Goal: Transaction & Acquisition: Purchase product/service

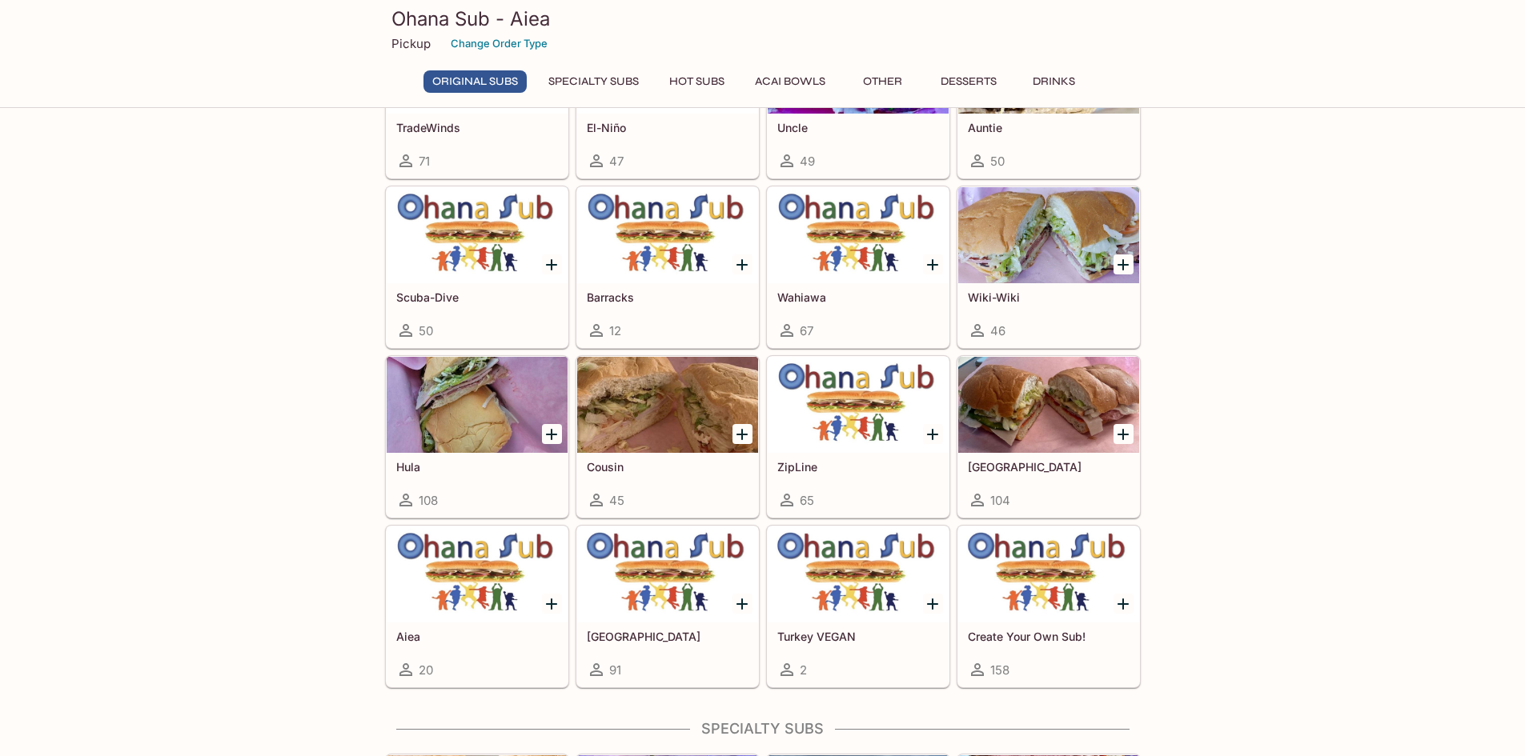
scroll to position [560, 0]
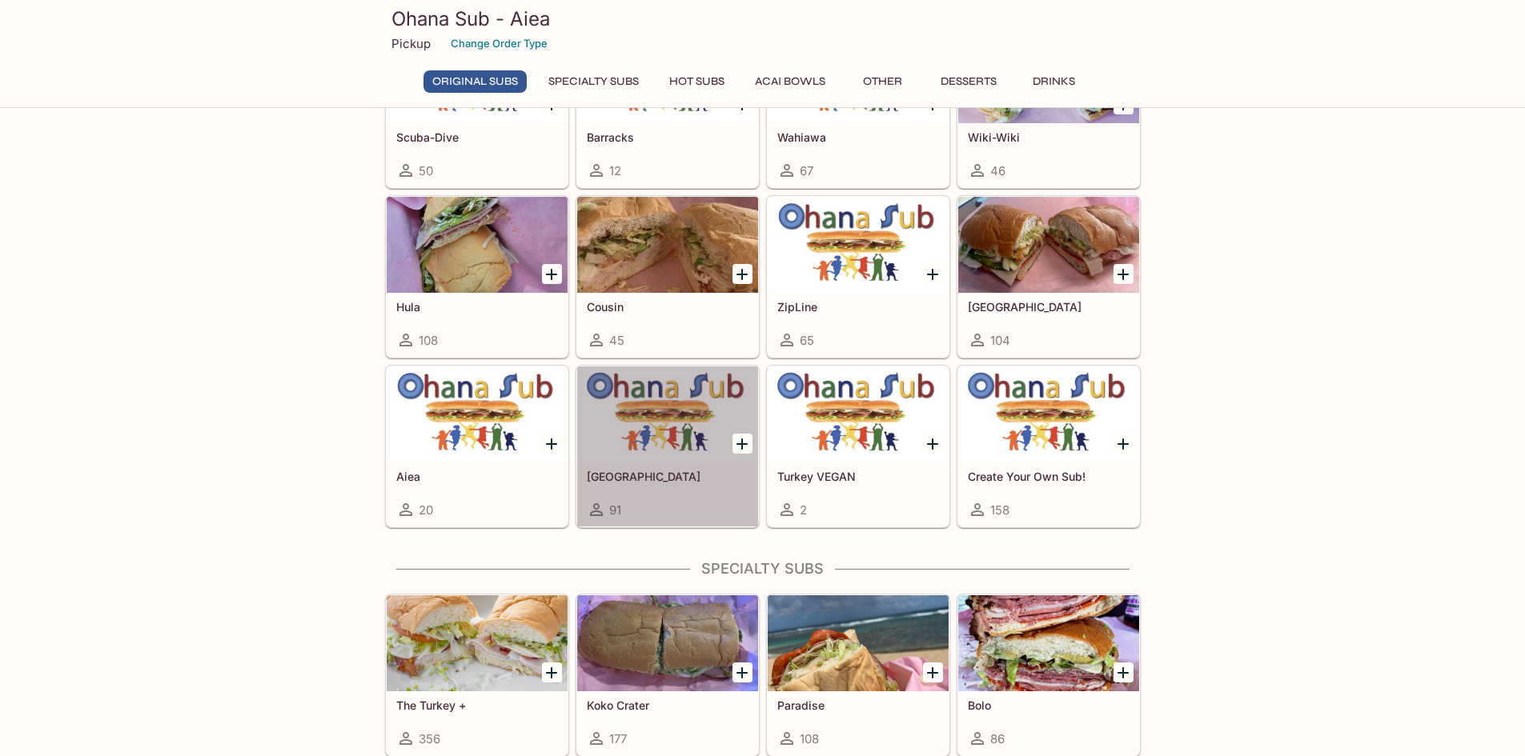
click at [673, 458] on div at bounding box center [667, 415] width 181 height 96
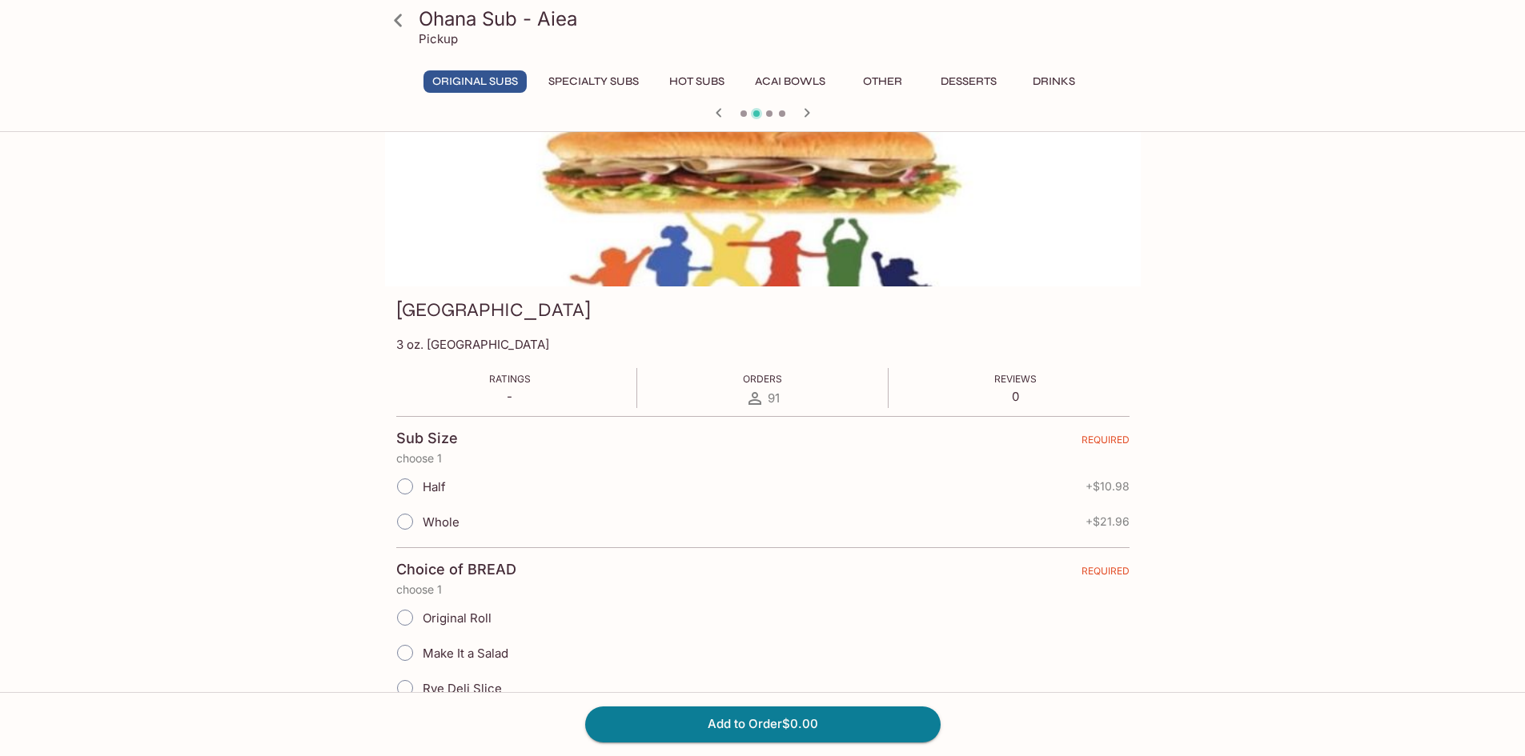
scroll to position [160, 0]
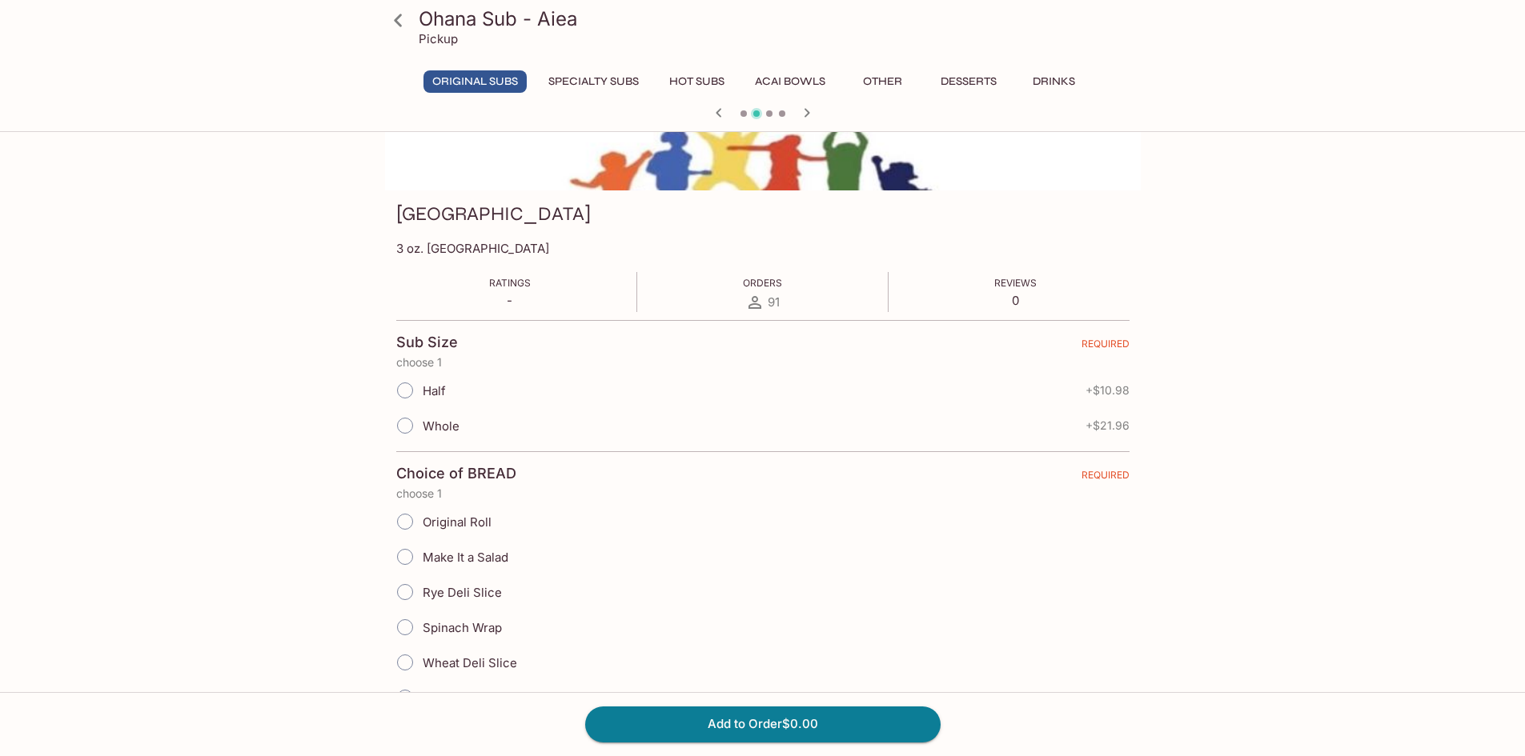
click at [416, 439] on input "Whole" at bounding box center [405, 426] width 34 height 34
radio input "true"
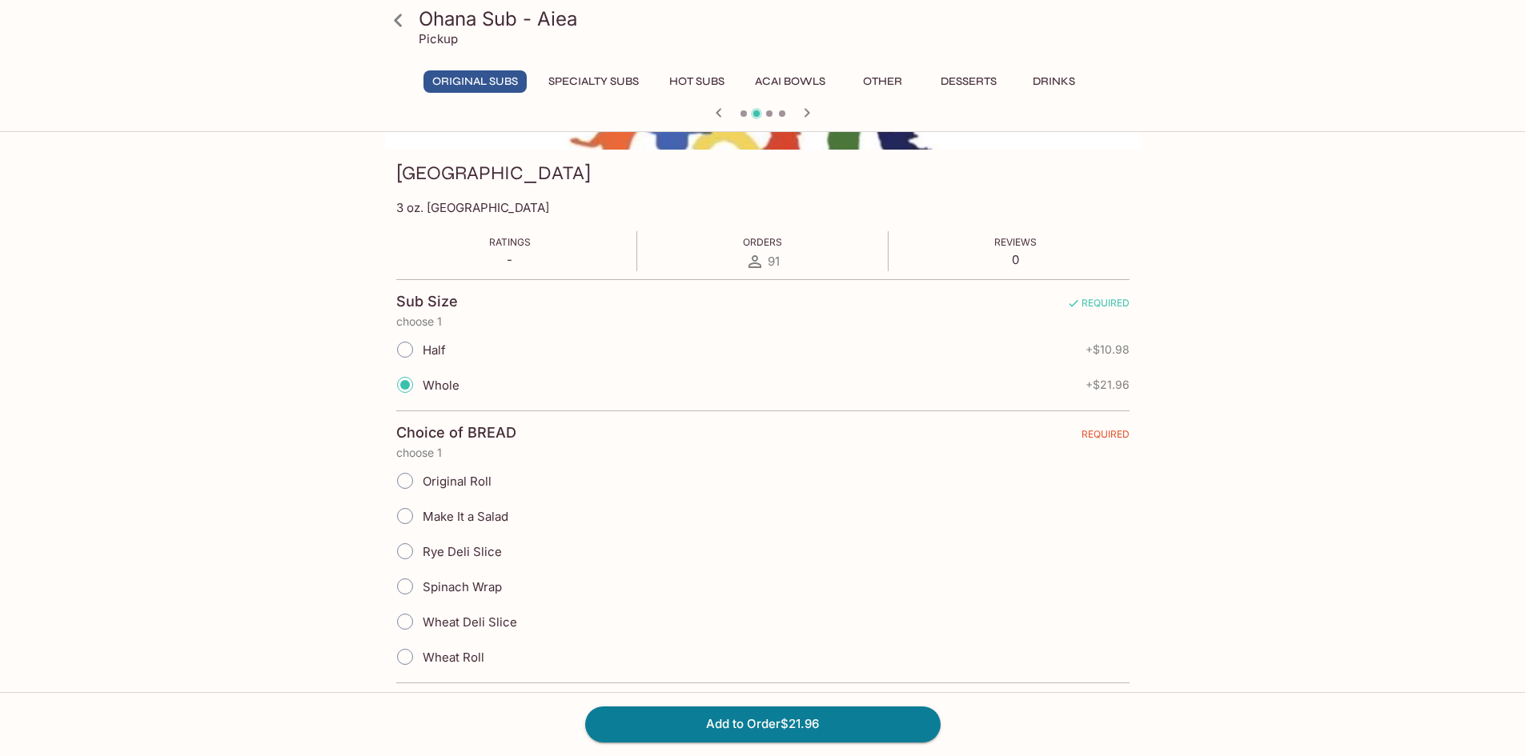
scroll to position [240, 0]
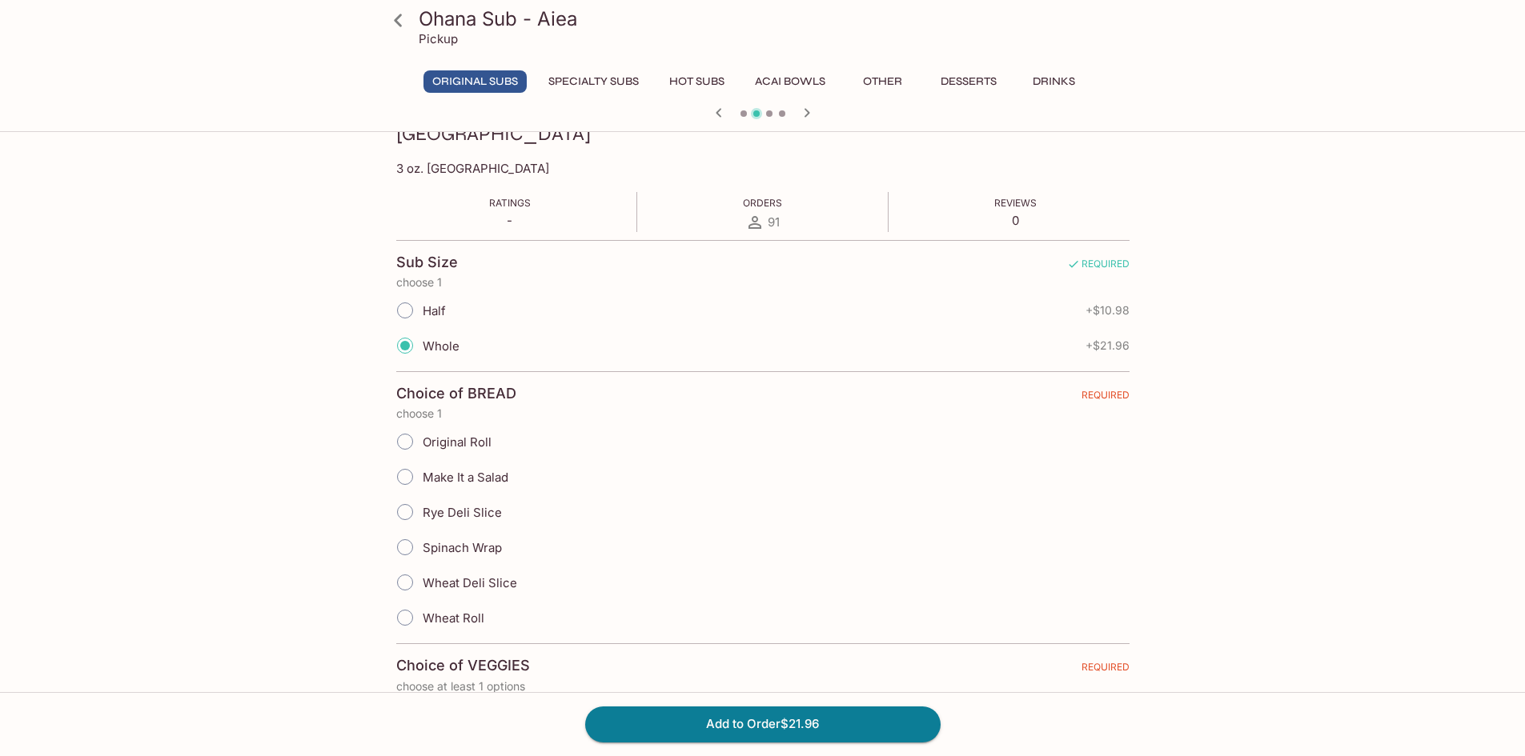
click at [395, 448] on input "Original Roll" at bounding box center [405, 442] width 34 height 34
radio input "true"
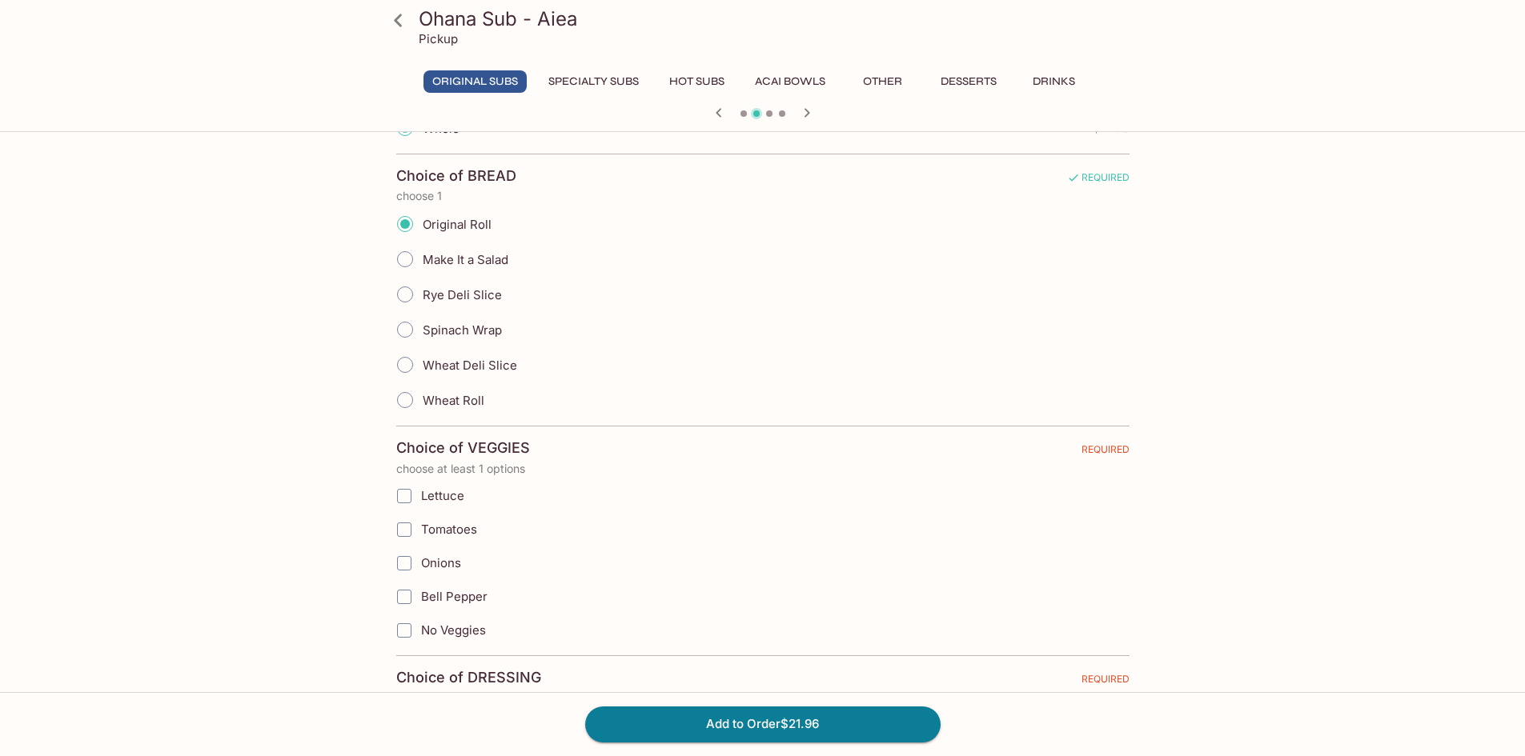
scroll to position [480, 0]
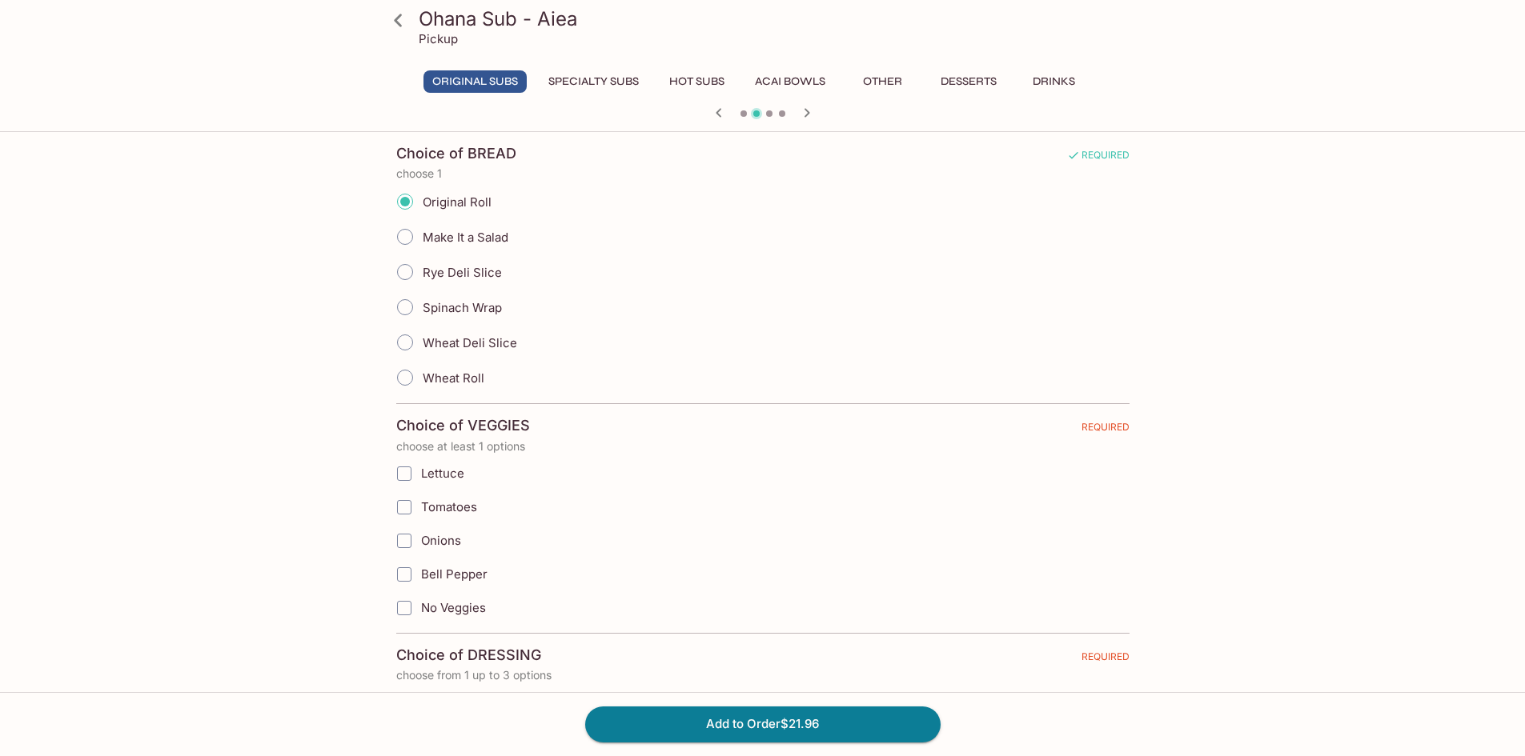
click at [403, 573] on input "Bell Pepper" at bounding box center [404, 575] width 32 height 32
checkbox input "true"
click at [404, 511] on input "Tomatoes" at bounding box center [404, 507] width 32 height 32
checkbox input "true"
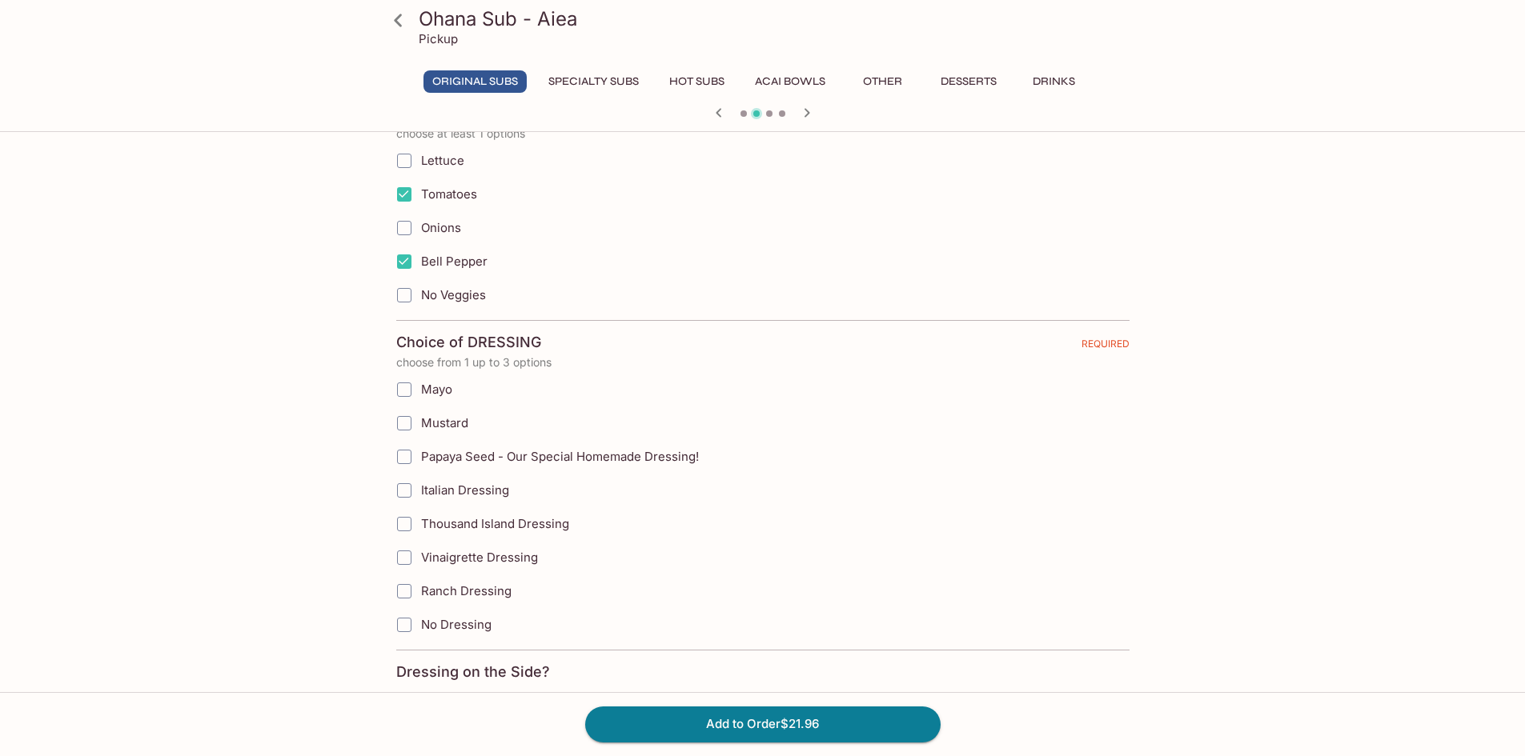
scroll to position [800, 0]
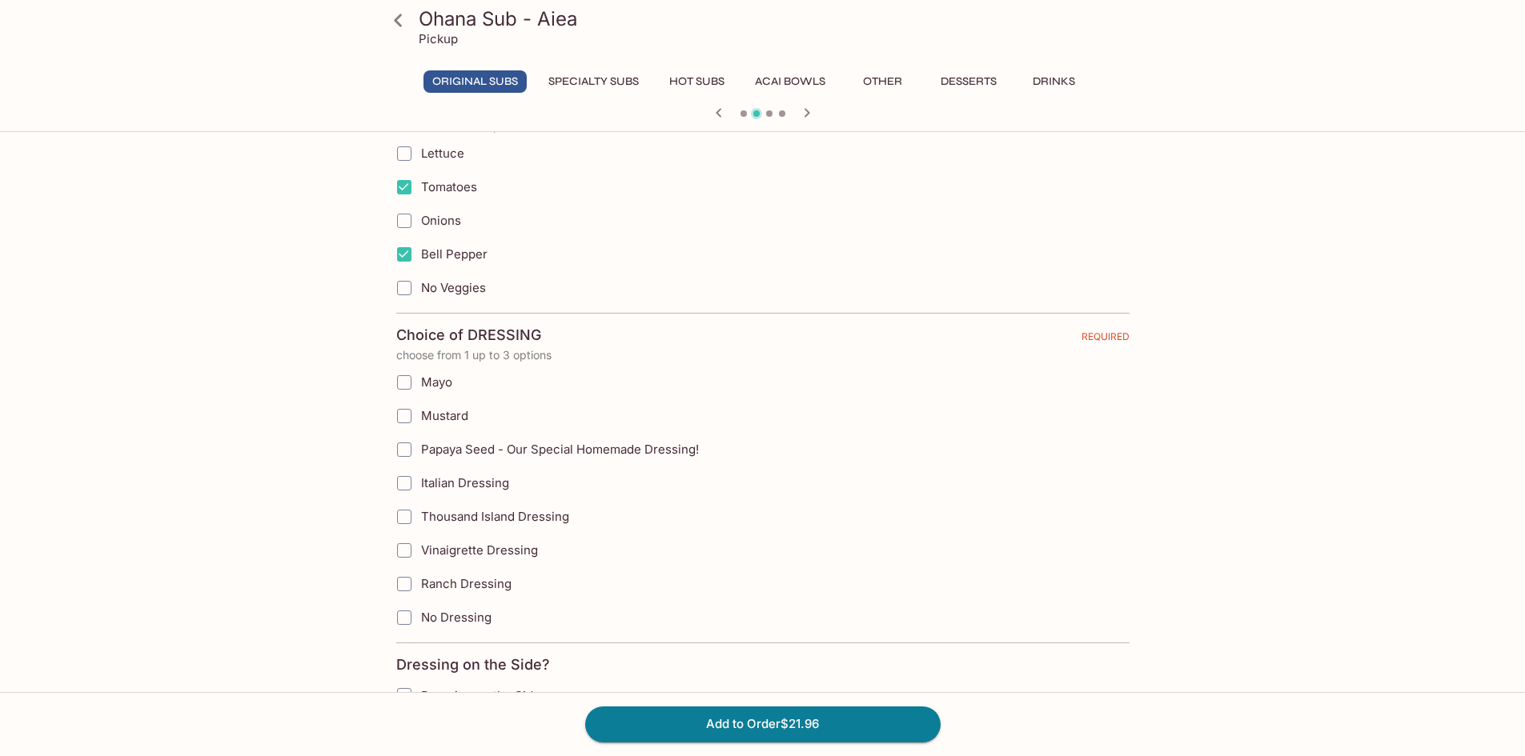
click at [411, 456] on input "Papaya Seed - Our Special Homemade Dressing!" at bounding box center [404, 450] width 32 height 32
checkbox input "true"
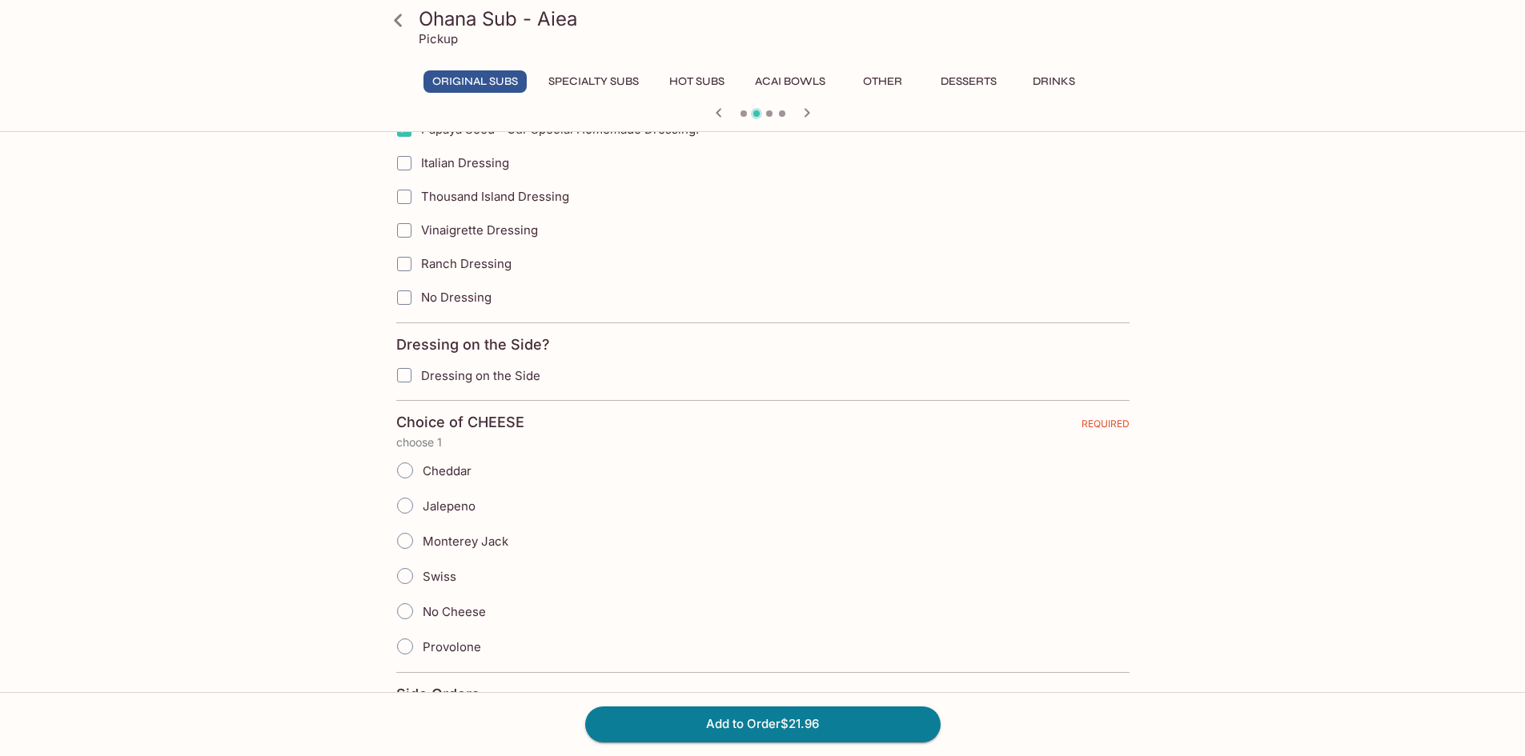
scroll to position [1200, 0]
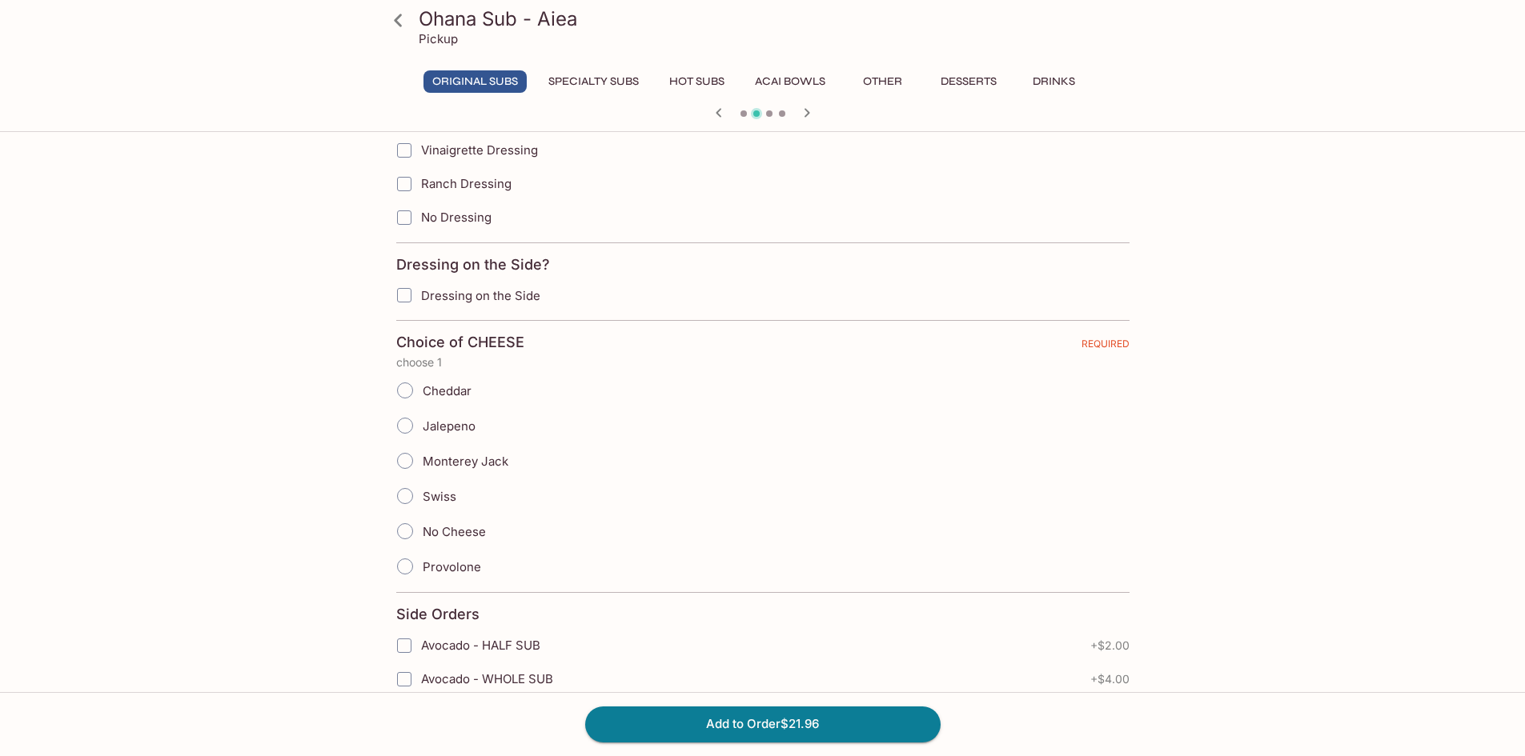
click at [412, 391] on input "Cheddar" at bounding box center [405, 391] width 34 height 34
radio input "true"
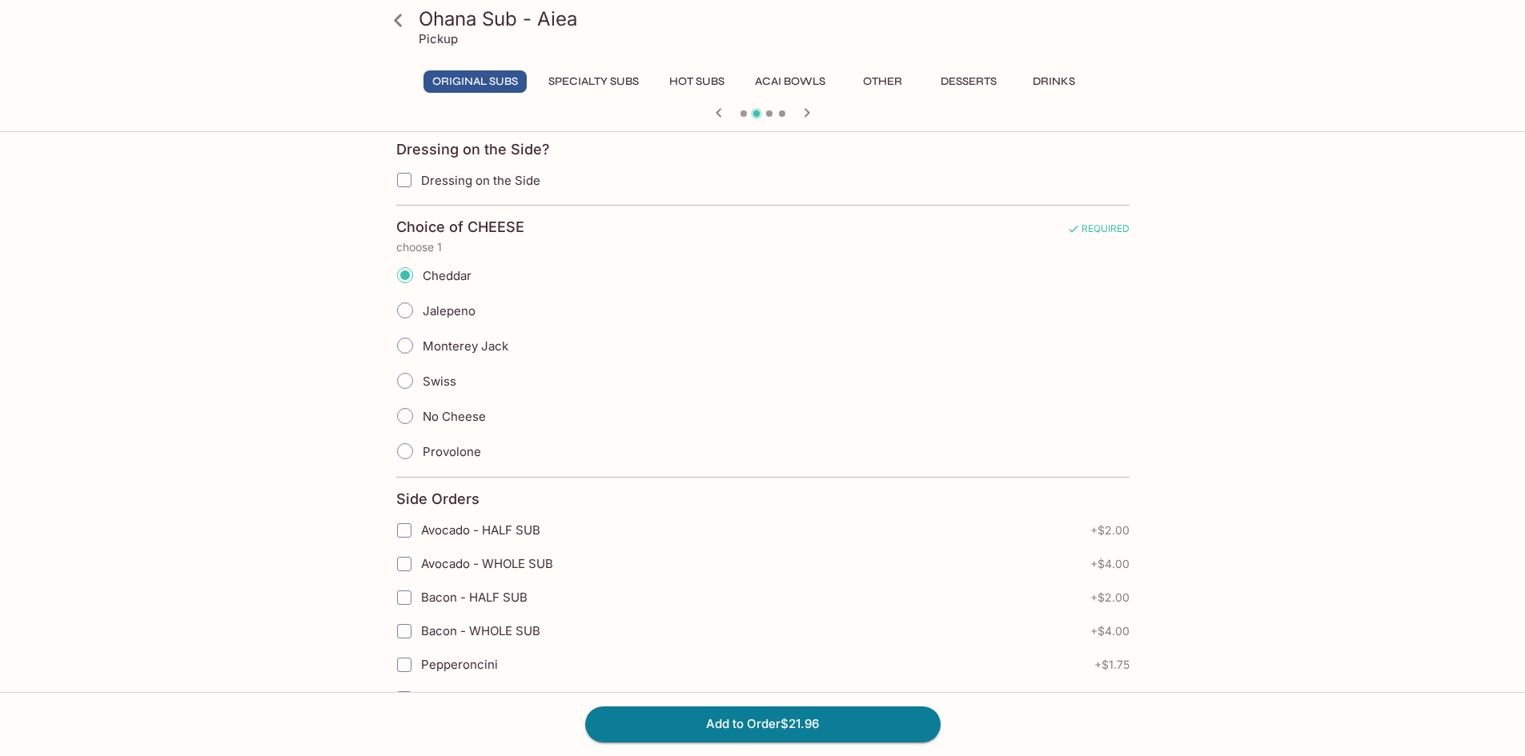
scroll to position [1441, 0]
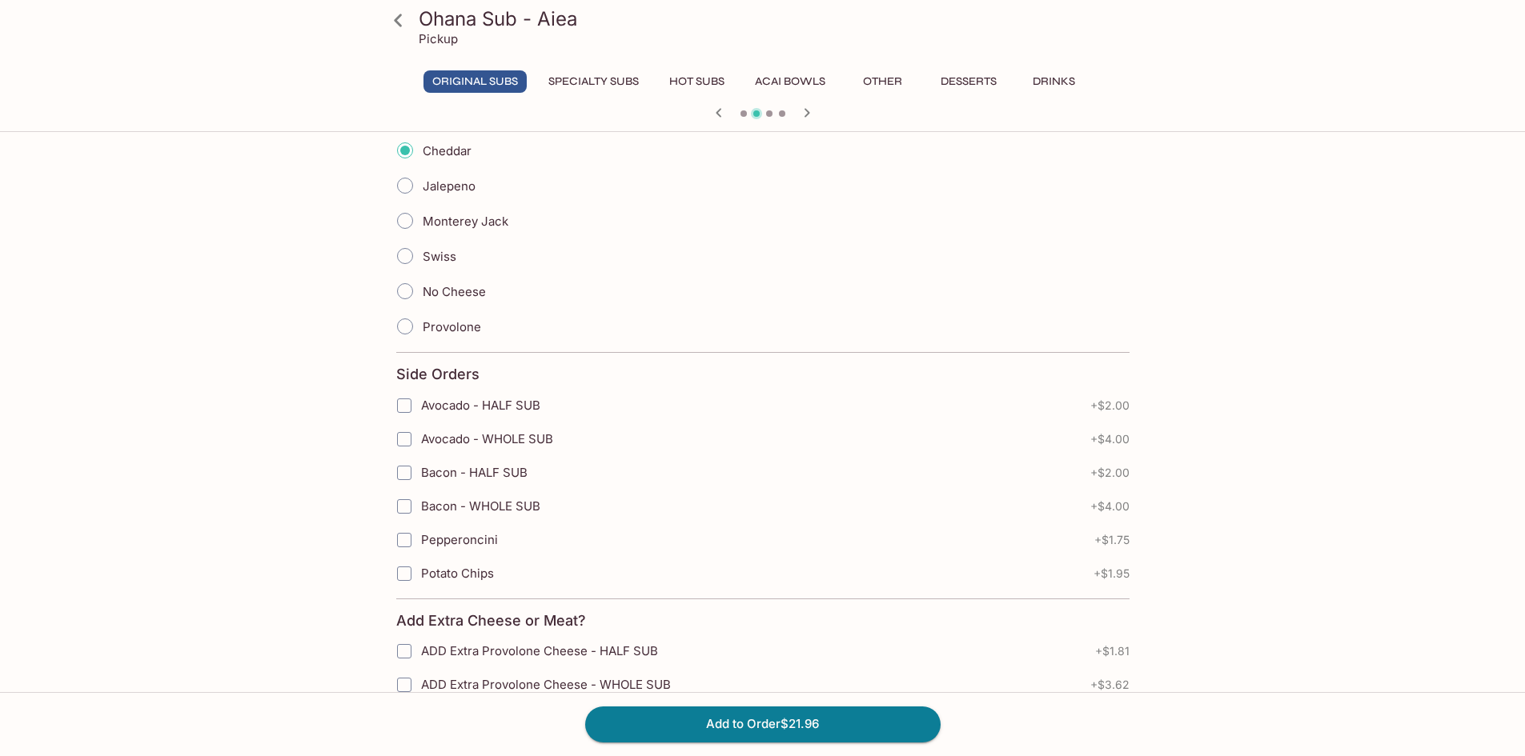
click at [403, 446] on input "Avocado - WHOLE SUB" at bounding box center [404, 439] width 32 height 32
checkbox input "true"
click at [404, 503] on input "Bacon - WHOLE SUB" at bounding box center [404, 507] width 32 height 32
checkbox input "true"
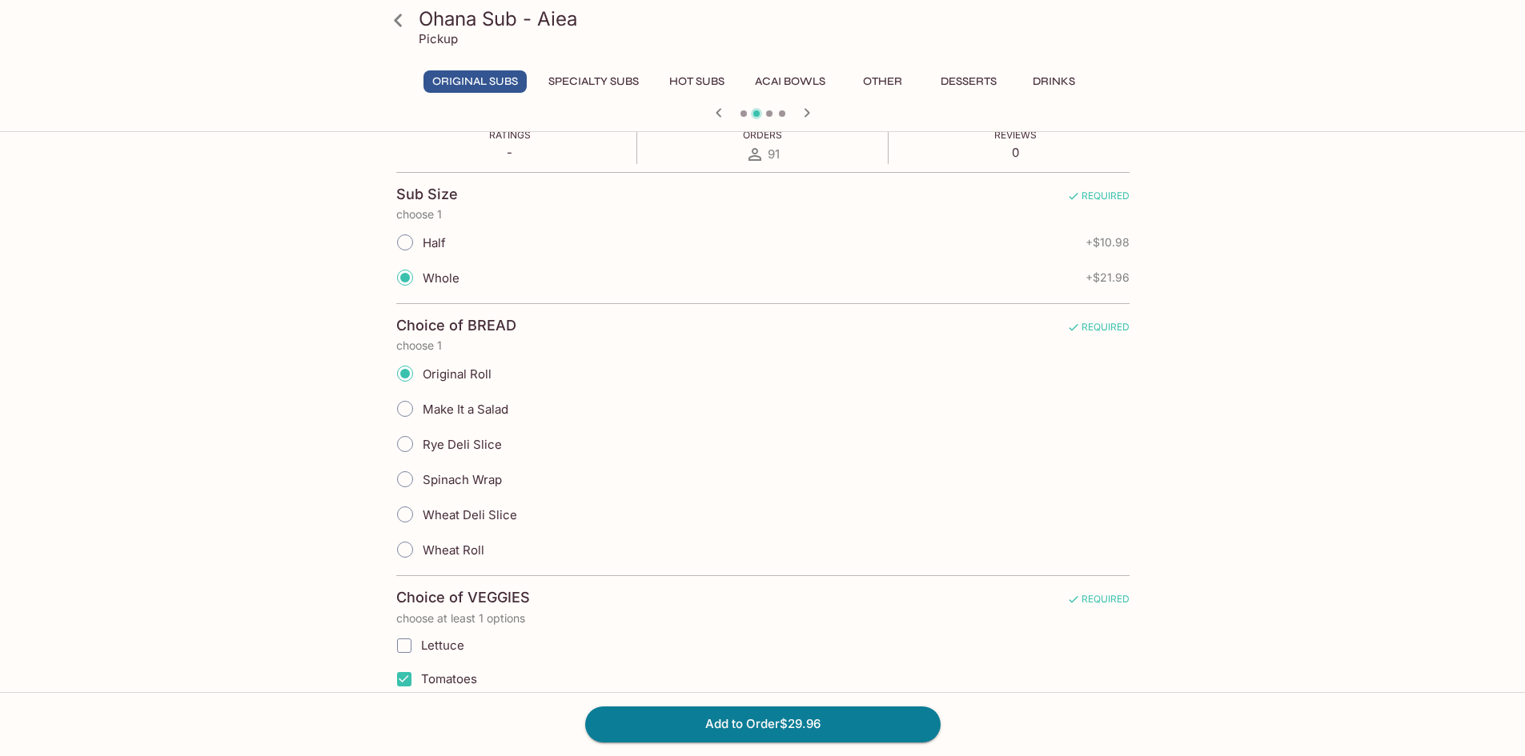
scroll to position [307, 0]
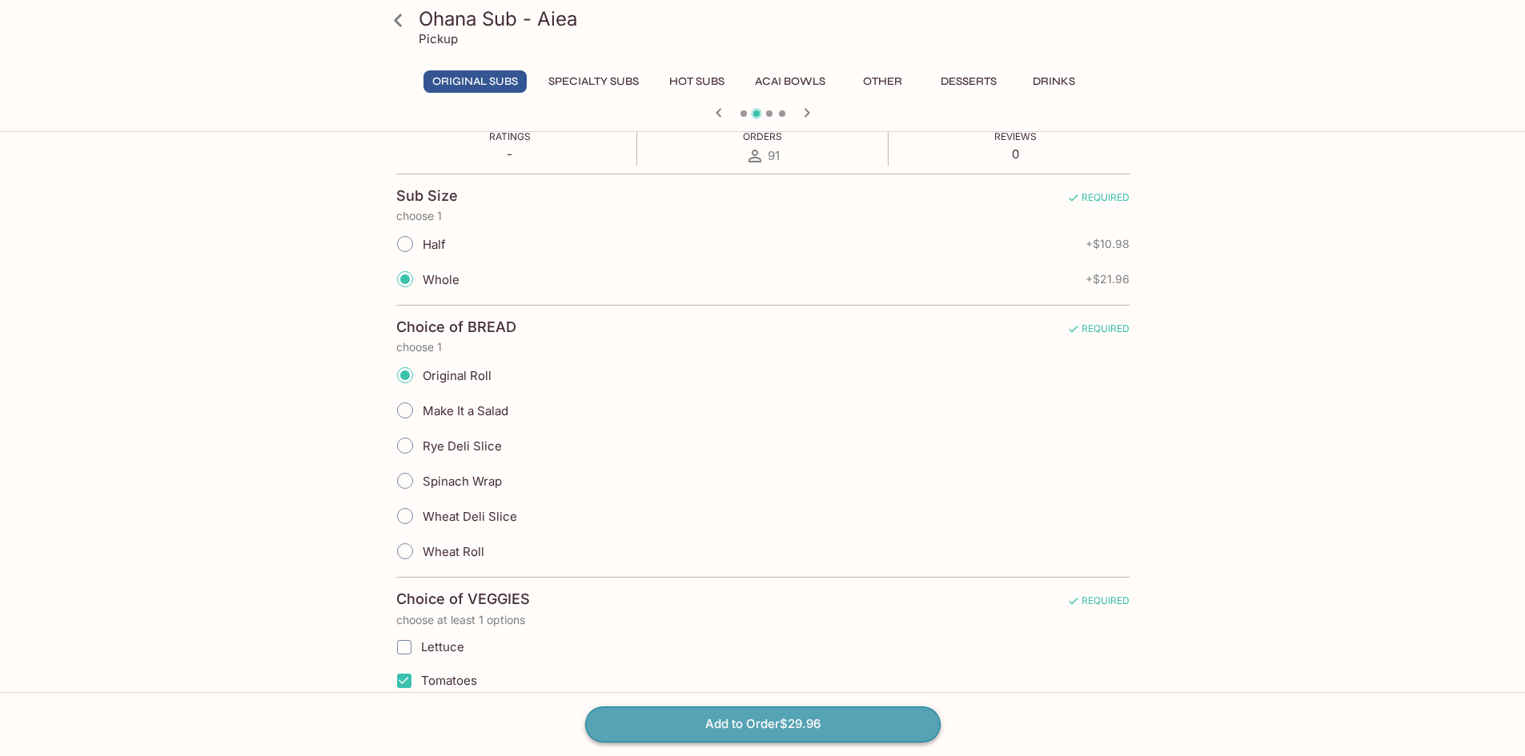
click at [825, 718] on button "Add to Order $29.96" at bounding box center [762, 724] width 355 height 35
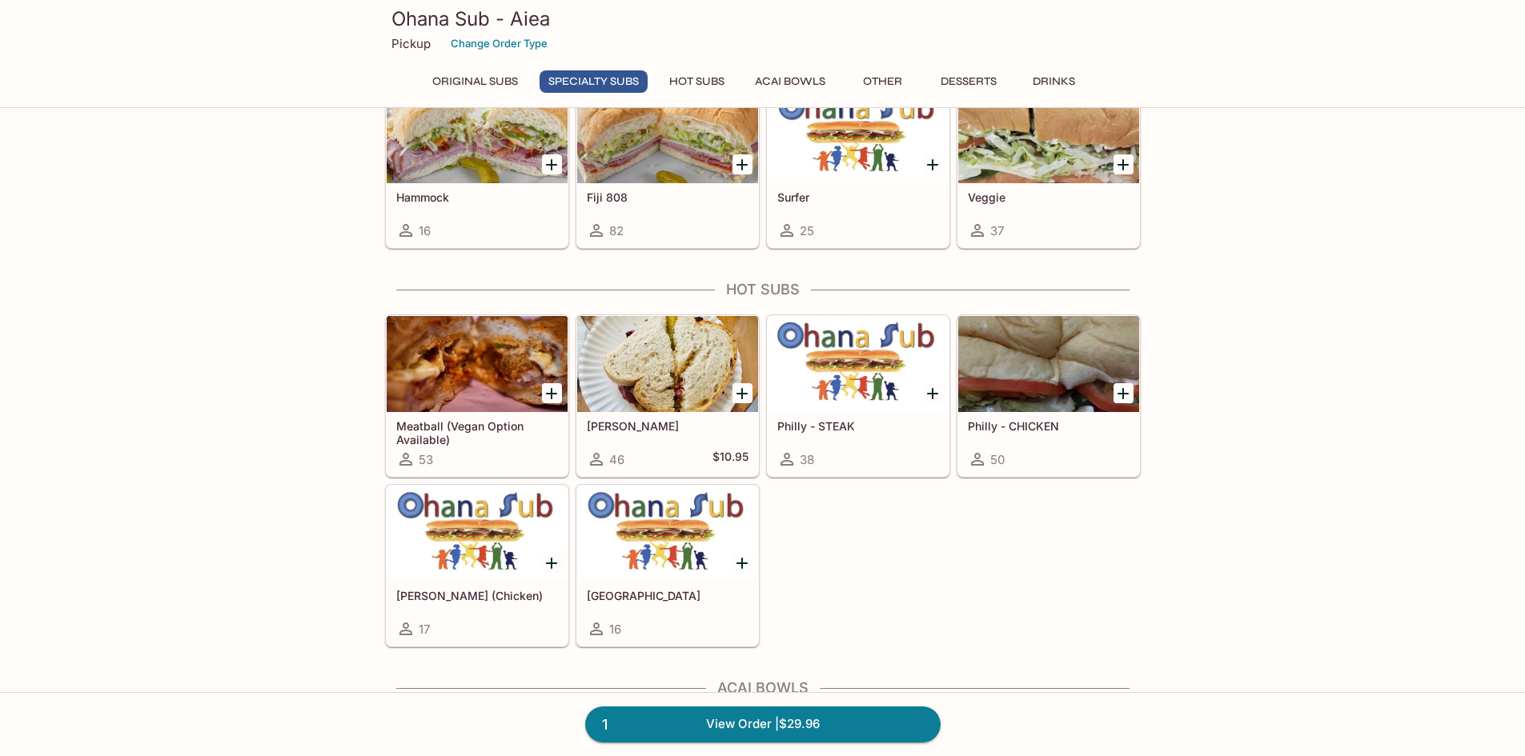
scroll to position [1200, 0]
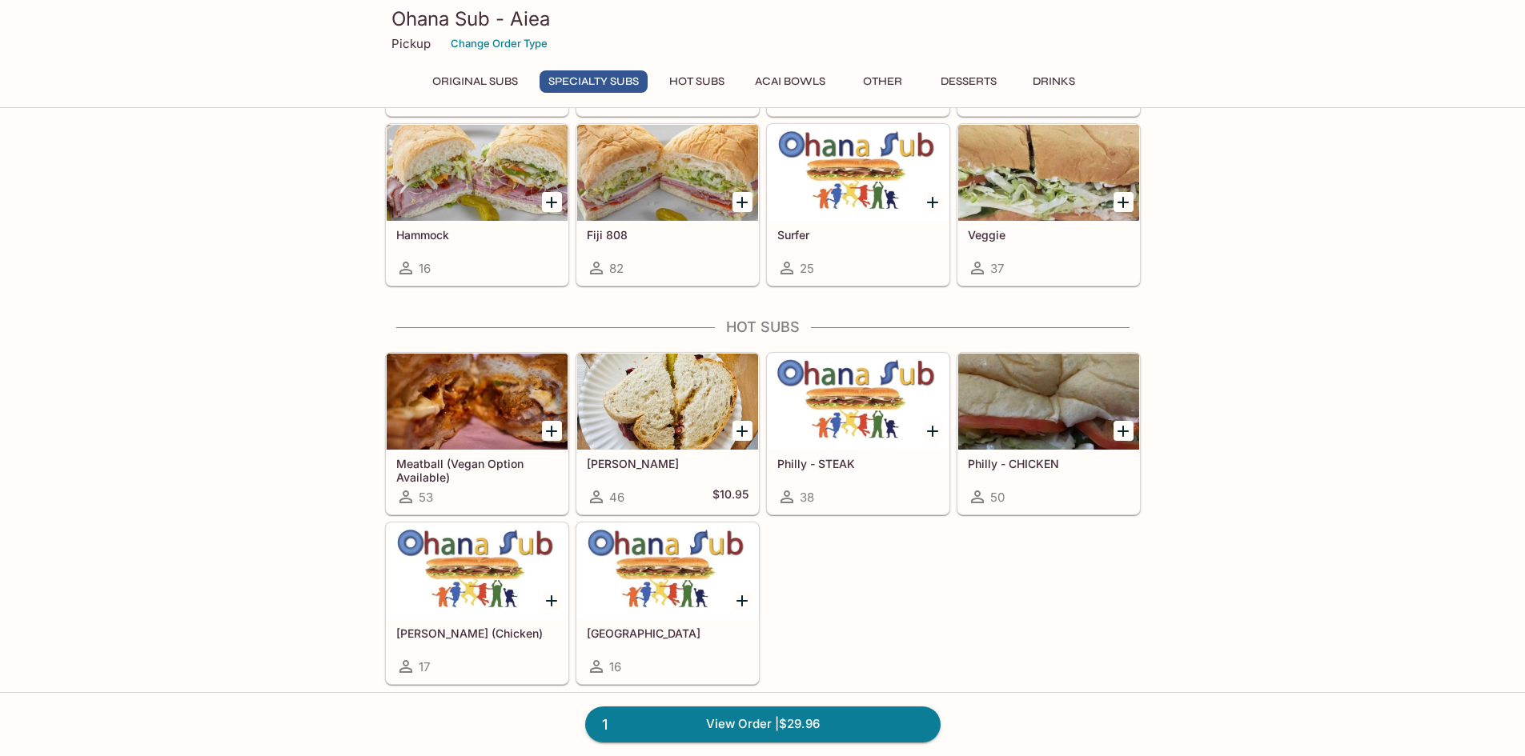
click at [547, 607] on icon "Add Teri (Chicken)" at bounding box center [551, 600] width 19 height 19
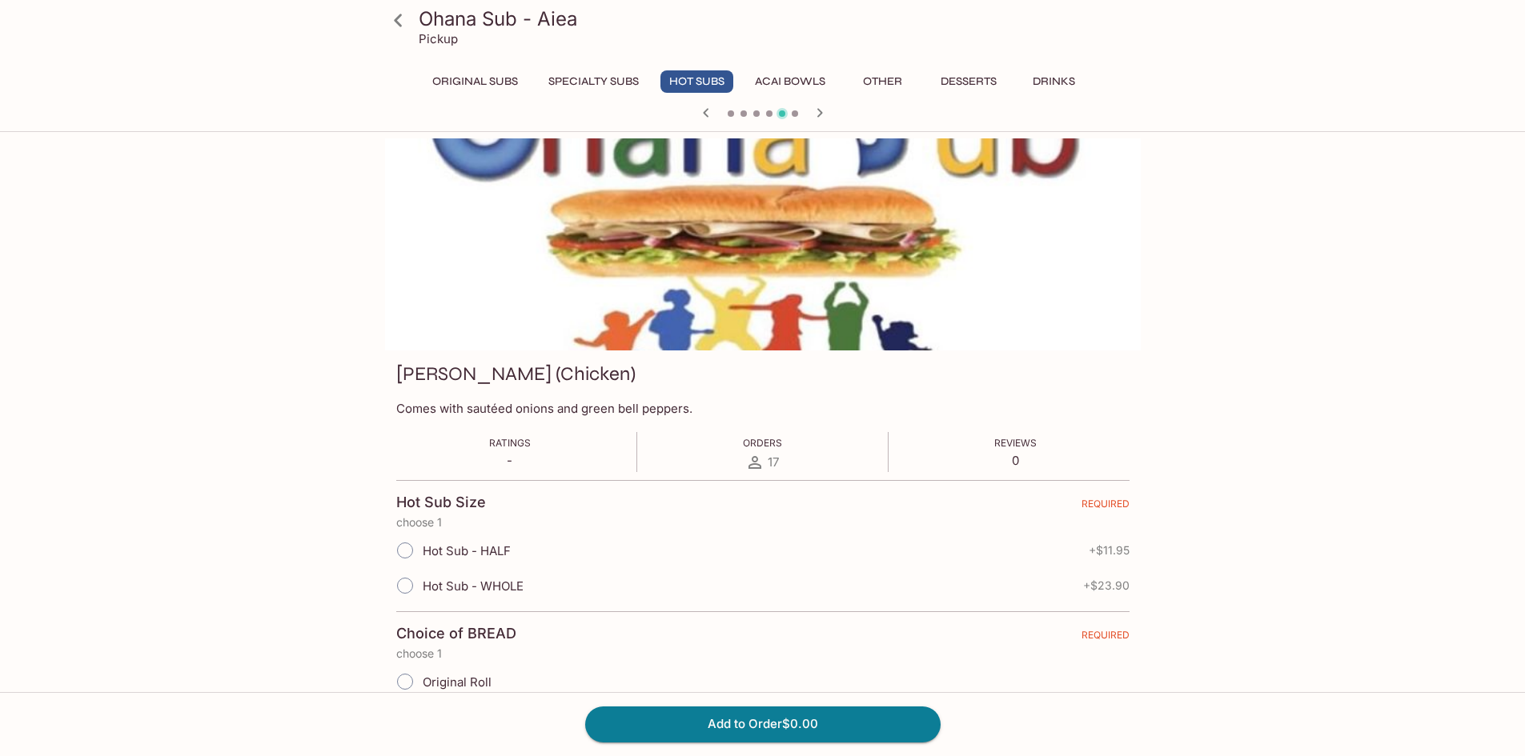
click at [423, 584] on span "Hot Sub - WHOLE" at bounding box center [473, 586] width 101 height 15
click at [402, 585] on input "Hot Sub - WHOLE" at bounding box center [405, 586] width 34 height 34
radio input "true"
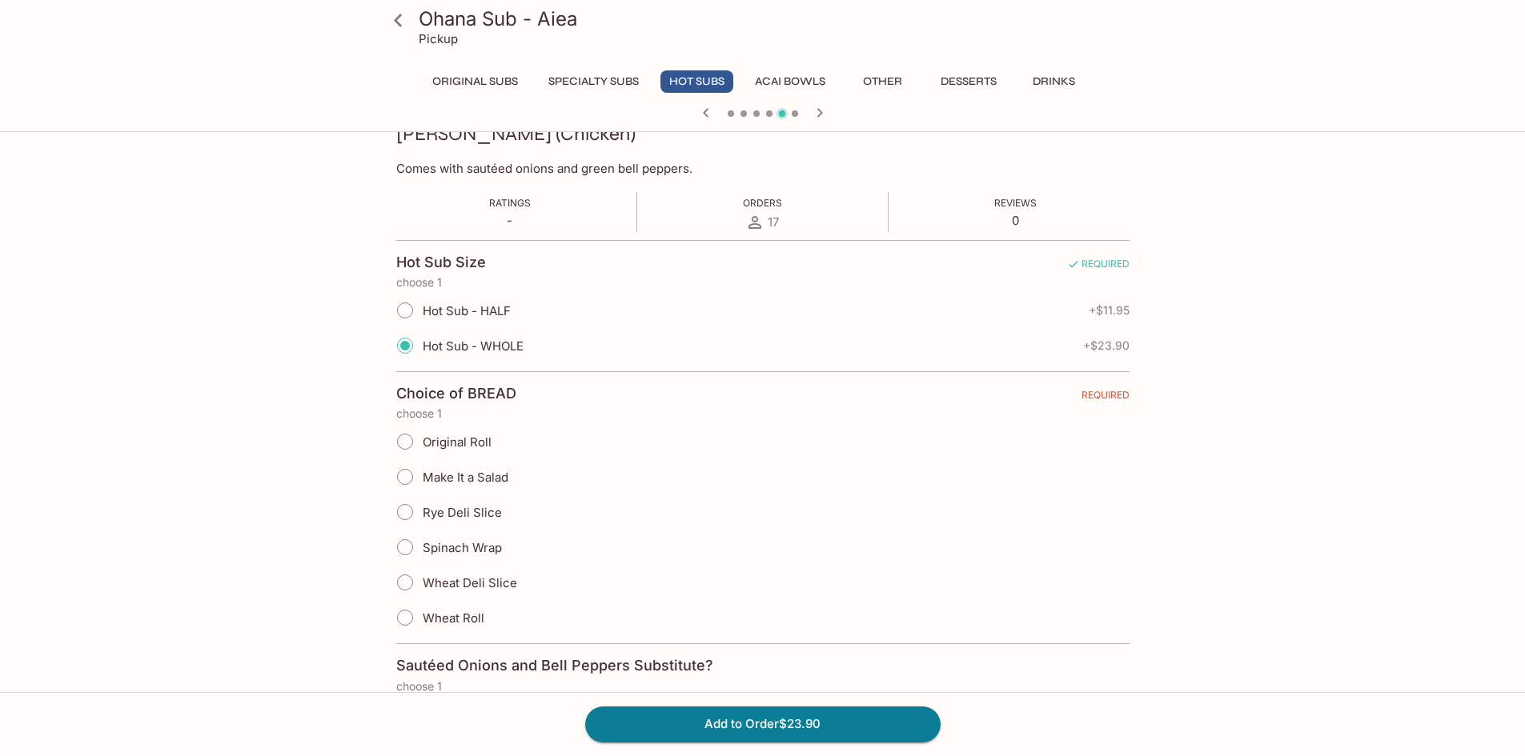
click at [402, 449] on input "Original Roll" at bounding box center [405, 442] width 34 height 34
radio input "true"
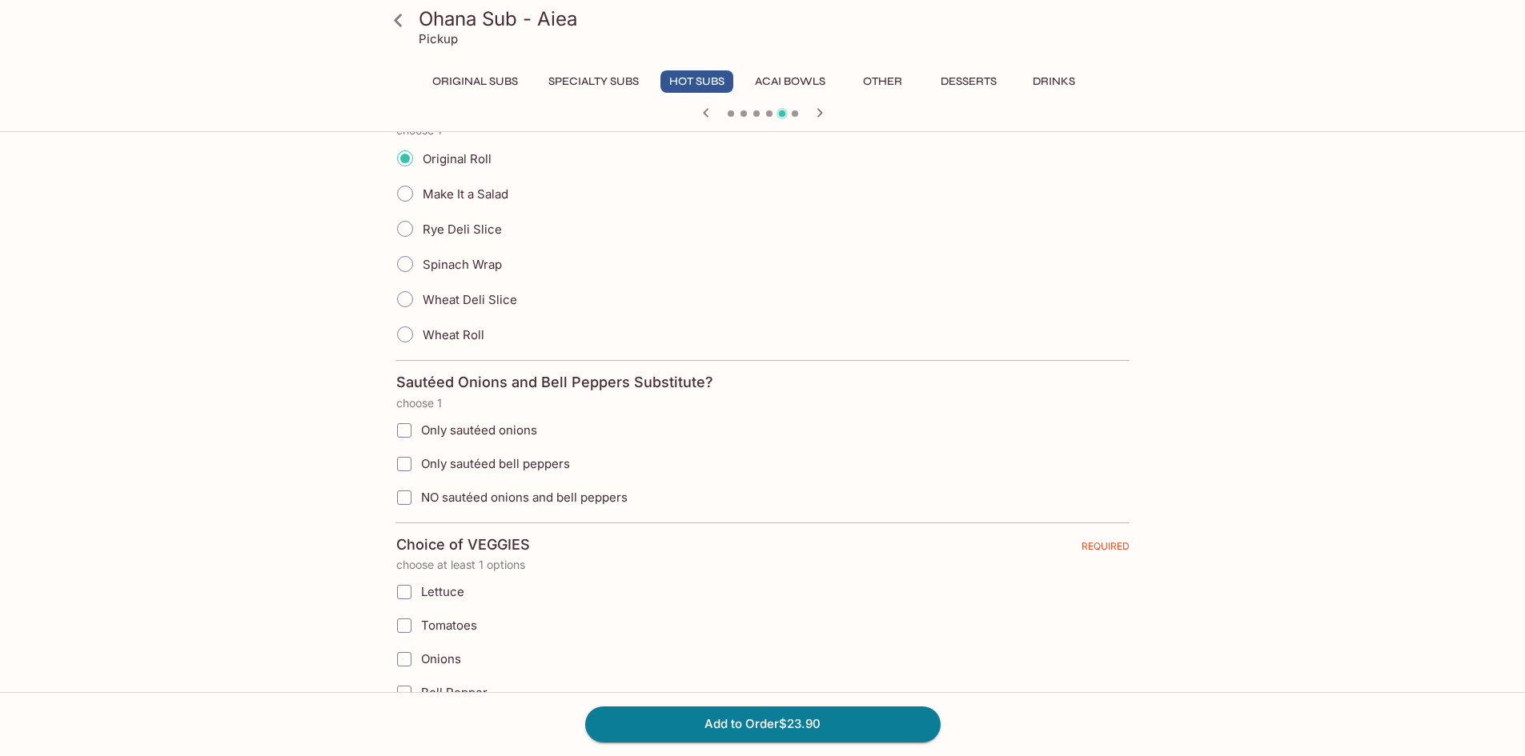
scroll to position [560, 0]
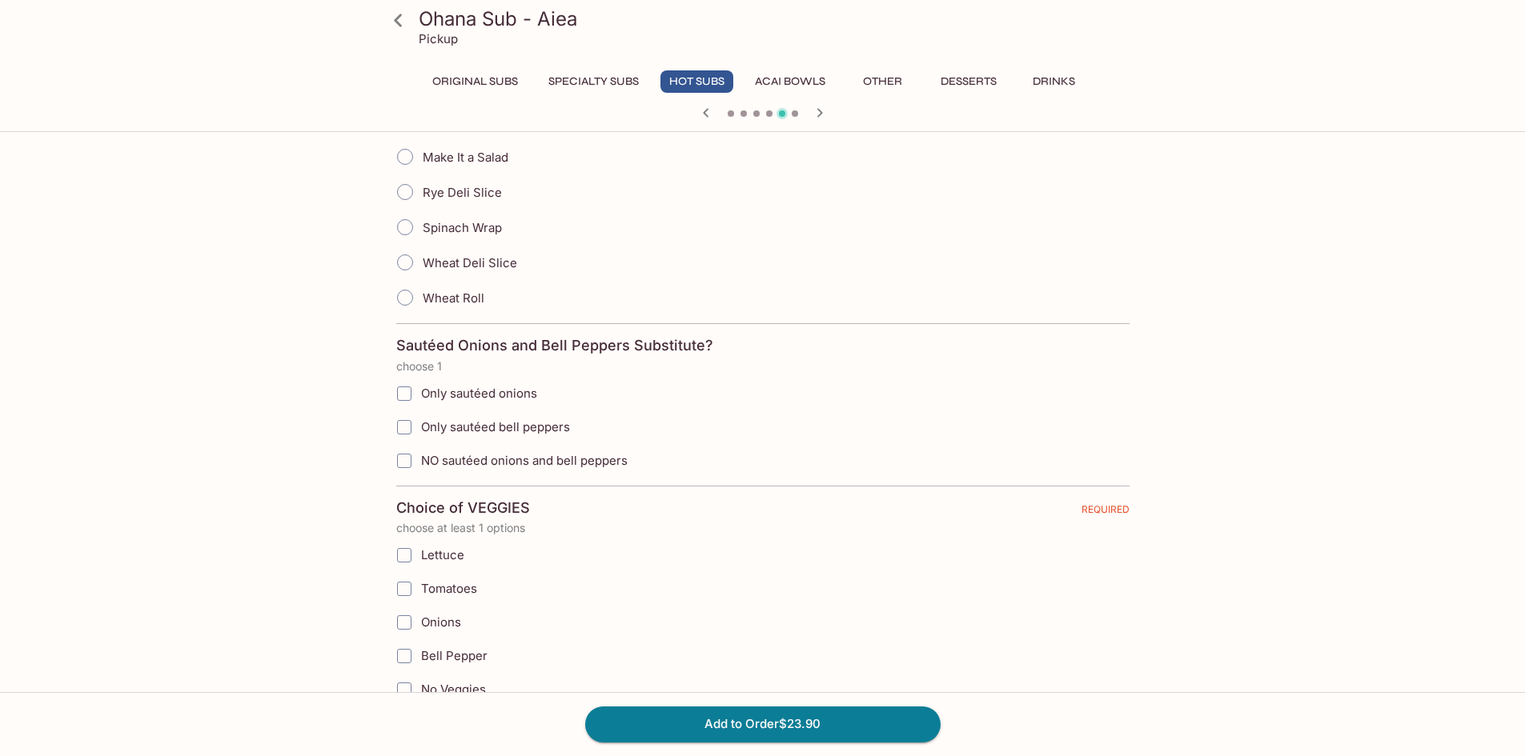
click at [399, 434] on input "Only sautéed bell peppers" at bounding box center [404, 427] width 32 height 32
checkbox input "true"
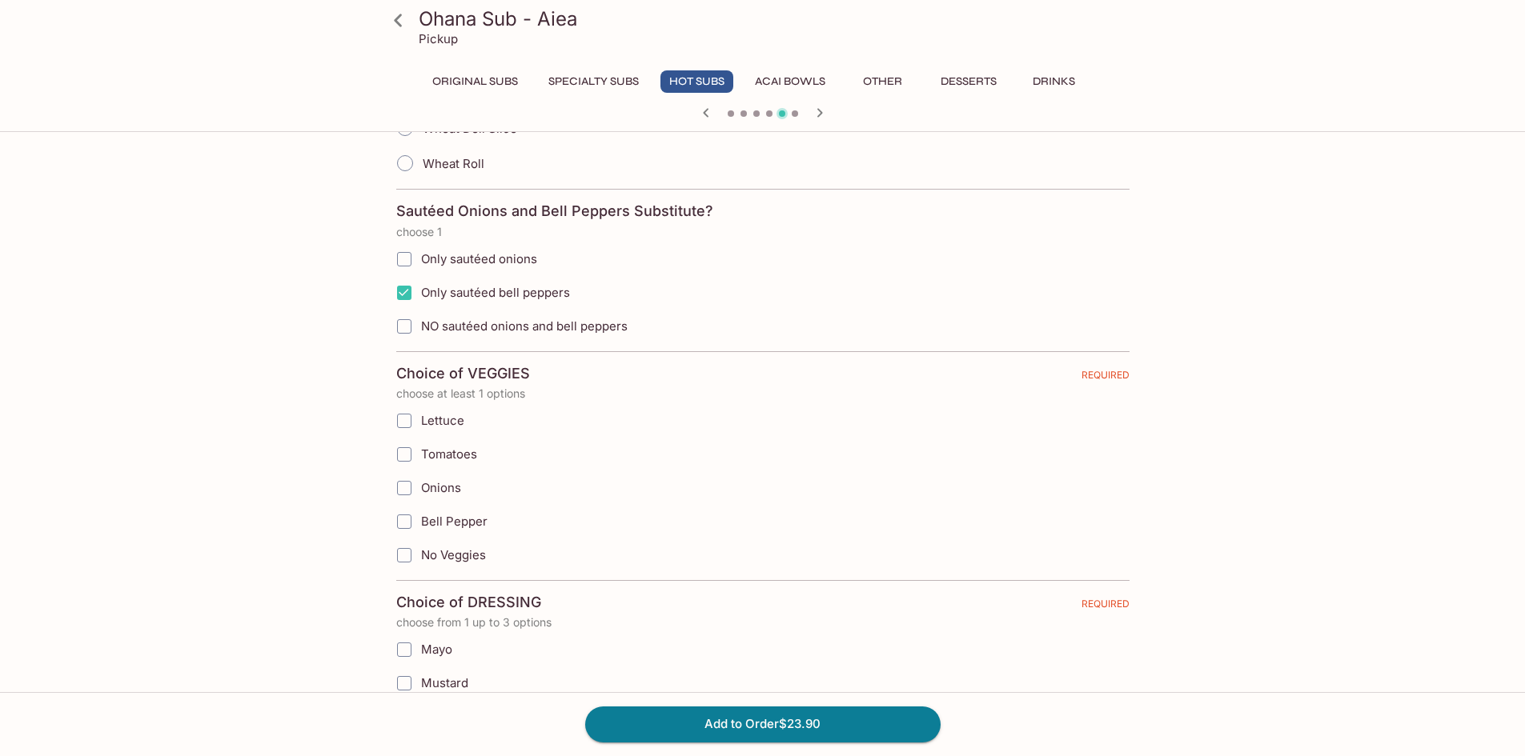
scroll to position [720, 0]
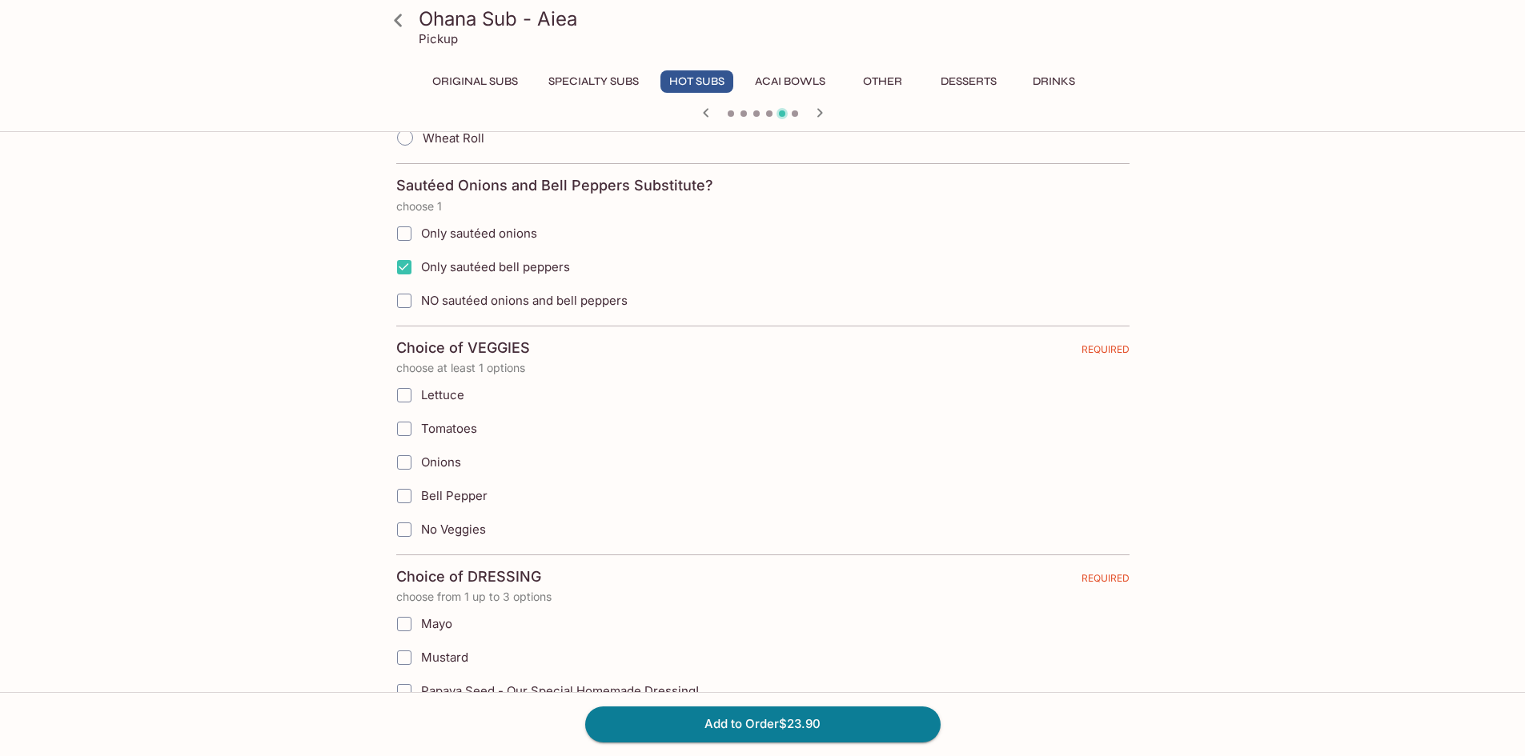
click at [413, 535] on input "No Veggies" at bounding box center [404, 530] width 32 height 32
checkbox input "true"
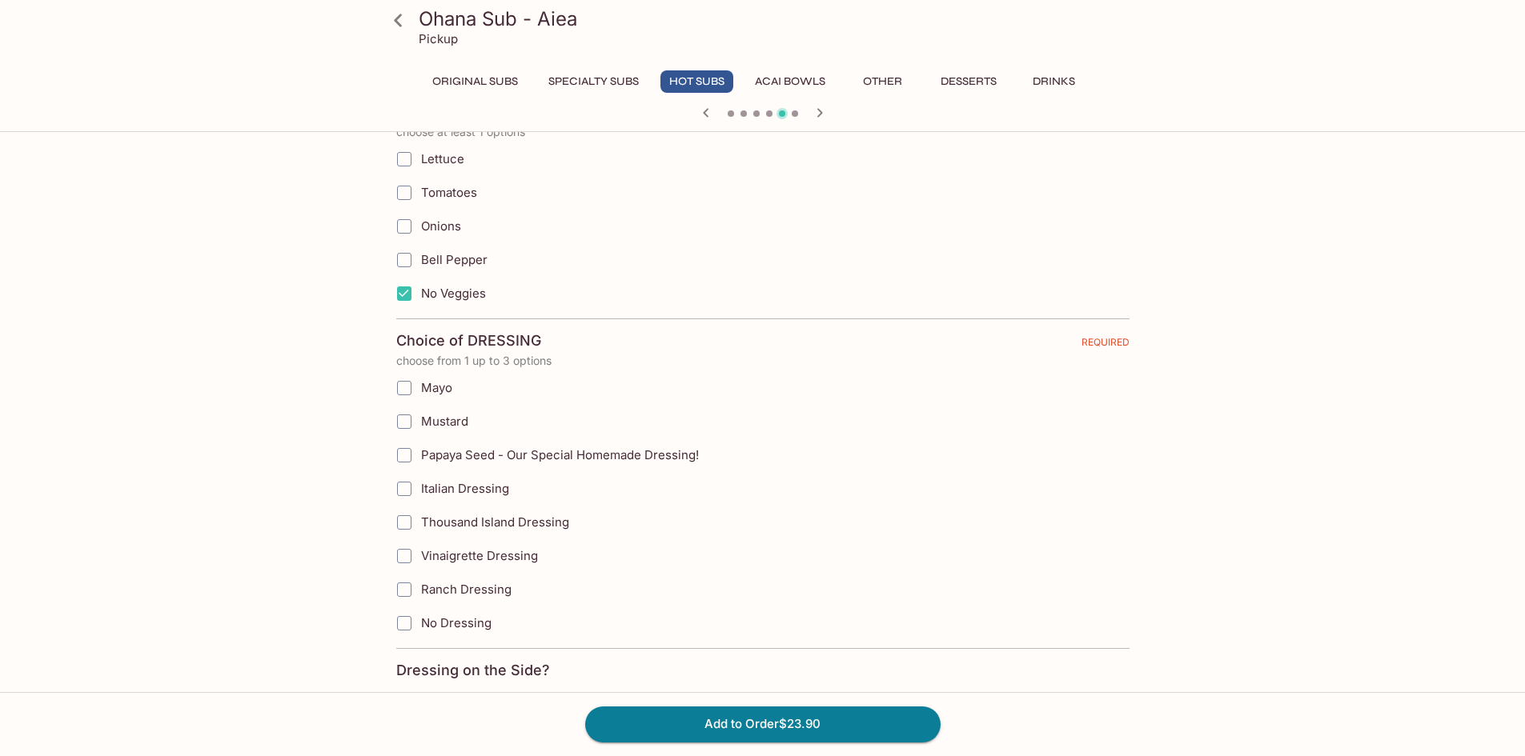
scroll to position [960, 0]
click at [401, 455] on input "Papaya Seed - Our Special Homemade Dressing!" at bounding box center [404, 451] width 32 height 32
checkbox input "true"
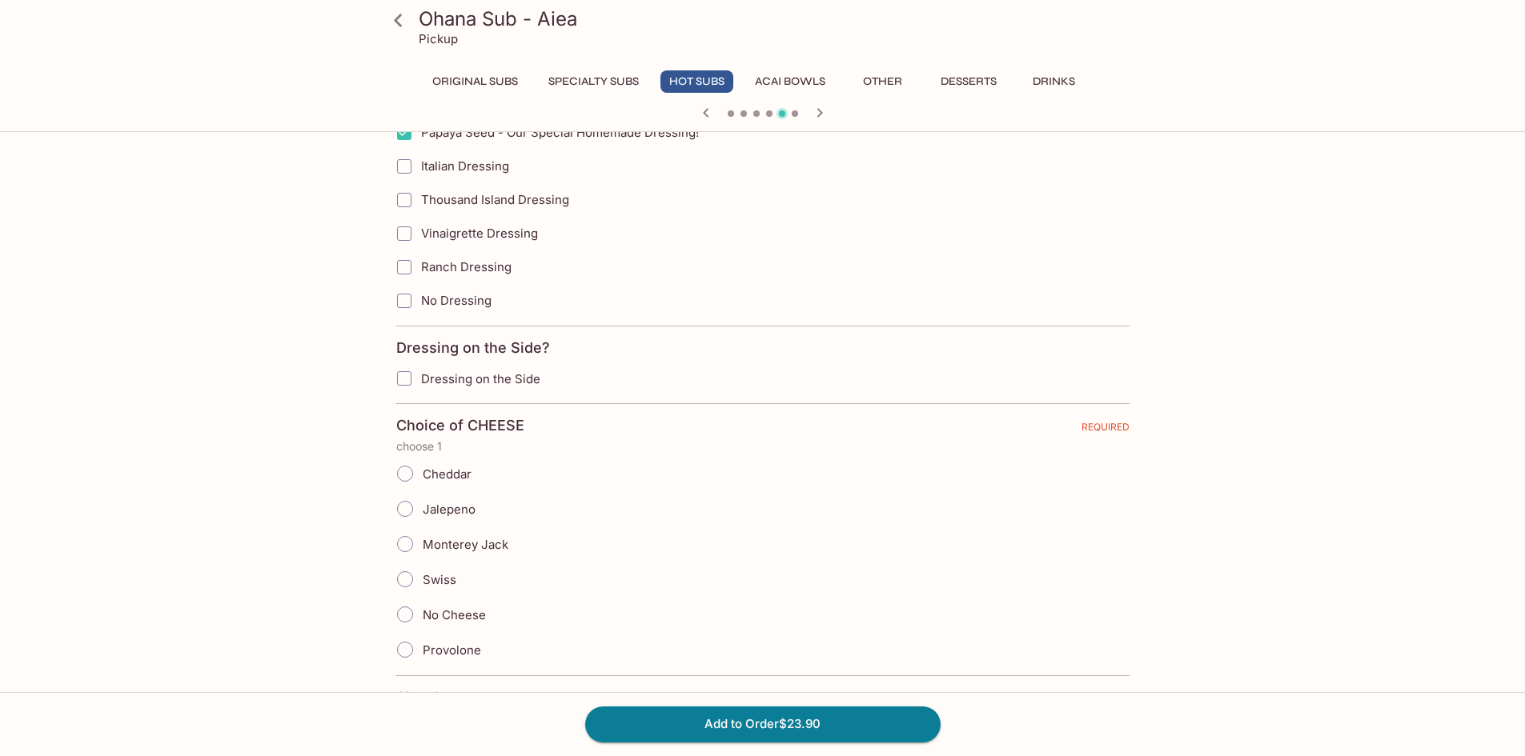
scroll to position [1280, 0]
click at [395, 386] on input "Dressing on the Side" at bounding box center [404, 377] width 32 height 32
checkbox input "true"
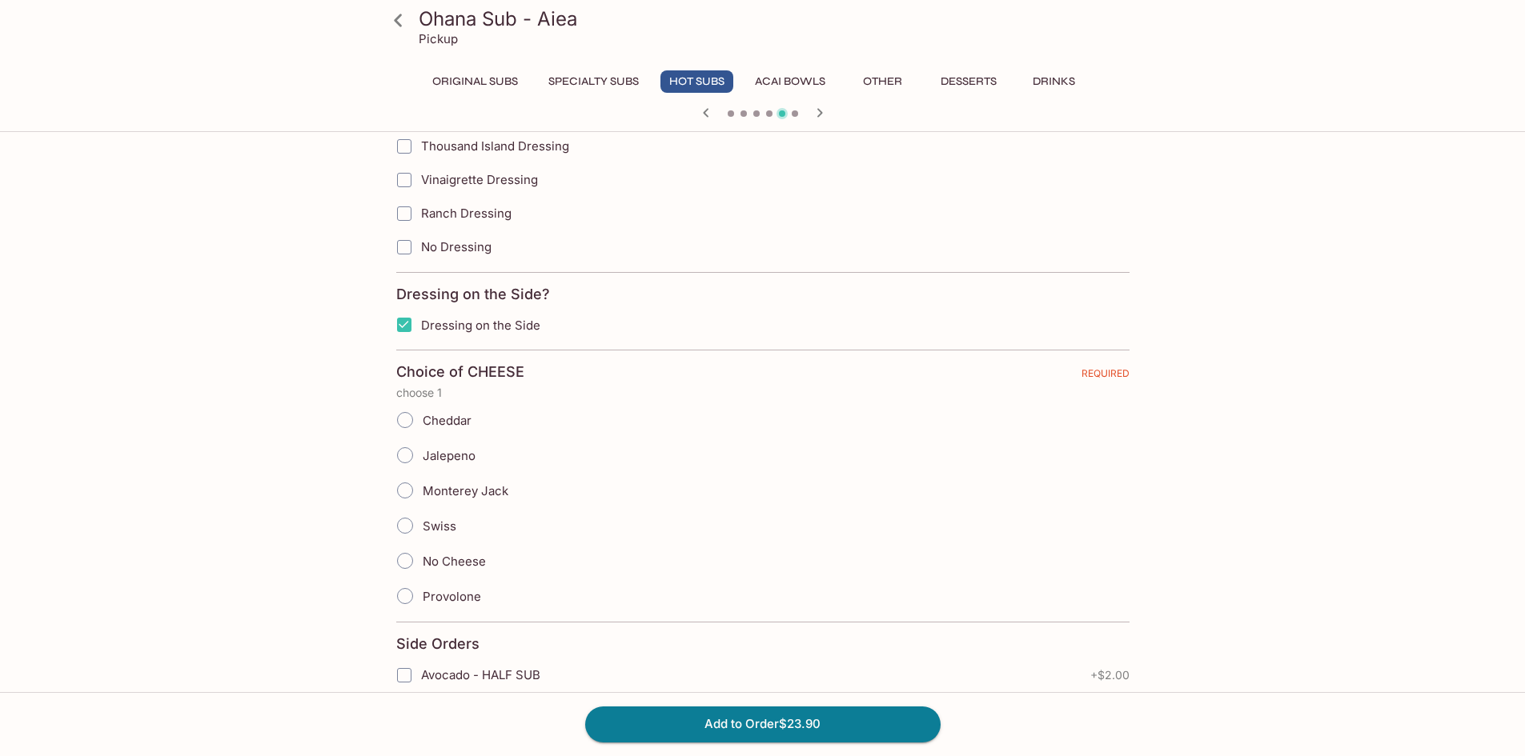
scroll to position [1360, 0]
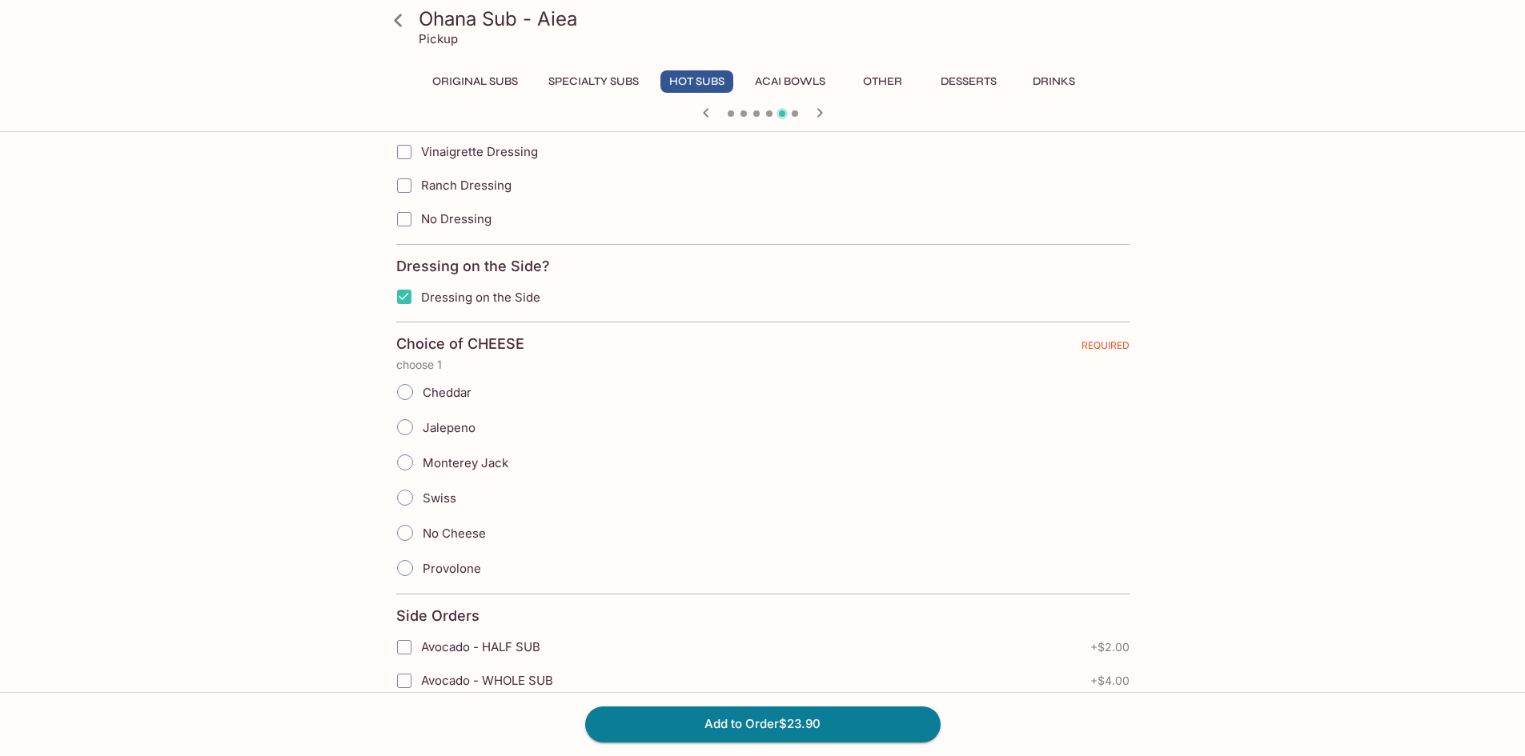
click at [403, 397] on input "Cheddar" at bounding box center [405, 392] width 34 height 34
radio input "true"
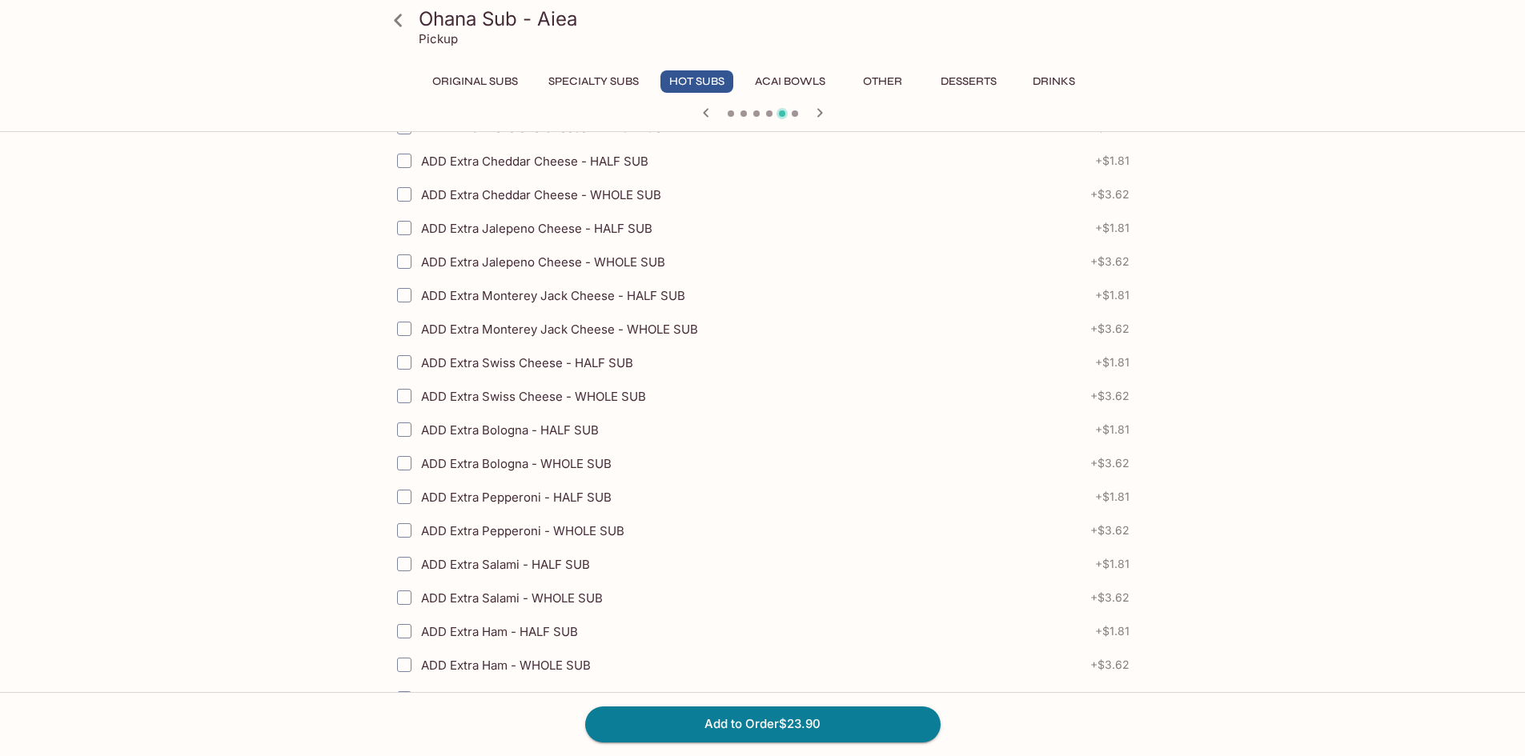
scroll to position [2401, 0]
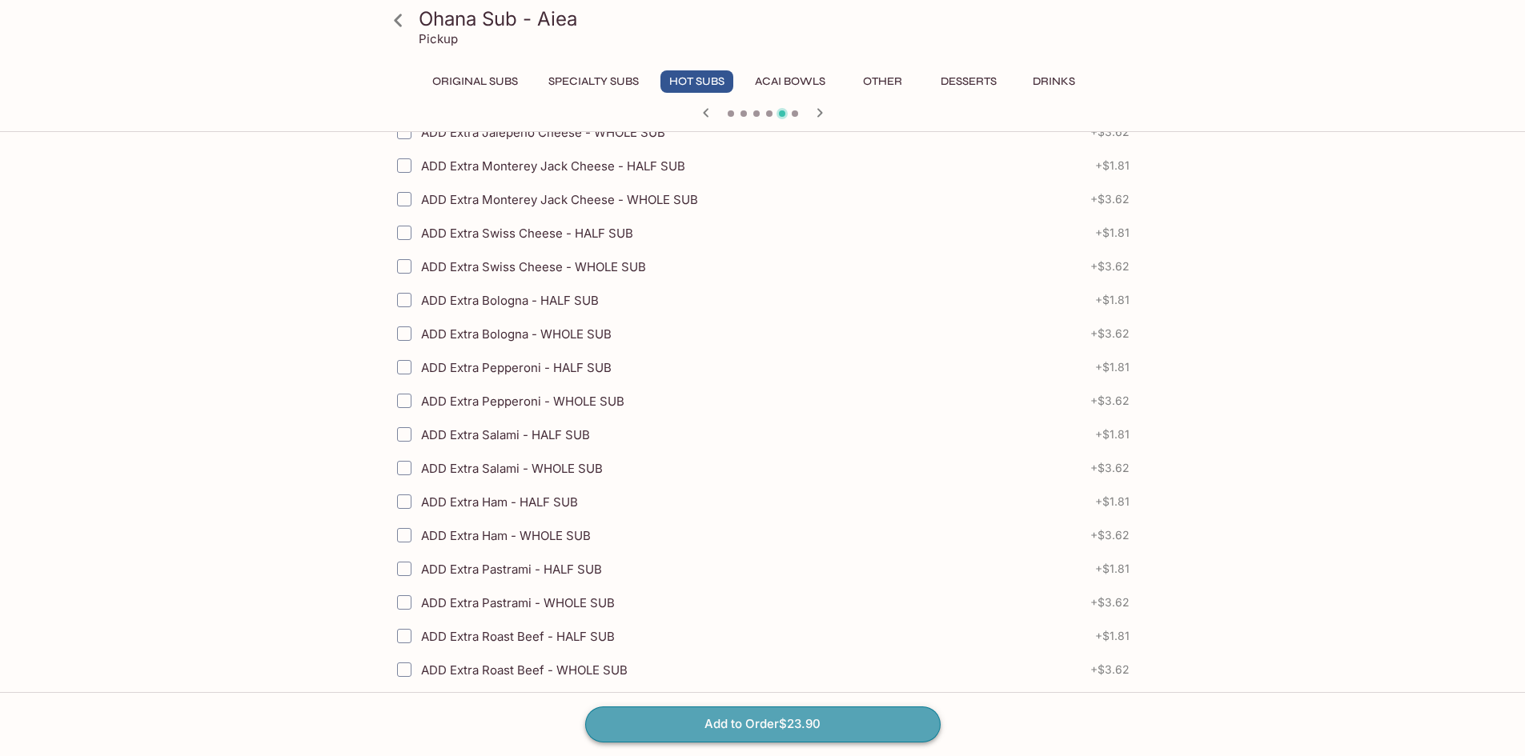
click at [743, 720] on button "Add to Order $23.90" at bounding box center [762, 724] width 355 height 35
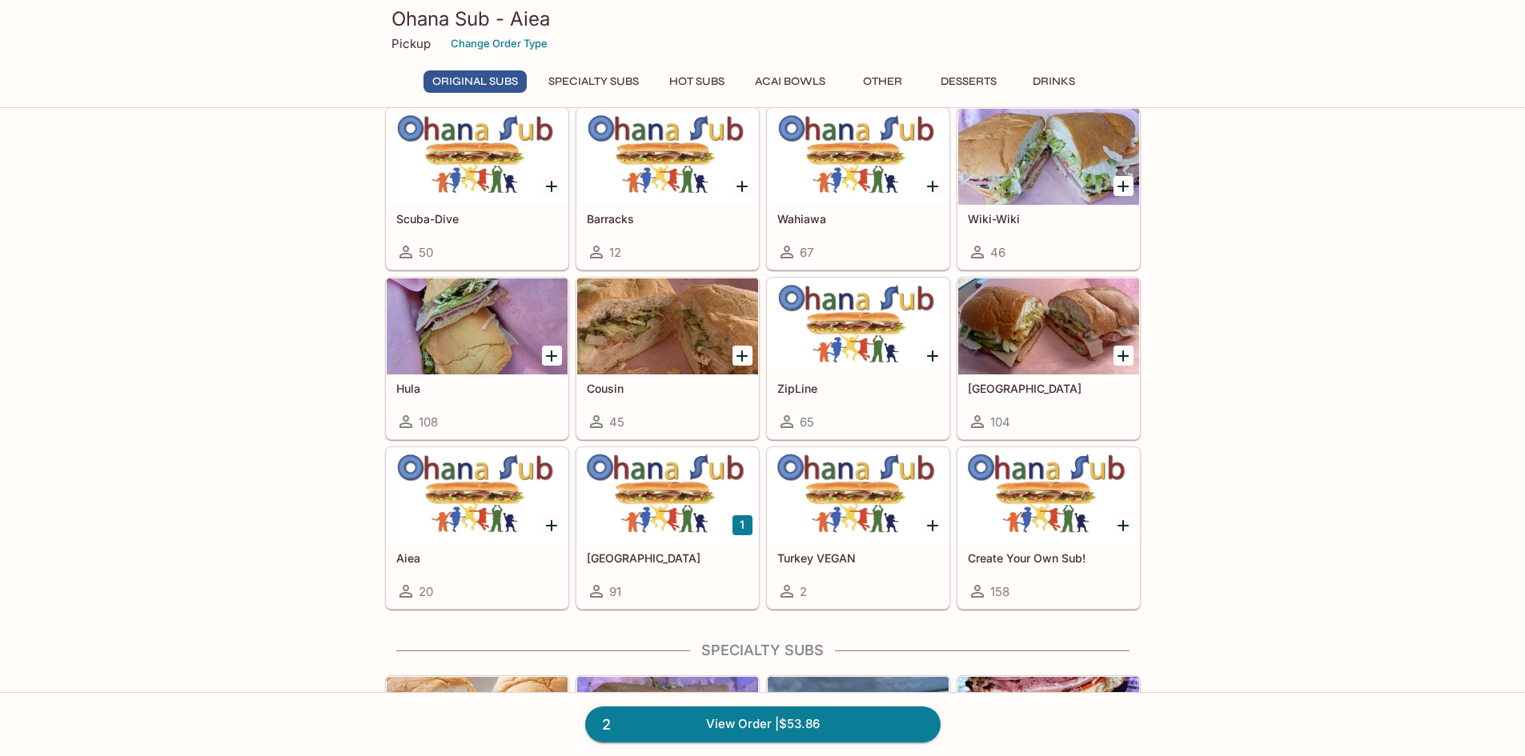
scroll to position [480, 0]
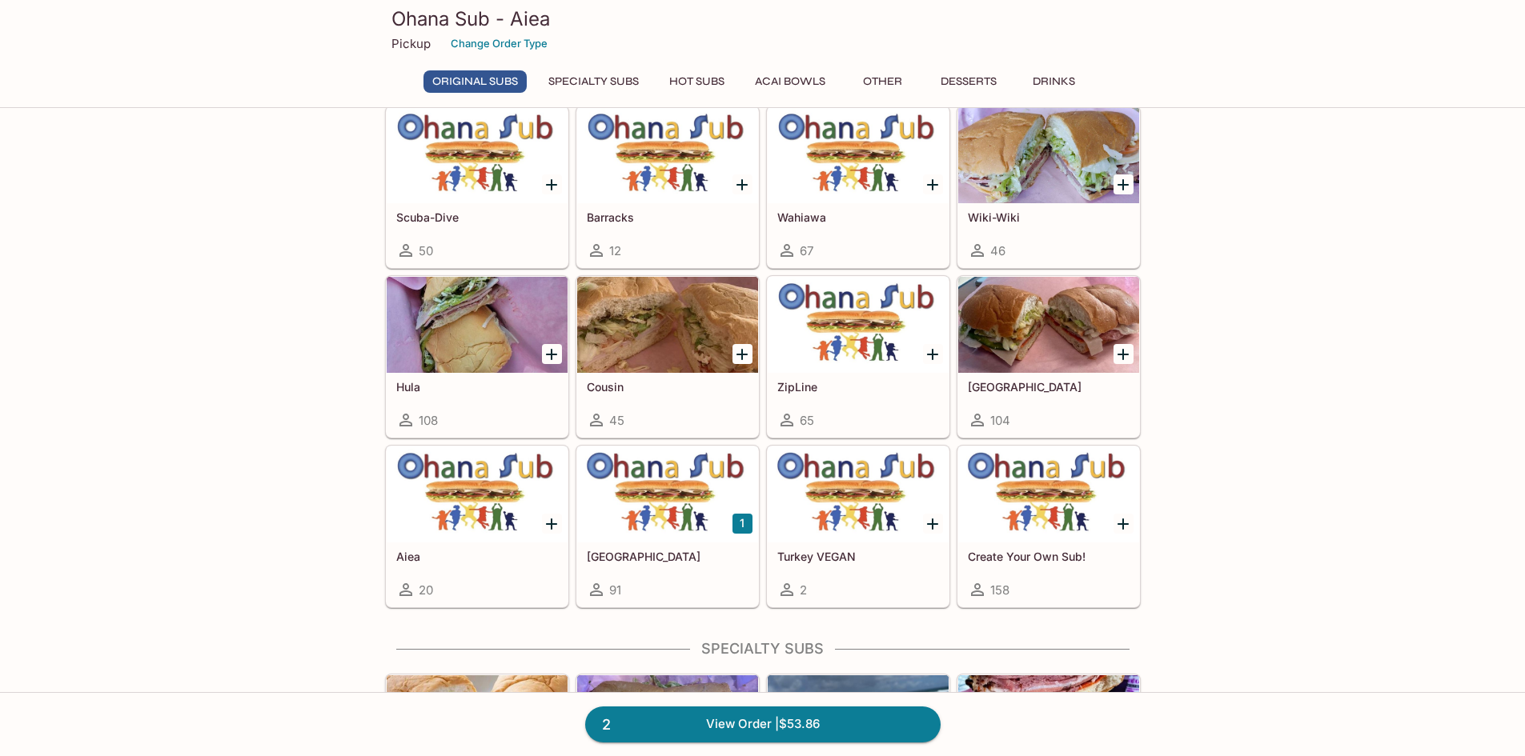
click at [639, 573] on div "Turkey 91" at bounding box center [667, 575] width 181 height 64
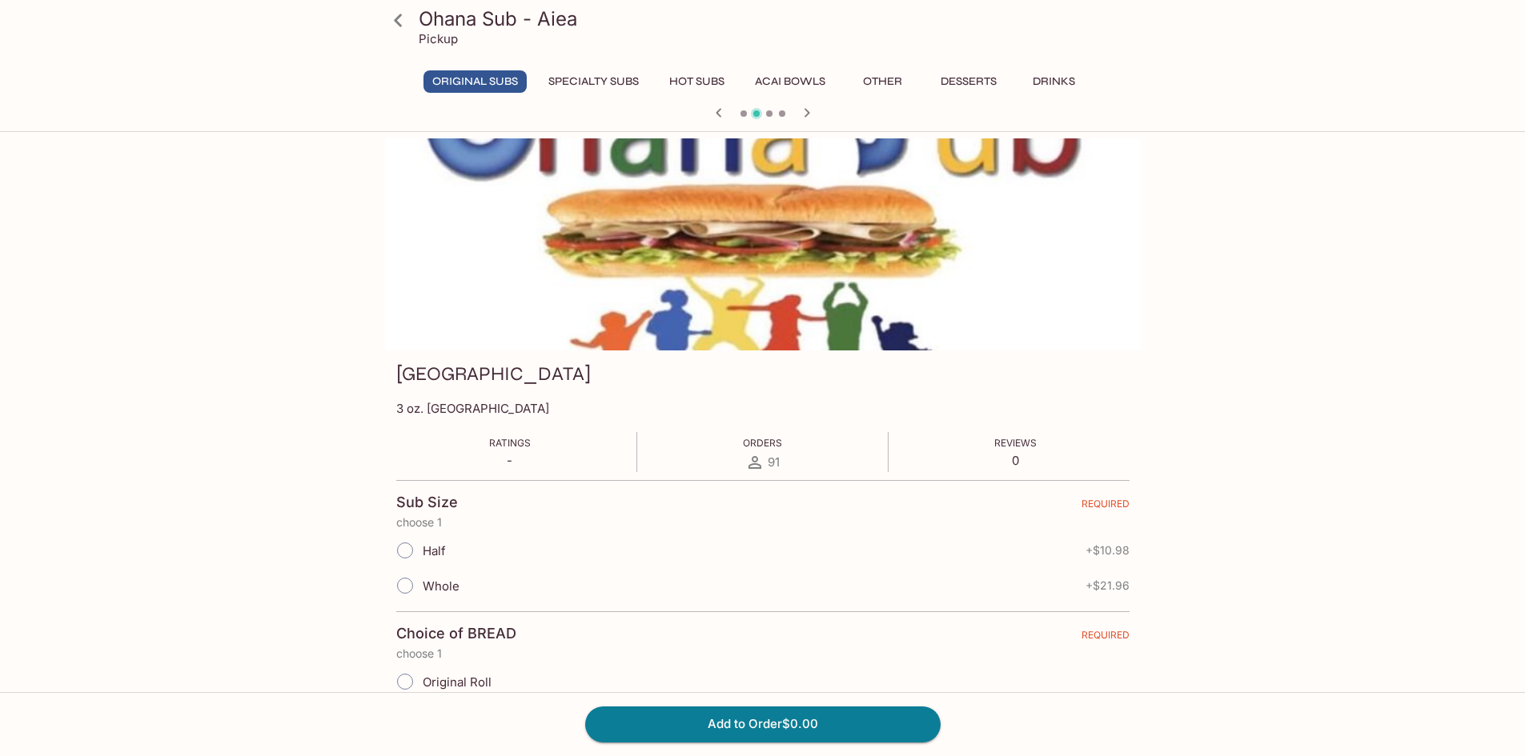
scroll to position [80, 0]
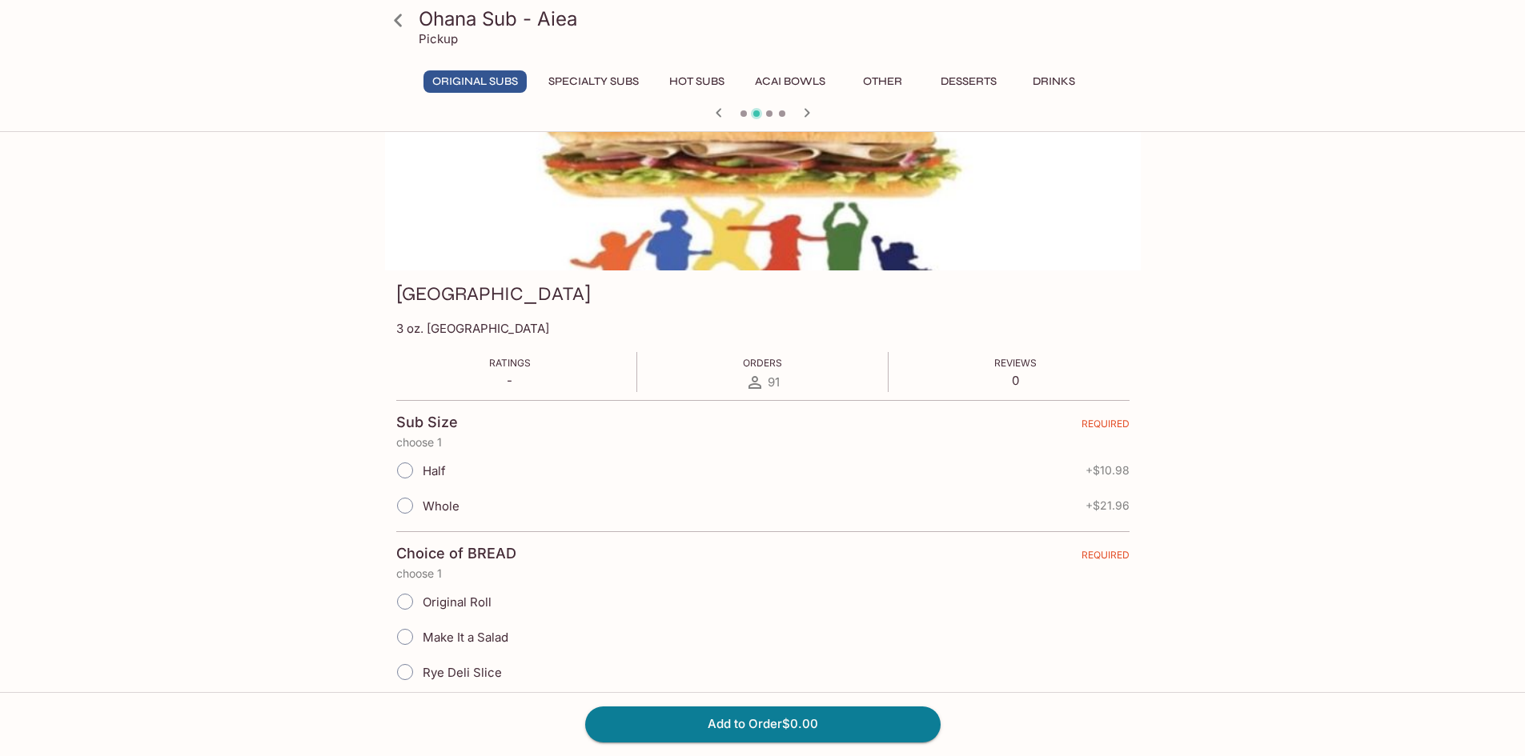
click at [408, 511] on input "Whole" at bounding box center [405, 506] width 34 height 34
click at [403, 602] on input "Original Roll" at bounding box center [405, 602] width 34 height 34
radio input "true"
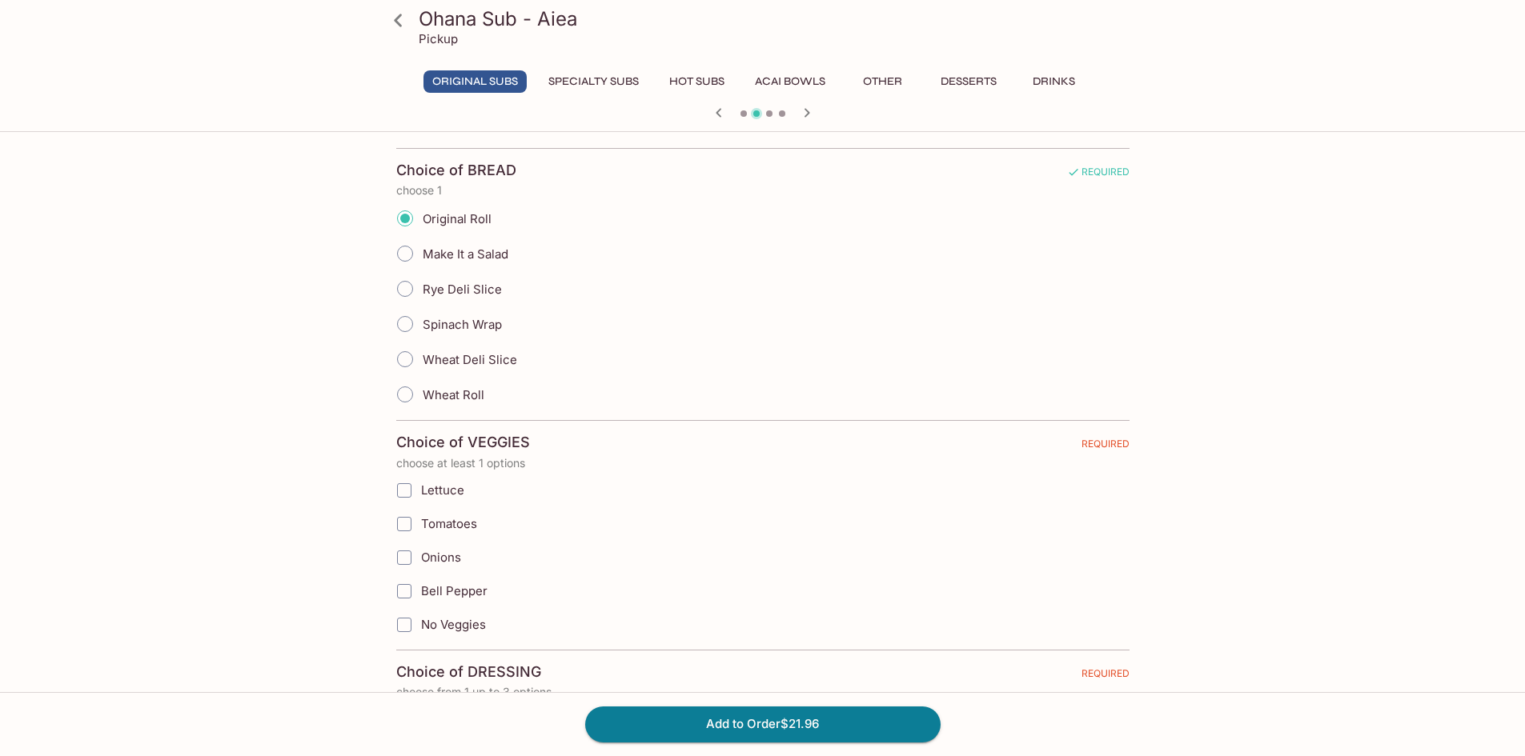
scroll to position [560, 0]
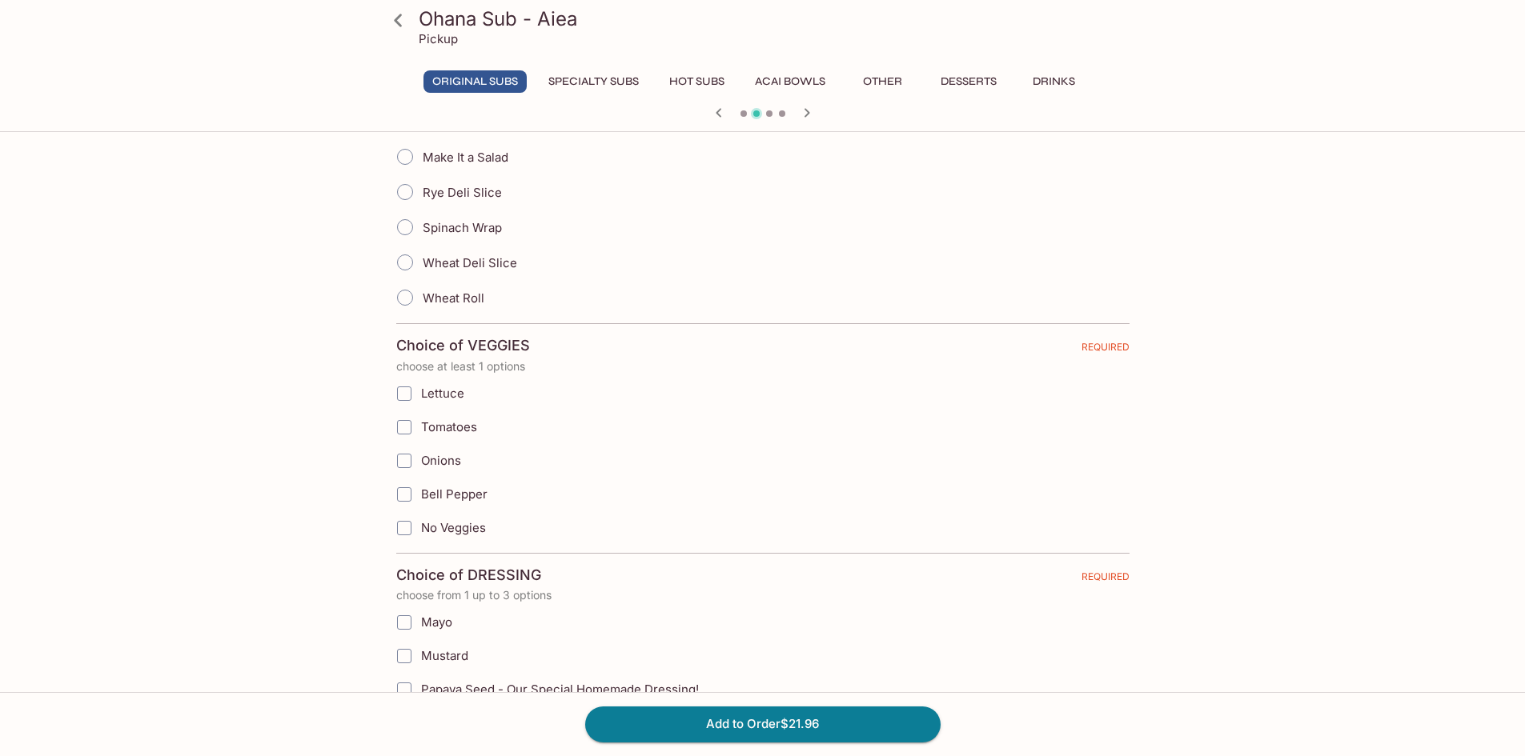
click at [407, 404] on input "Lettuce" at bounding box center [404, 394] width 32 height 32
checkbox input "true"
click at [407, 428] on input "Tomatoes" at bounding box center [404, 427] width 32 height 32
checkbox input "true"
click at [397, 459] on input "Onions" at bounding box center [404, 461] width 32 height 32
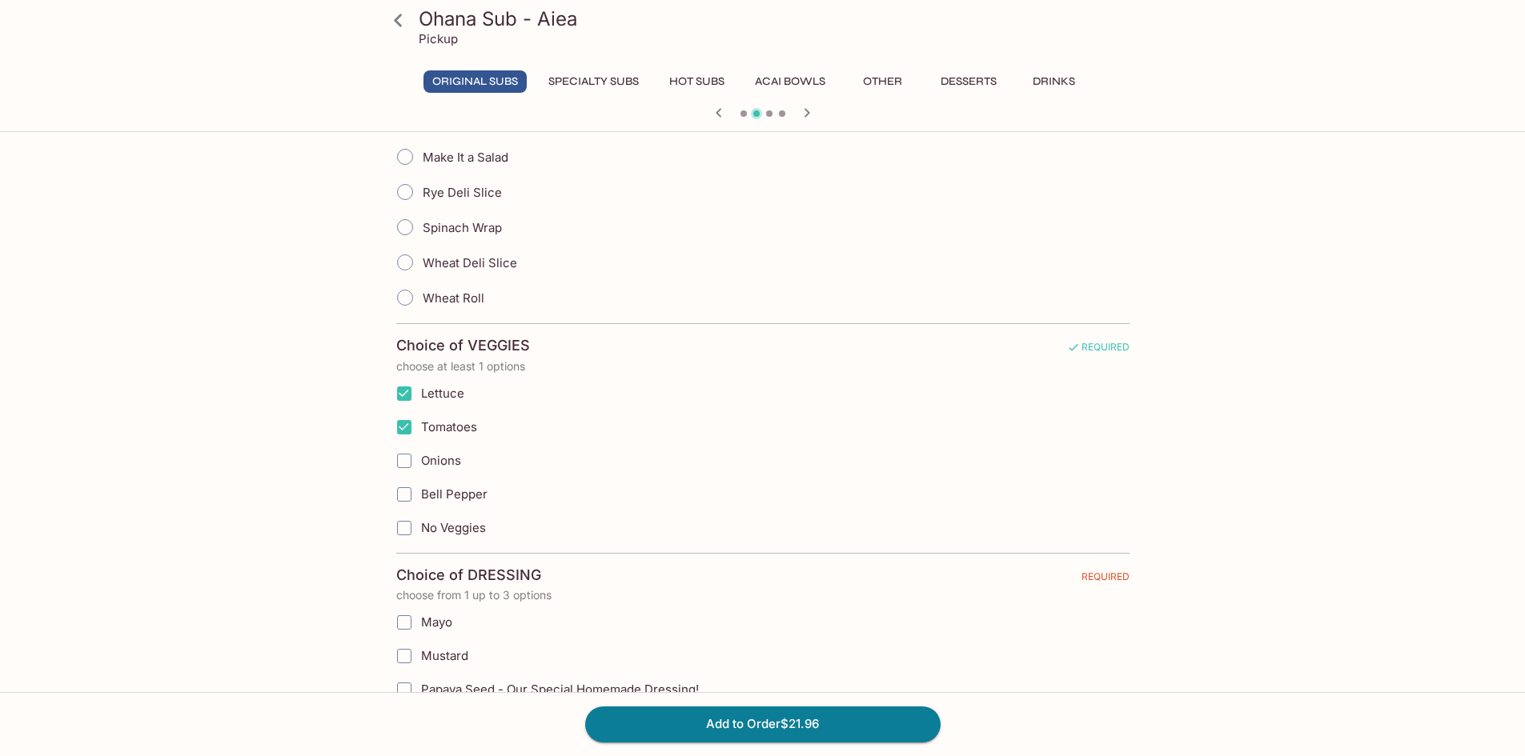
checkbox input "true"
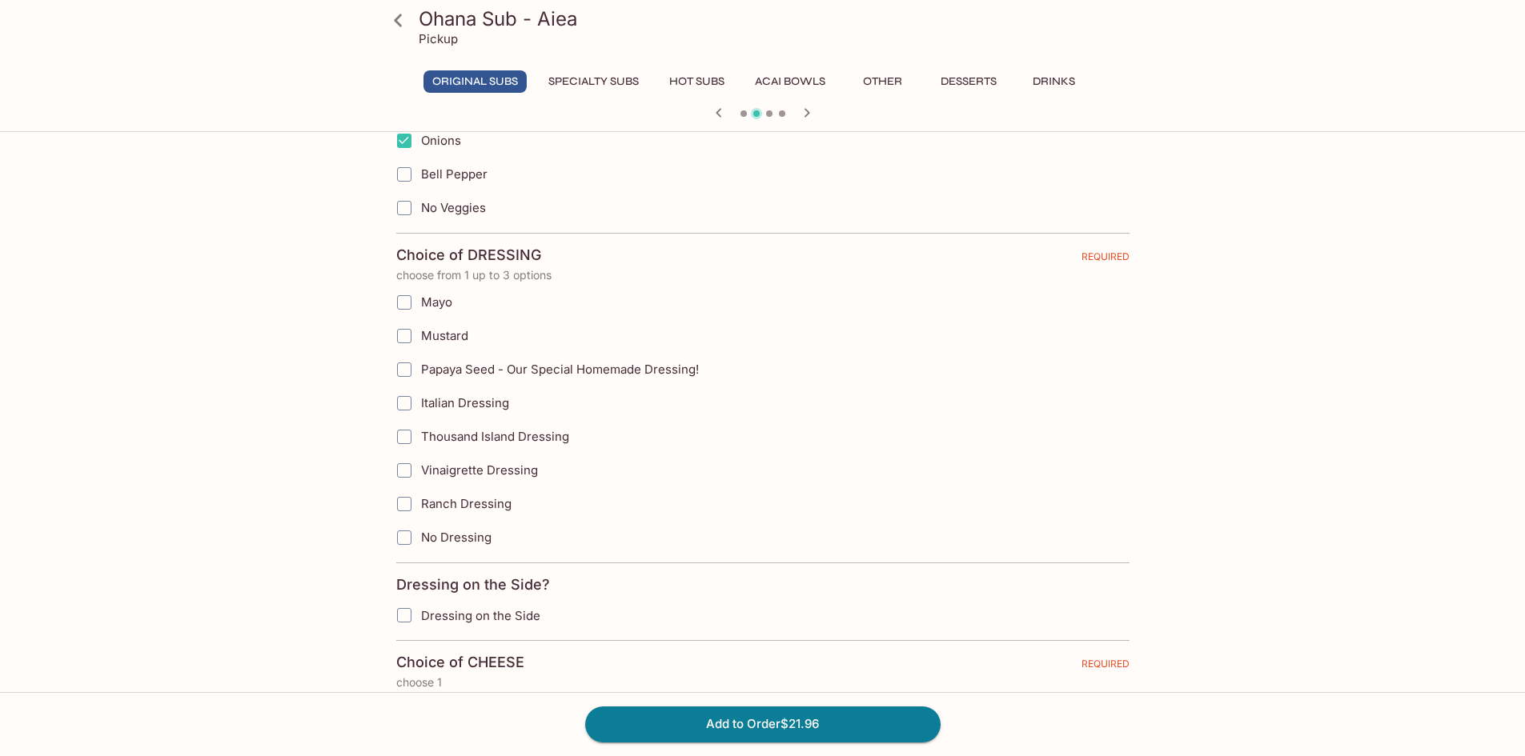
click at [406, 371] on input "Papaya Seed - Our Special Homemade Dressing!" at bounding box center [404, 370] width 32 height 32
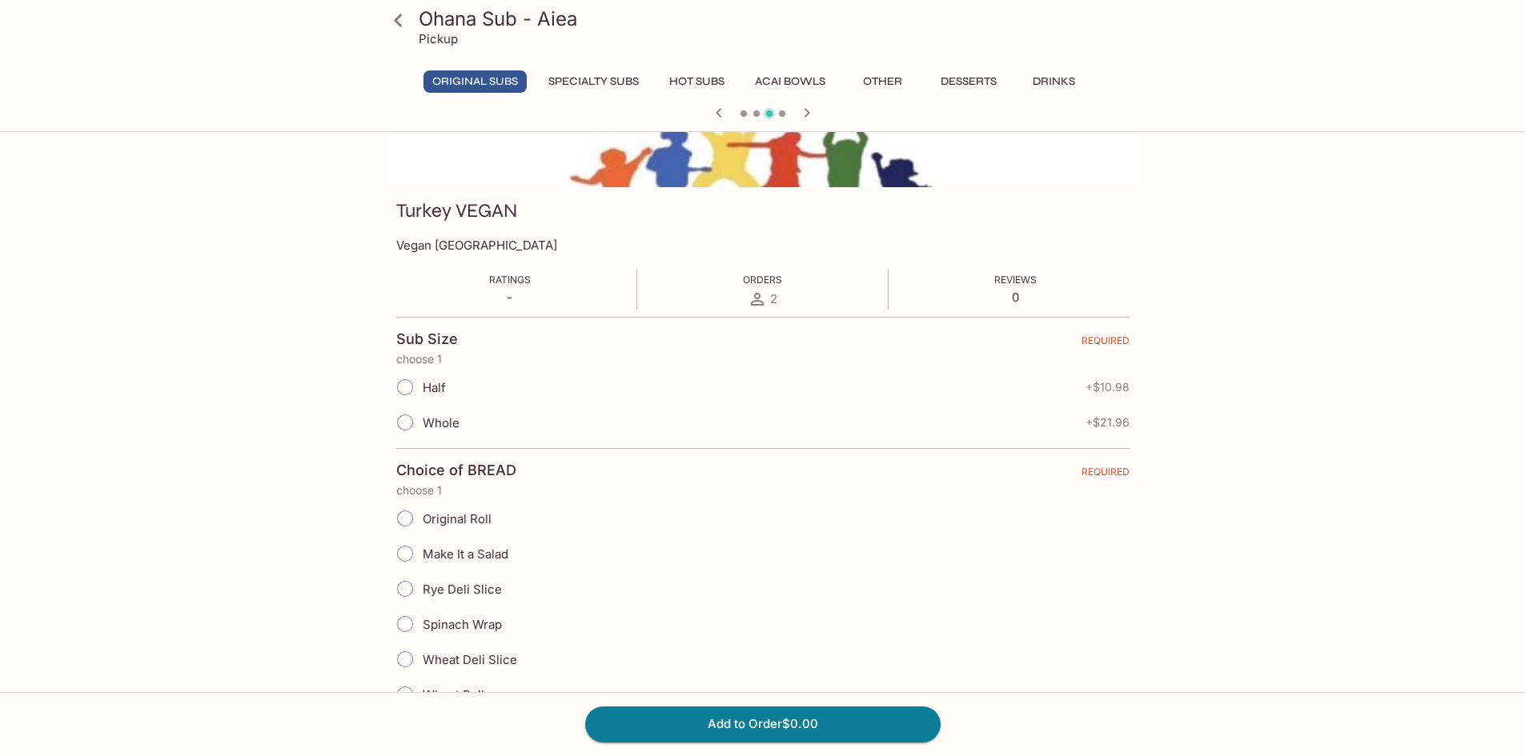
scroll to position [0, 0]
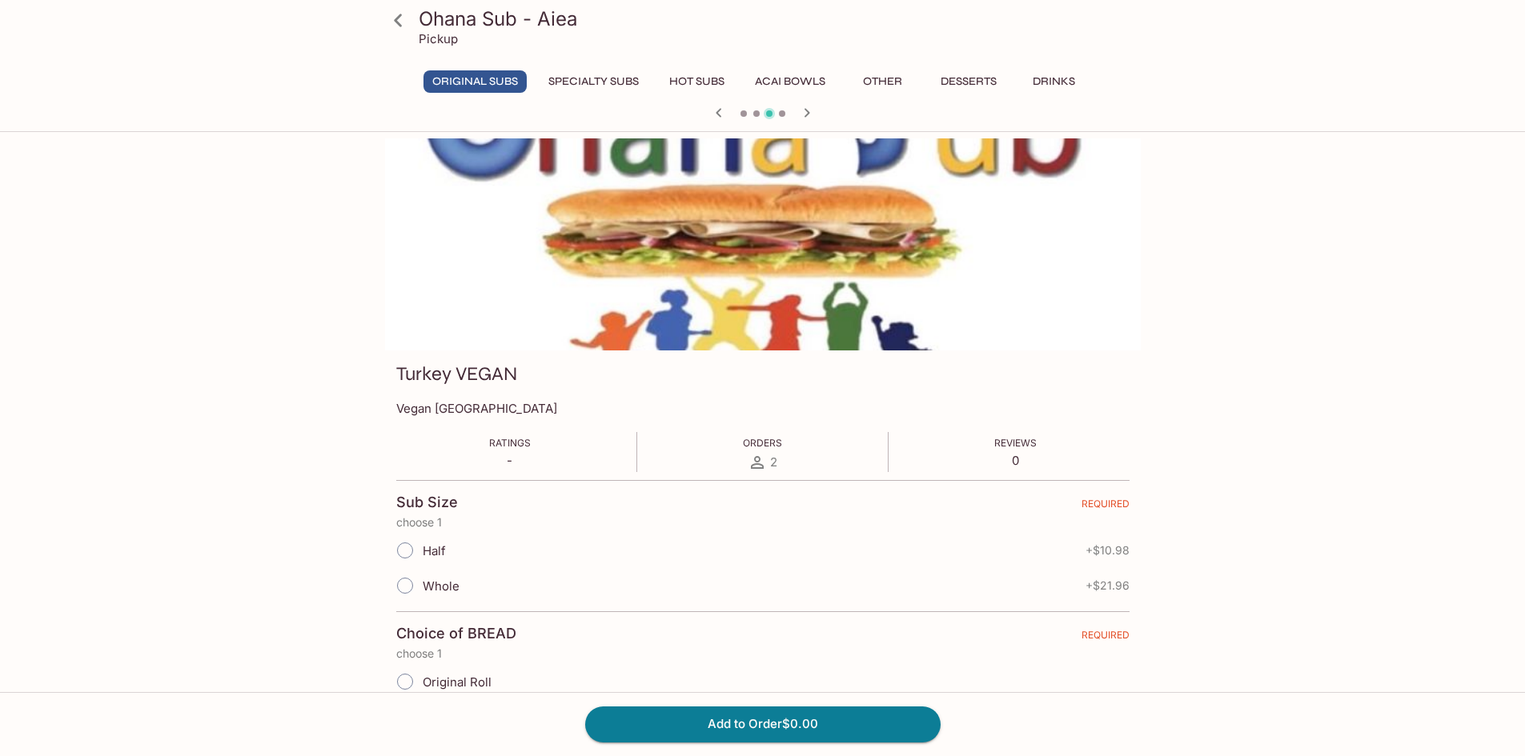
click at [717, 110] on icon "button" at bounding box center [718, 112] width 19 height 19
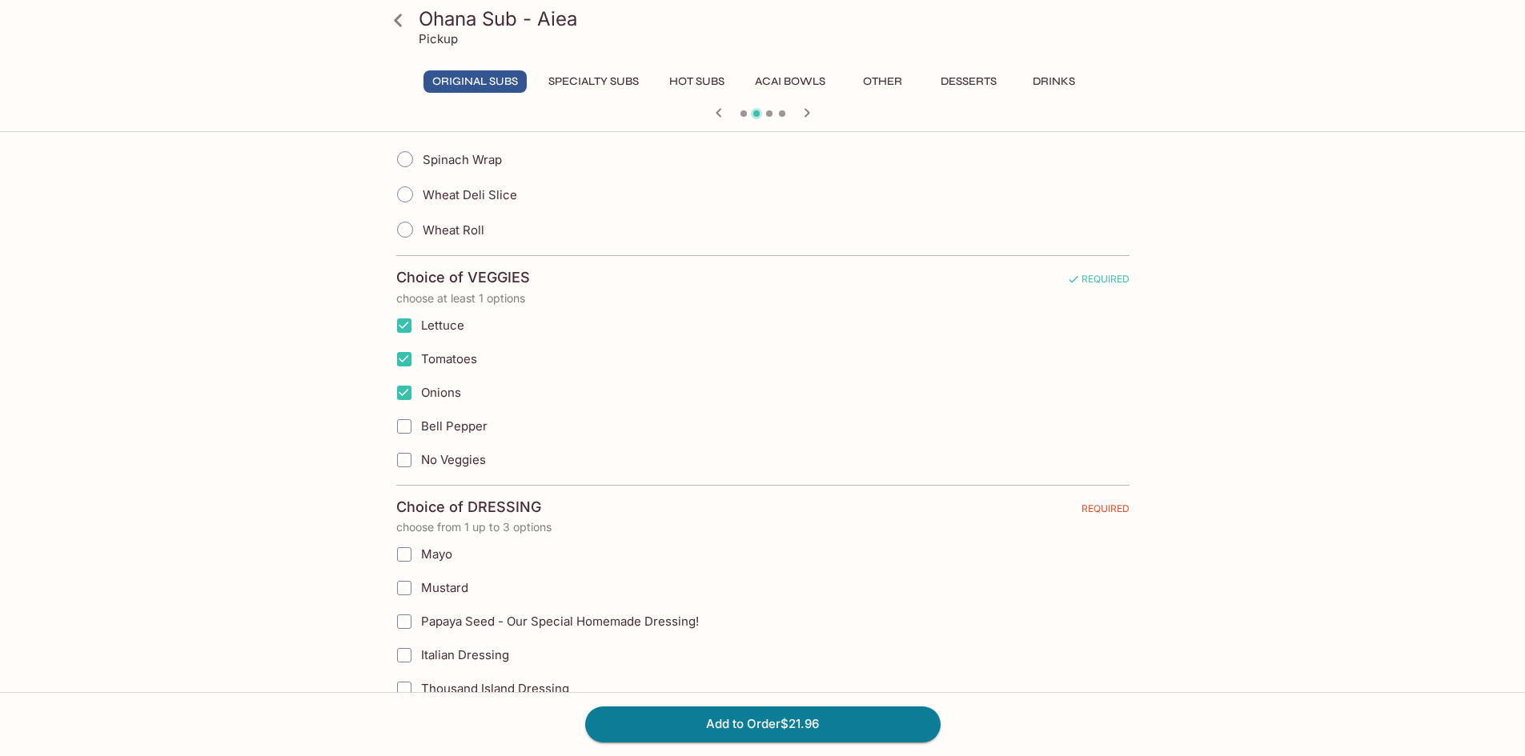
scroll to position [800, 0]
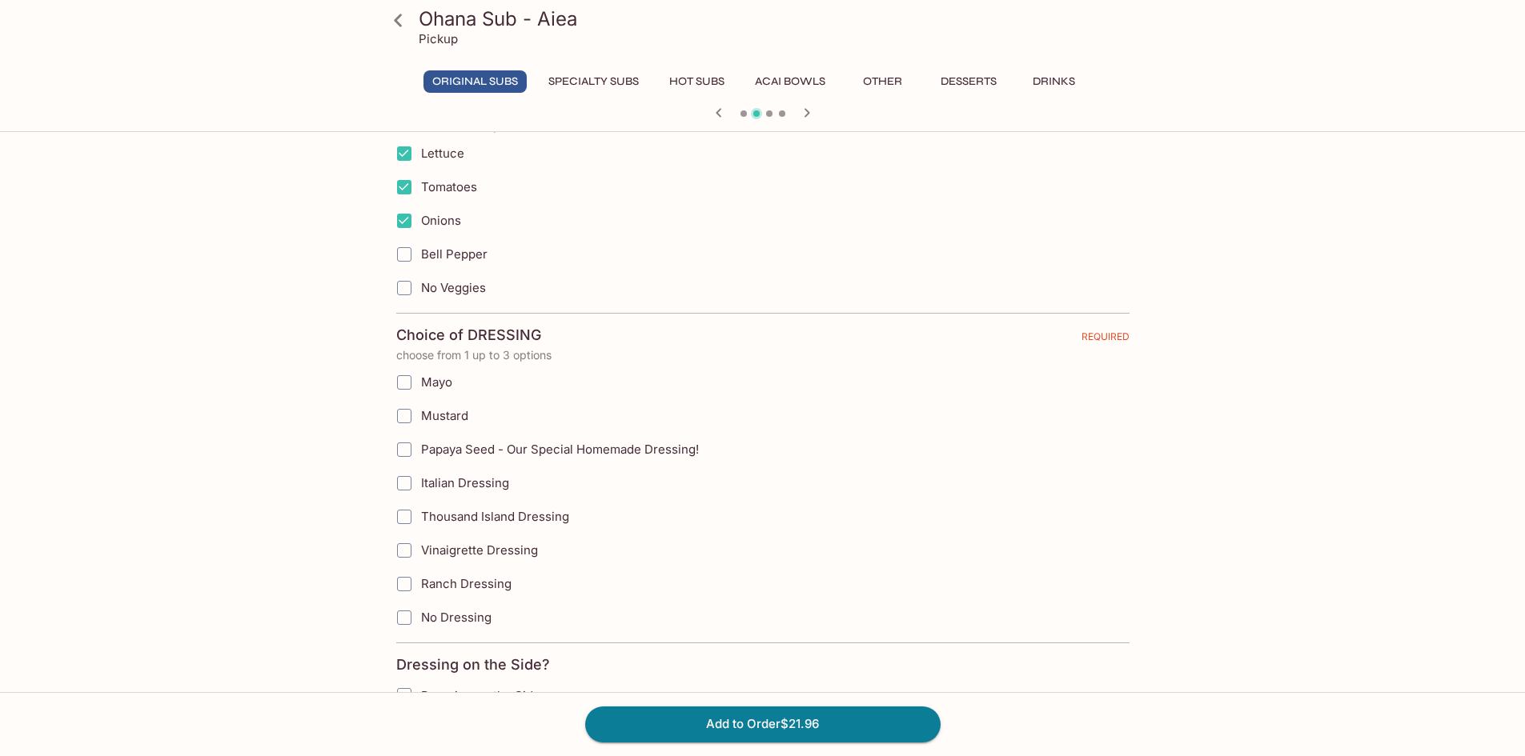
click at [403, 451] on input "Papaya Seed - Our Special Homemade Dressing!" at bounding box center [404, 450] width 32 height 32
checkbox input "true"
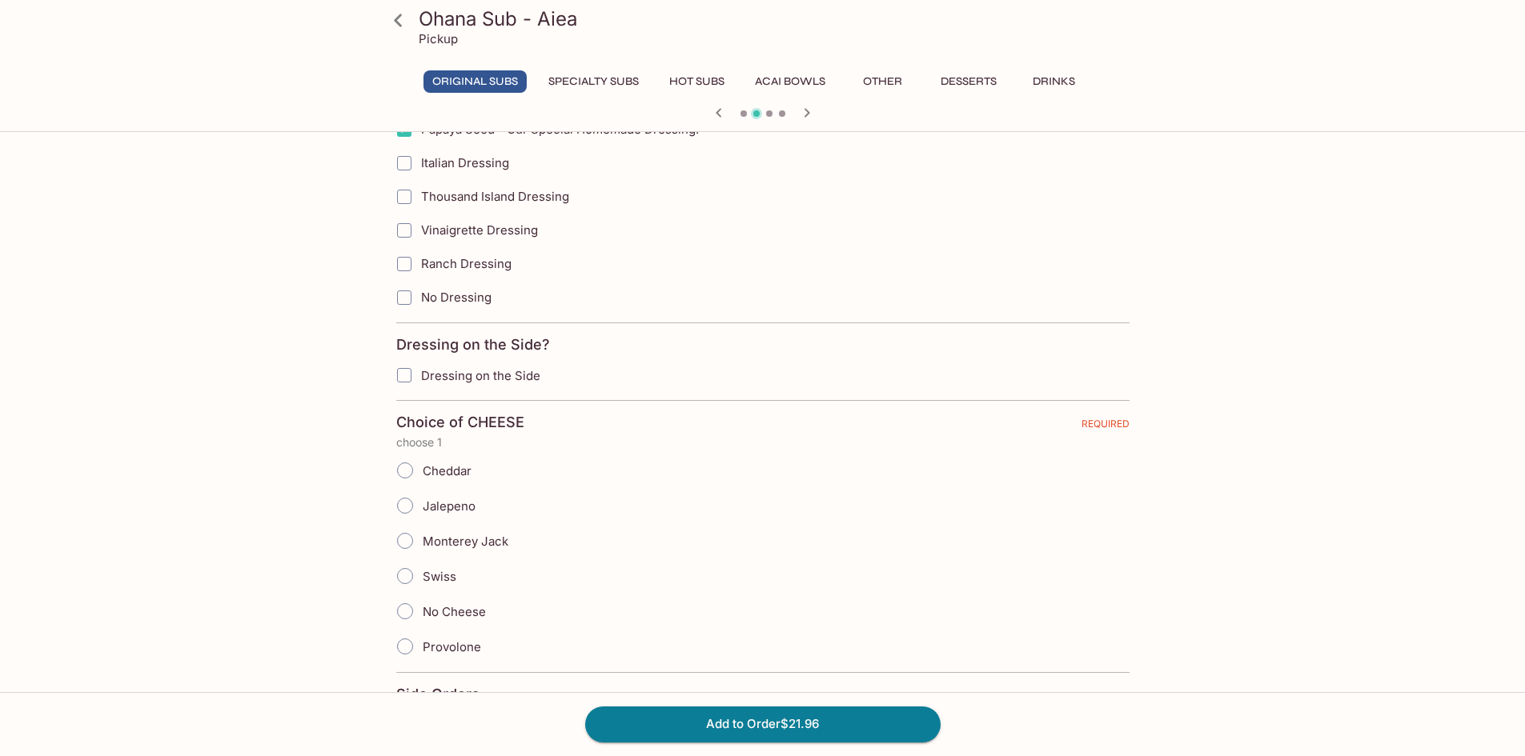
click at [407, 469] on input "Cheddar" at bounding box center [405, 471] width 34 height 34
radio input "true"
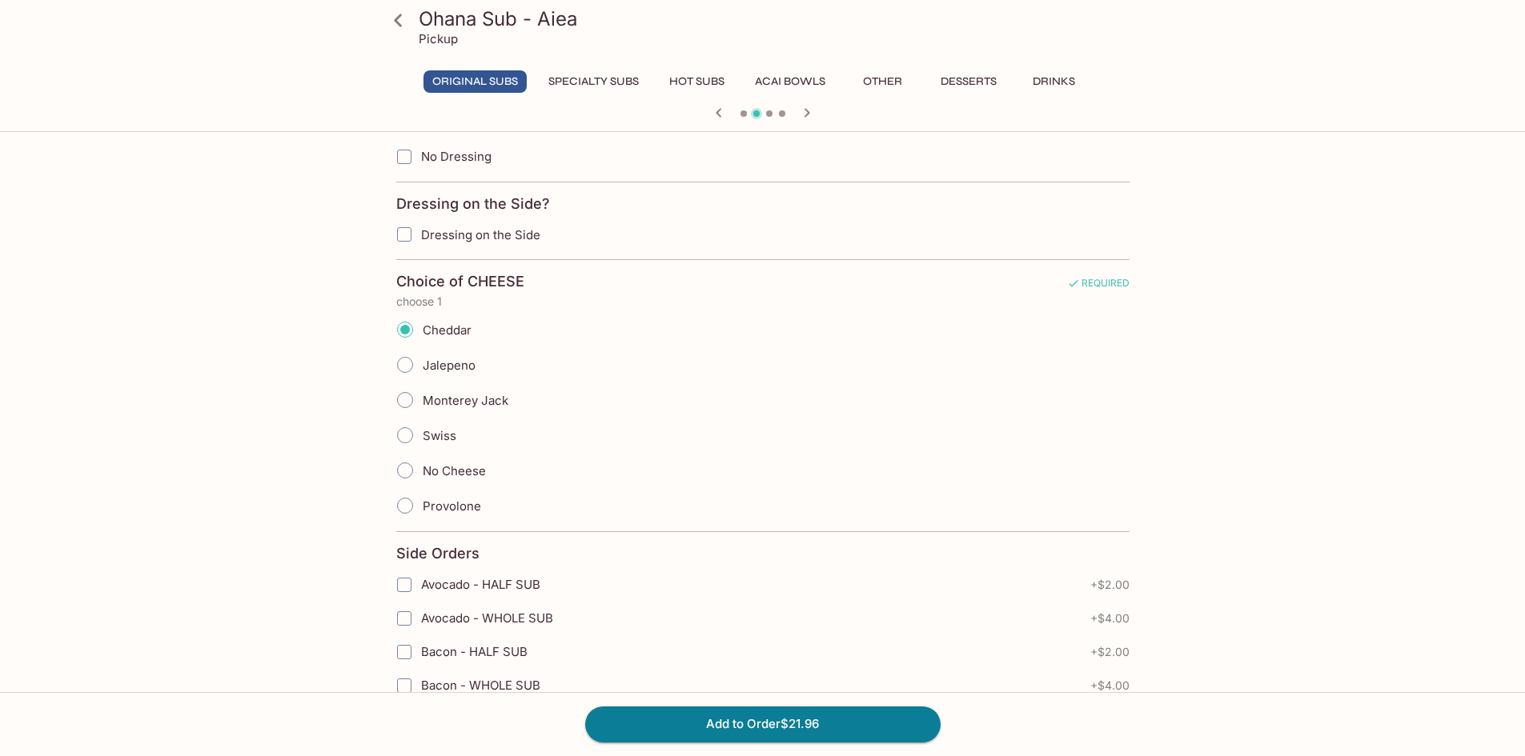
scroll to position [1521, 0]
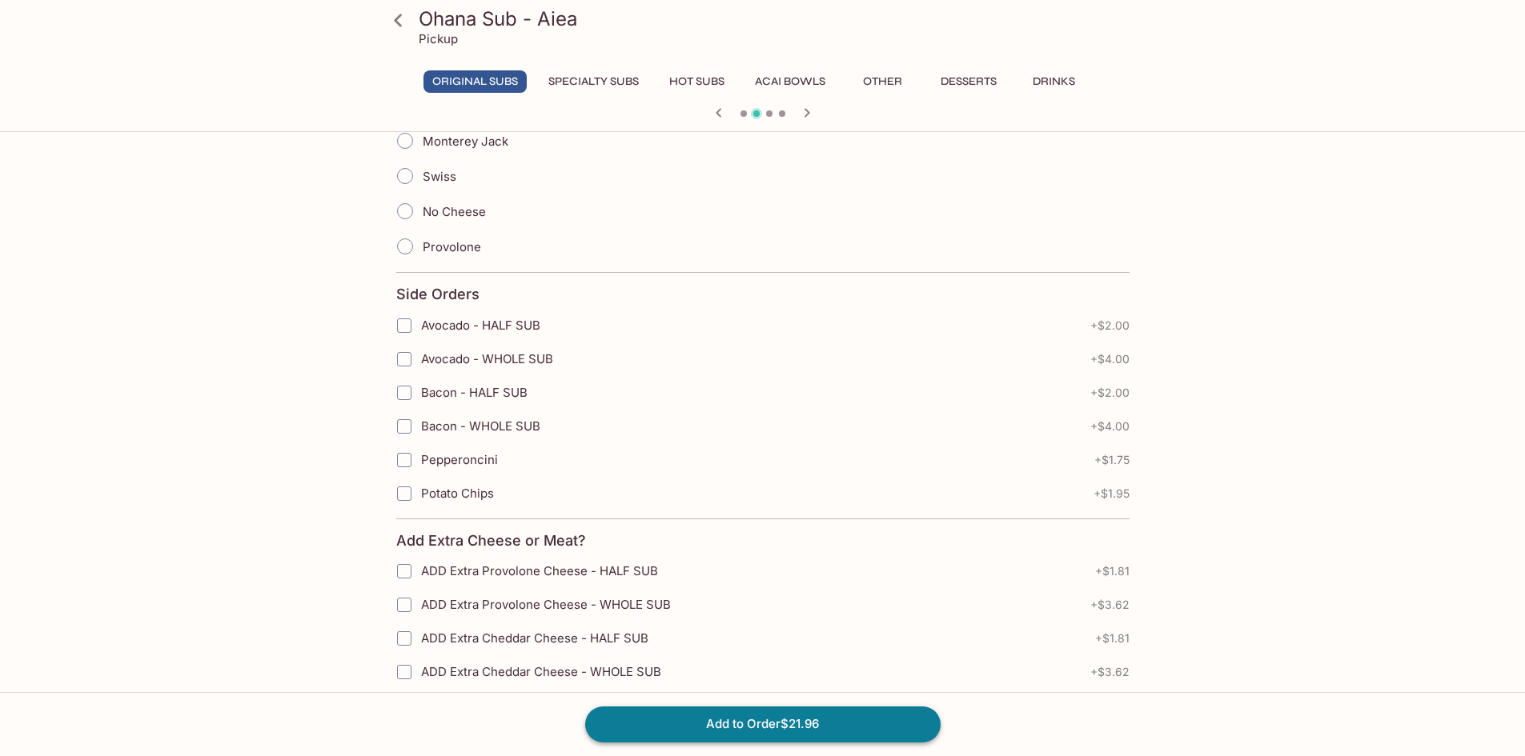
click at [784, 726] on button "Add to Order $21.96" at bounding box center [762, 724] width 355 height 35
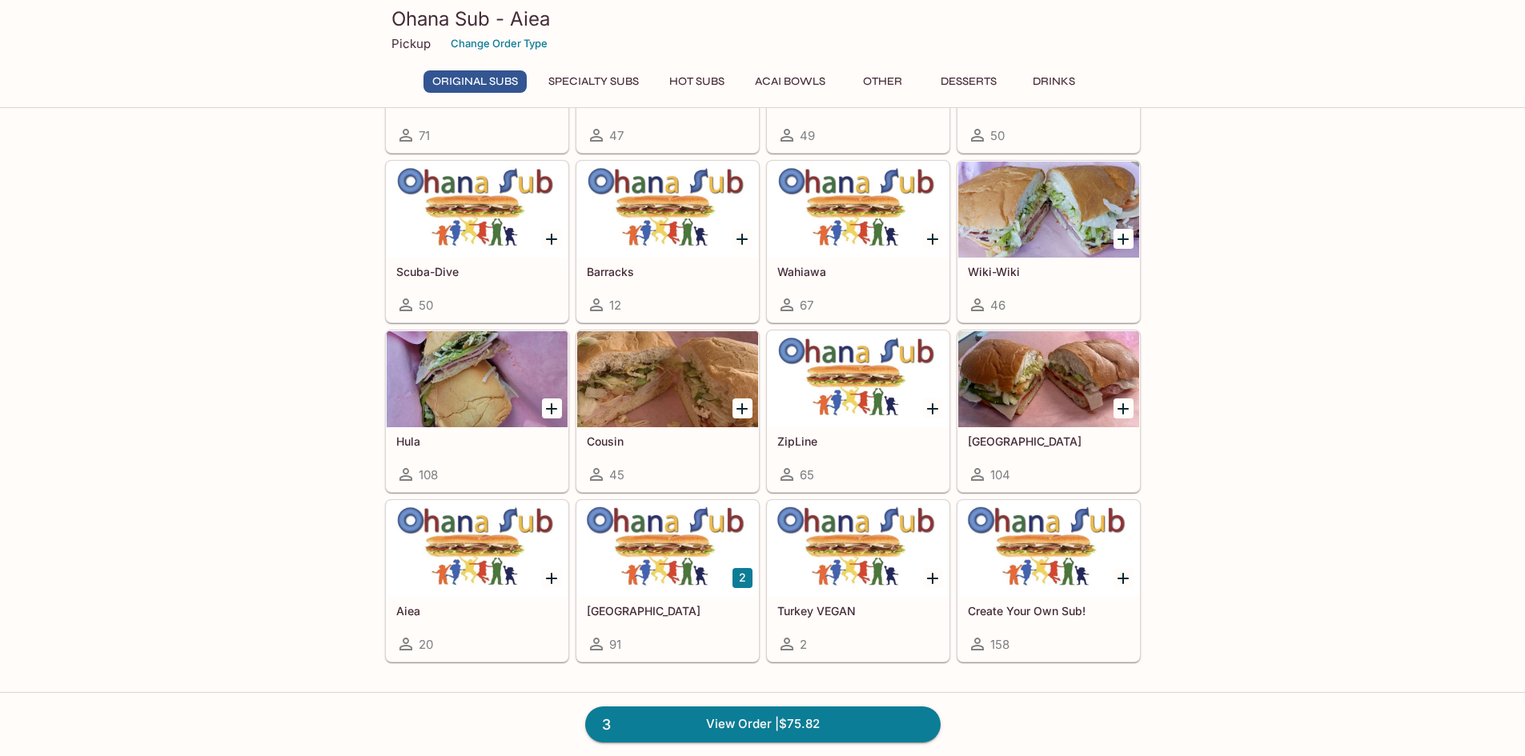
scroll to position [560, 0]
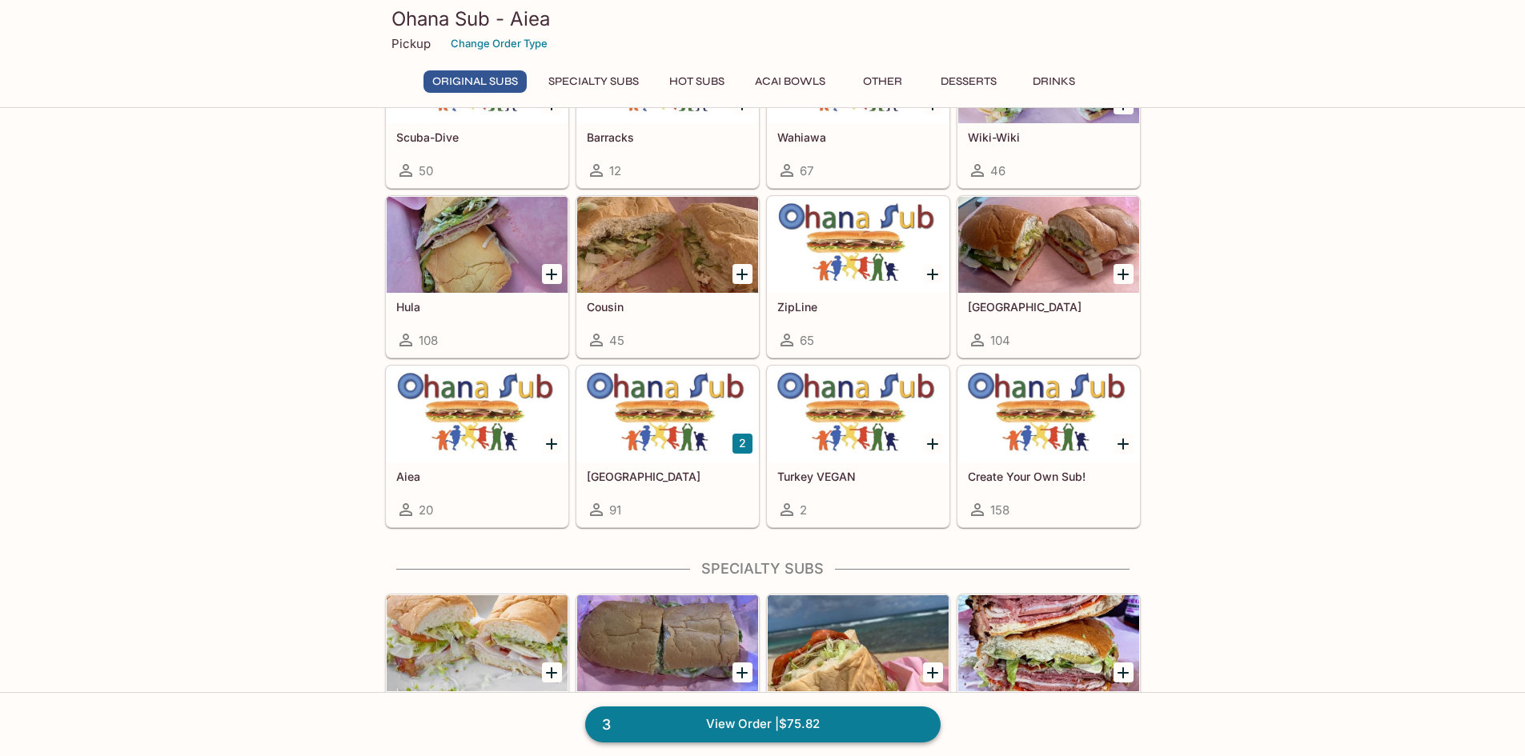
click at [715, 723] on link "3 View Order | $75.82" at bounding box center [762, 724] width 355 height 35
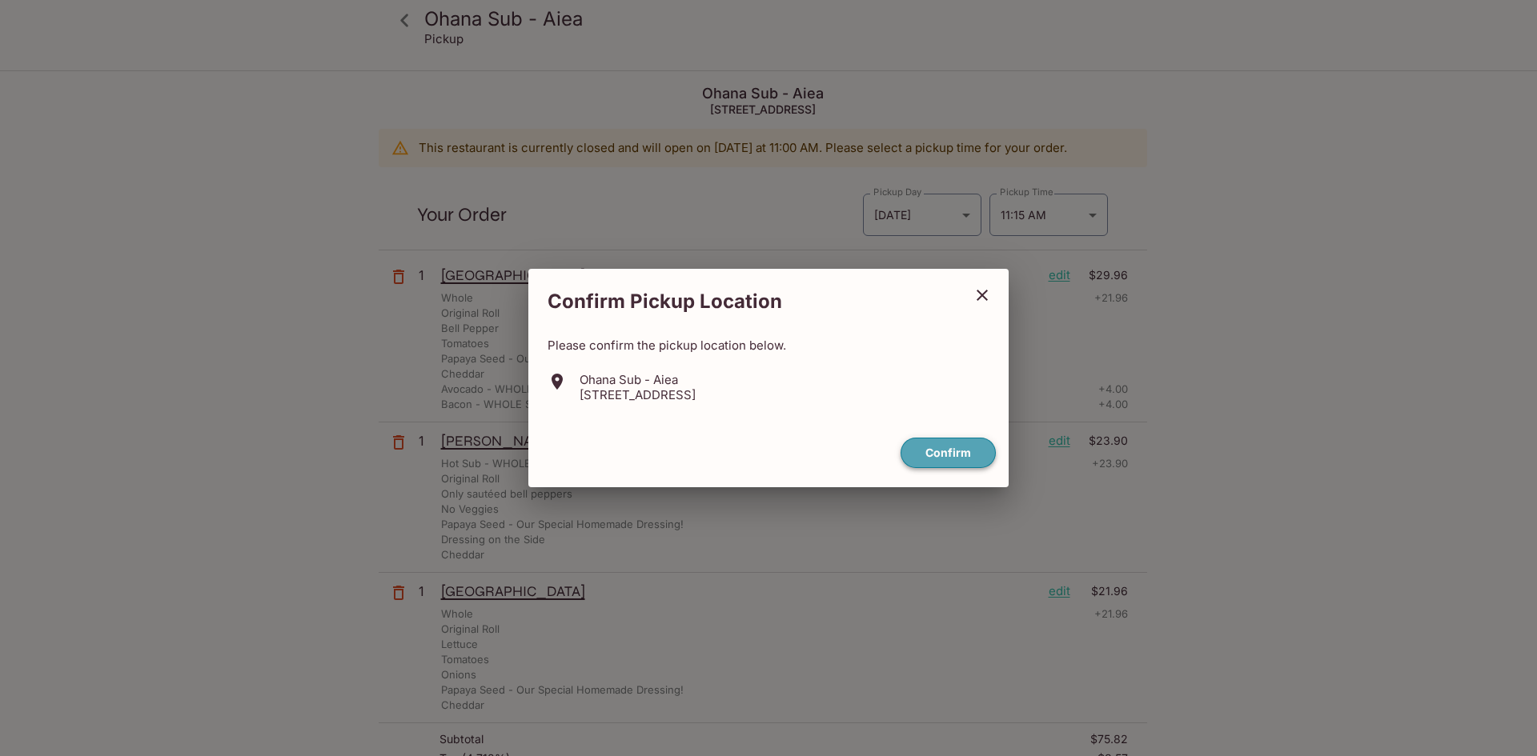
click at [965, 448] on button "Confirm" at bounding box center [947, 453] width 95 height 31
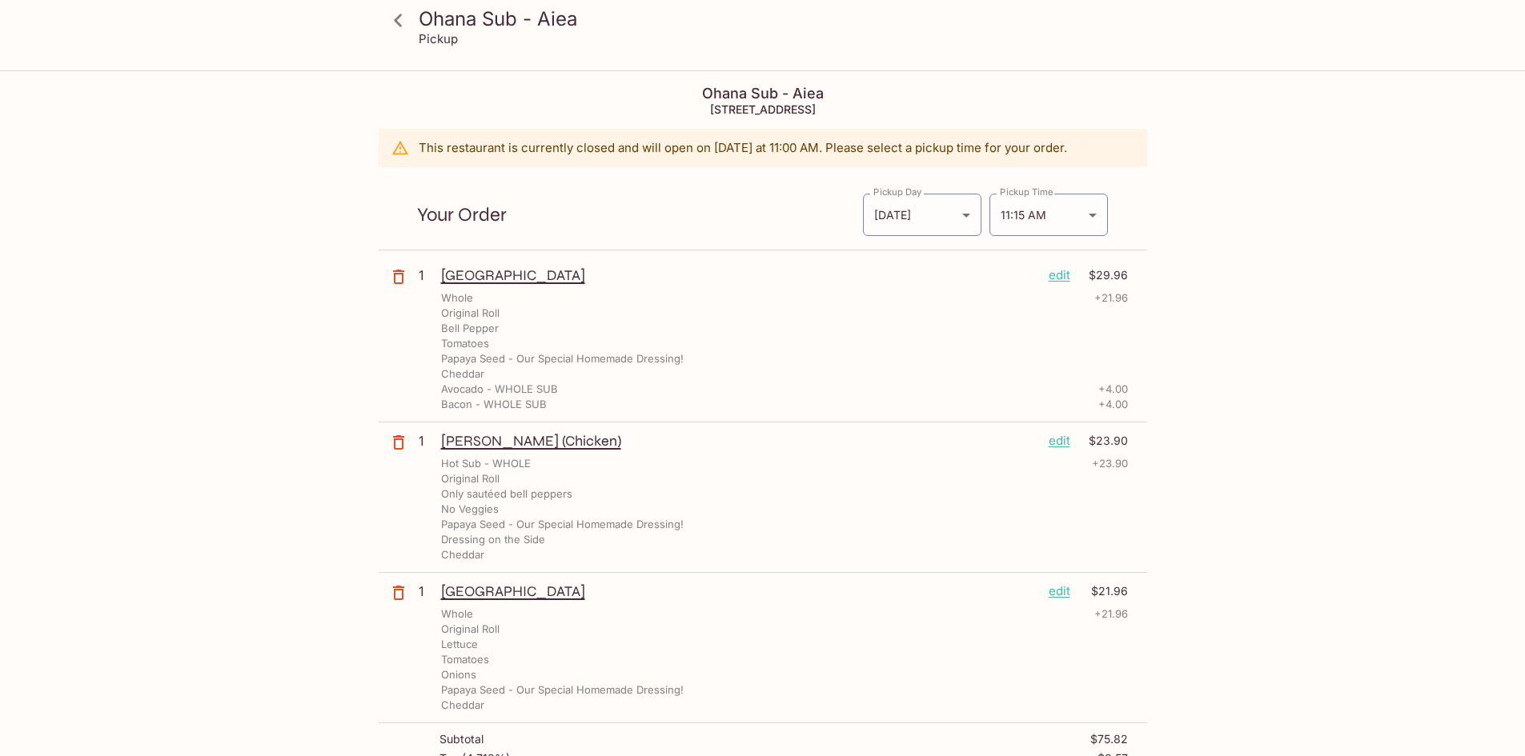
click at [1059, 447] on p "edit" at bounding box center [1059, 441] width 22 height 18
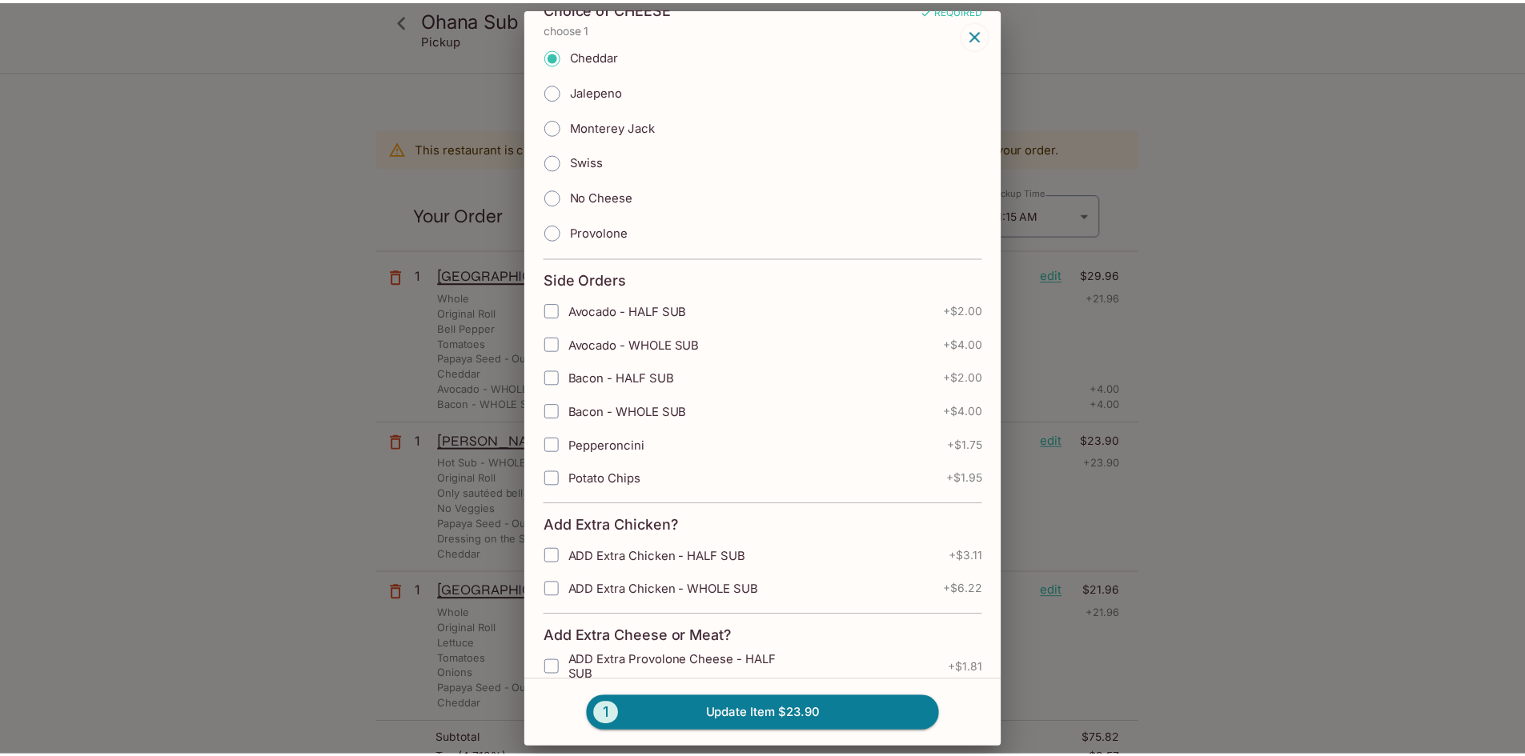
scroll to position [1521, 0]
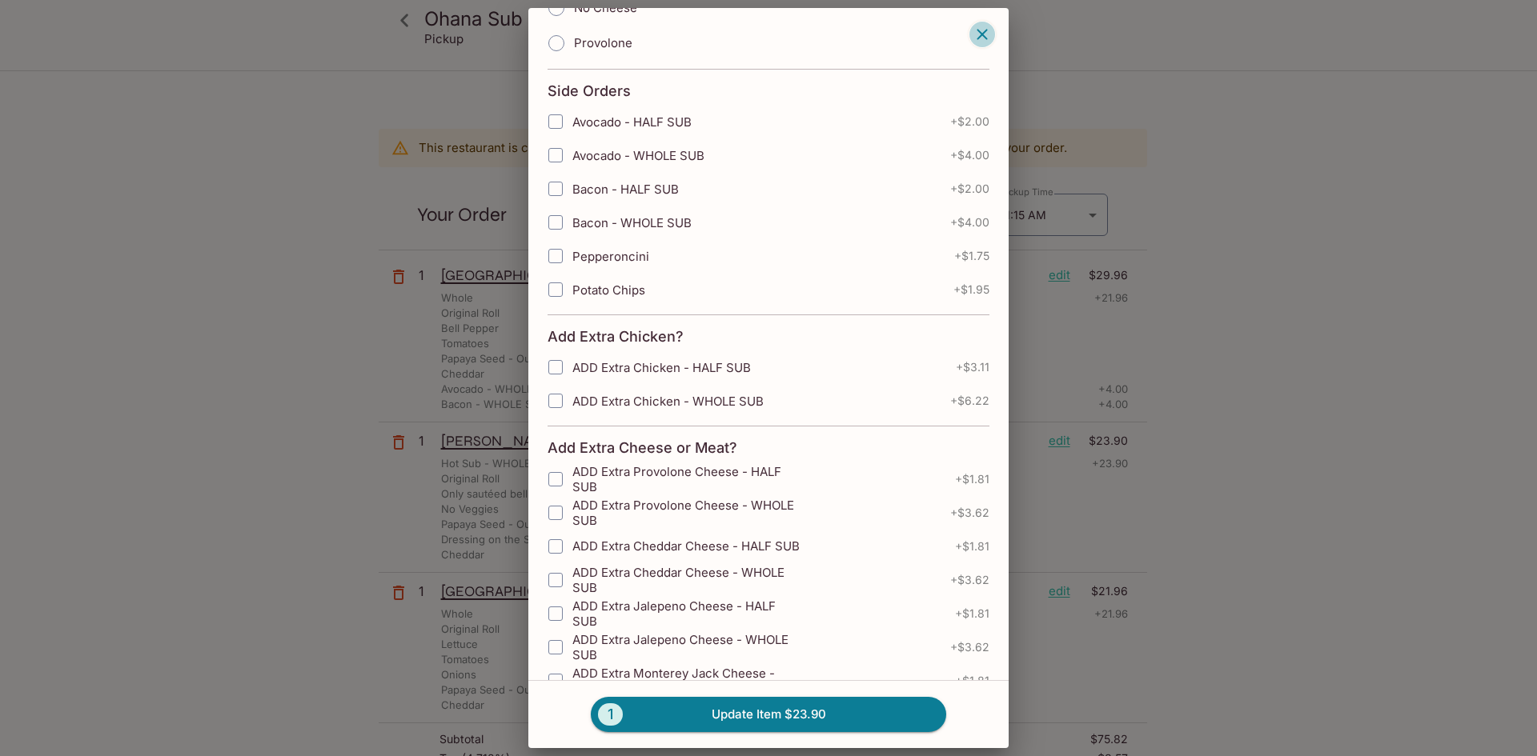
click at [985, 37] on icon "button" at bounding box center [981, 34] width 10 height 10
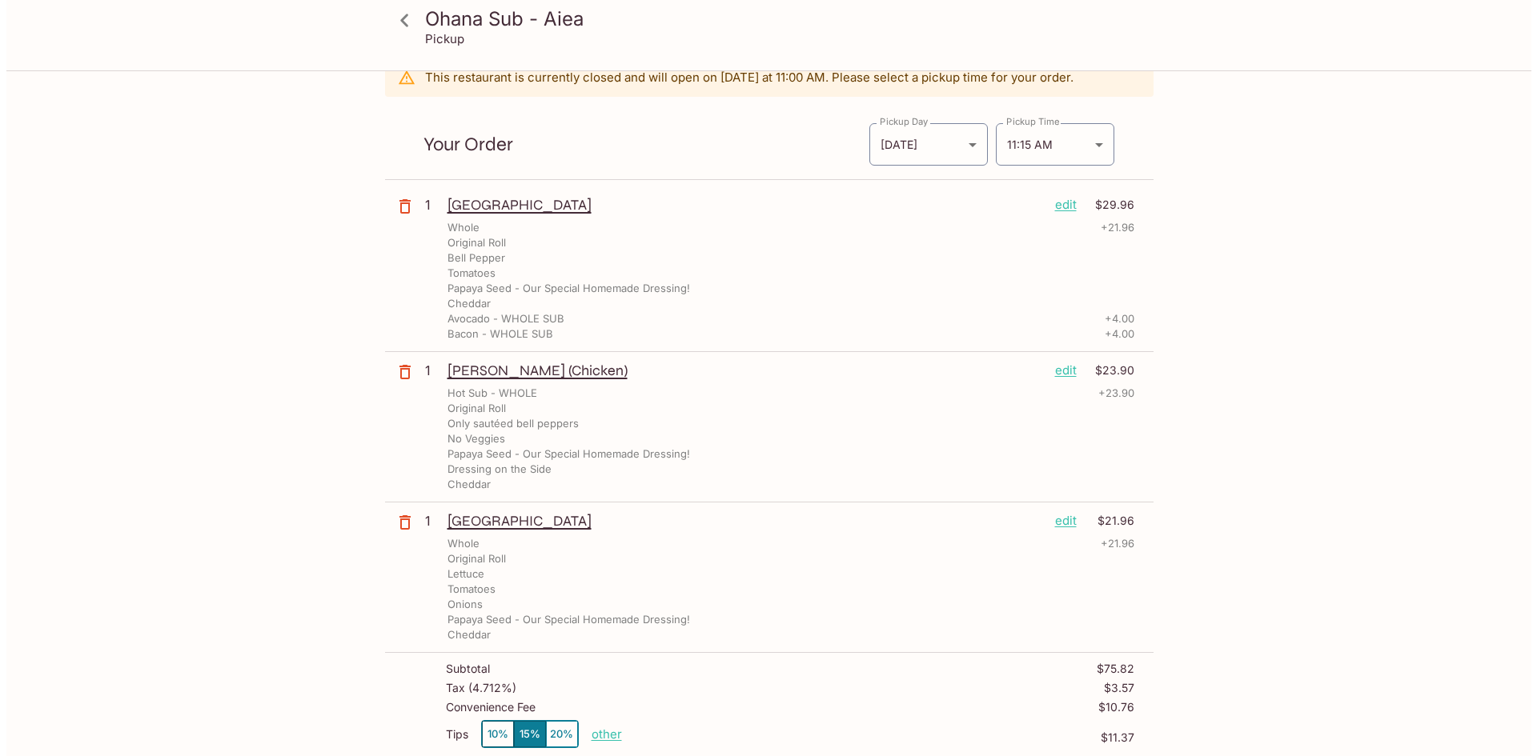
scroll to position [160, 0]
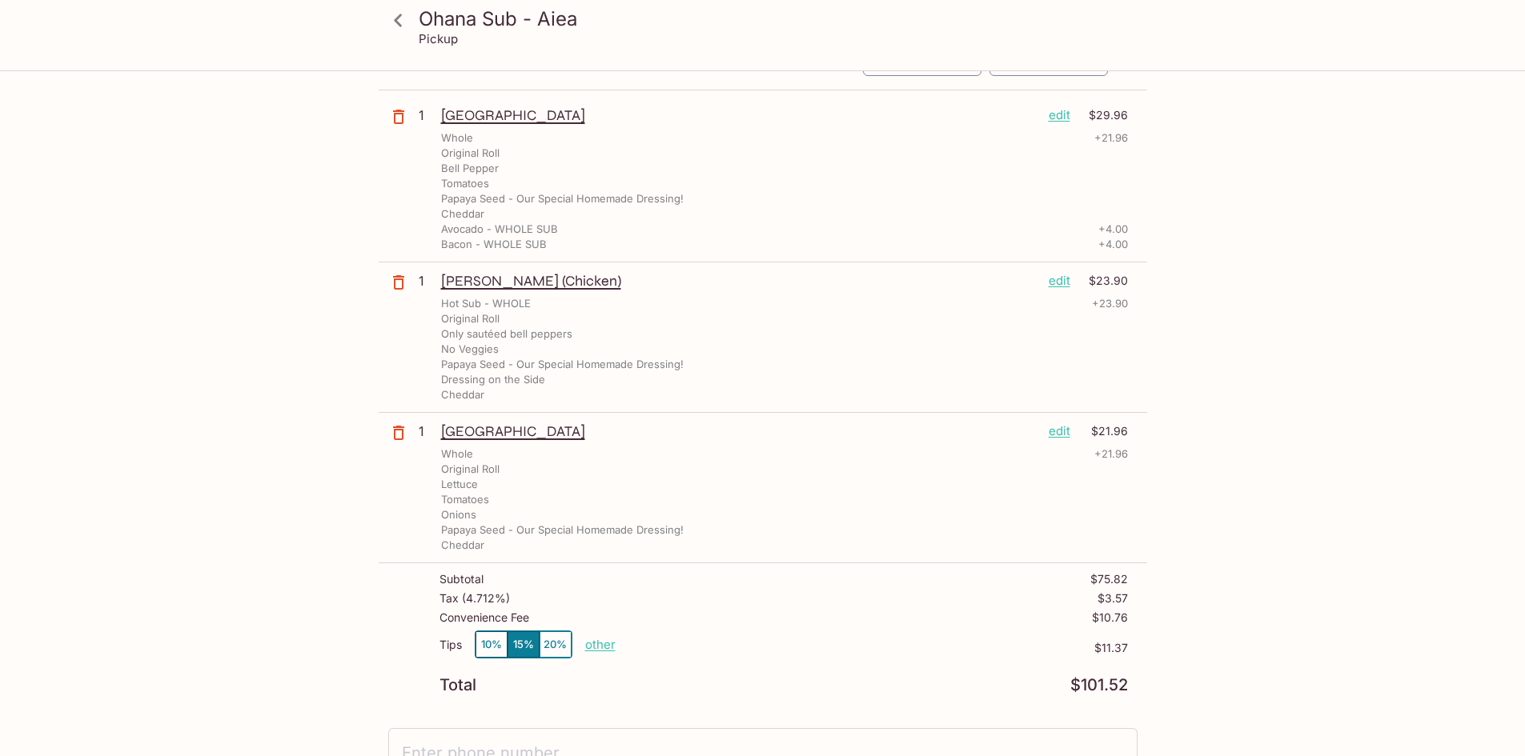
click at [1064, 433] on p "edit" at bounding box center [1059, 432] width 22 height 18
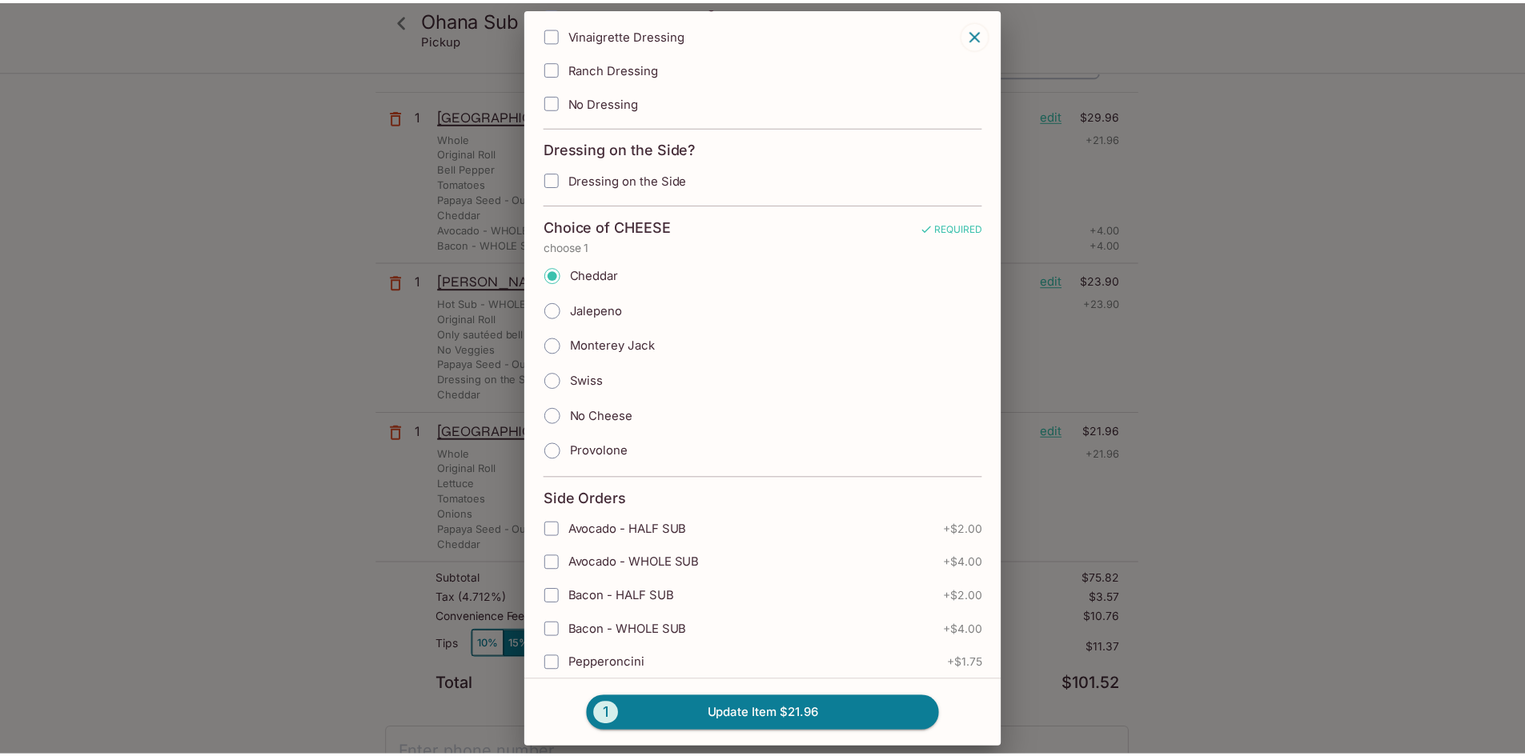
scroll to position [1040, 0]
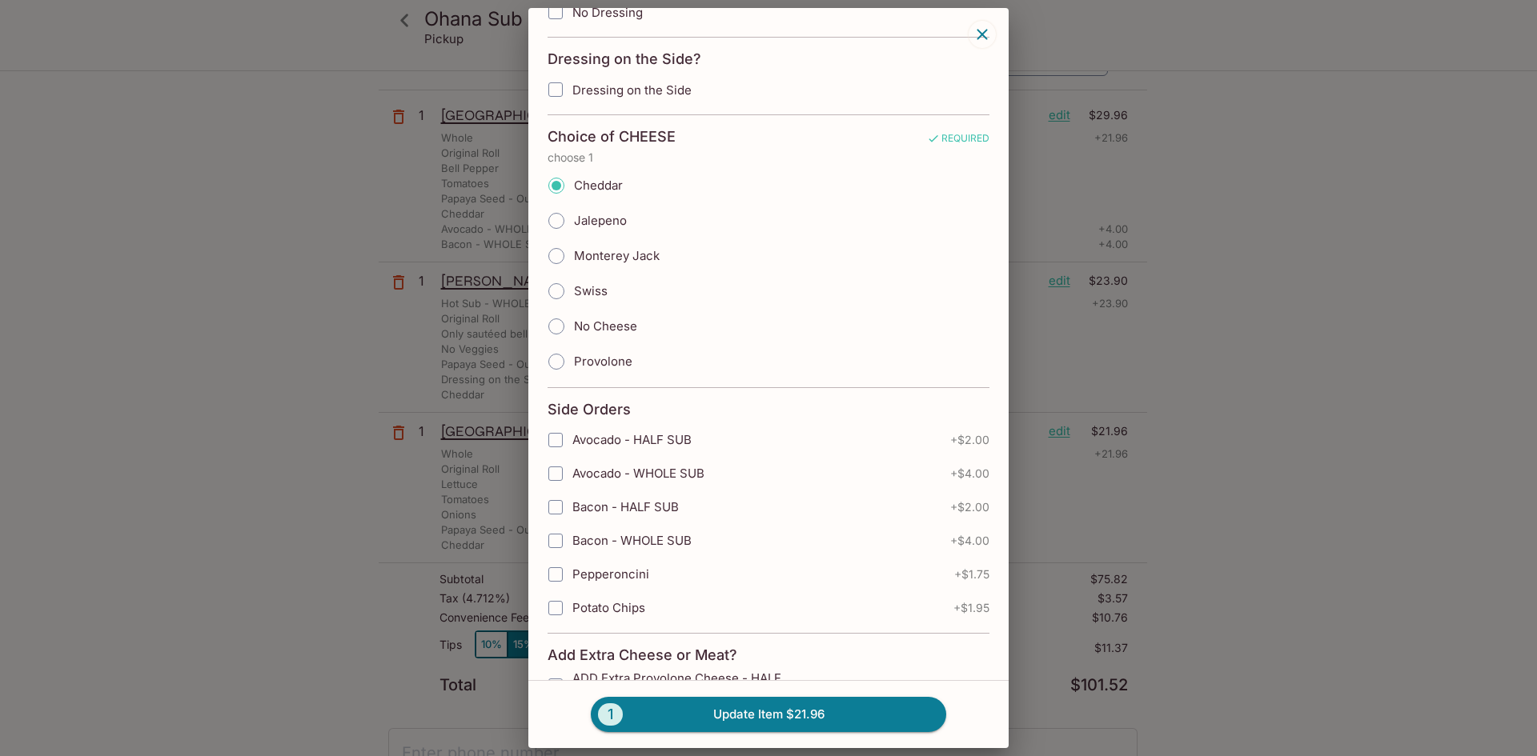
click at [560, 466] on input "Avocado - WHOLE SUB" at bounding box center [555, 474] width 32 height 32
checkbox input "true"
click at [553, 539] on input "Bacon - WHOLE SUB" at bounding box center [555, 541] width 32 height 32
checkbox input "true"
click at [795, 714] on button "1 Update Item $29.96" at bounding box center [768, 714] width 355 height 35
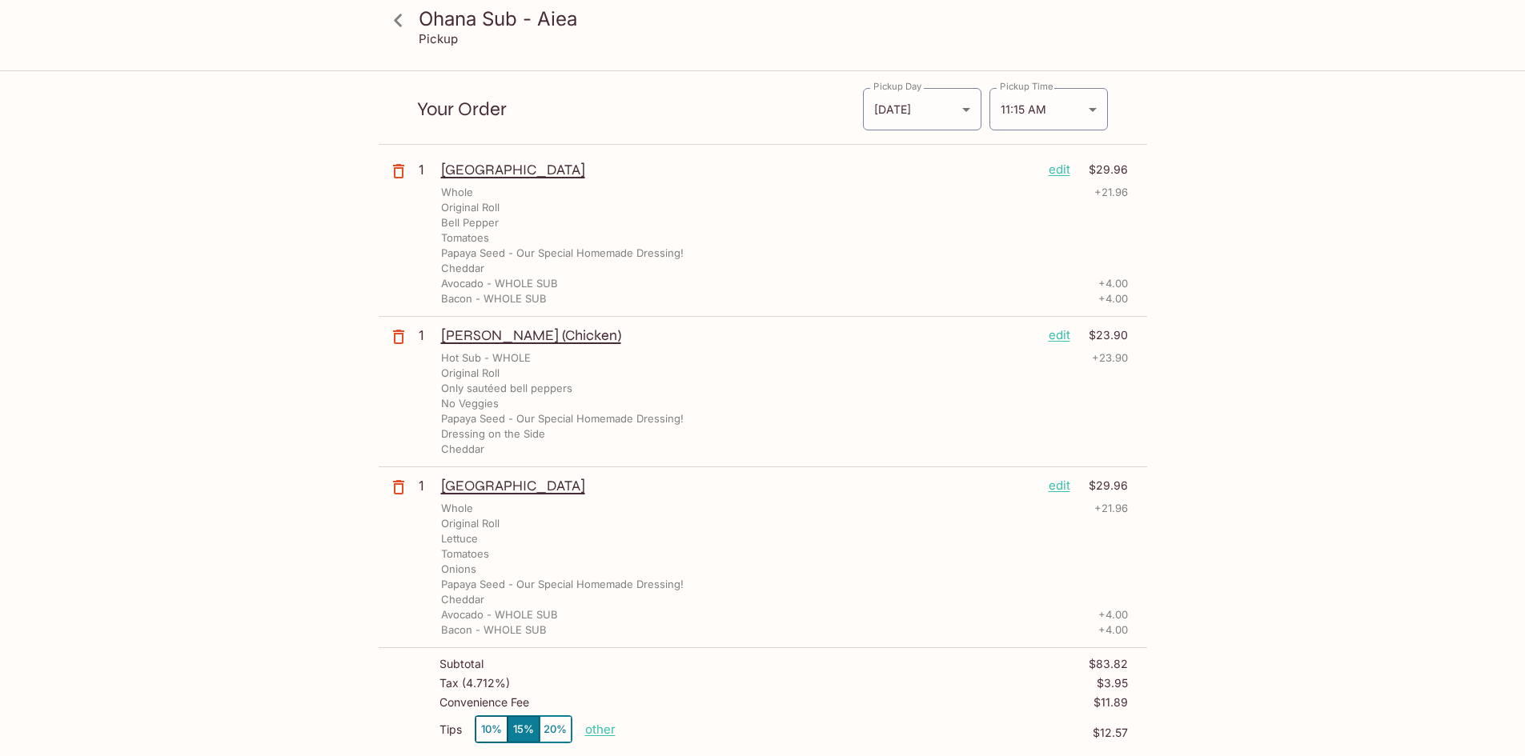
scroll to position [0, 0]
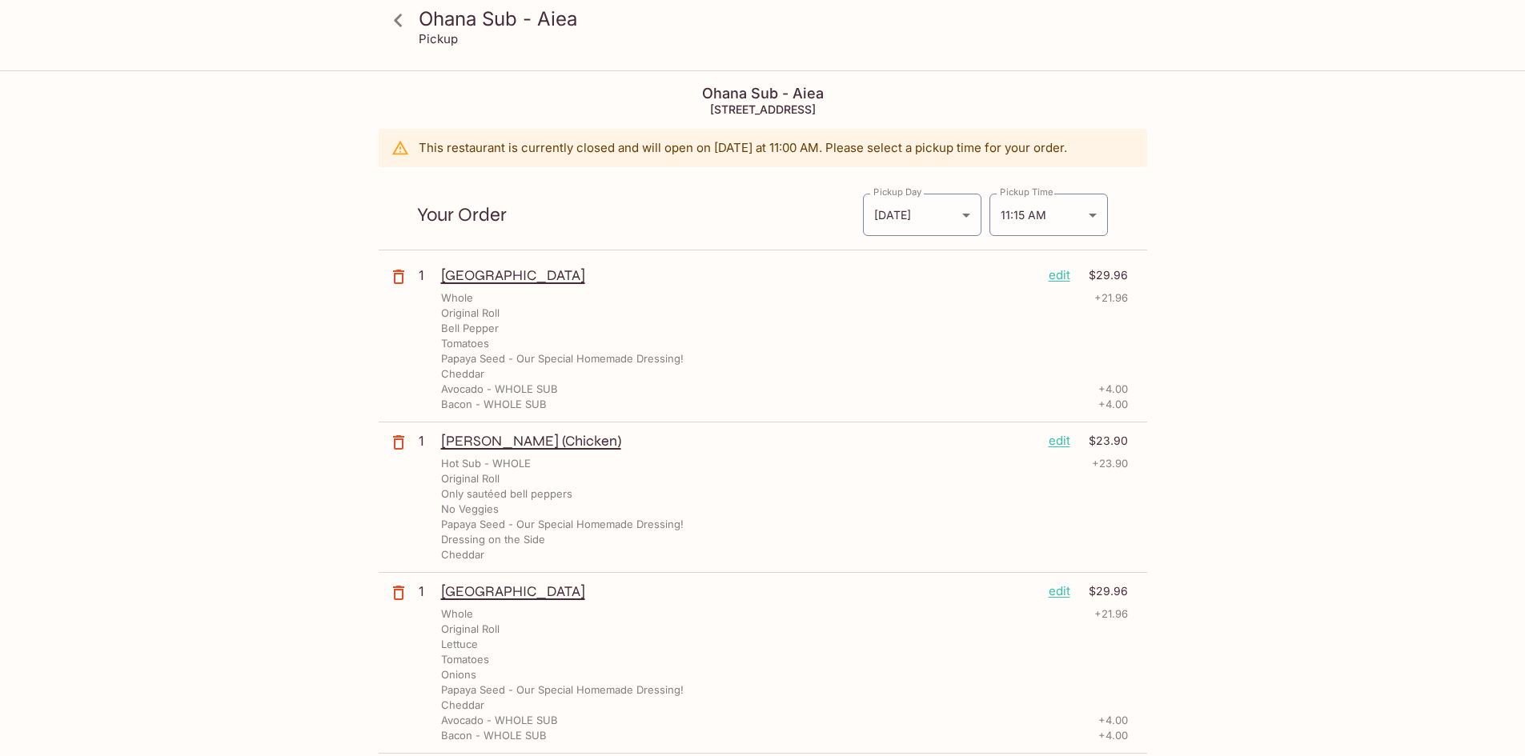
click at [403, 15] on icon at bounding box center [398, 20] width 28 height 28
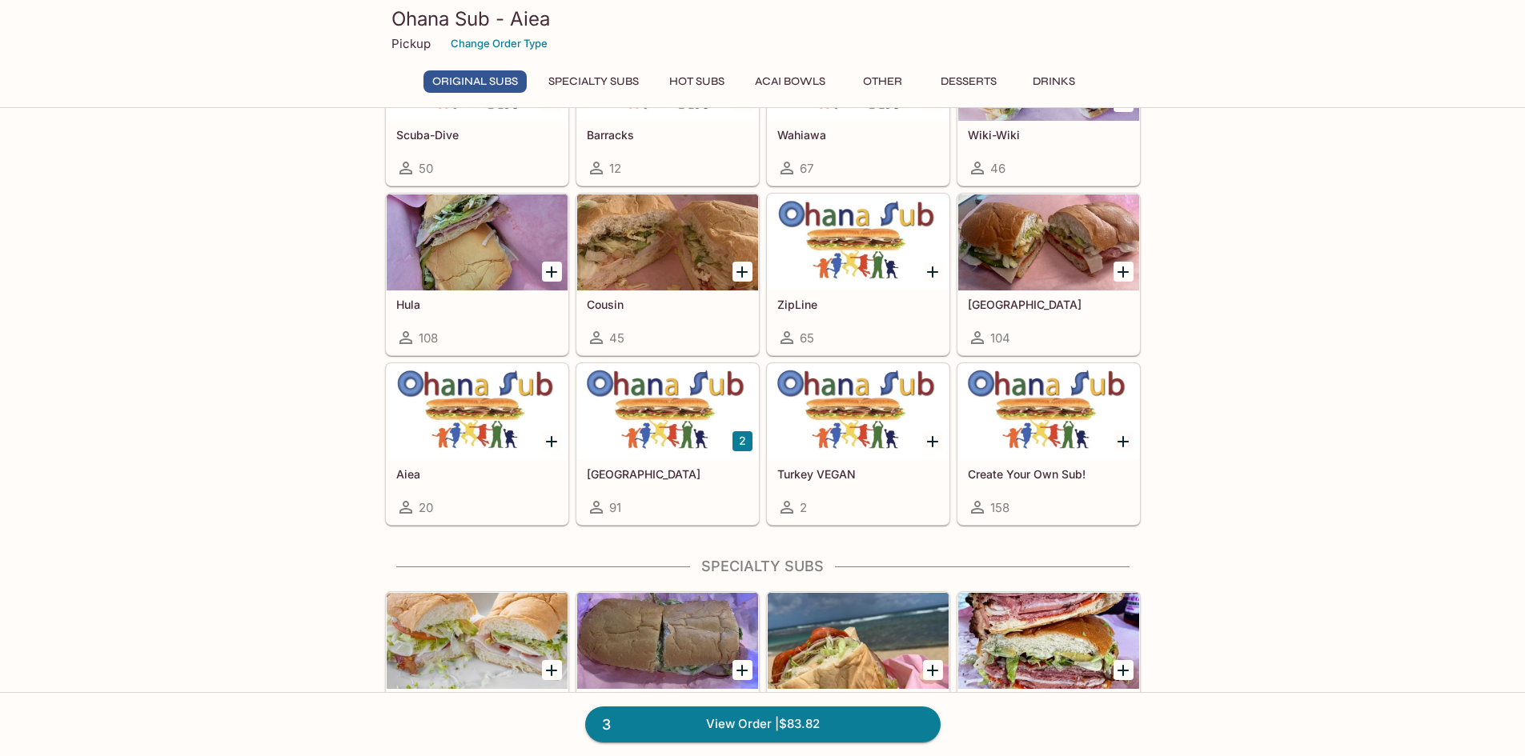
scroll to position [640, 0]
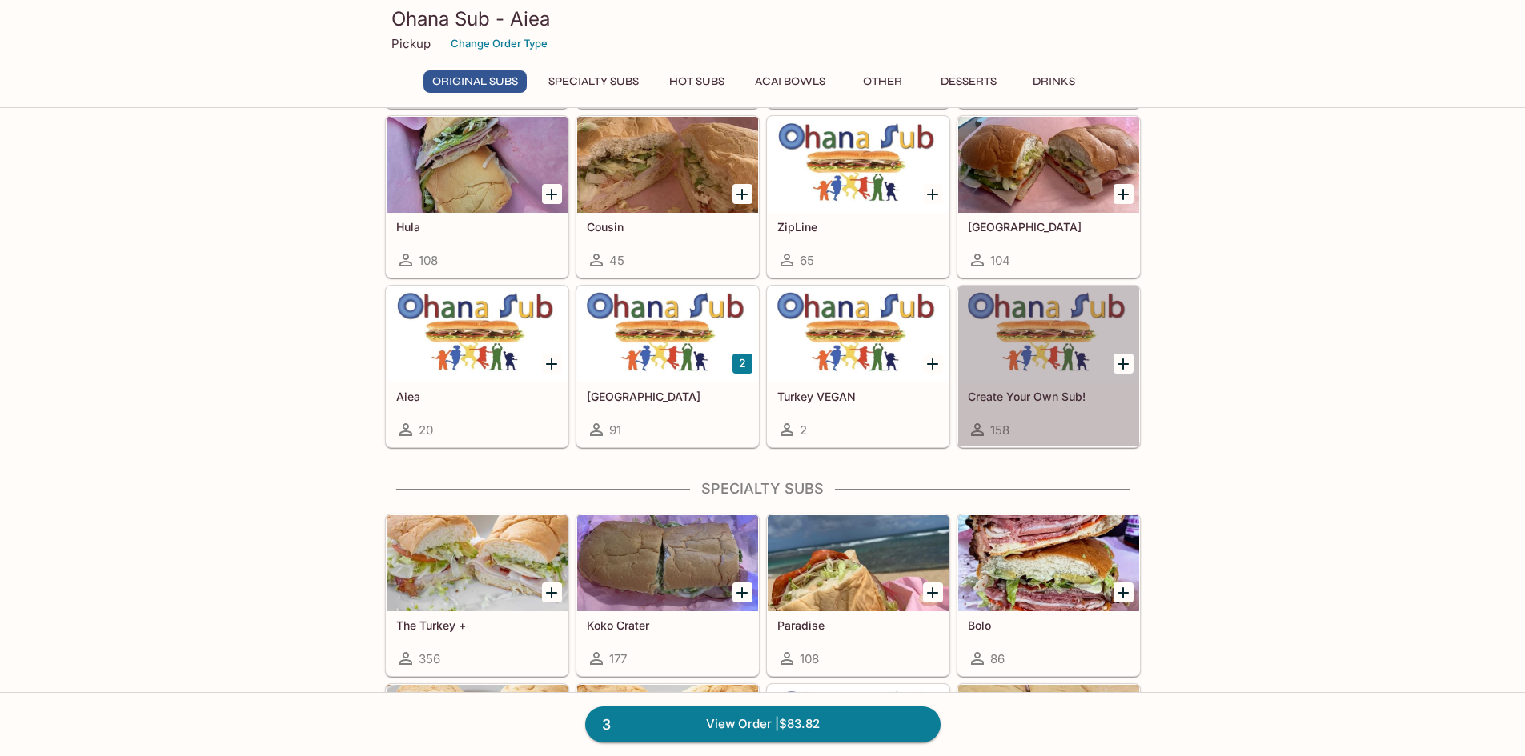
click at [1096, 410] on div "Create Your Own Sub! 158" at bounding box center [1048, 415] width 181 height 64
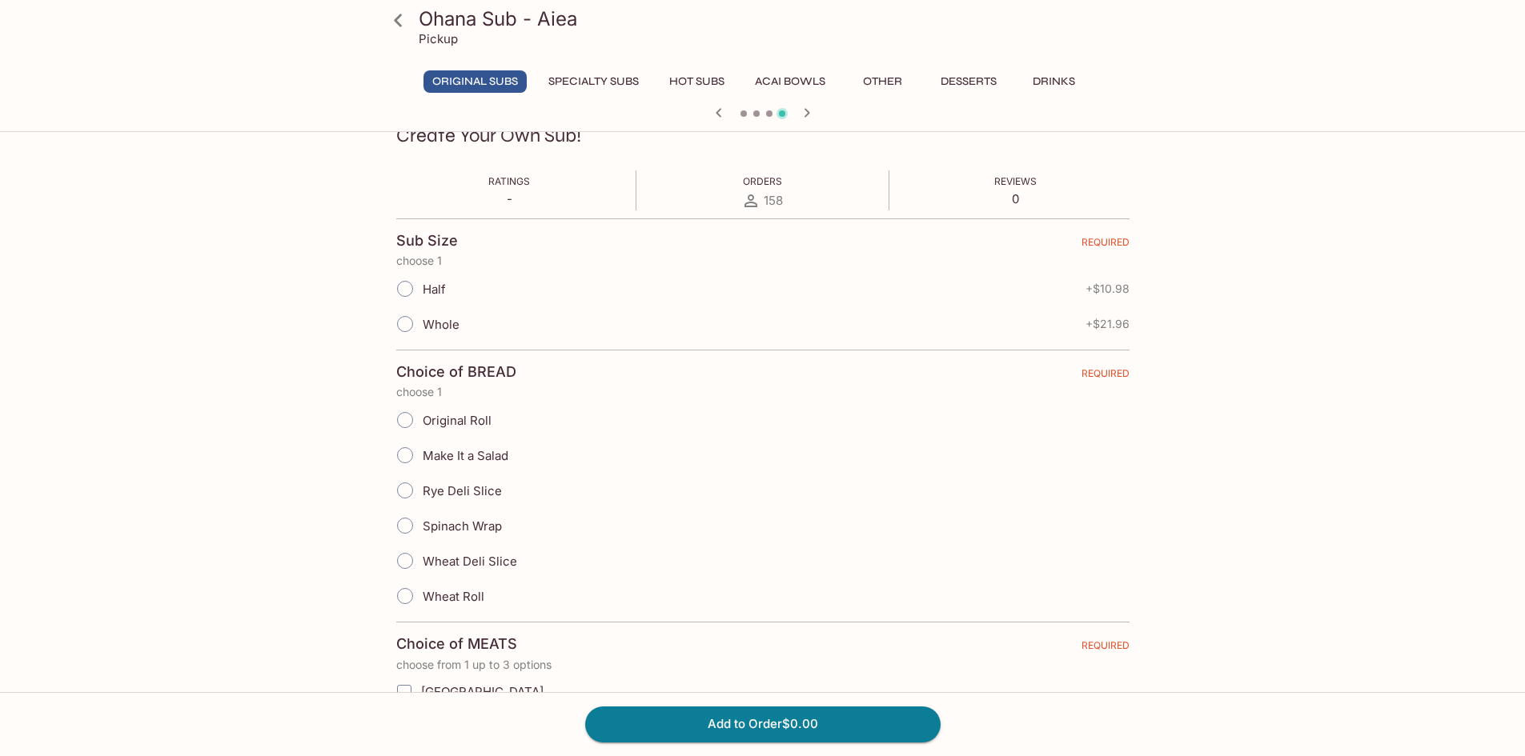
scroll to position [240, 0]
click at [411, 318] on input "Whole" at bounding box center [405, 323] width 34 height 34
radio input "true"
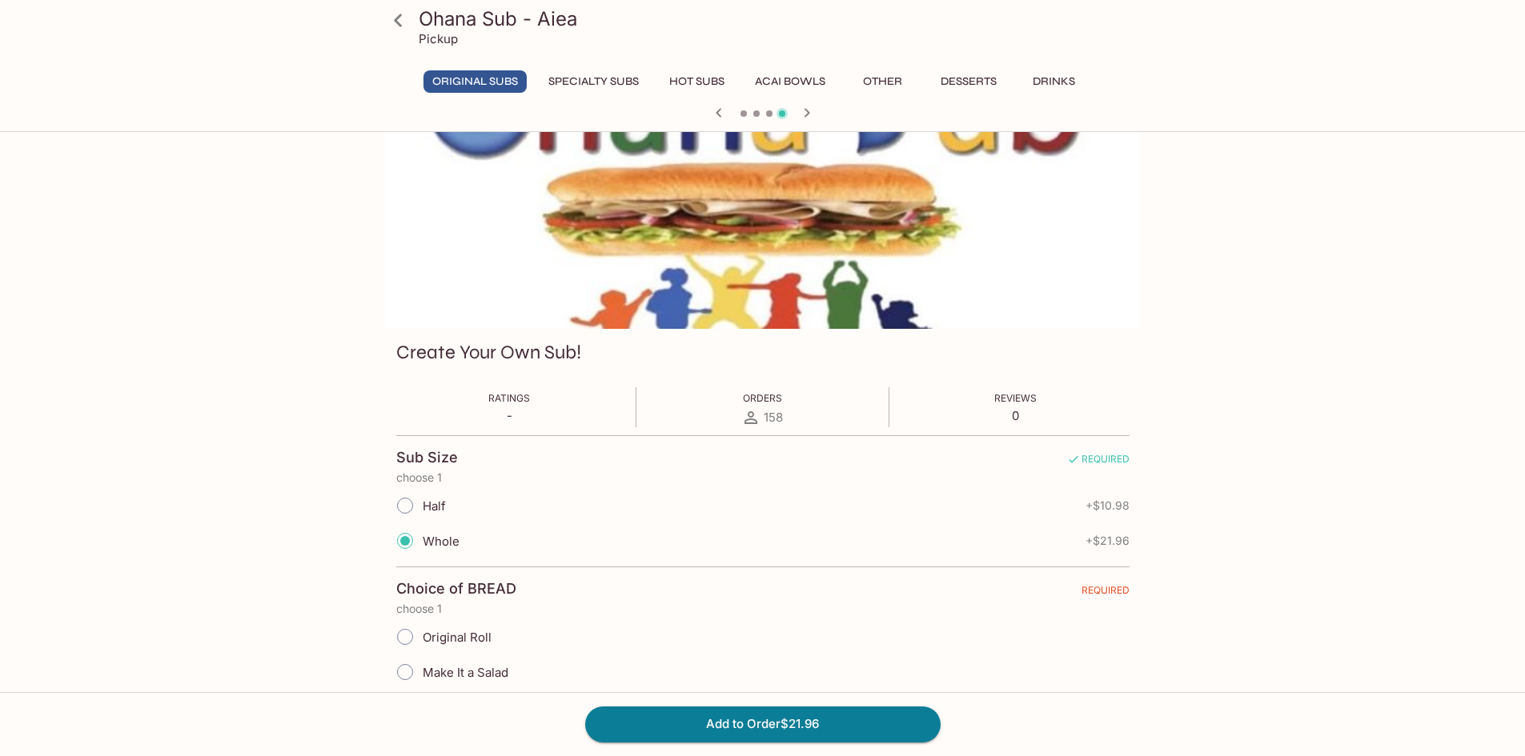
scroll to position [0, 0]
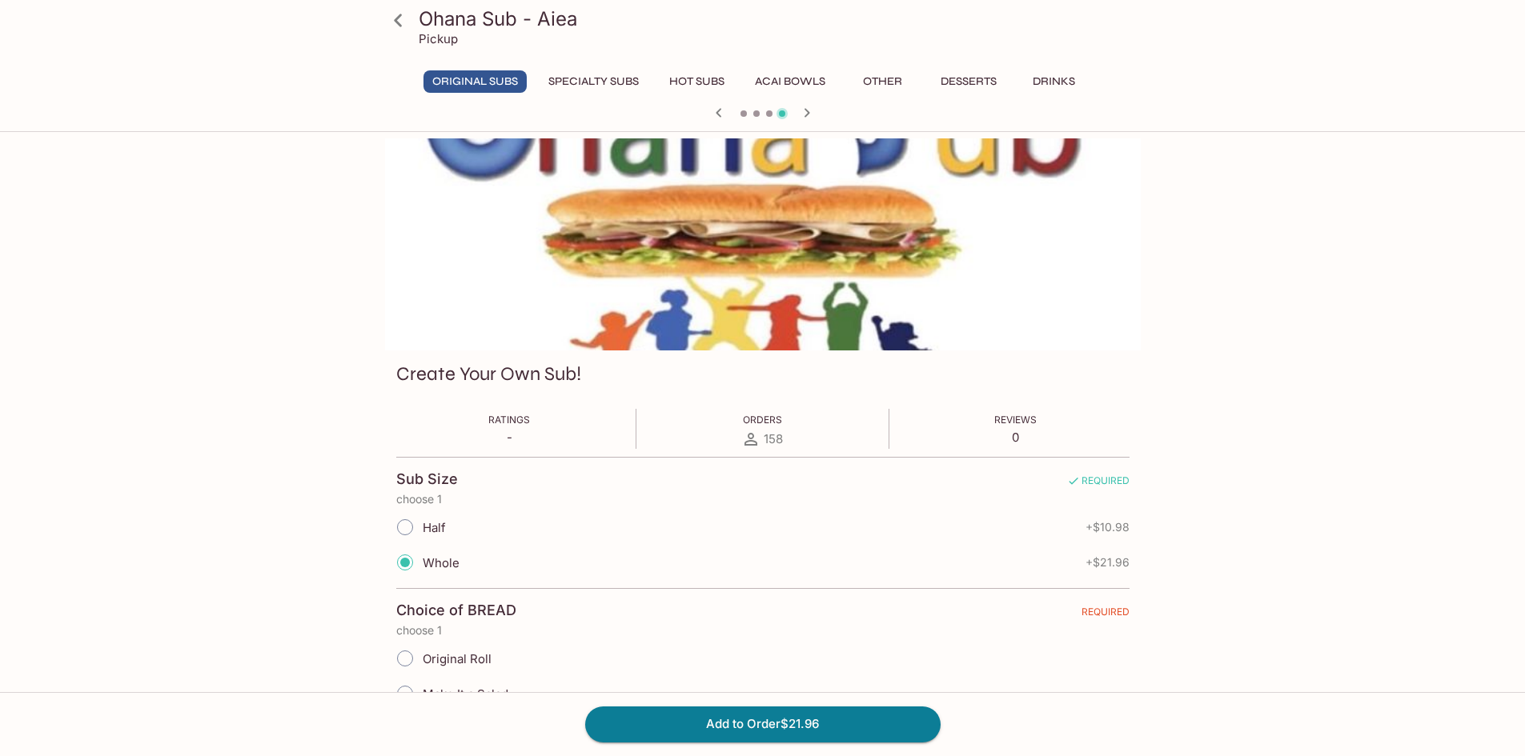
click at [483, 86] on button "Original Subs" at bounding box center [474, 81] width 103 height 22
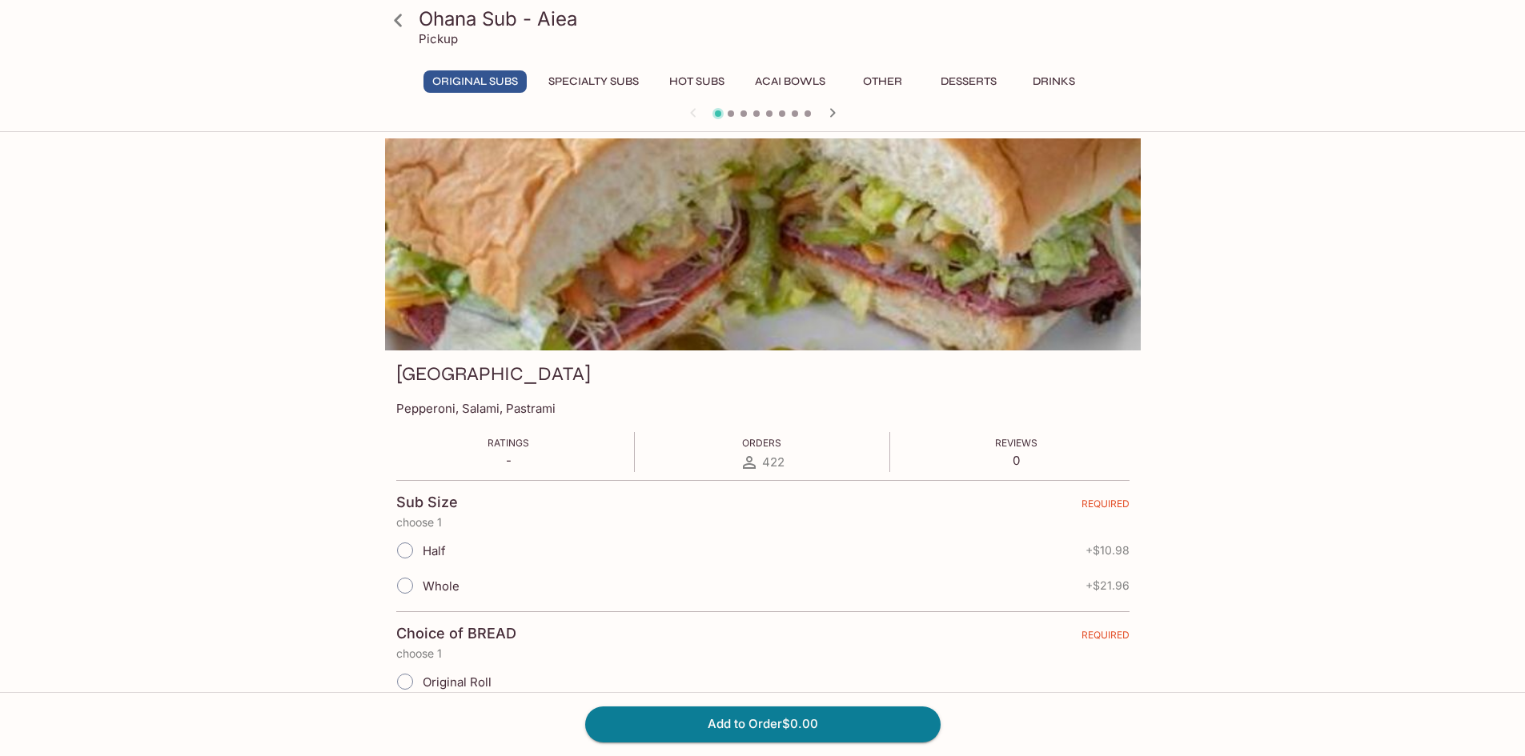
click at [615, 78] on button "Specialty Subs" at bounding box center [593, 81] width 108 height 22
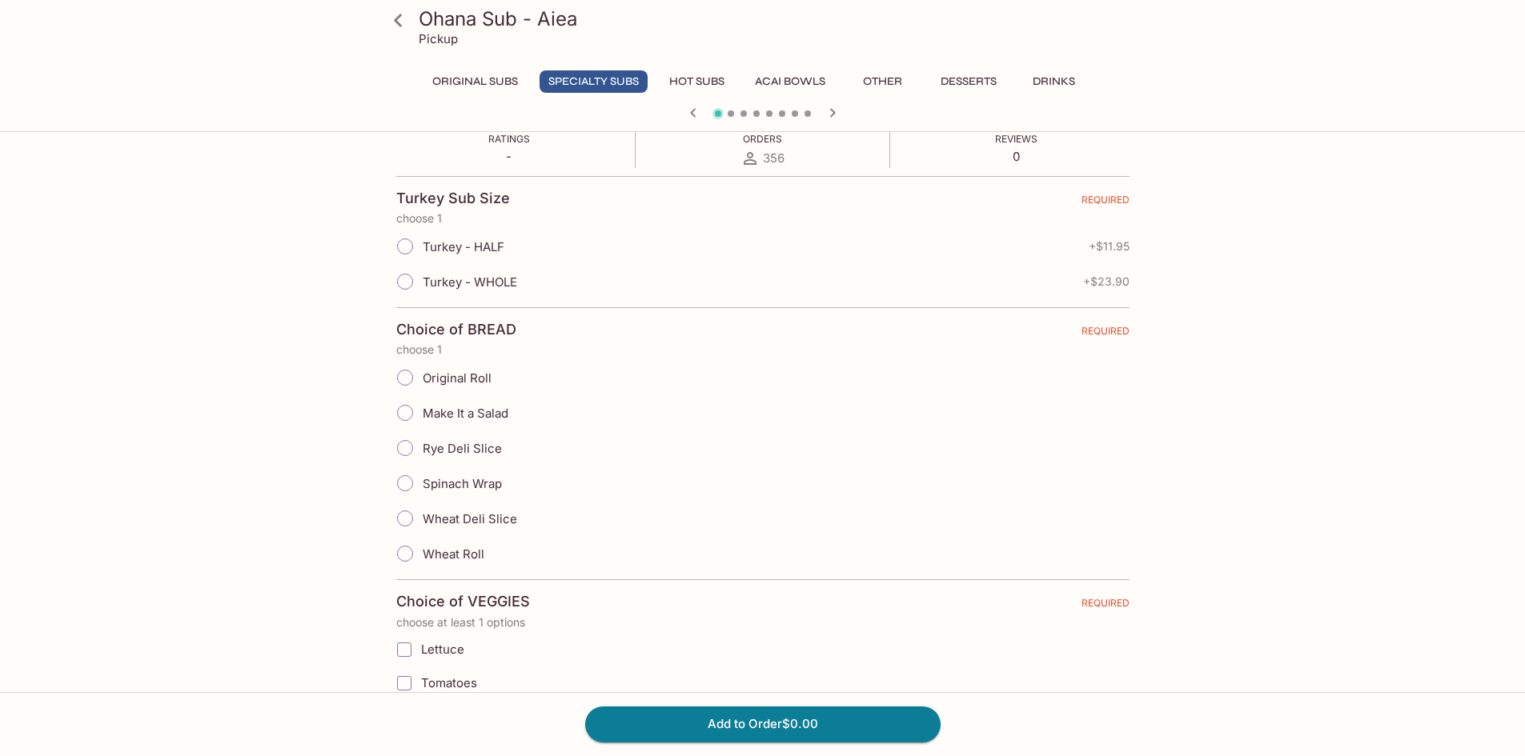
scroll to position [80, 0]
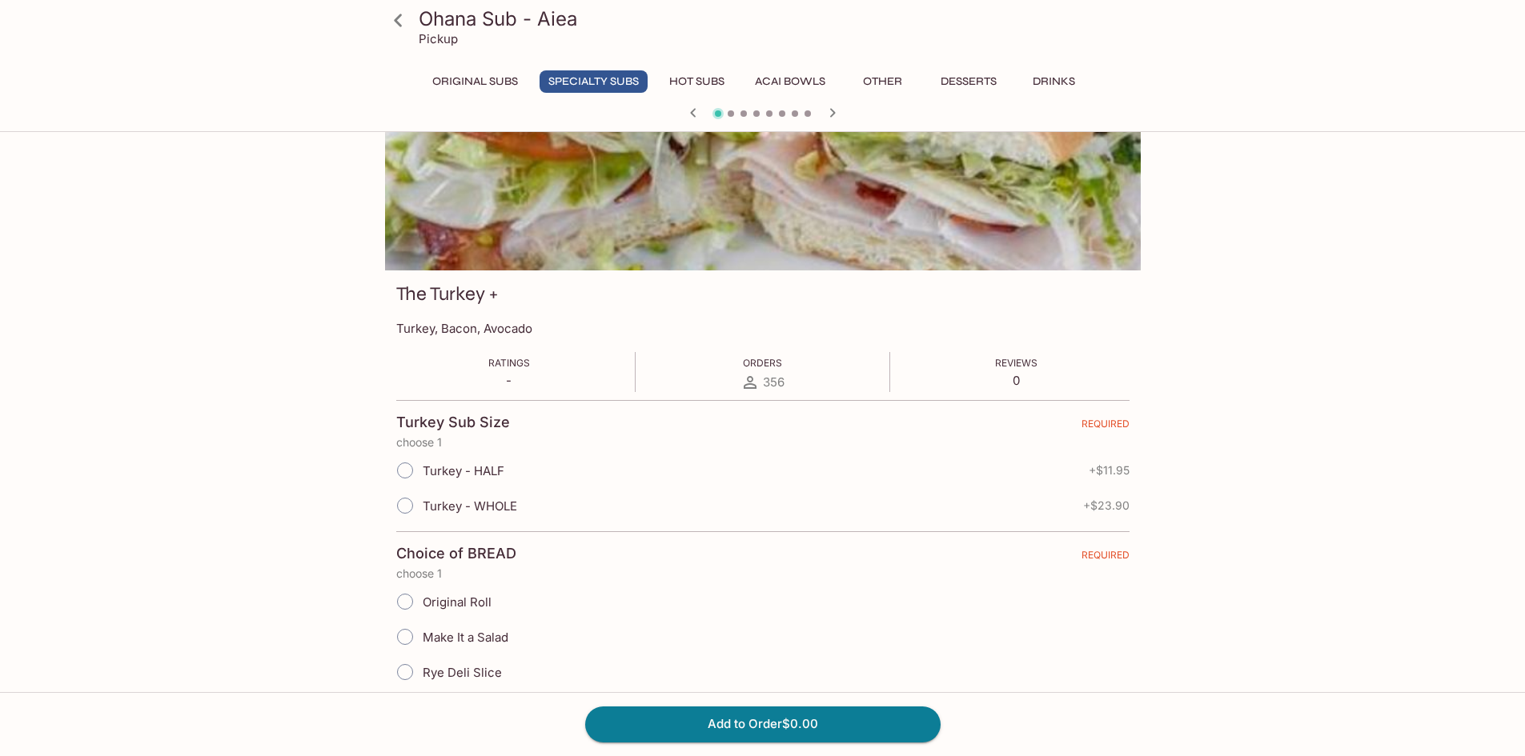
click at [831, 107] on icon "button" at bounding box center [832, 112] width 19 height 19
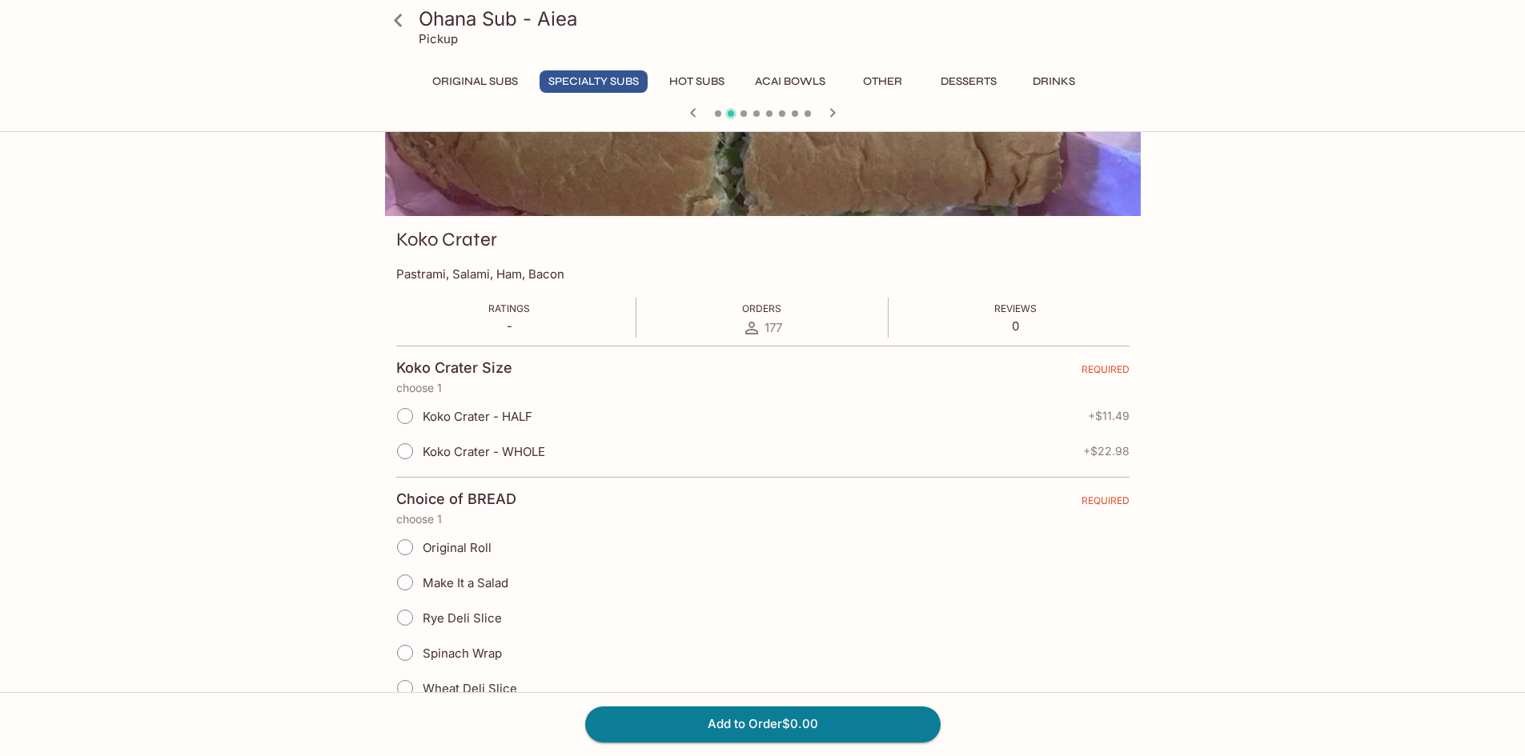
scroll to position [160, 0]
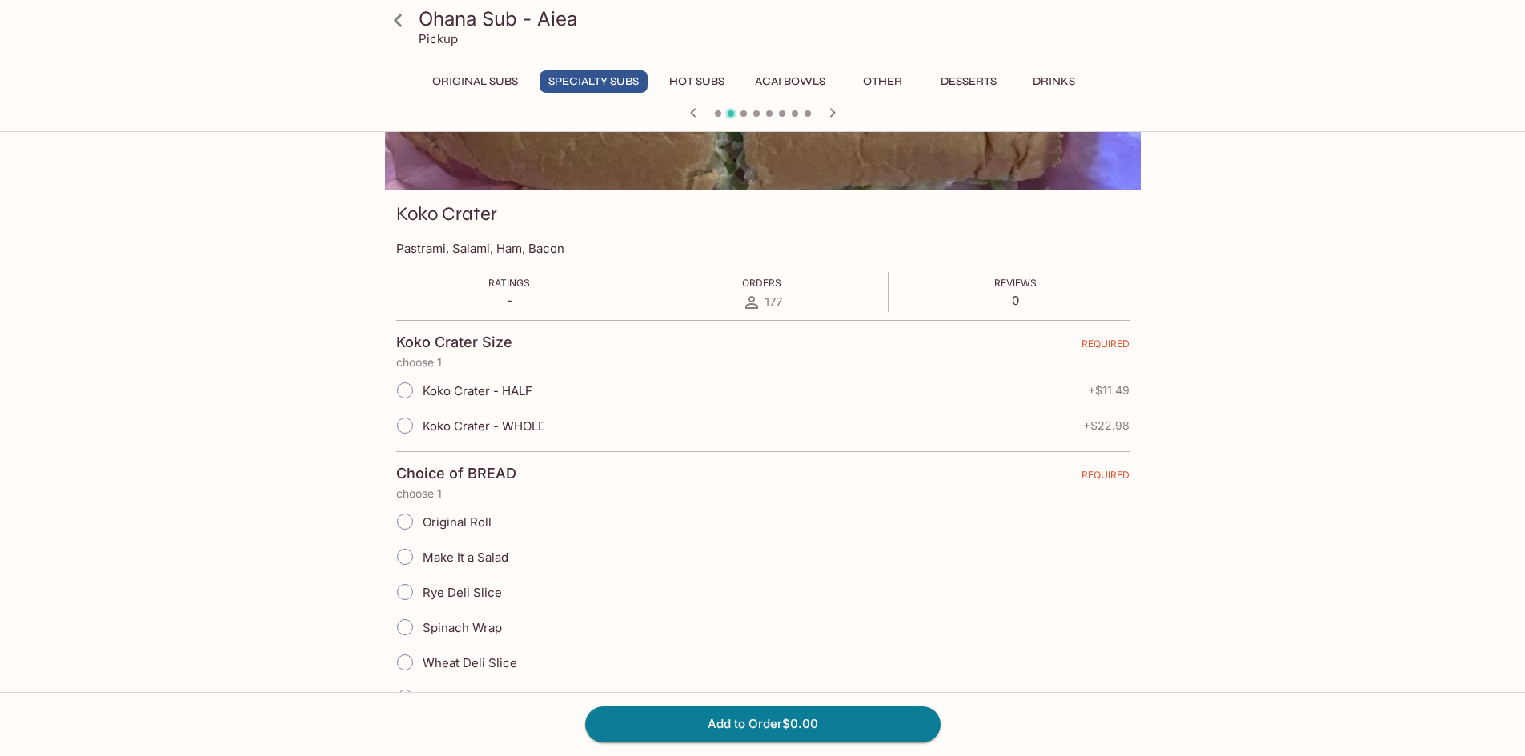
click at [401, 431] on input "Koko Crater - WHOLE" at bounding box center [405, 426] width 34 height 34
radio input "true"
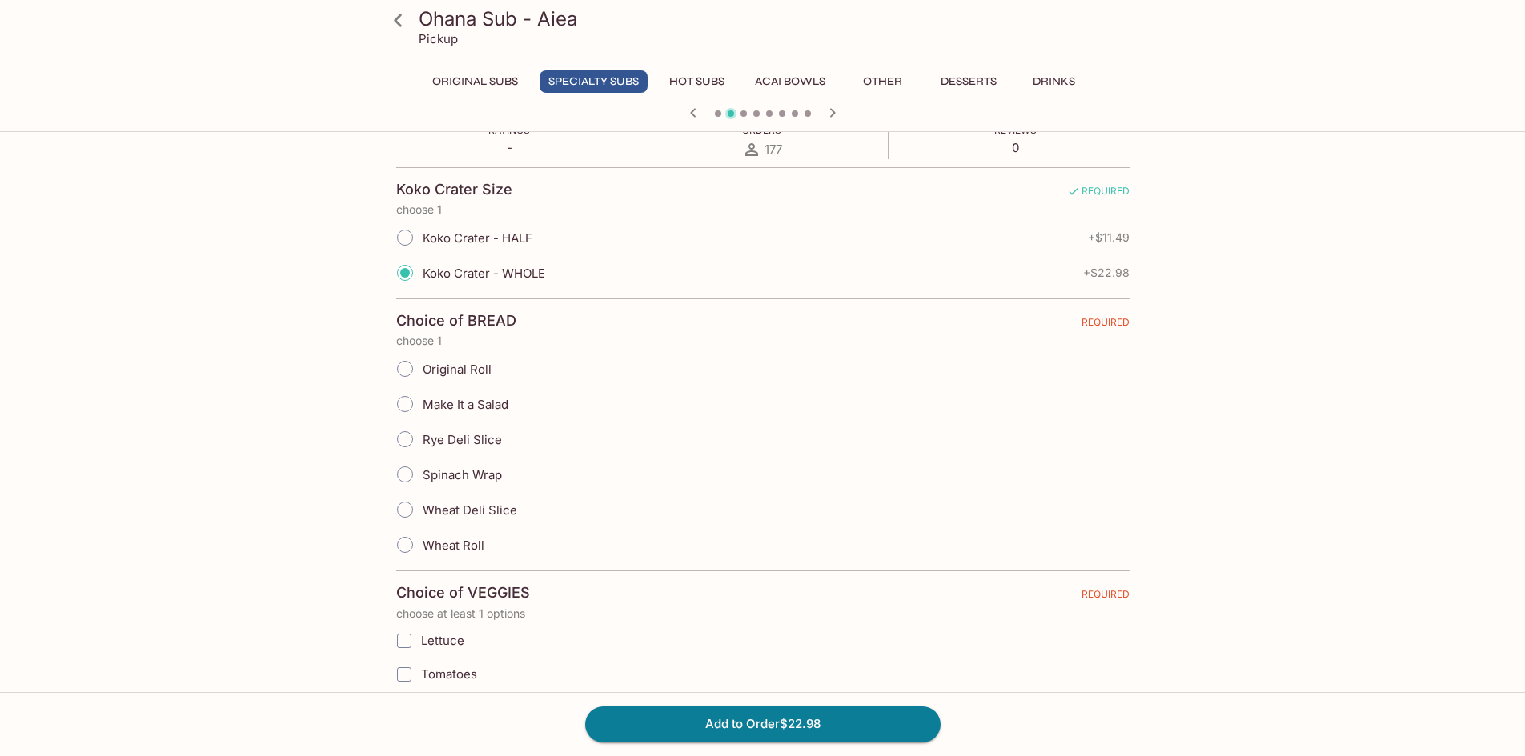
scroll to position [320, 0]
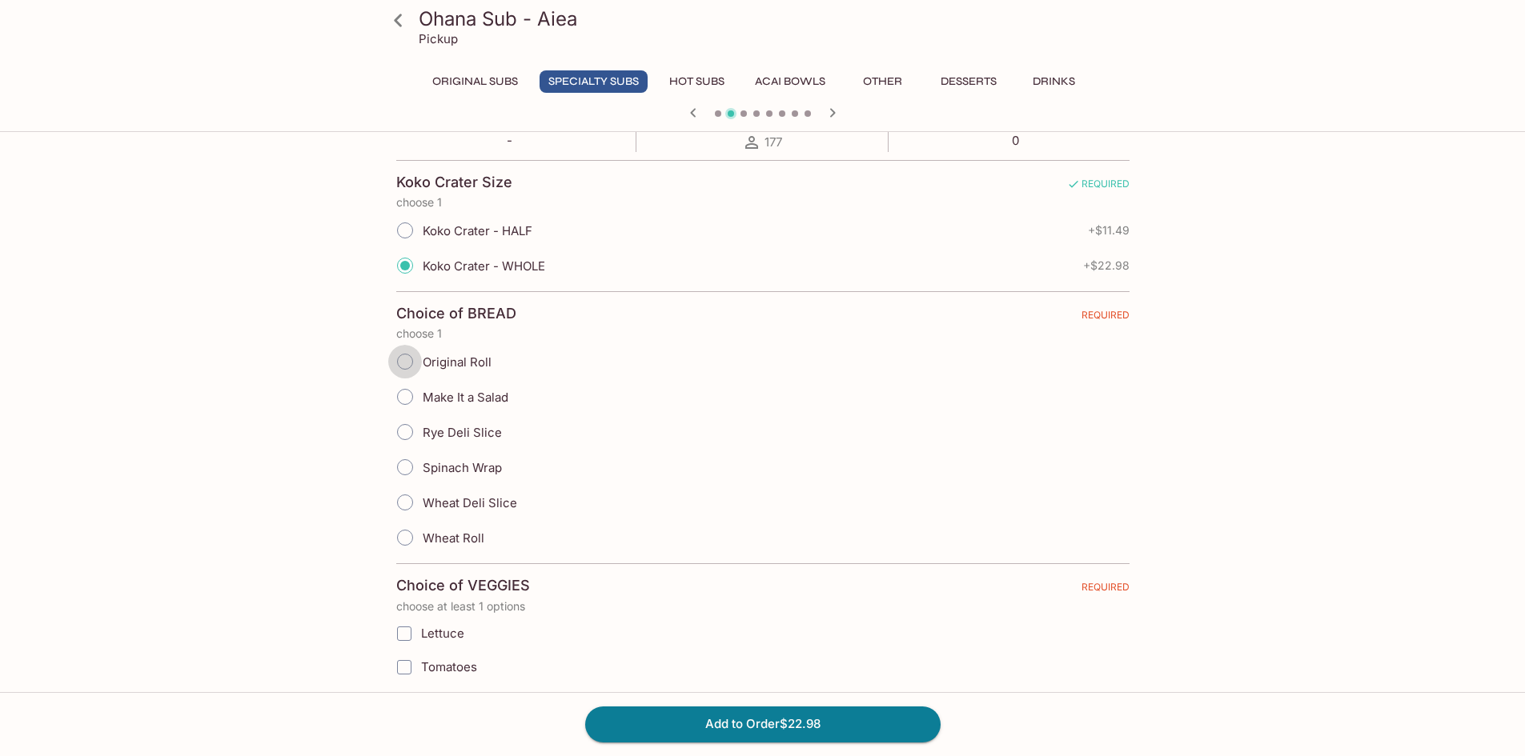
click at [411, 366] on input "Original Roll" at bounding box center [405, 362] width 34 height 34
radio input "true"
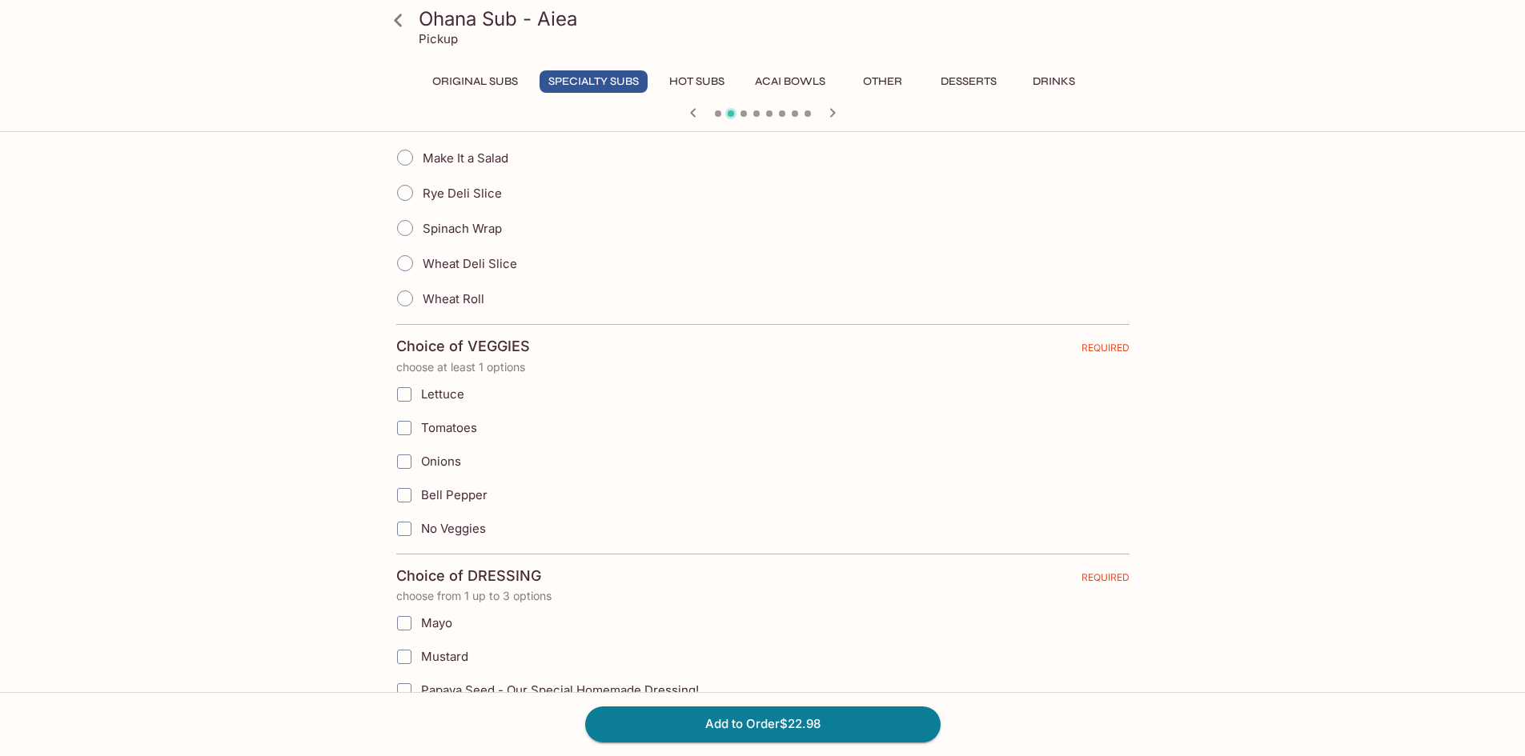
scroll to position [560, 0]
drag, startPoint x: 407, startPoint y: 398, endPoint x: 406, endPoint y: 428, distance: 30.5
click at [407, 399] on input "Lettuce" at bounding box center [404, 394] width 32 height 32
click at [406, 431] on input "Tomatoes" at bounding box center [404, 427] width 32 height 32
checkbox input "true"
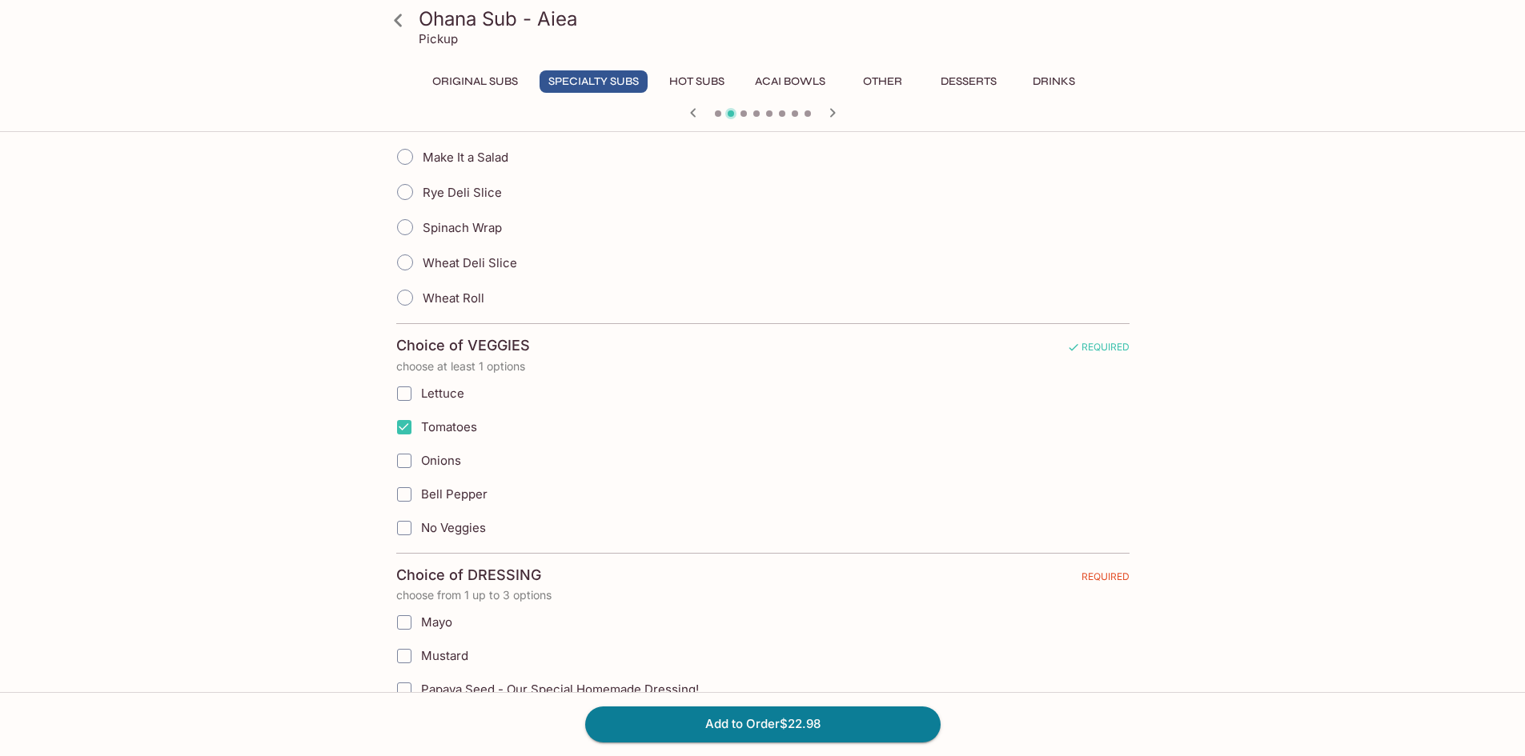
click at [409, 455] on input "Onions" at bounding box center [404, 461] width 32 height 32
checkbox input "true"
click at [402, 396] on input "Lettuce" at bounding box center [404, 394] width 32 height 32
checkbox input "true"
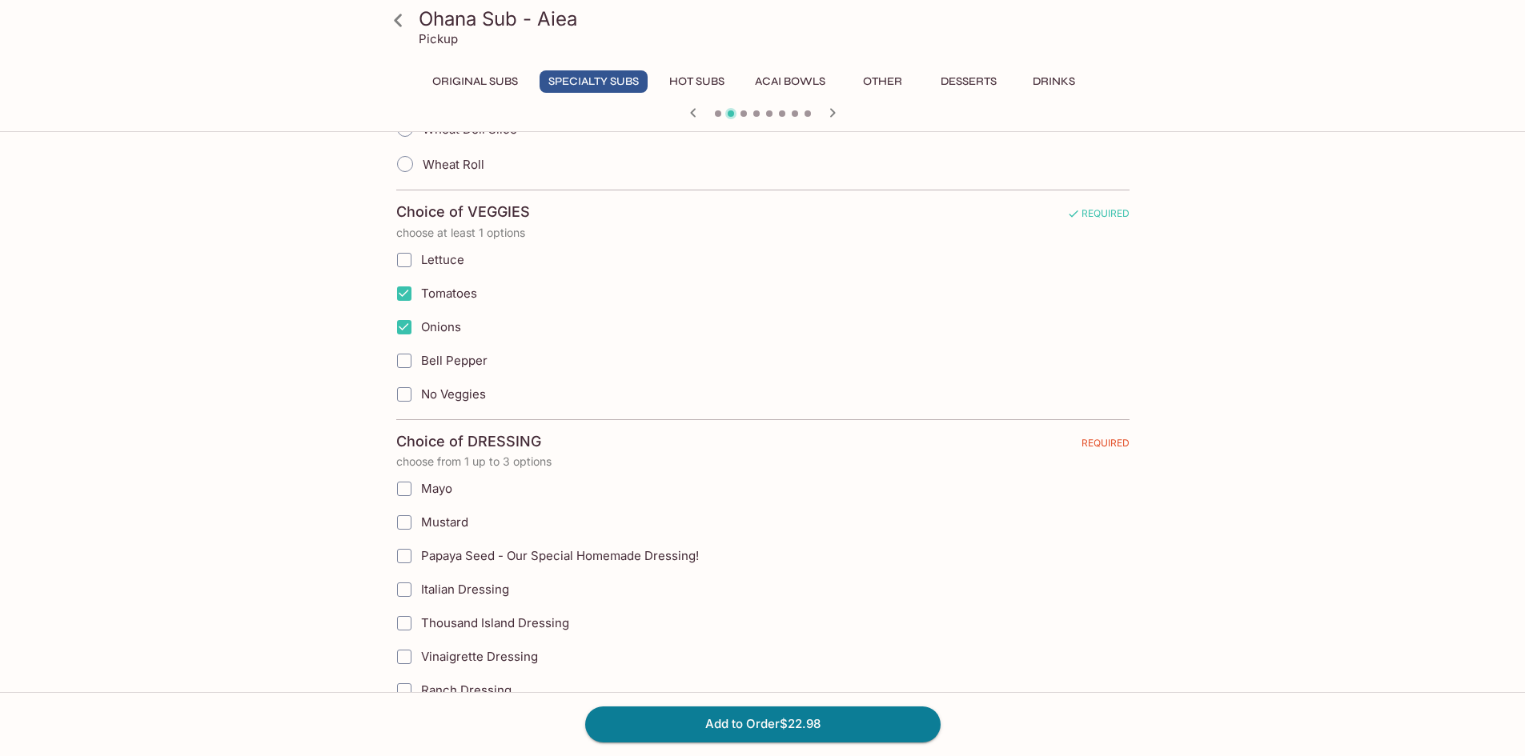
scroll to position [880, 0]
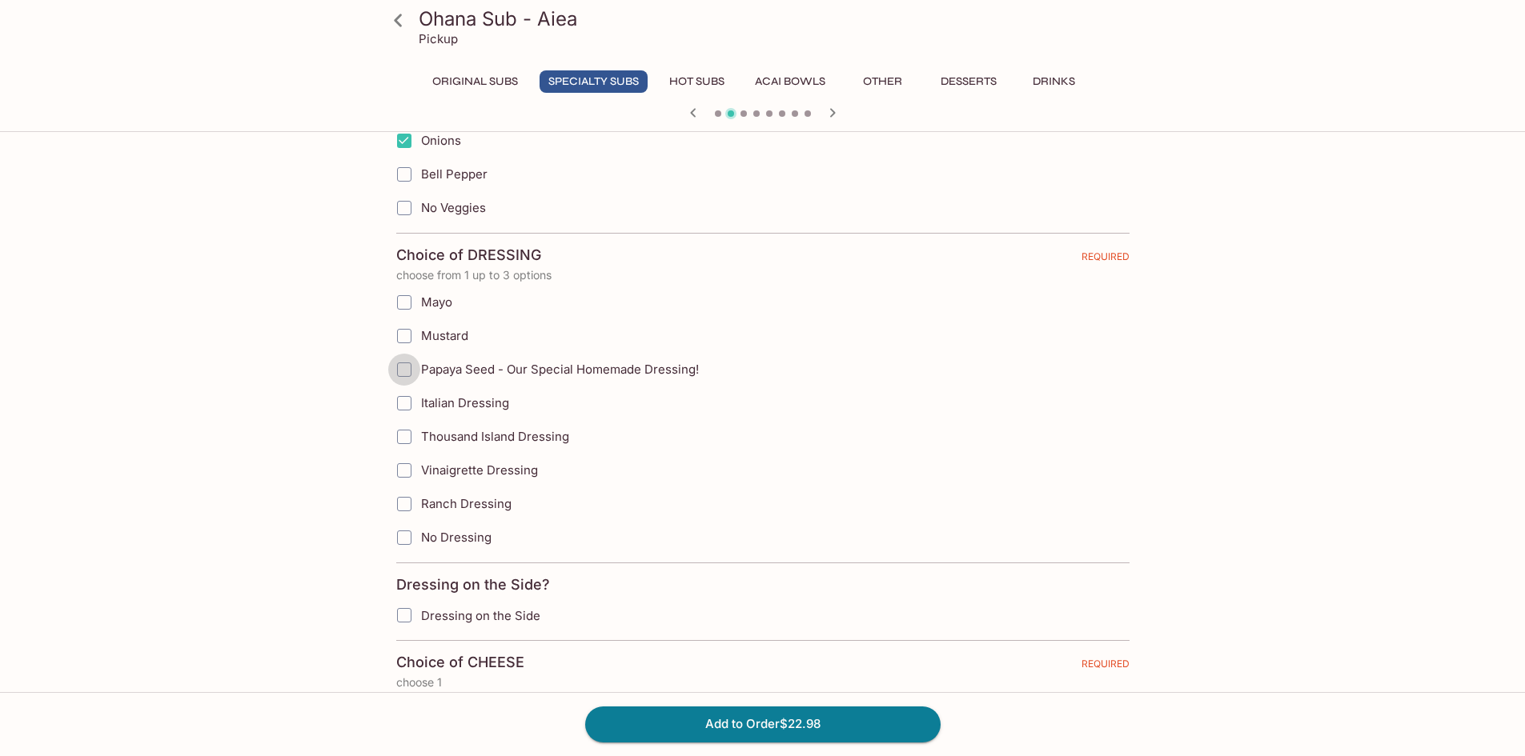
click at [398, 372] on input "Papaya Seed - Our Special Homemade Dressing!" at bounding box center [404, 370] width 32 height 32
checkbox input "true"
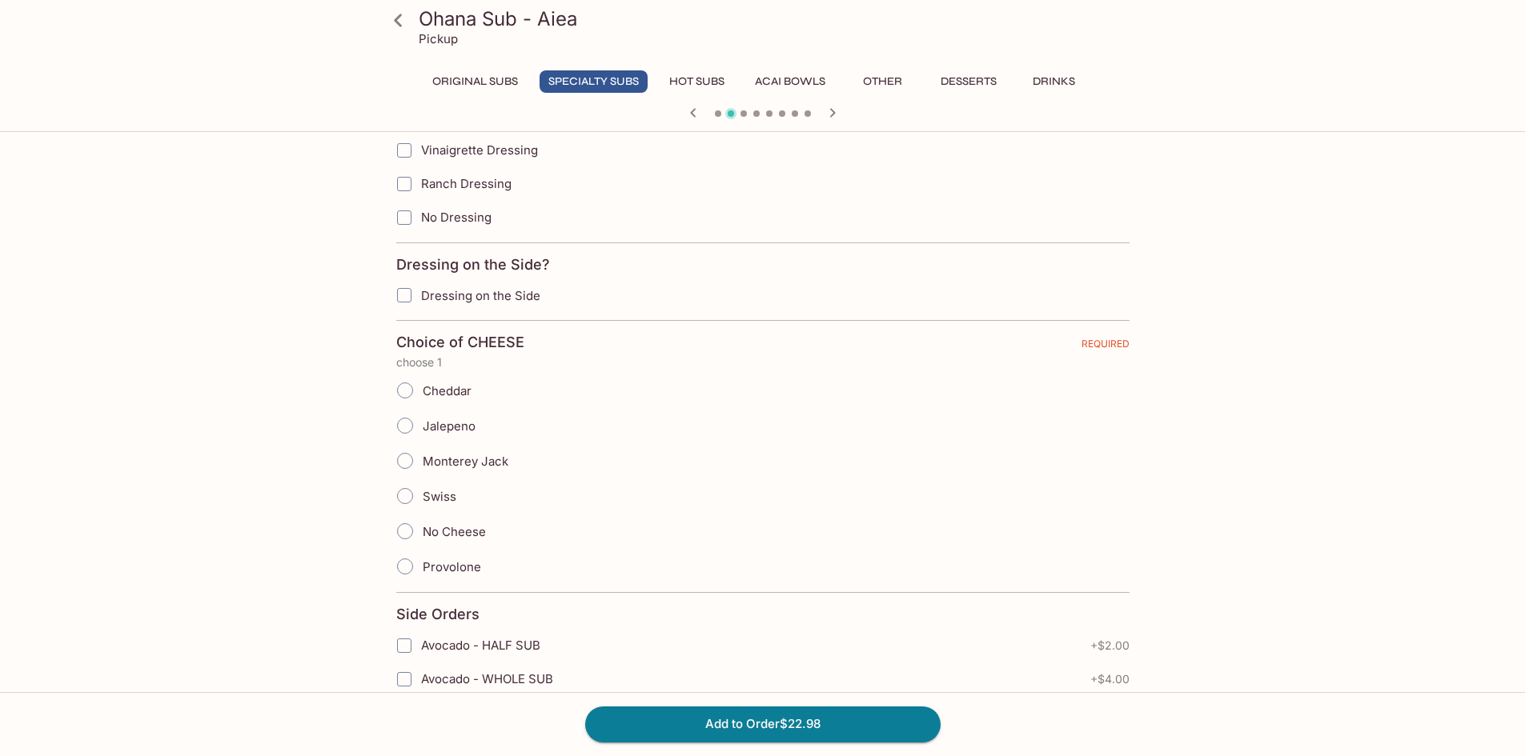
click at [409, 396] on input "Cheddar" at bounding box center [405, 391] width 34 height 34
radio input "true"
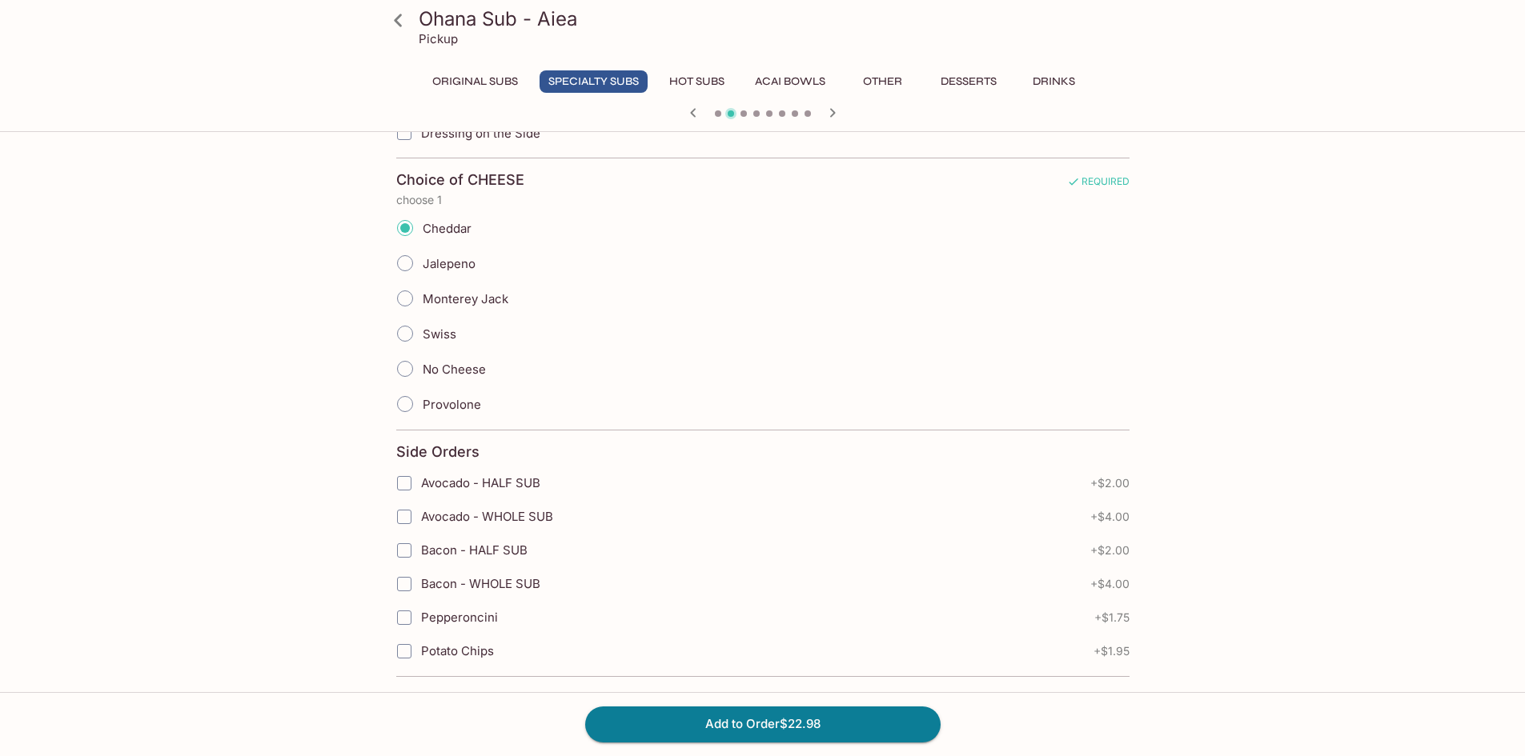
scroll to position [1187, 0]
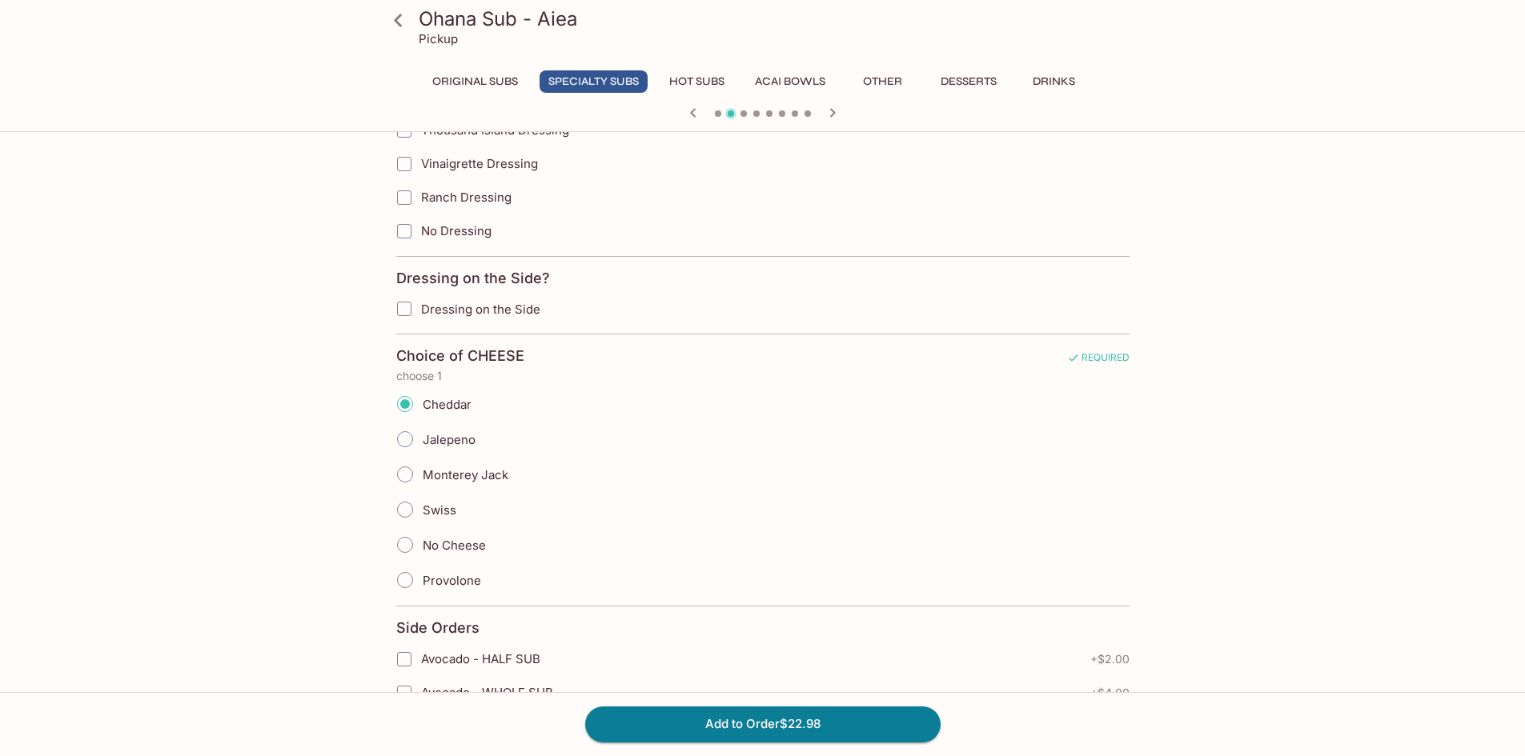
click at [411, 575] on input "Provolone" at bounding box center [405, 580] width 34 height 34
radio input "true"
click at [775, 724] on button "Add to Order $22.98" at bounding box center [762, 724] width 355 height 35
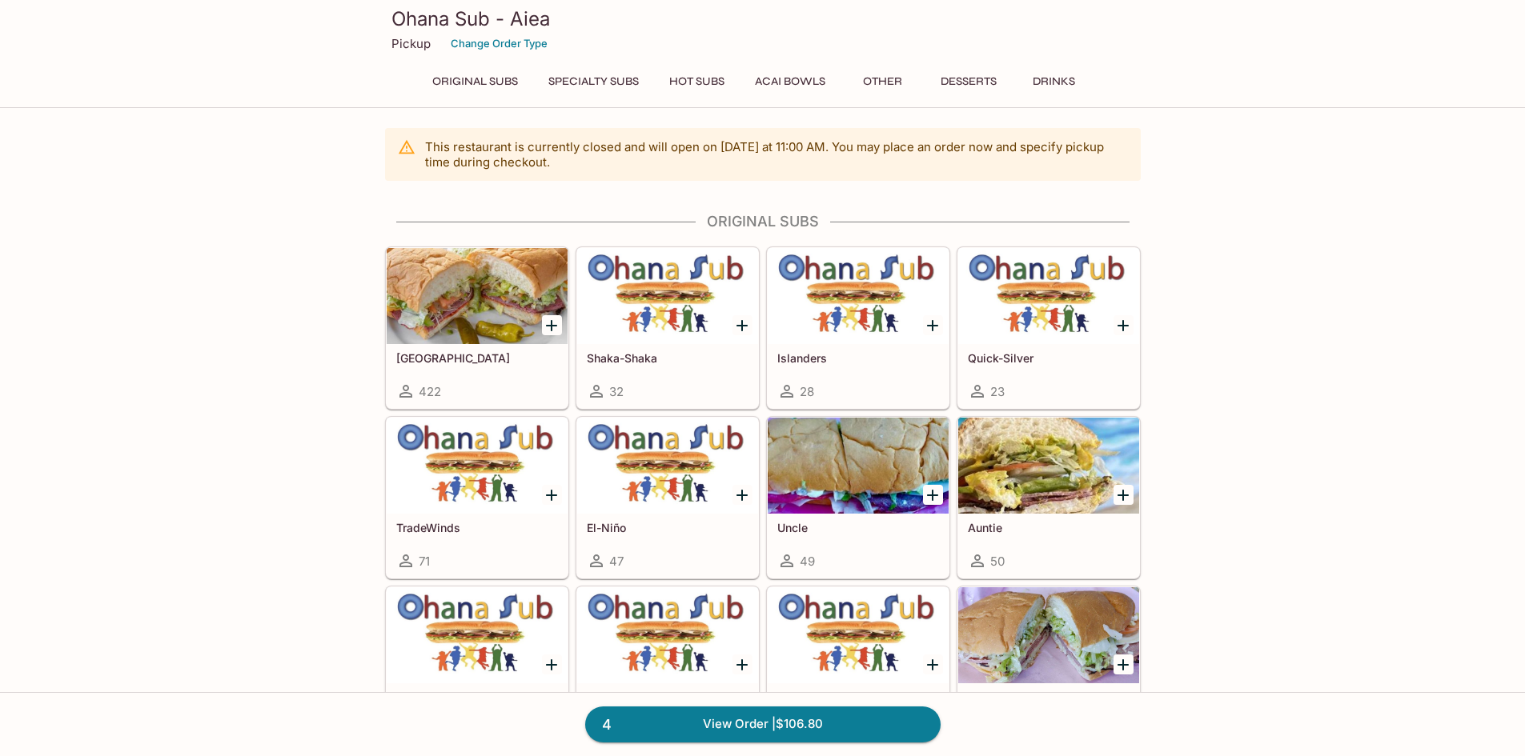
click at [731, 731] on link "4 View Order | $106.80" at bounding box center [762, 724] width 355 height 35
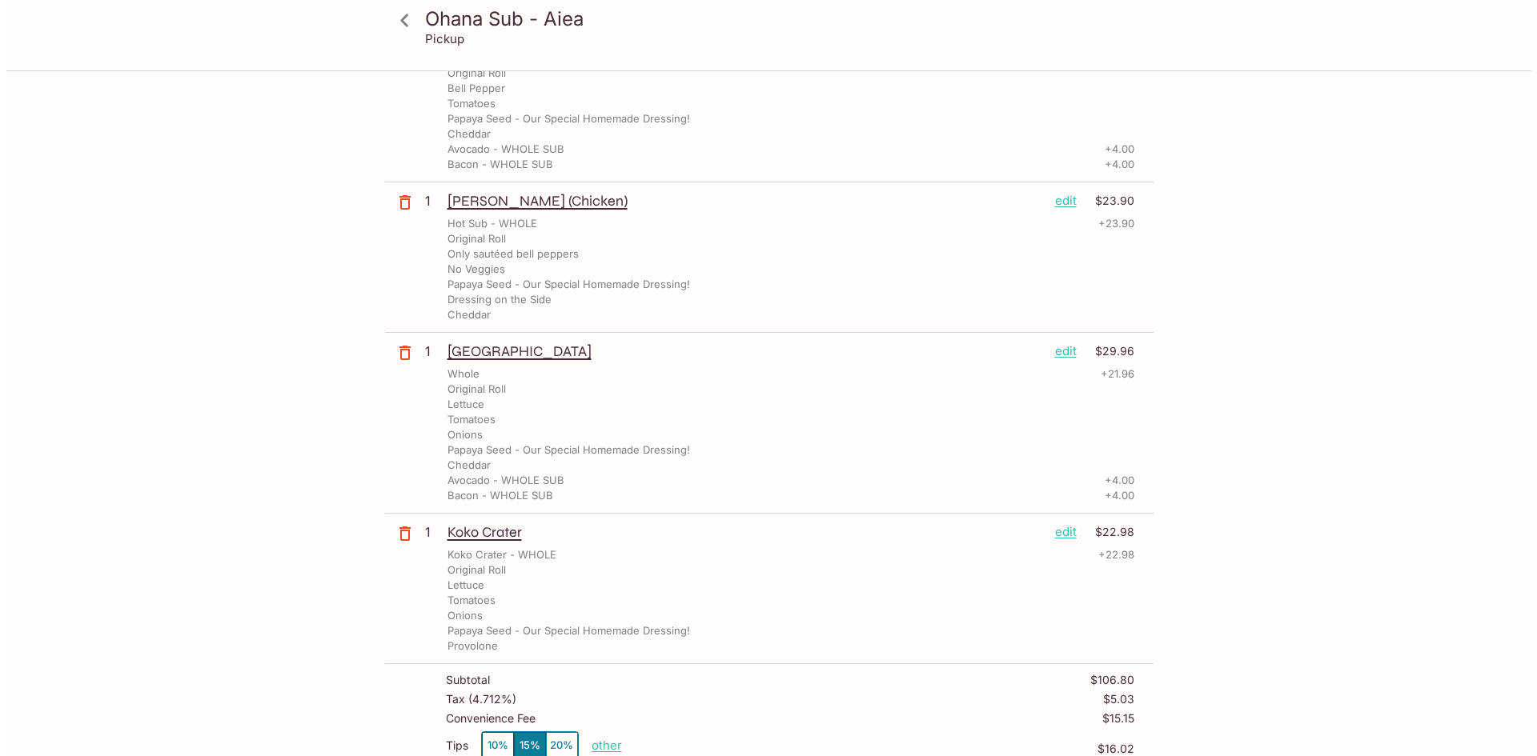
scroll to position [80, 0]
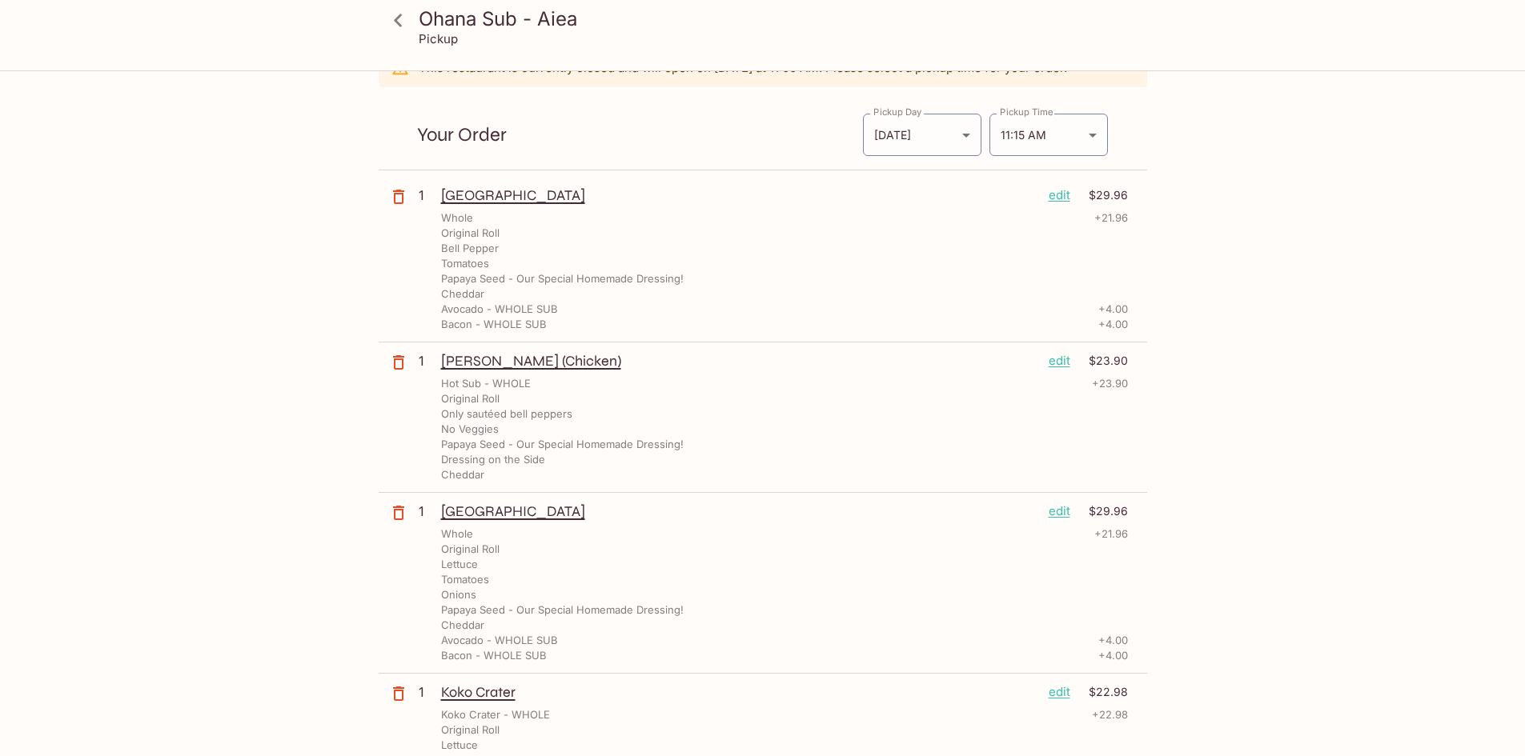
click at [1062, 363] on p "edit" at bounding box center [1059, 361] width 22 height 18
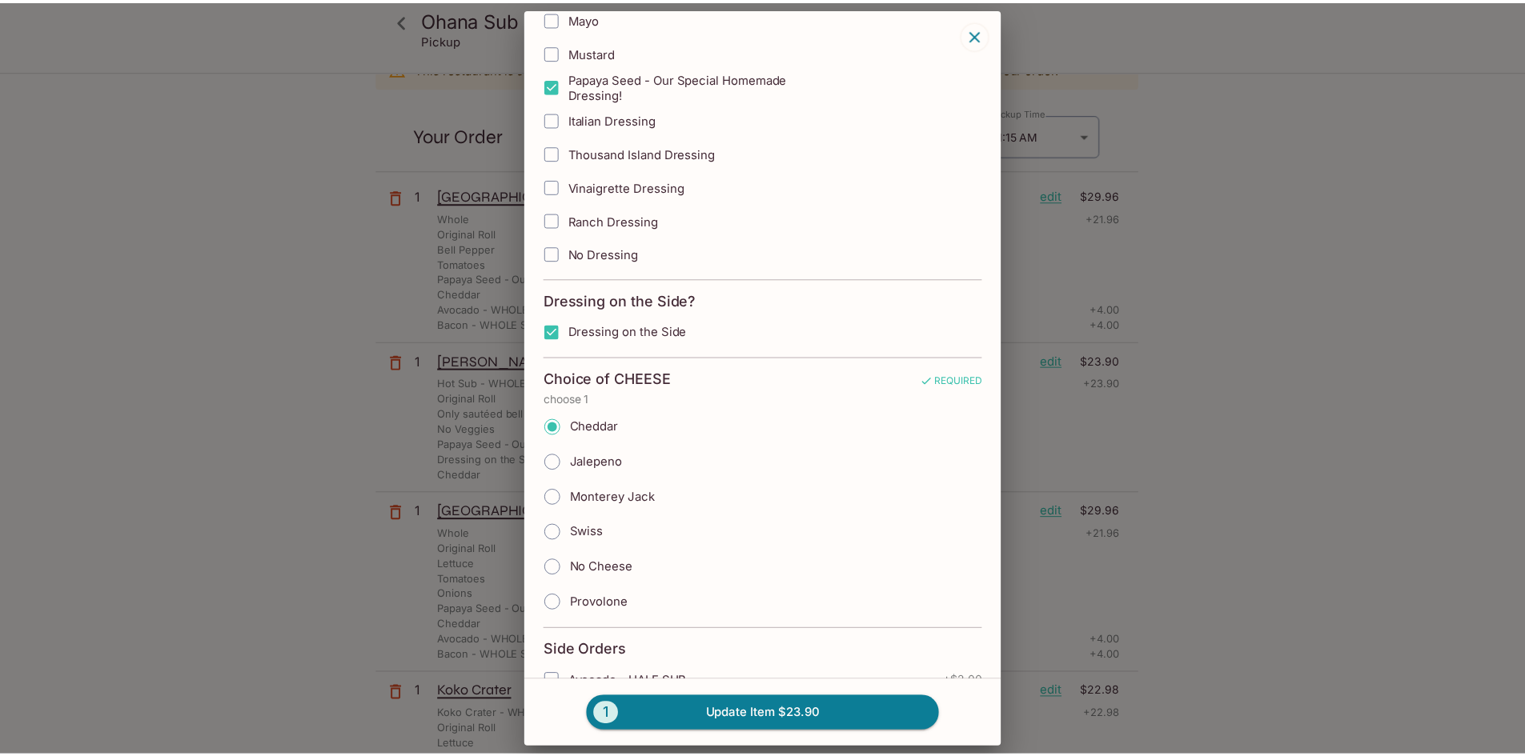
scroll to position [1120, 0]
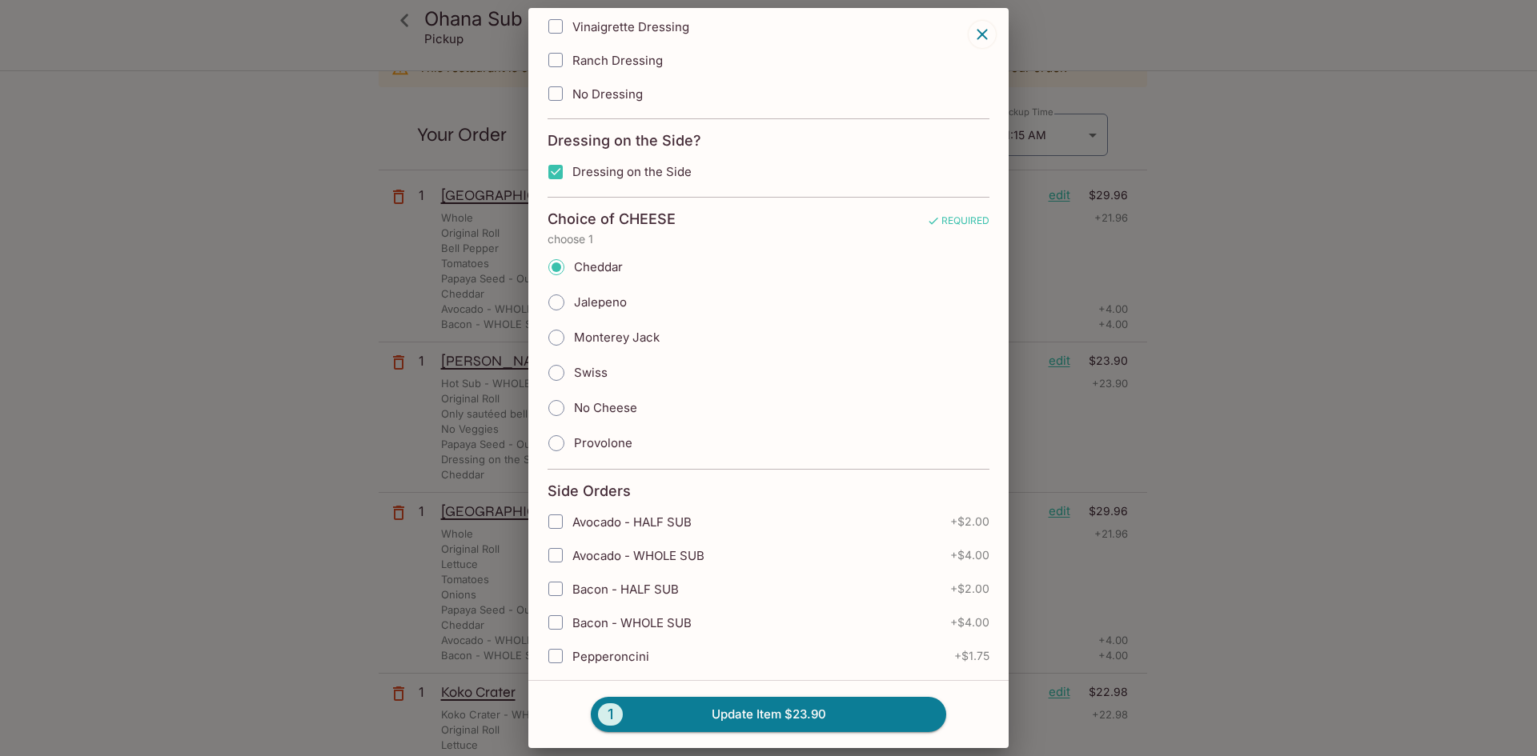
click at [563, 410] on input "No Cheese" at bounding box center [556, 408] width 34 height 34
radio input "true"
click at [828, 724] on button "1 Update Item $23.90" at bounding box center [768, 714] width 355 height 35
radio input "true"
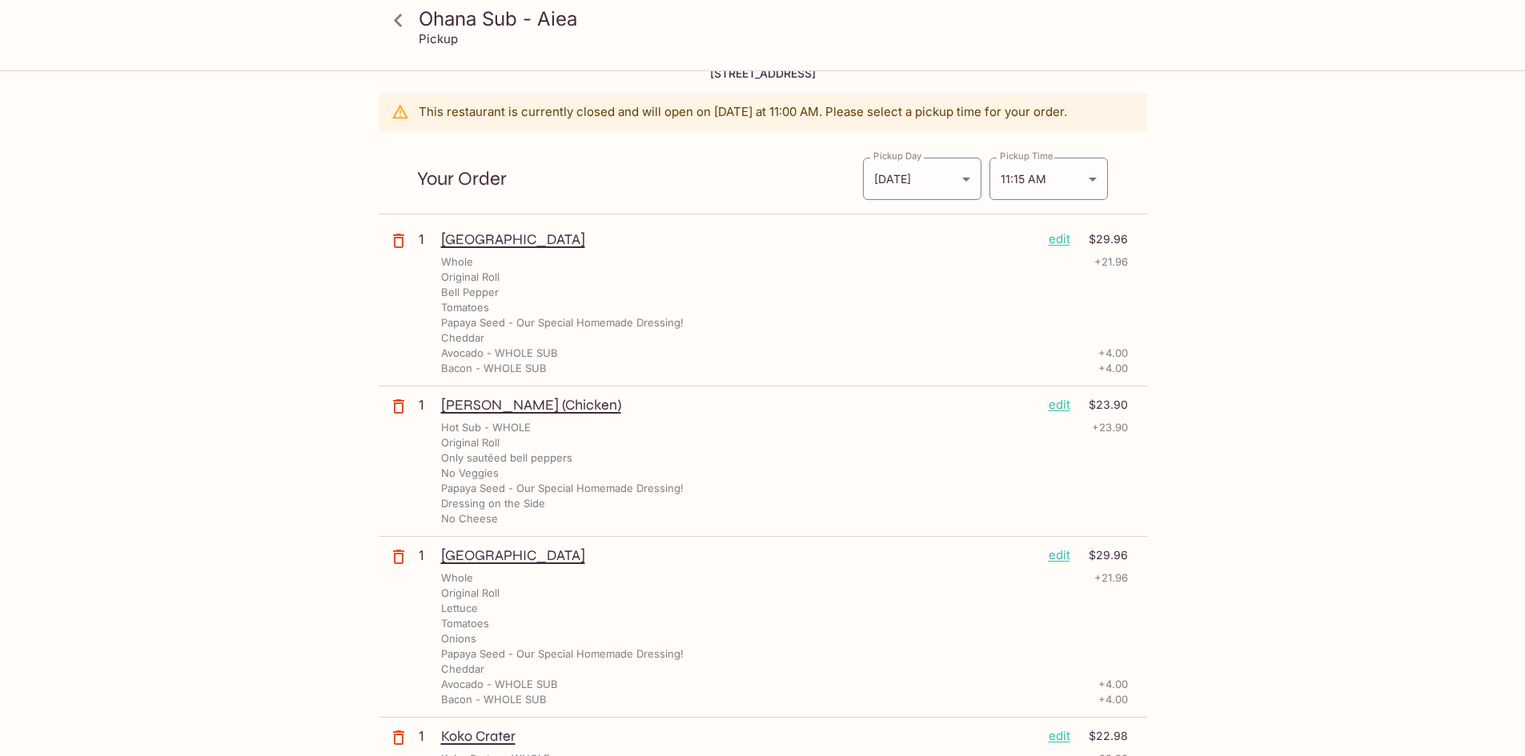
scroll to position [0, 0]
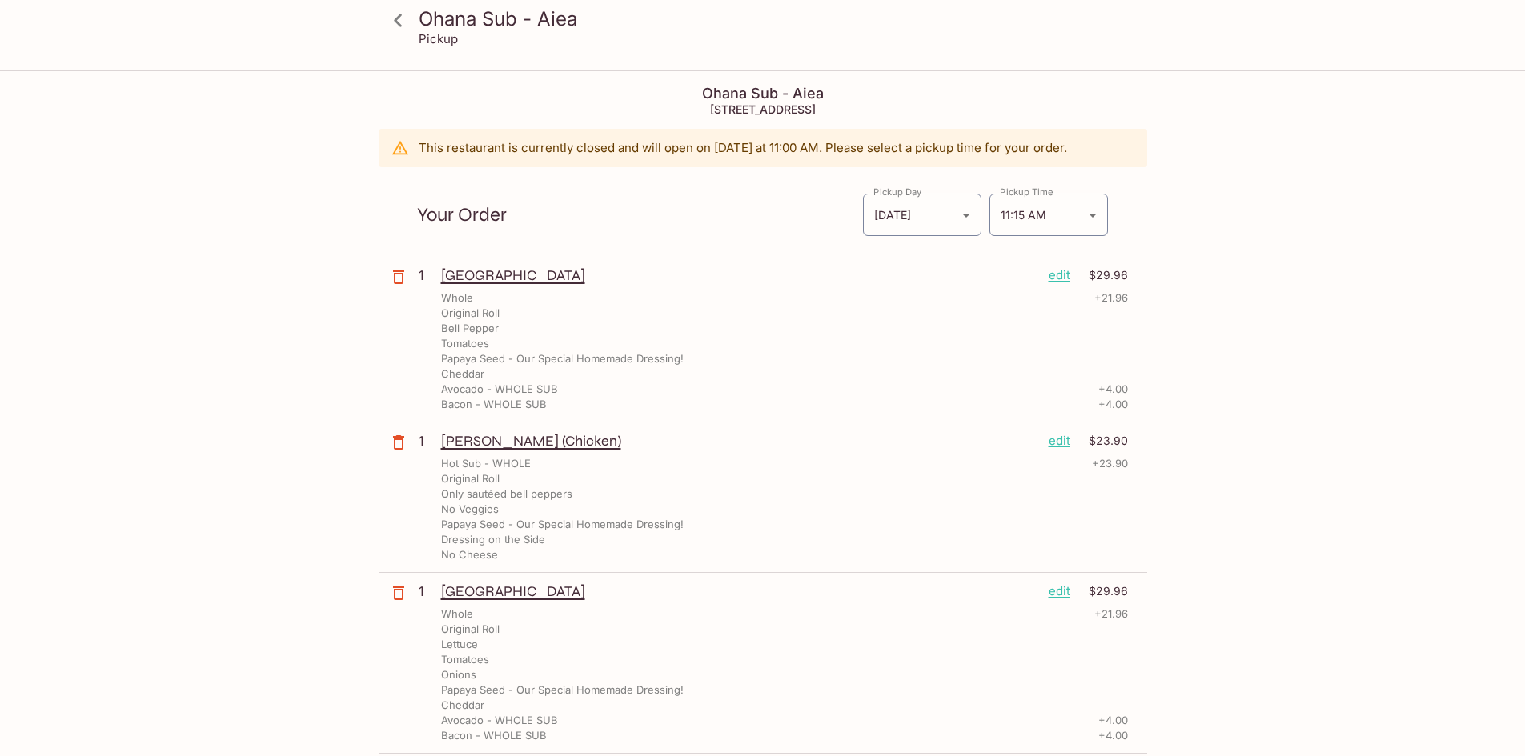
click at [404, 31] on icon at bounding box center [398, 20] width 28 height 28
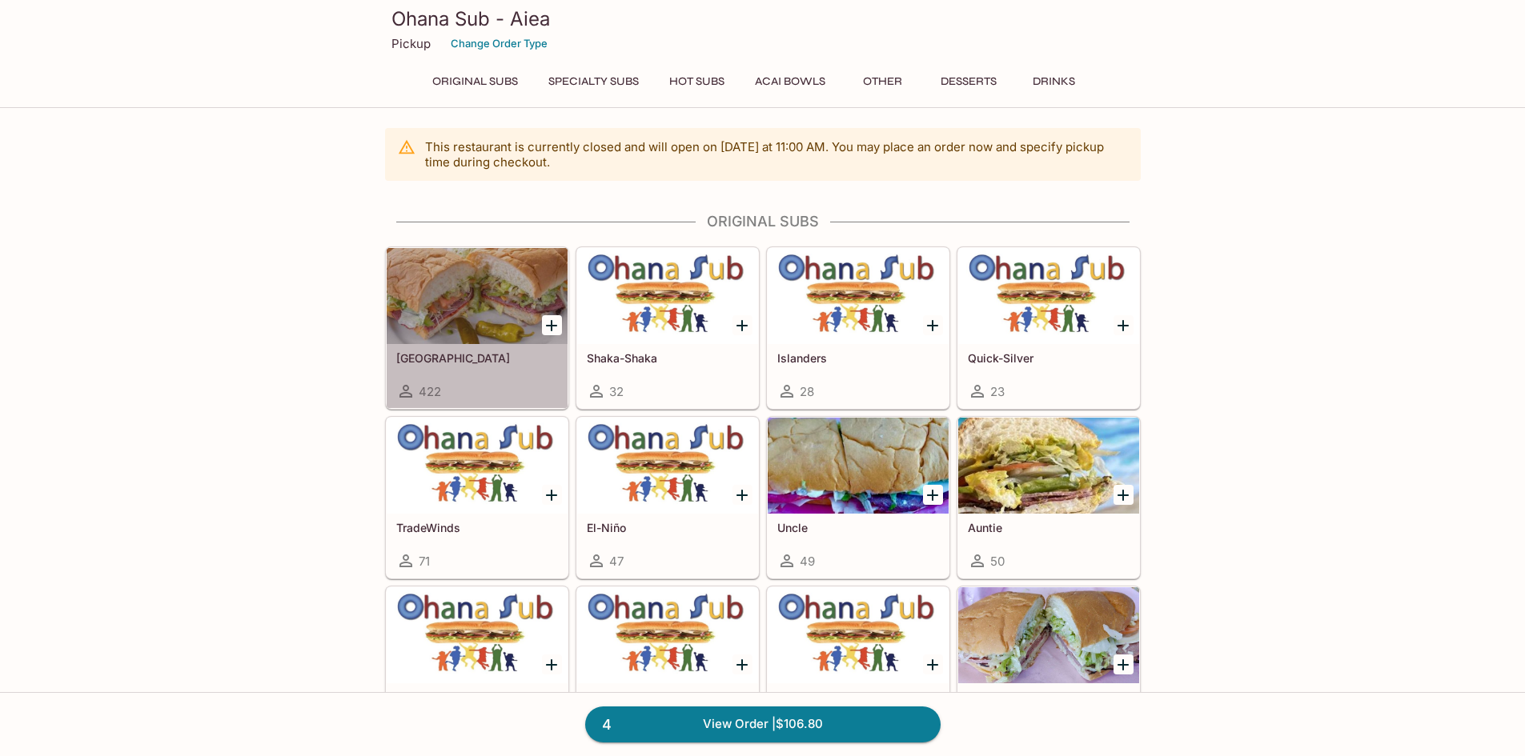
click at [494, 337] on div at bounding box center [477, 296] width 181 height 96
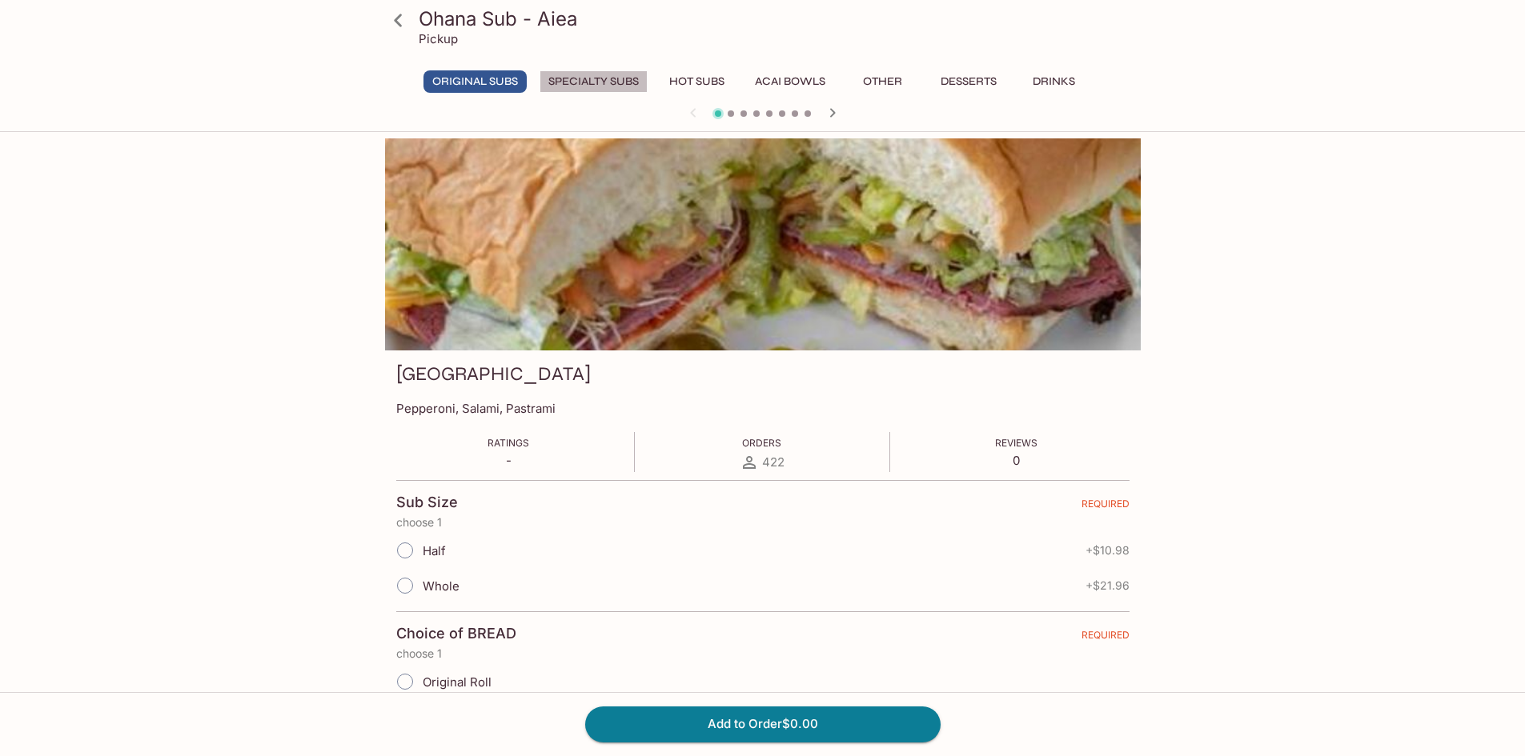
click at [622, 76] on button "Specialty Subs" at bounding box center [593, 81] width 108 height 22
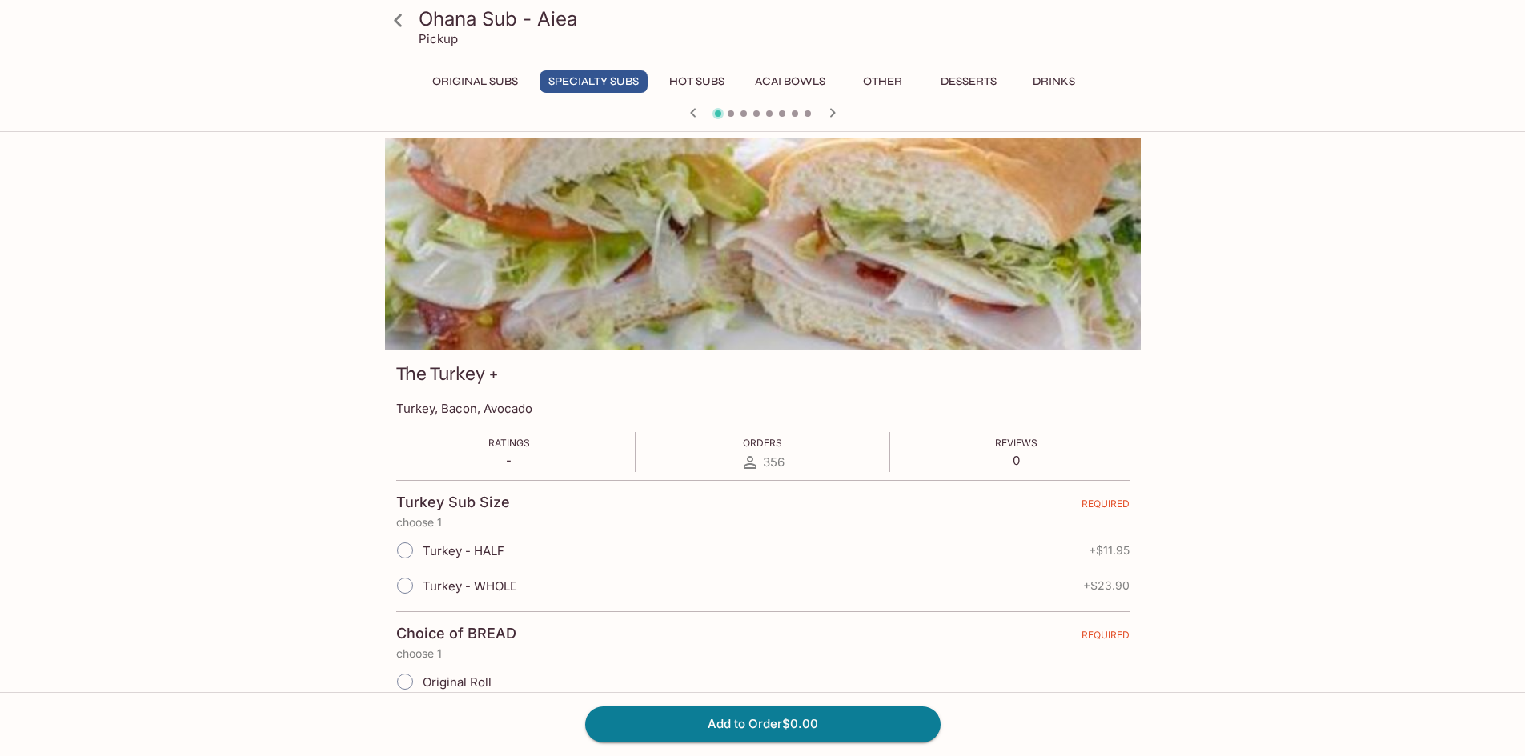
click at [828, 109] on icon "button" at bounding box center [832, 112] width 19 height 19
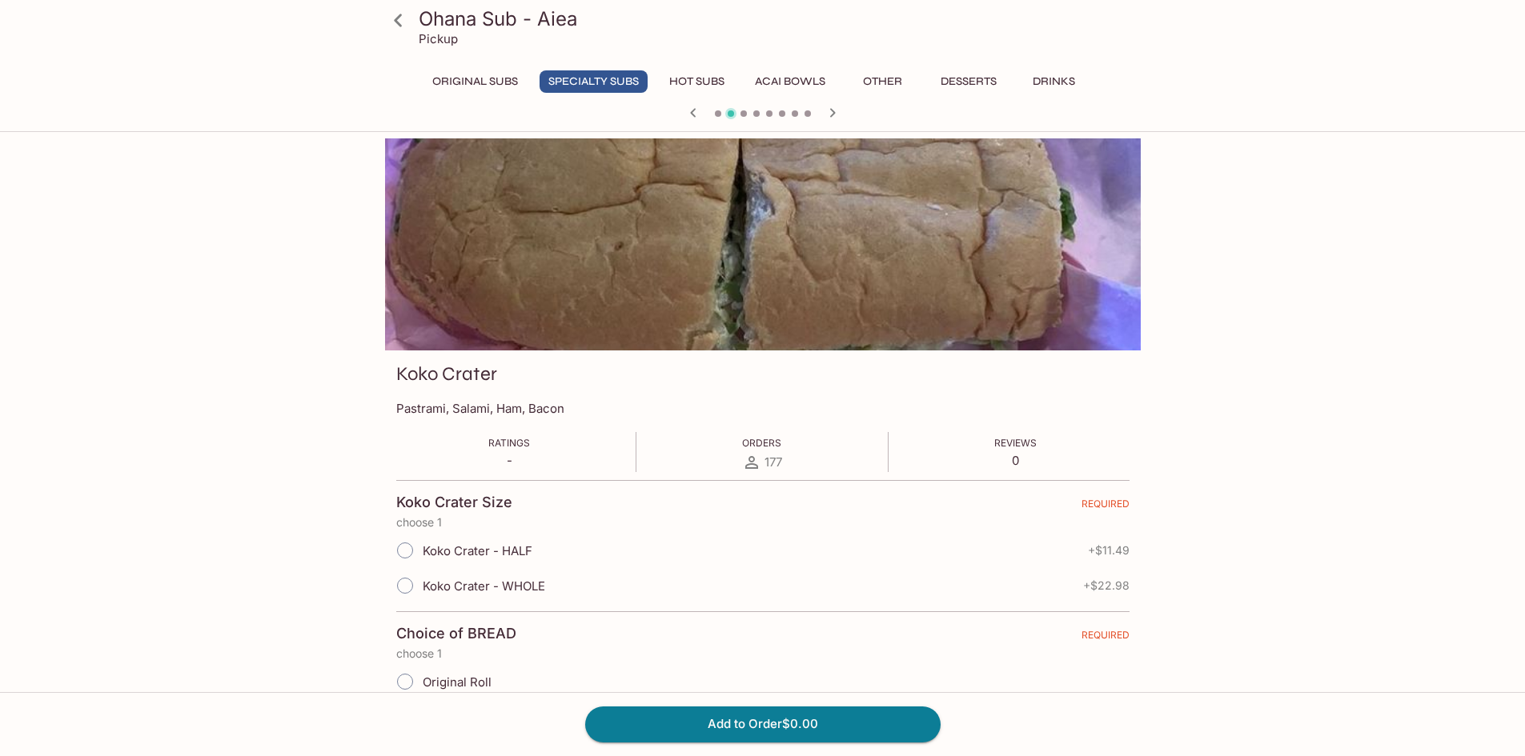
click at [828, 110] on icon "button" at bounding box center [832, 112] width 19 height 19
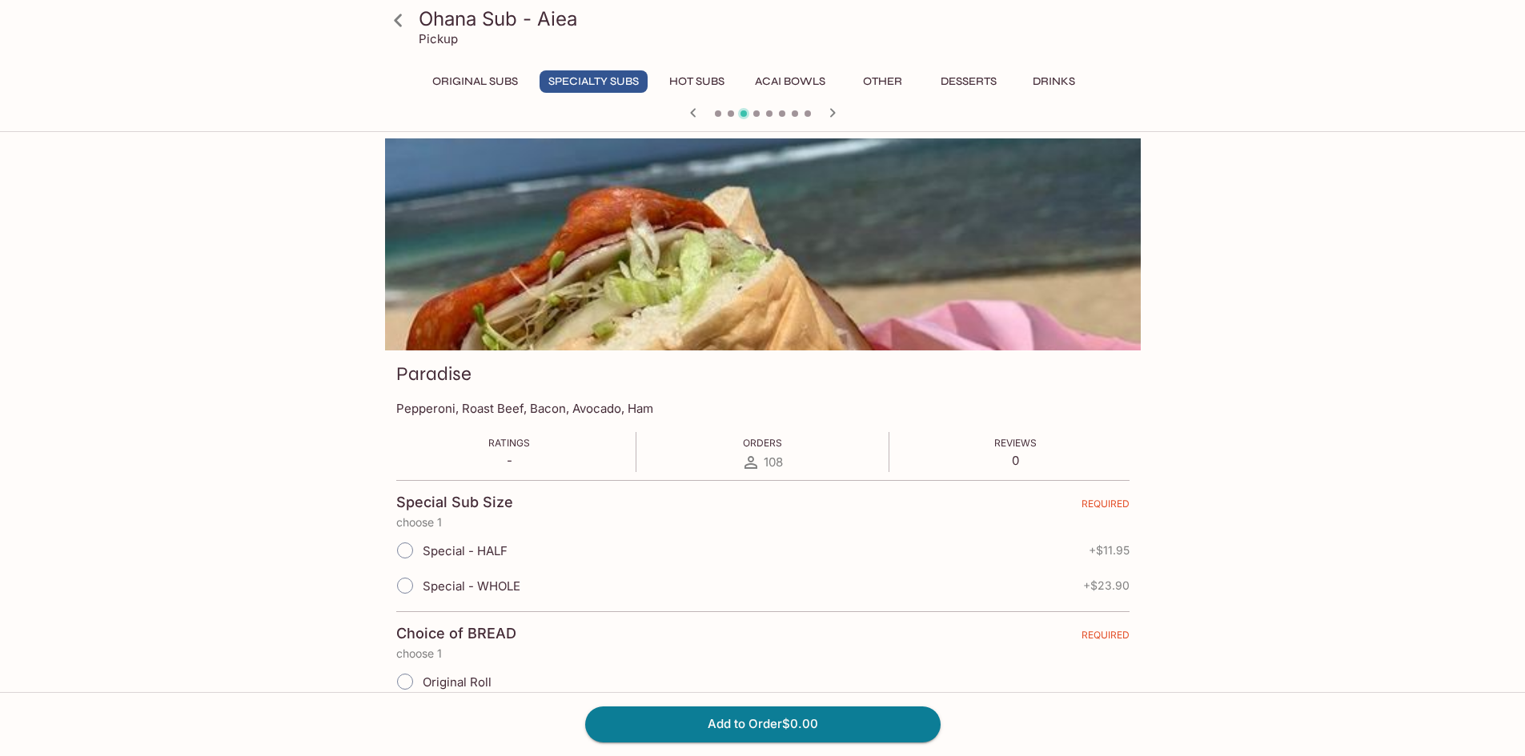
click at [828, 110] on icon "button" at bounding box center [832, 112] width 19 height 19
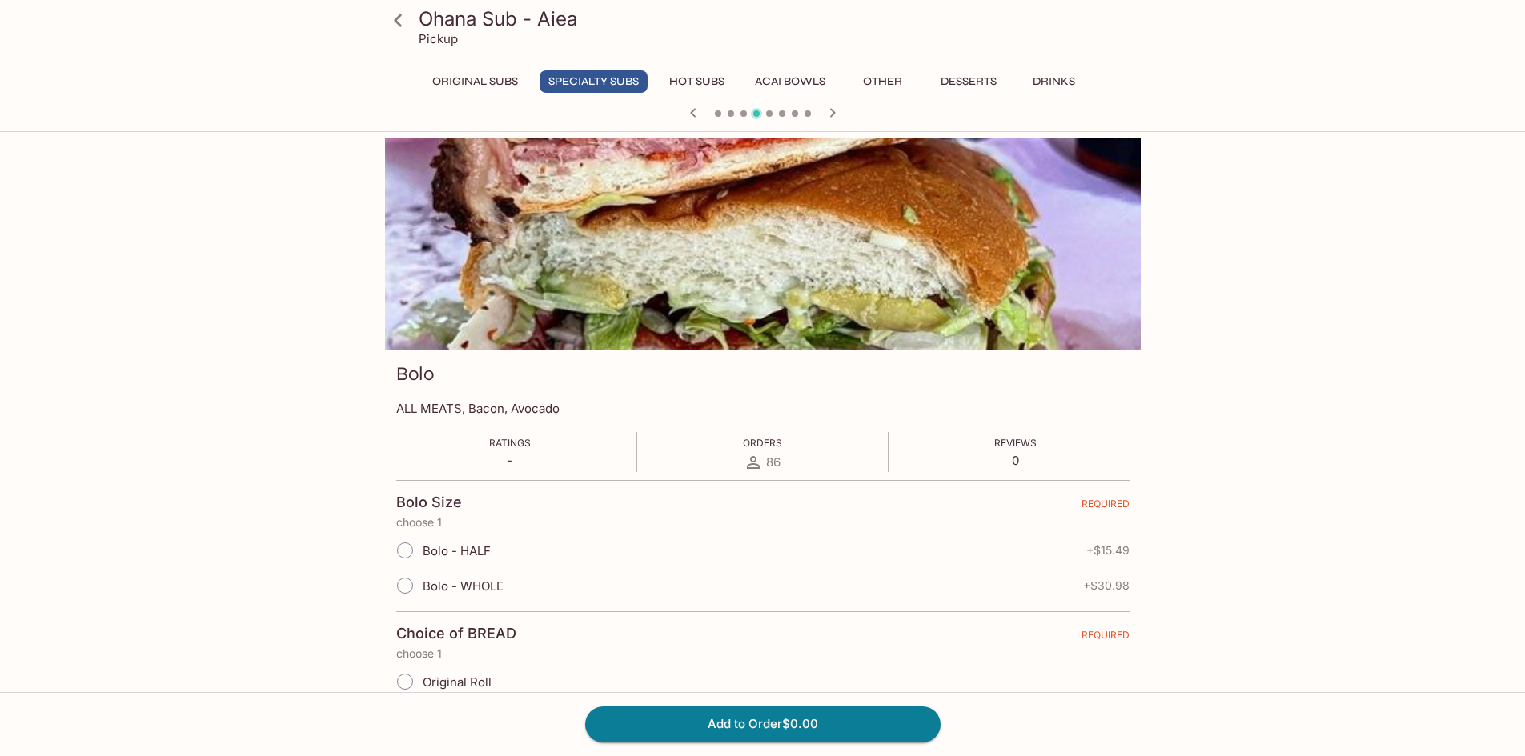
click at [828, 110] on icon "button" at bounding box center [832, 112] width 19 height 19
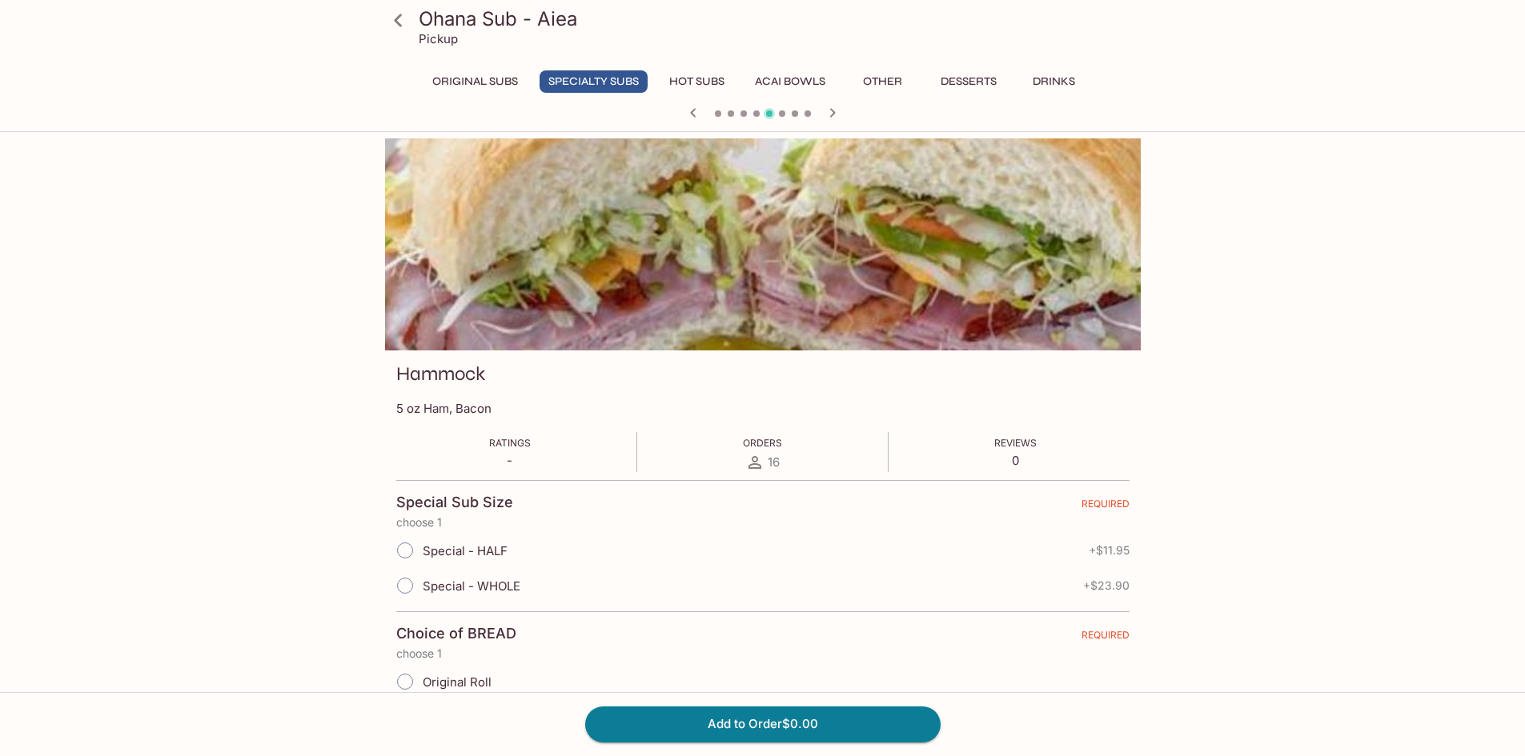
click at [829, 110] on icon "button" at bounding box center [832, 112] width 19 height 19
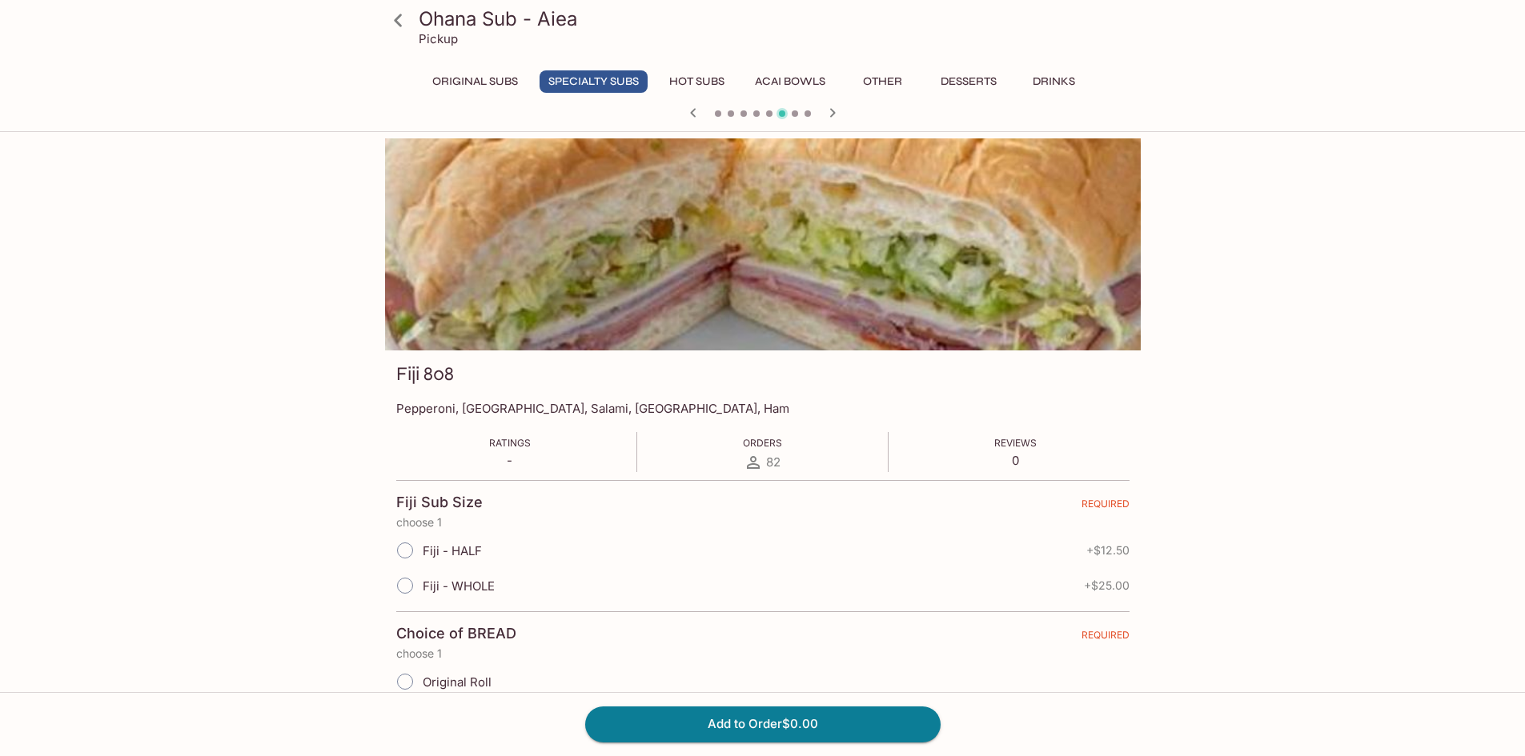
click at [829, 110] on icon "button" at bounding box center [832, 112] width 19 height 19
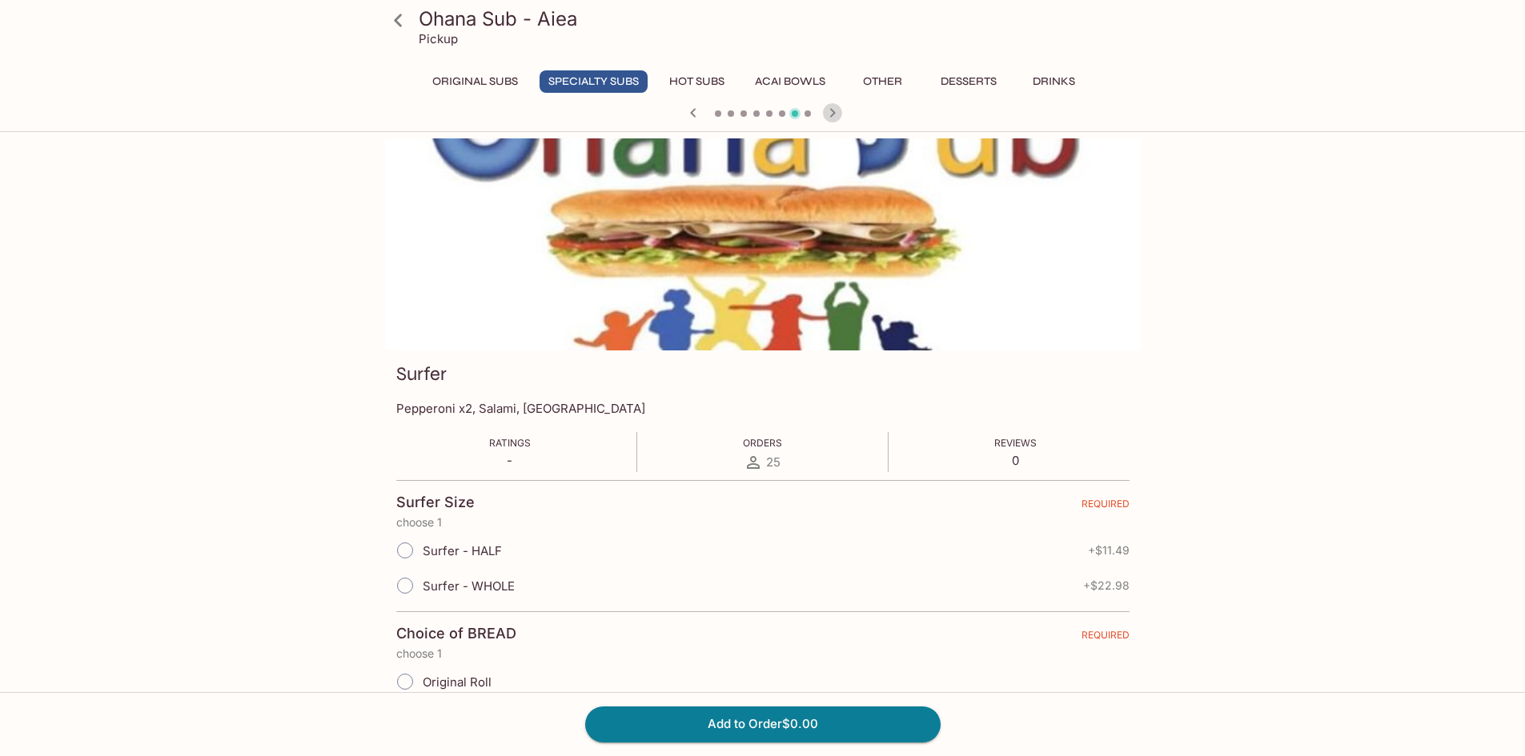
click at [829, 110] on icon "button" at bounding box center [832, 112] width 19 height 19
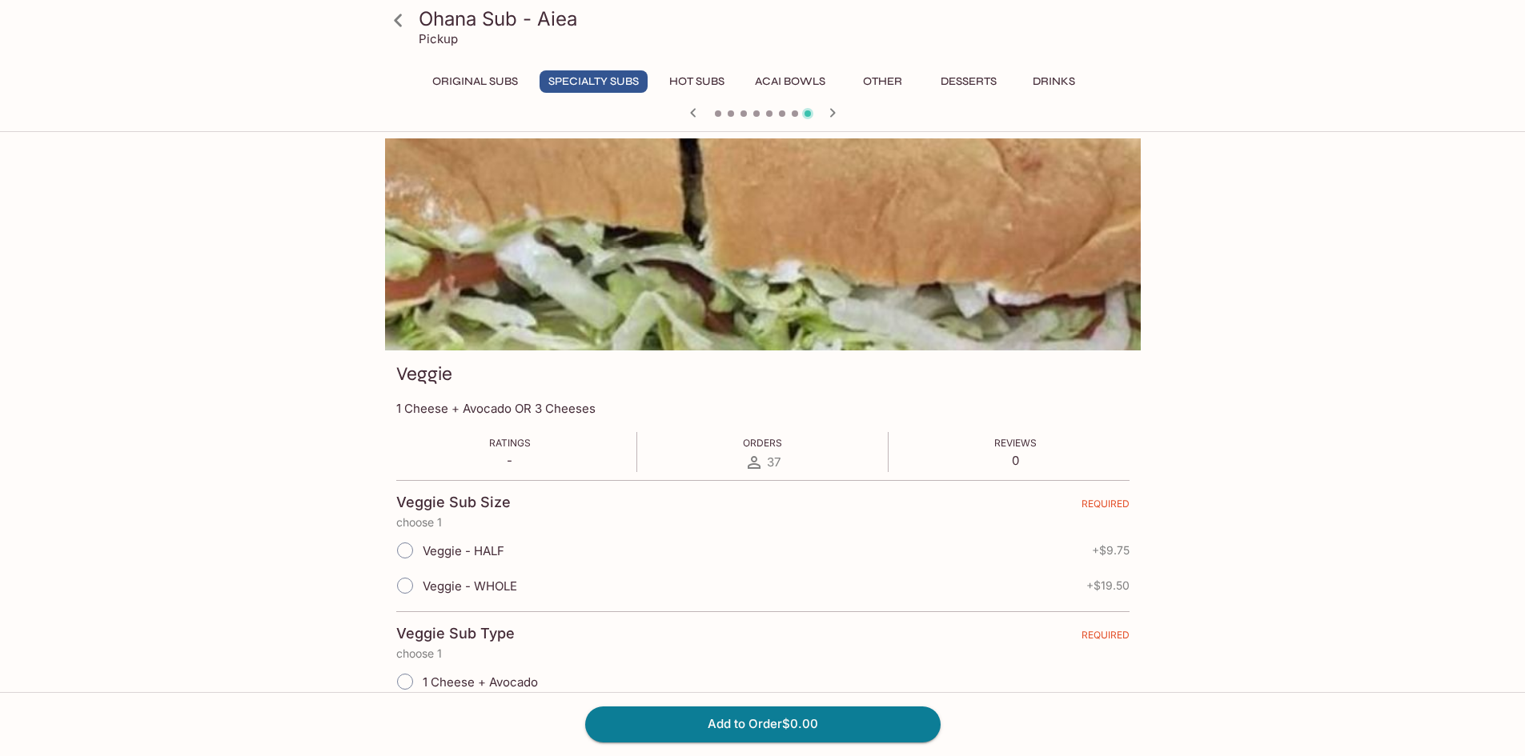
click at [835, 114] on icon "button" at bounding box center [832, 112] width 19 height 19
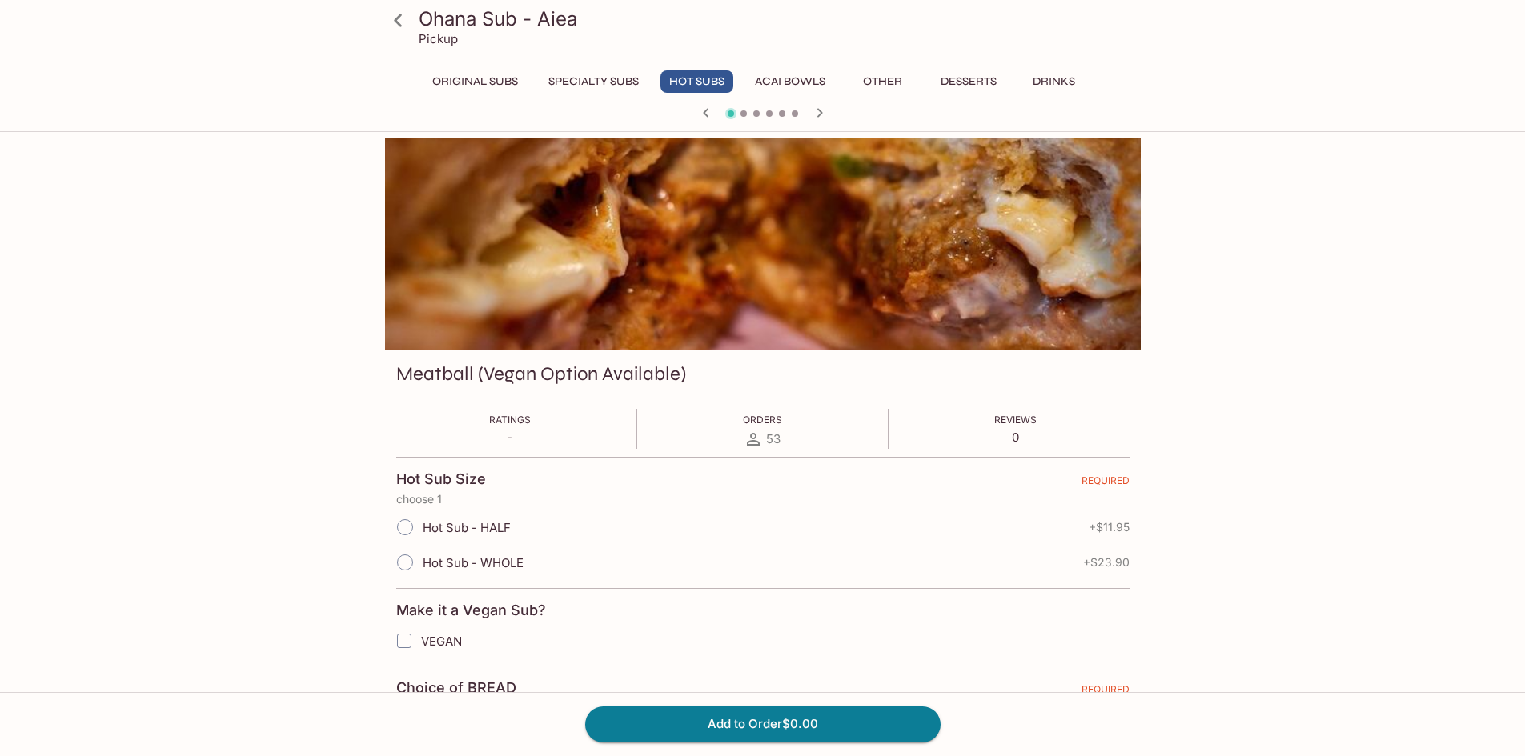
click at [835, 114] on div at bounding box center [763, 114] width 768 height 24
click at [822, 111] on icon "button" at bounding box center [819, 112] width 19 height 19
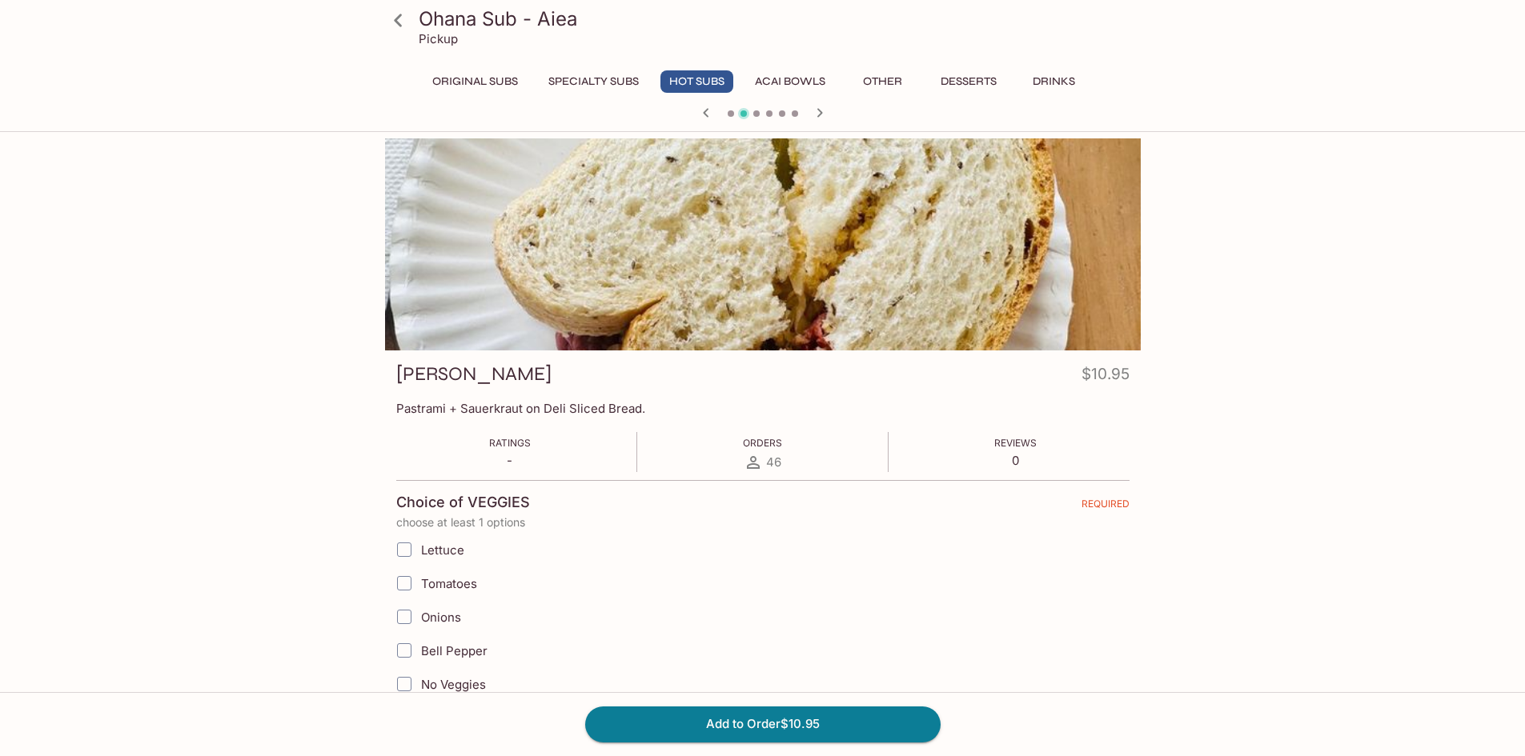
click at [701, 115] on icon "button" at bounding box center [705, 112] width 19 height 19
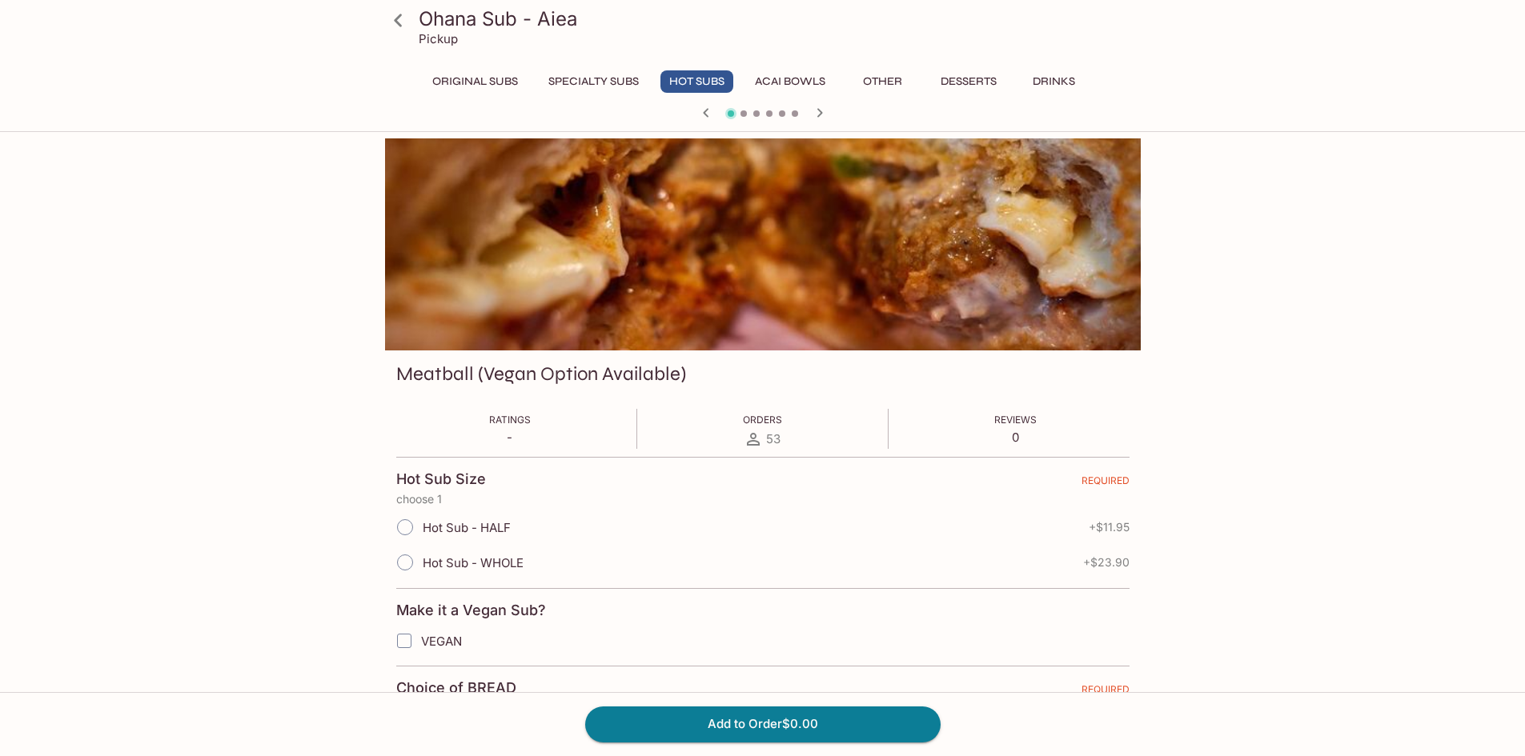
click at [819, 116] on icon "button" at bounding box center [819, 112] width 6 height 9
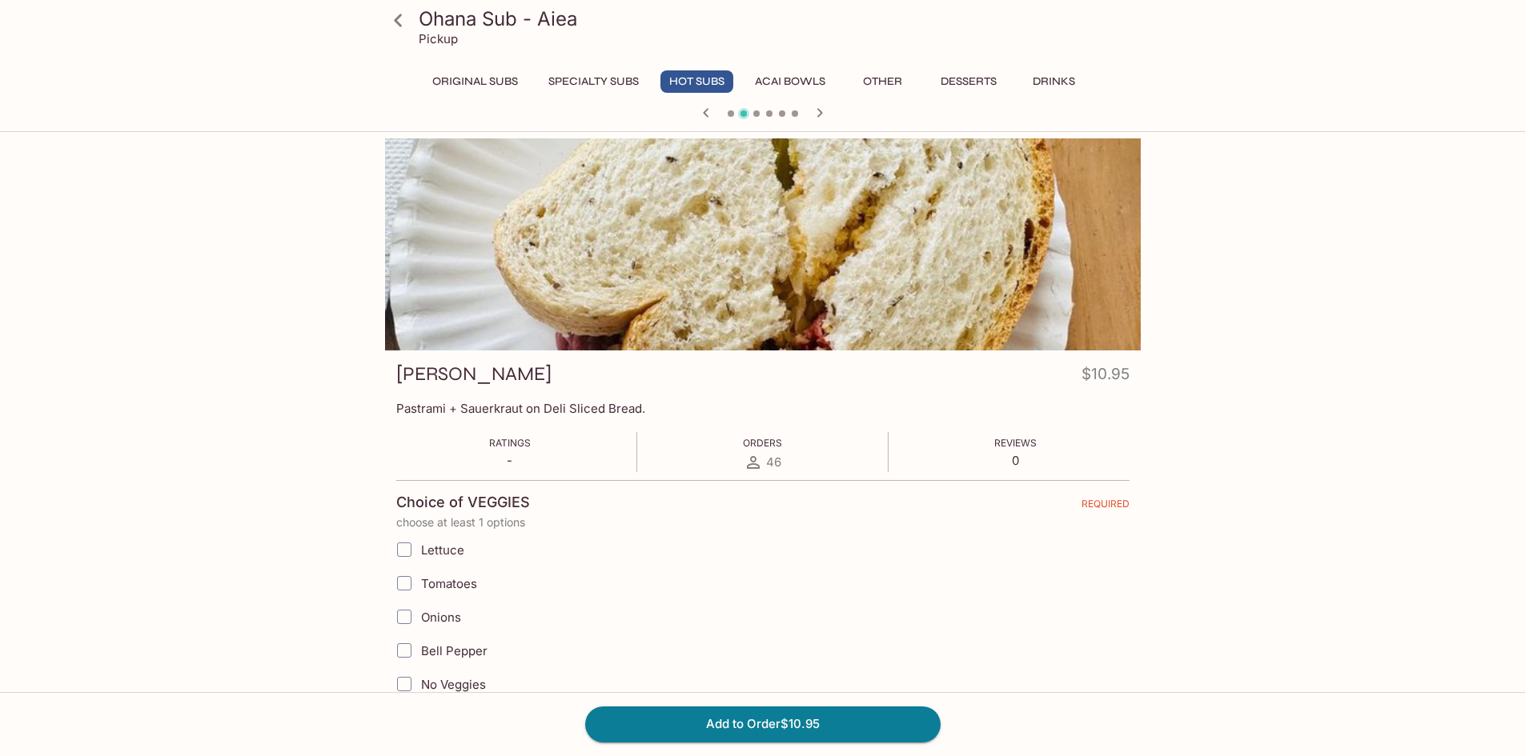
click at [819, 116] on icon "button" at bounding box center [819, 112] width 6 height 9
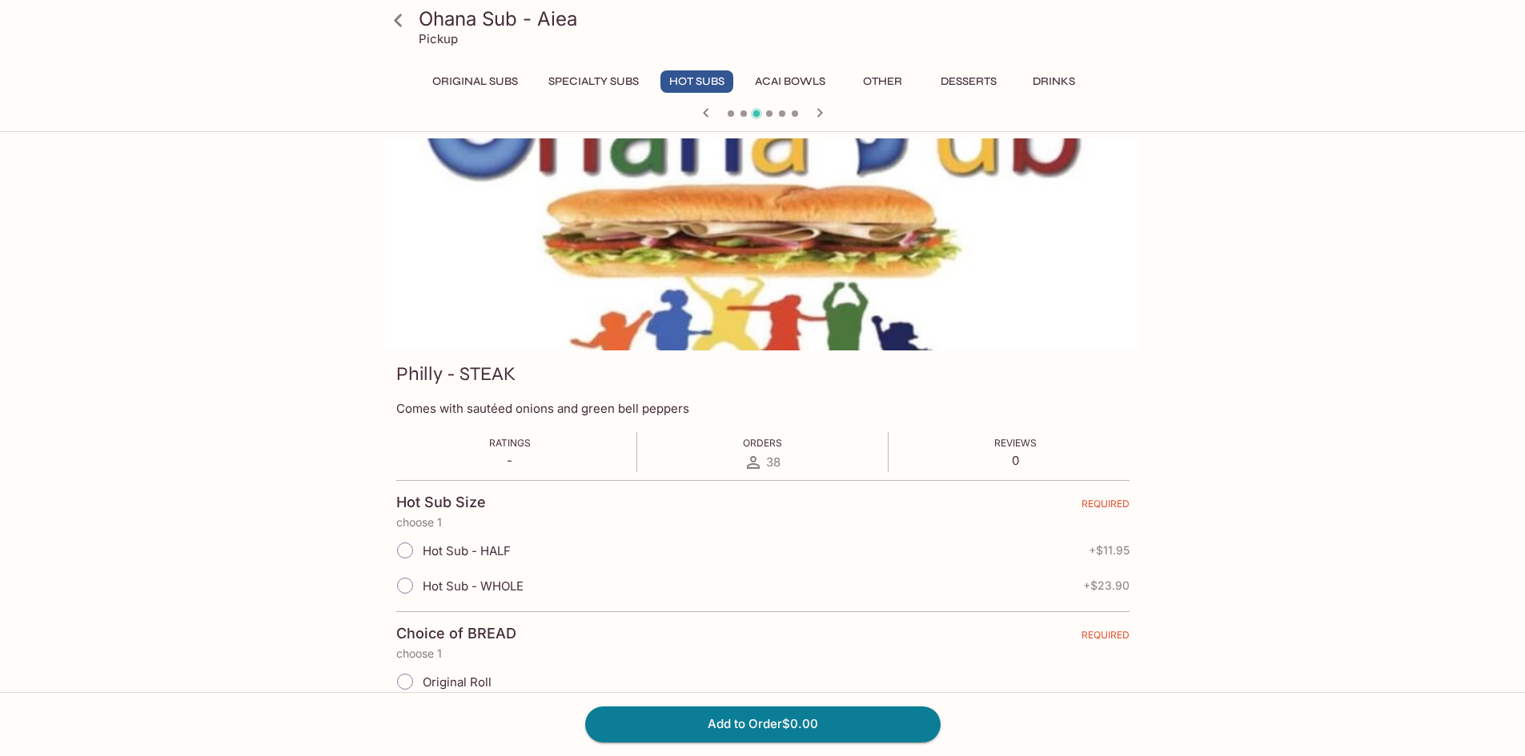
click at [824, 119] on icon "button" at bounding box center [819, 112] width 19 height 19
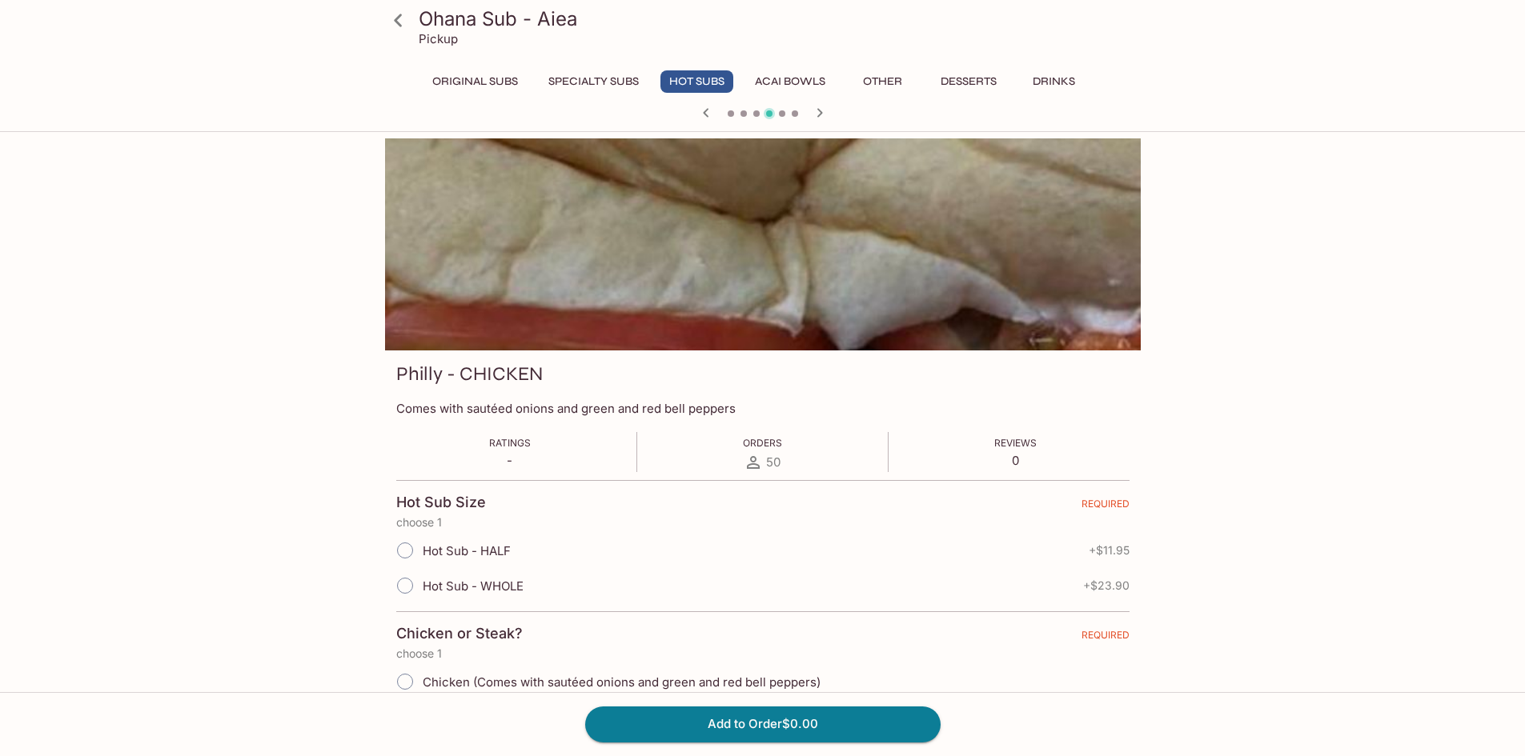
click at [403, 579] on input "Hot Sub - WHOLE" at bounding box center [405, 586] width 34 height 34
radio input "true"
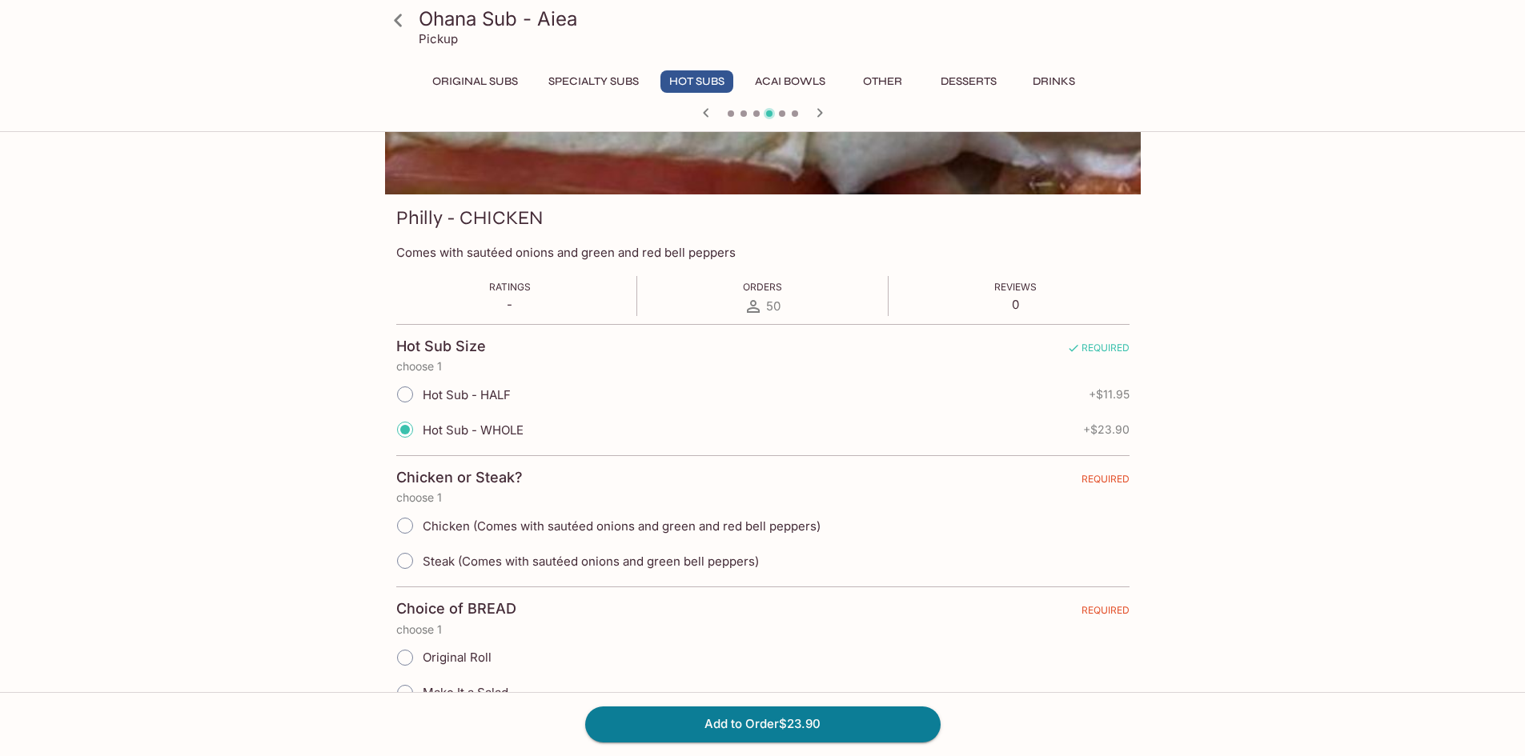
scroll to position [160, 0]
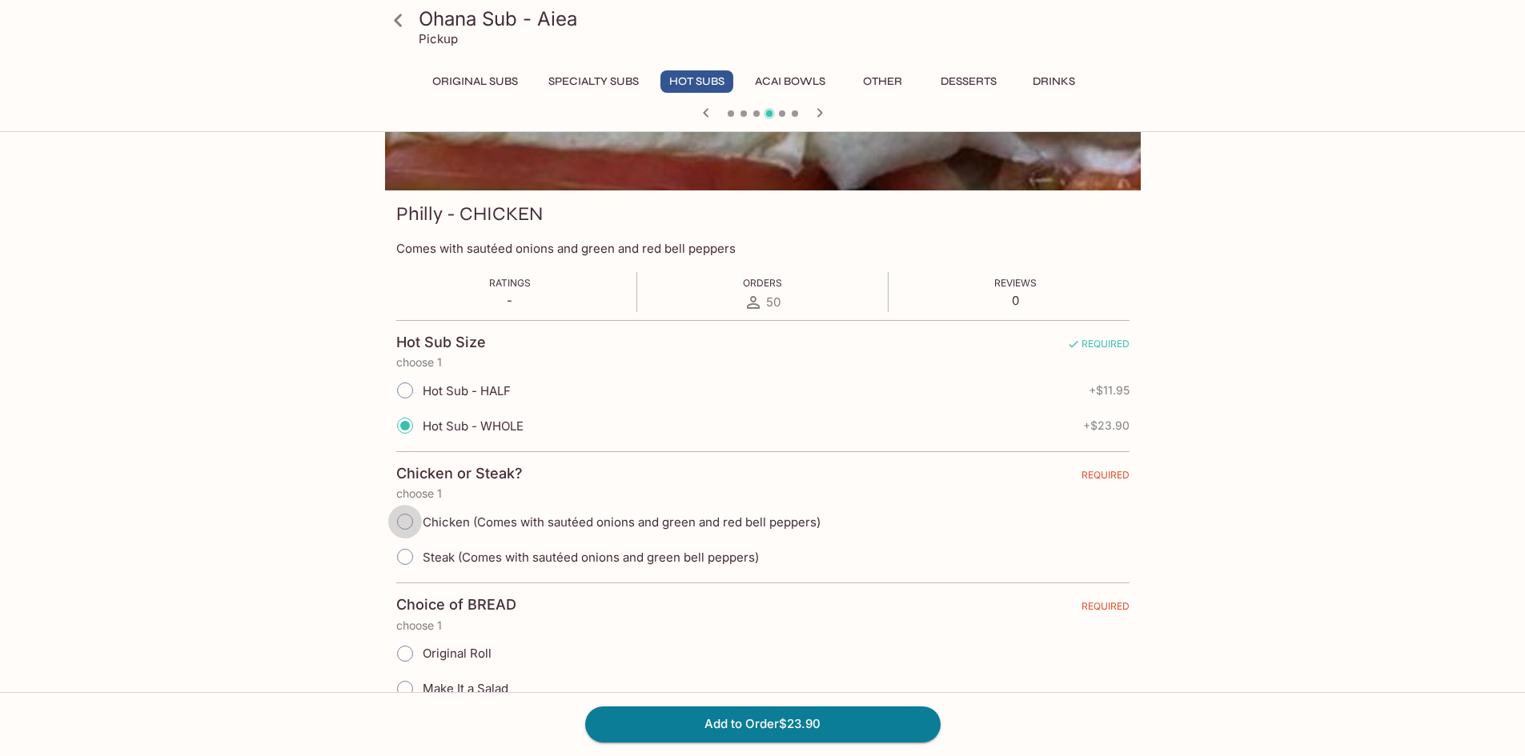
drag, startPoint x: 412, startPoint y: 520, endPoint x: 404, endPoint y: 525, distance: 9.3
click at [410, 521] on input "Chicken (Comes with sautéed onions and green and red bell peppers)" at bounding box center [405, 522] width 34 height 34
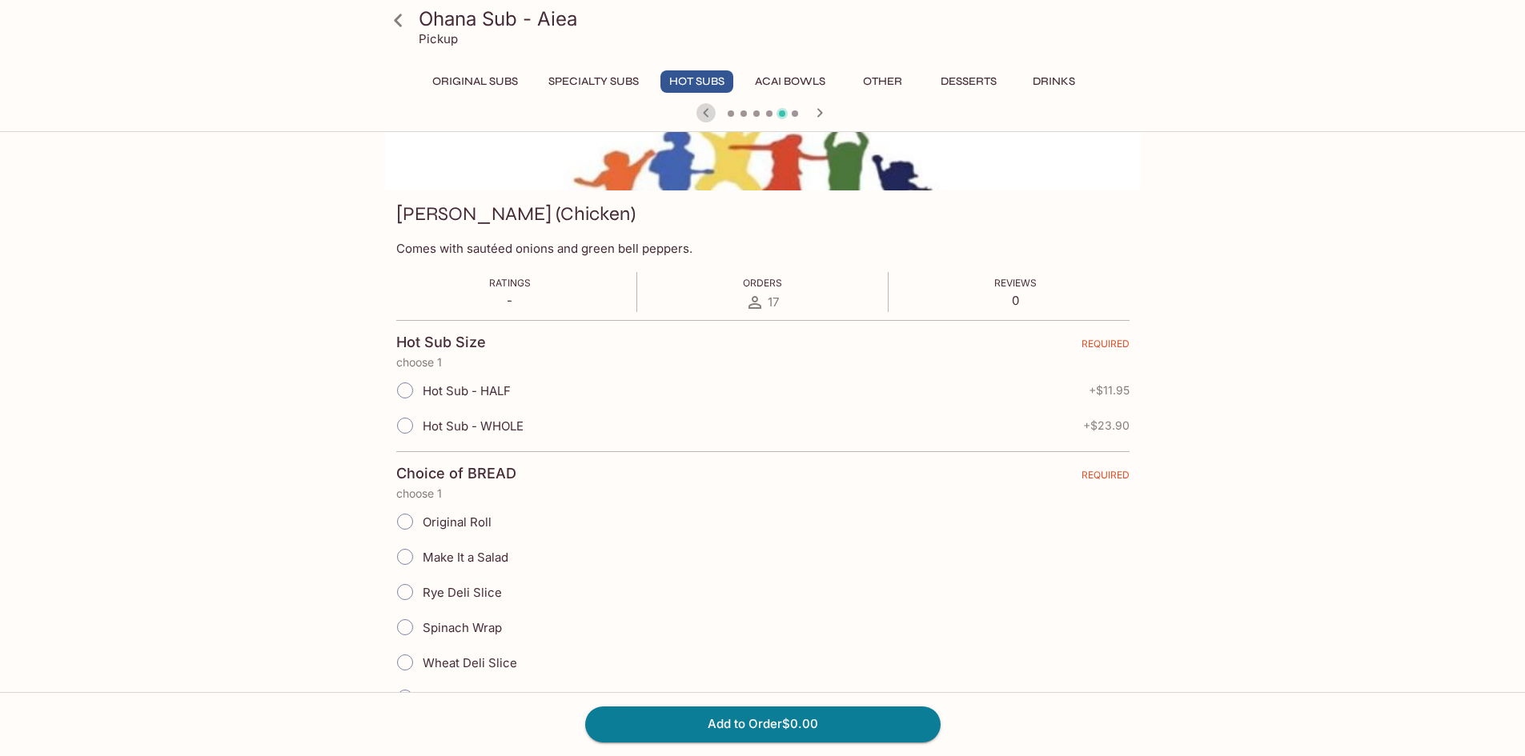
click at [700, 111] on icon "button" at bounding box center [705, 112] width 19 height 19
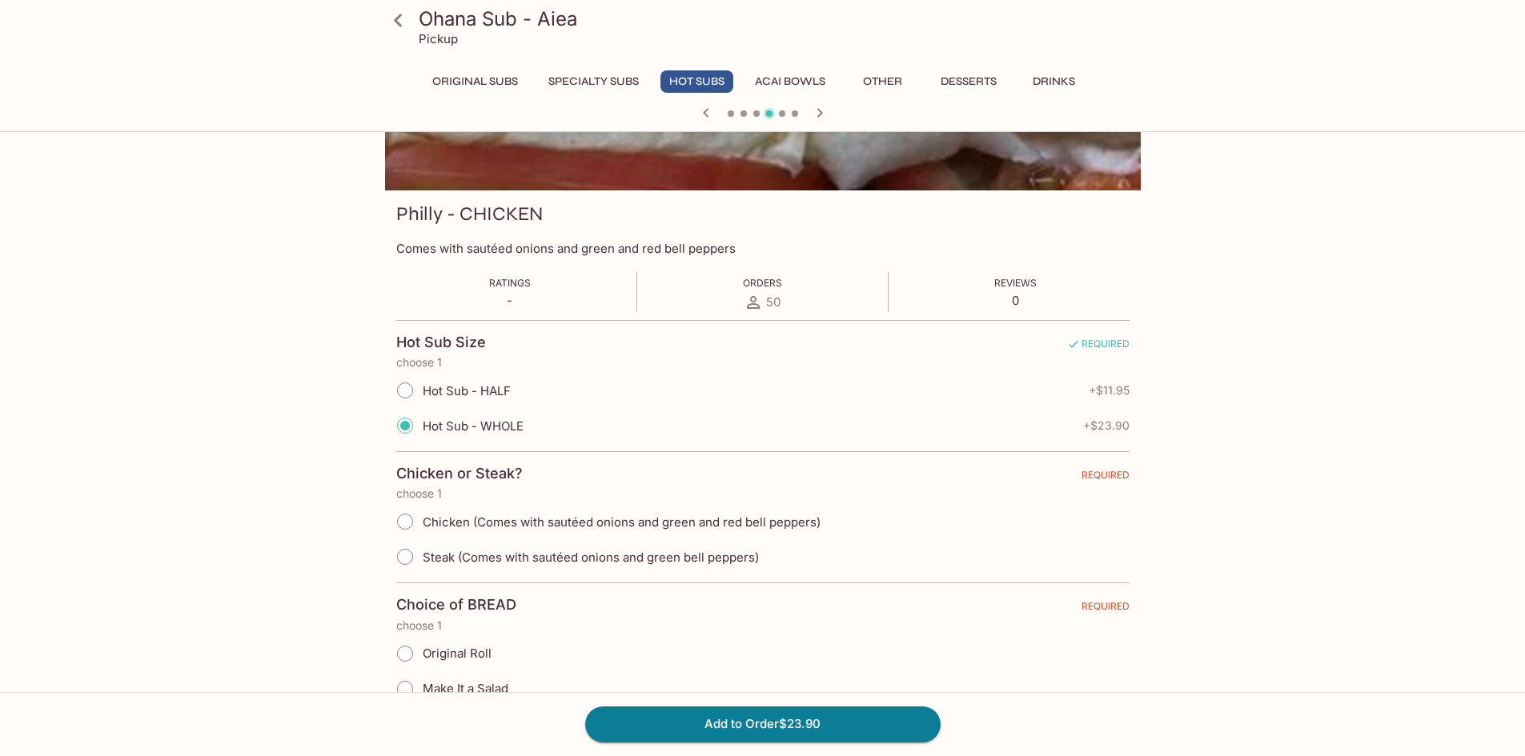
click at [416, 524] on input "Chicken (Comes with sautéed onions and green and red bell peppers)" at bounding box center [405, 522] width 34 height 34
radio input "true"
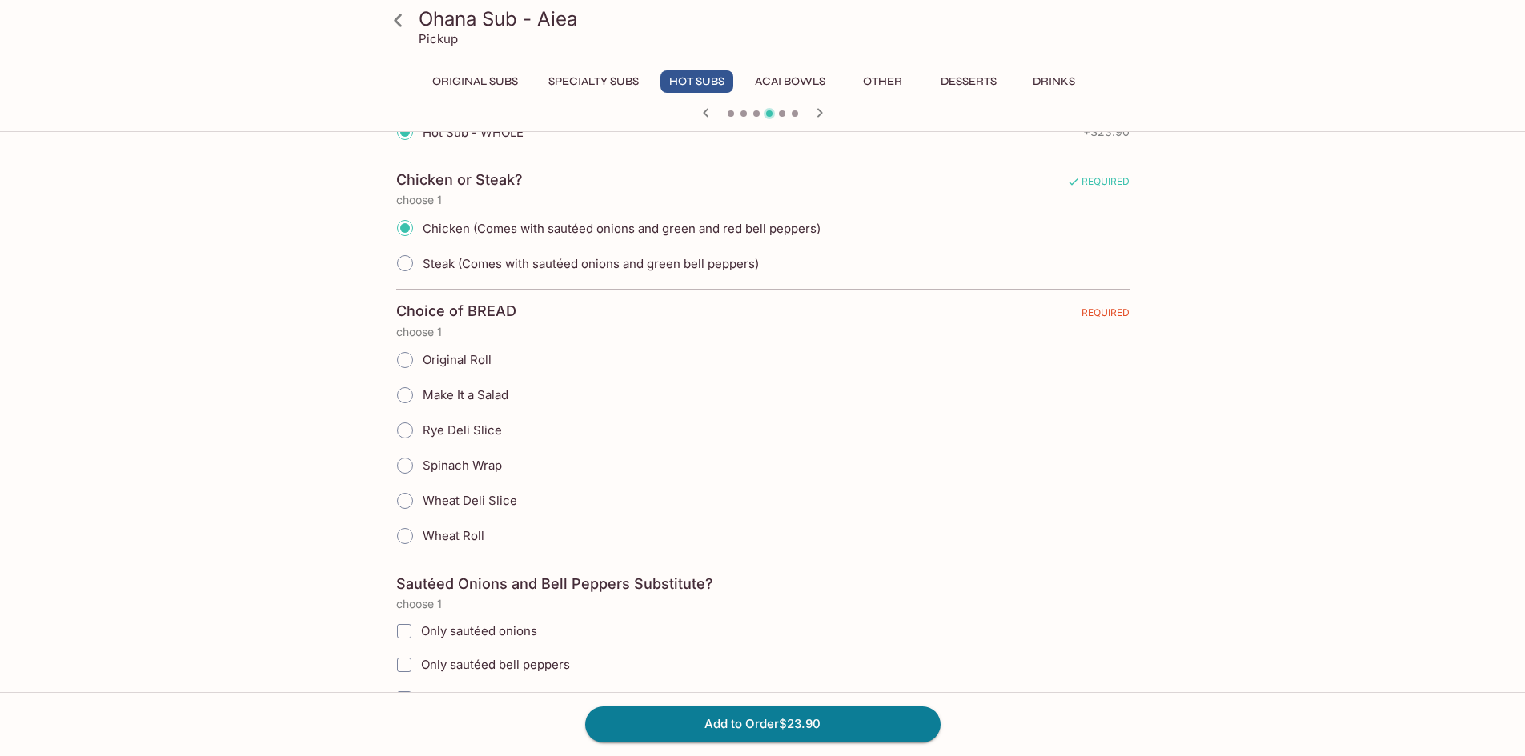
scroll to position [480, 0]
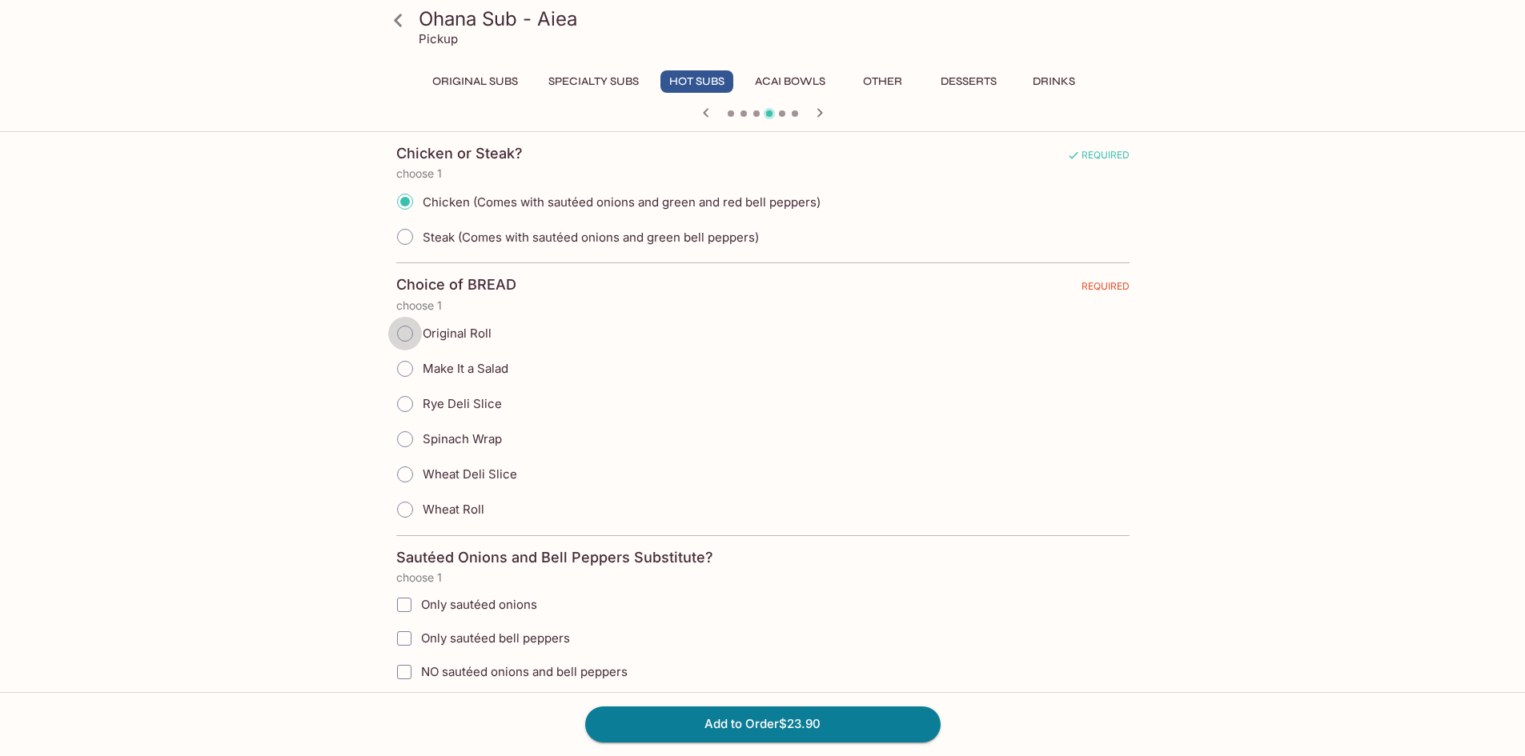
click at [414, 332] on input "Original Roll" at bounding box center [405, 334] width 34 height 34
radio input "true"
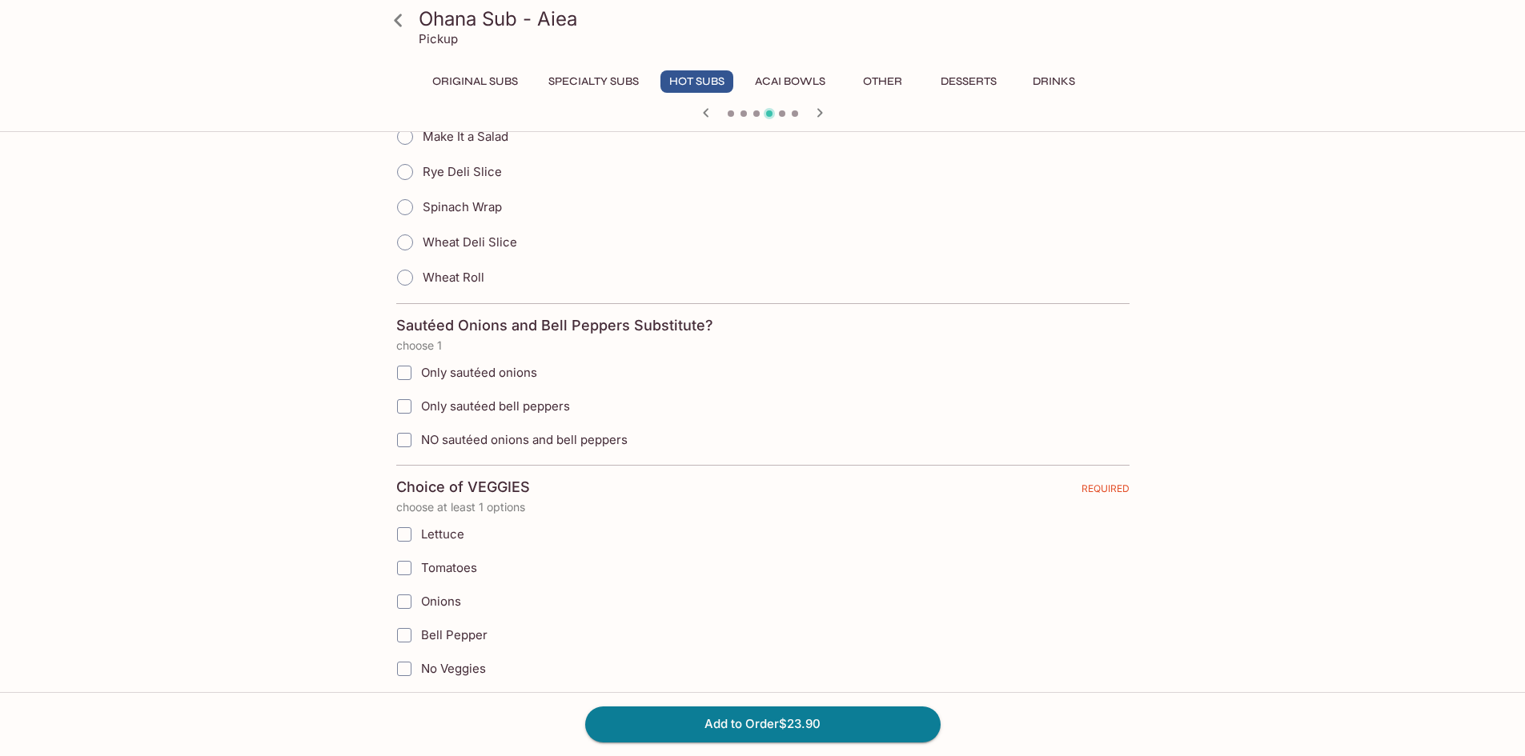
scroll to position [720, 0]
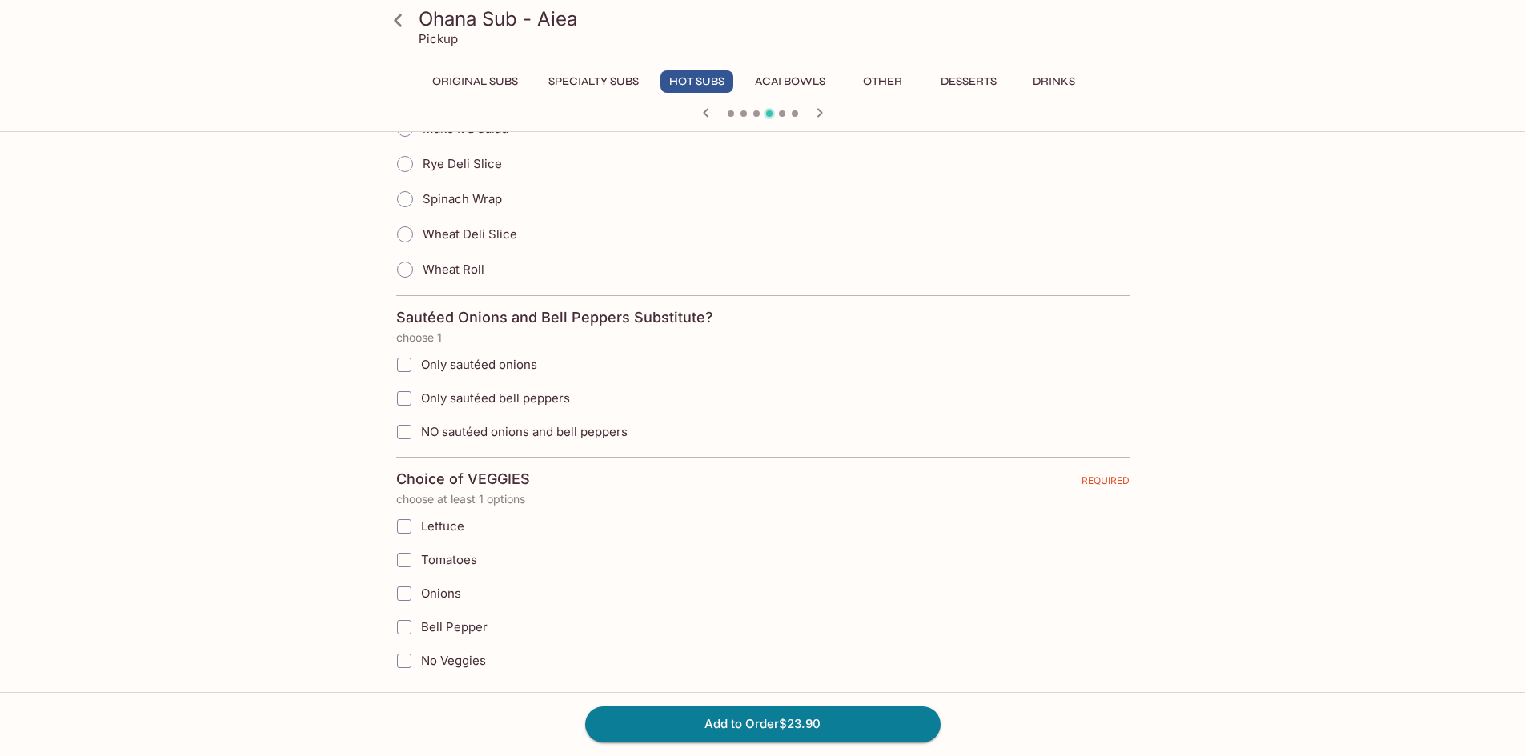
click at [411, 366] on input "Only sautéed onions" at bounding box center [404, 365] width 32 height 32
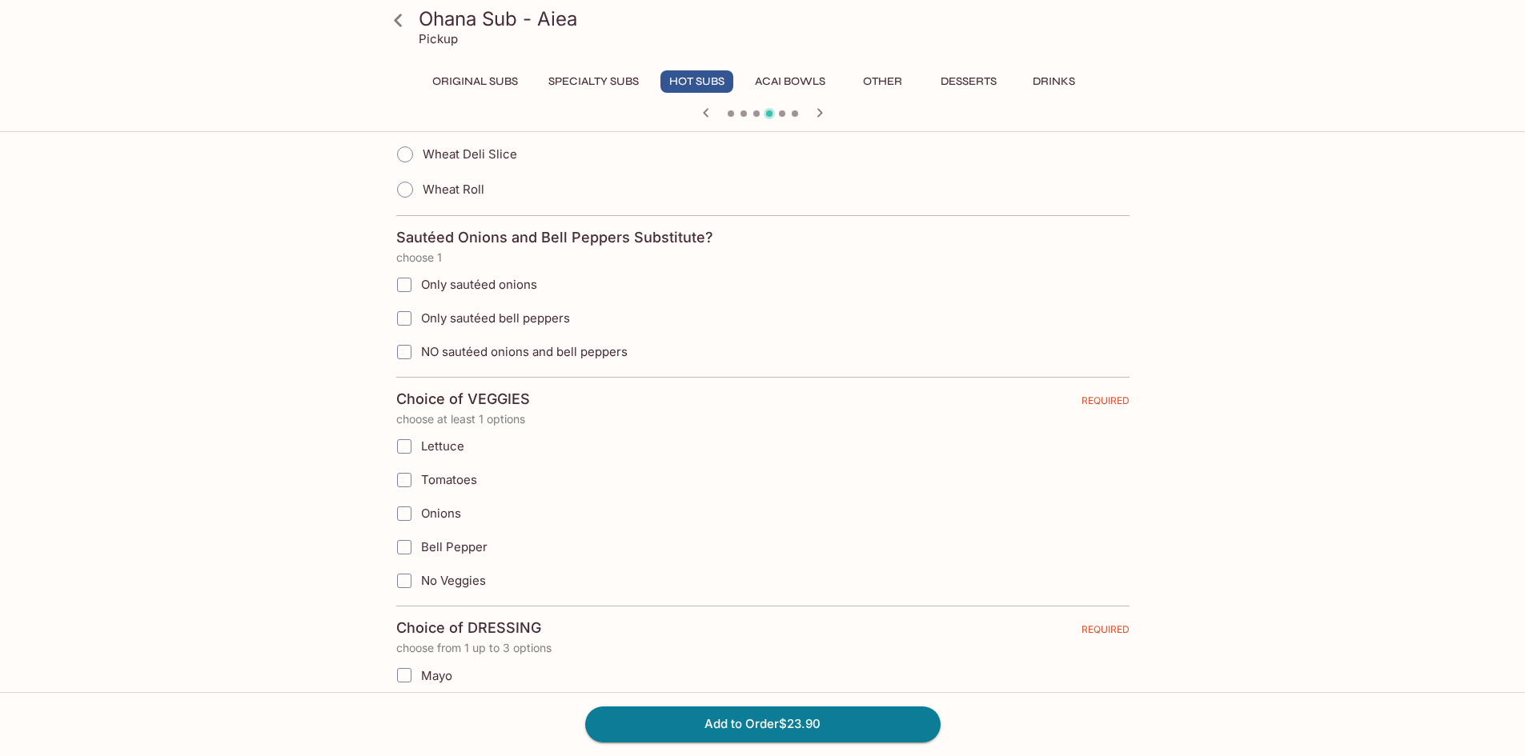
scroll to position [880, 0]
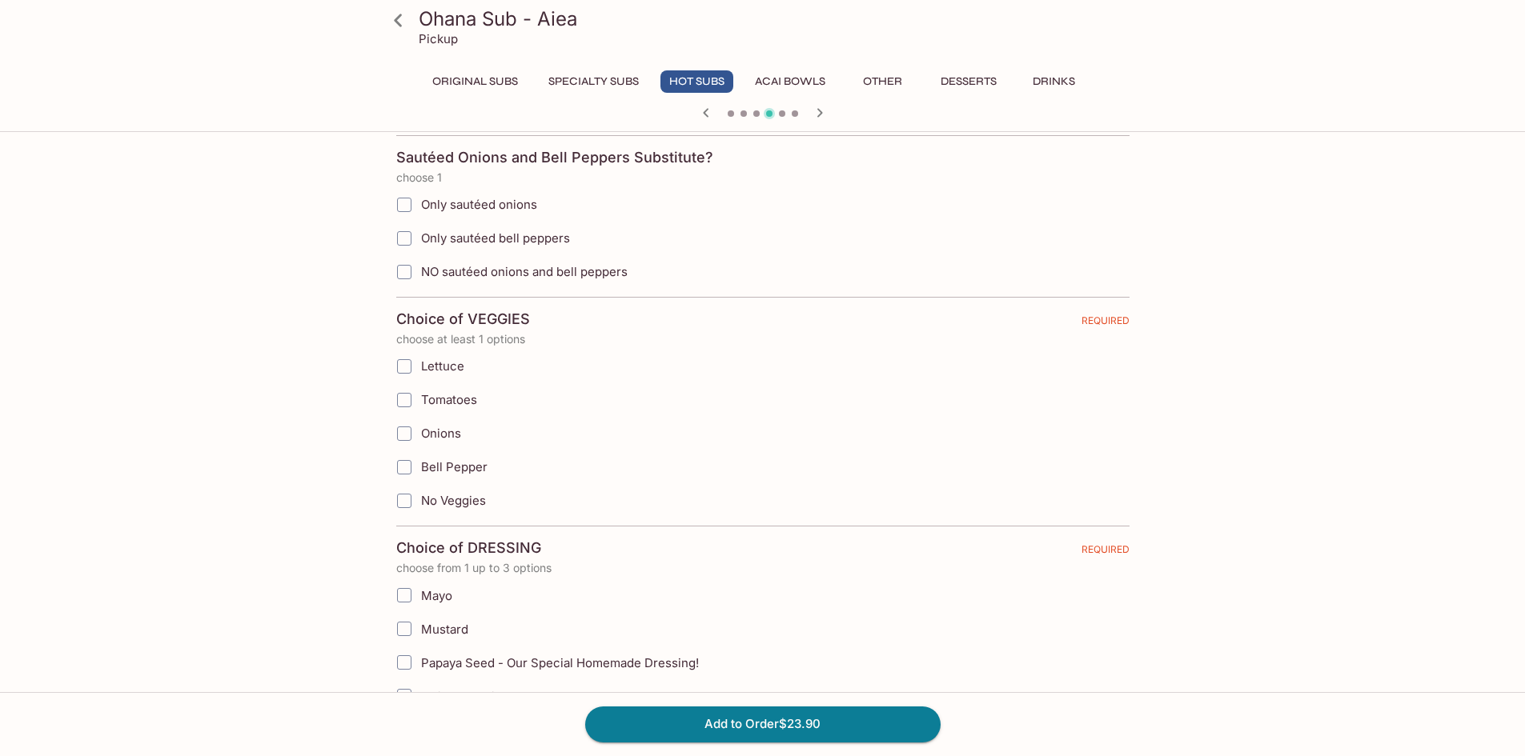
click at [415, 495] on input "No Veggies" at bounding box center [404, 501] width 32 height 32
checkbox input "true"
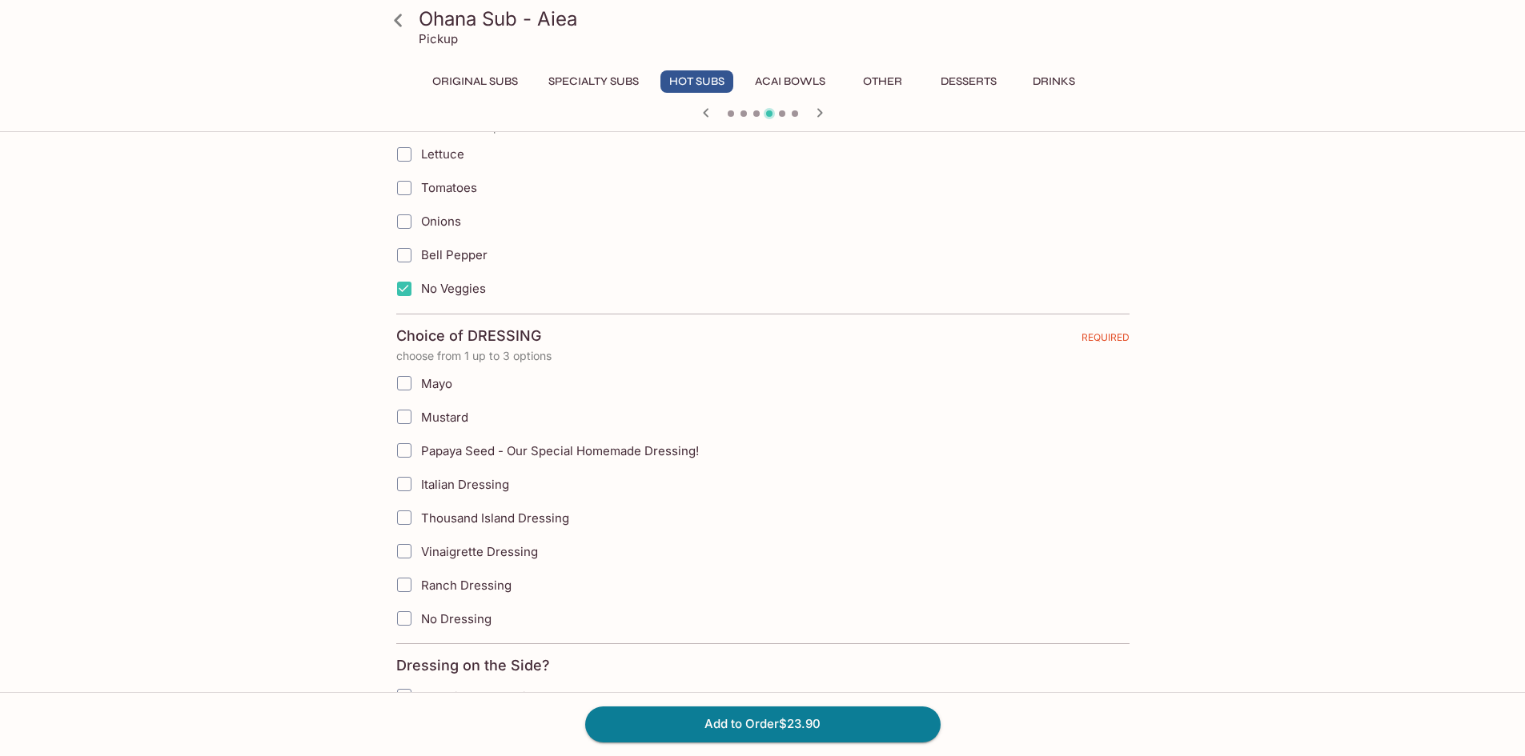
scroll to position [1120, 0]
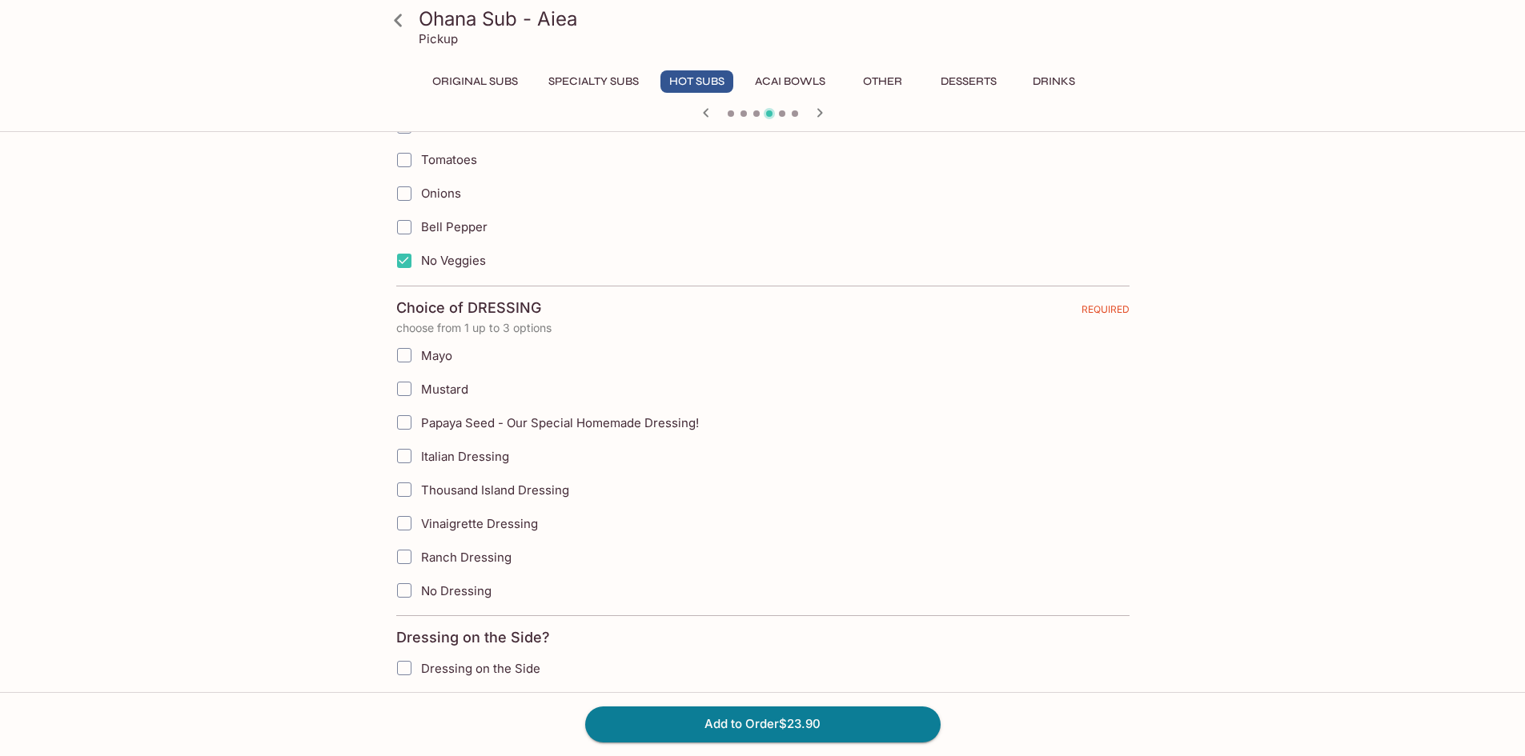
click at [444, 425] on span "Papaya Seed - Our Special Homemade Dressing!" at bounding box center [560, 422] width 278 height 15
click at [420, 425] on input "Papaya Seed - Our Special Homemade Dressing!" at bounding box center [404, 423] width 32 height 32
checkbox input "true"
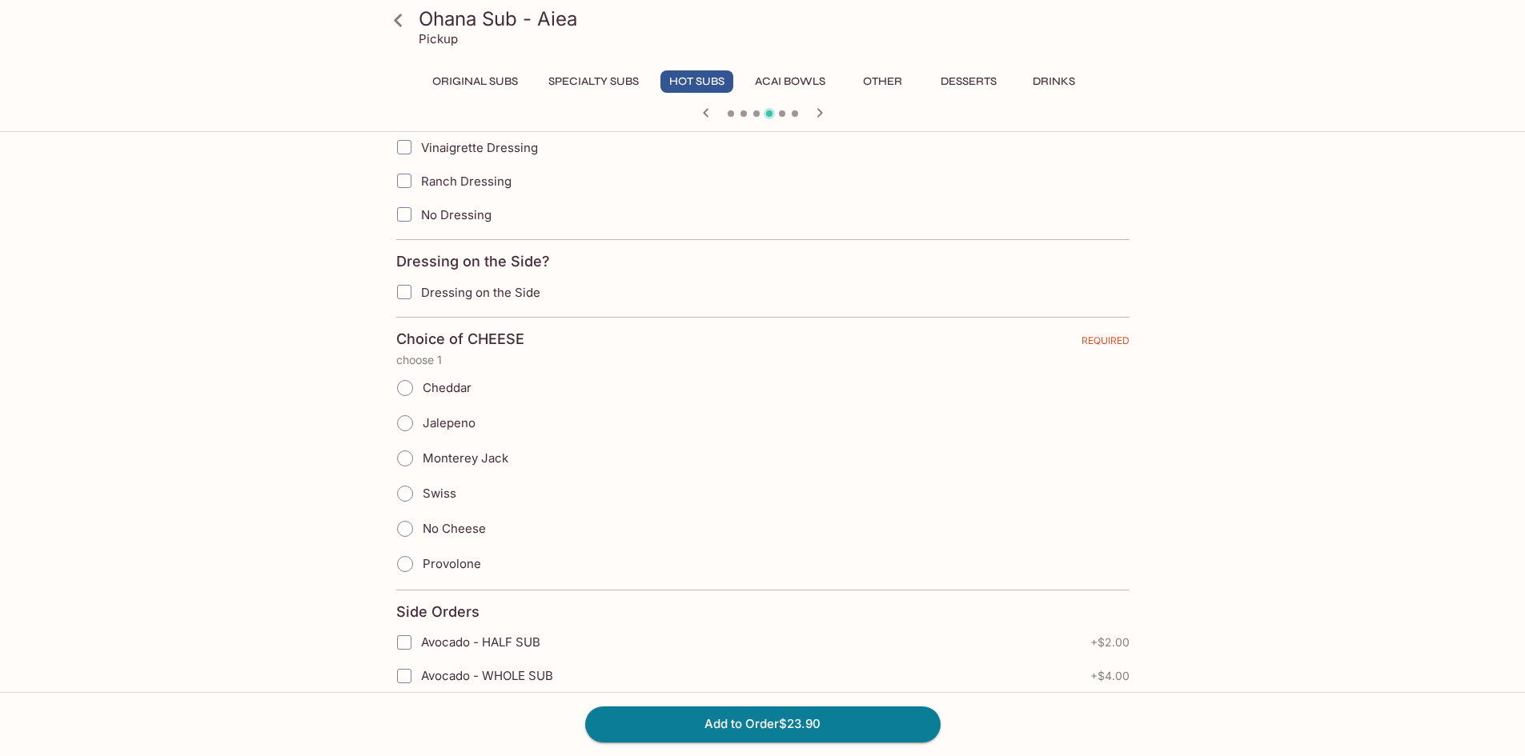
scroll to position [1521, 0]
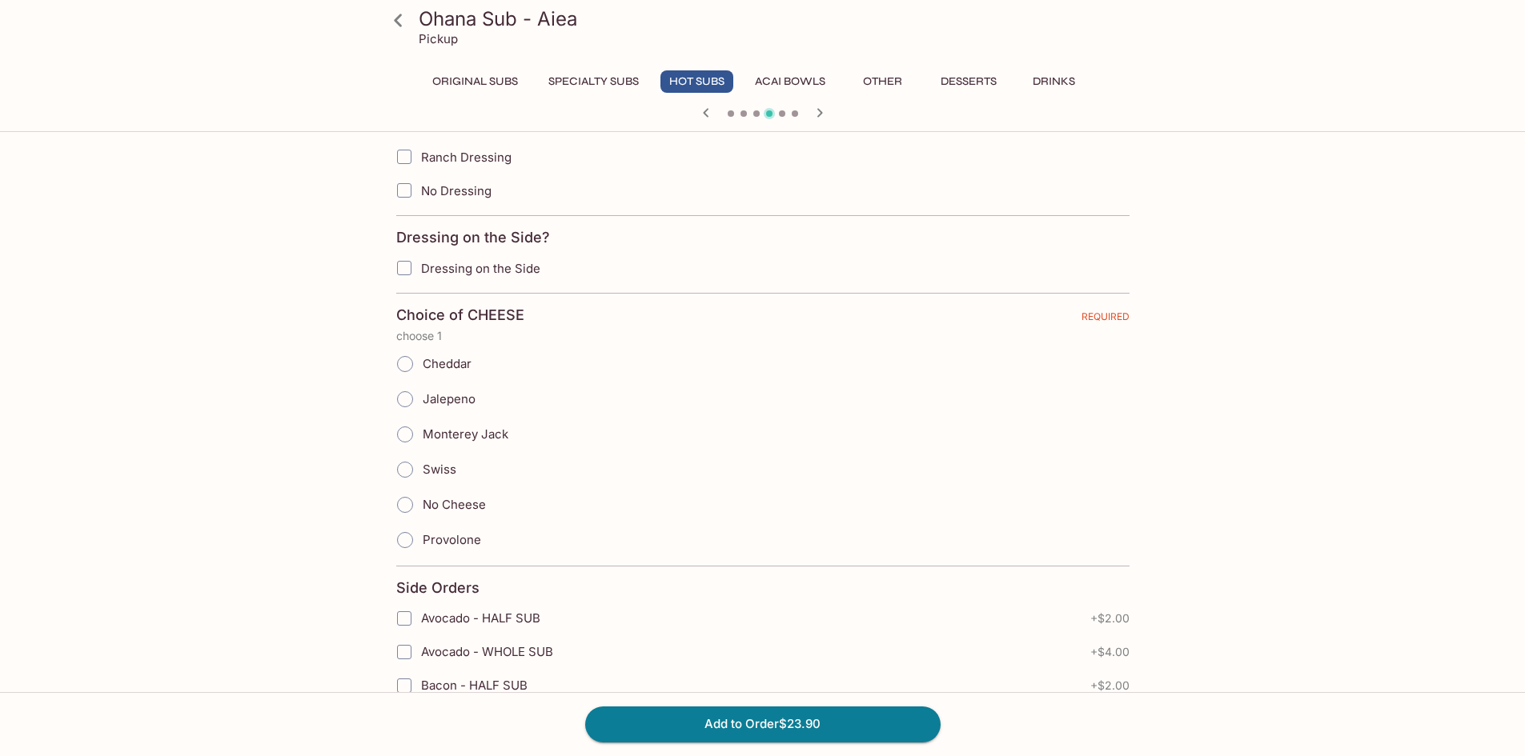
click at [398, 367] on input "Cheddar" at bounding box center [405, 364] width 34 height 34
radio input "true"
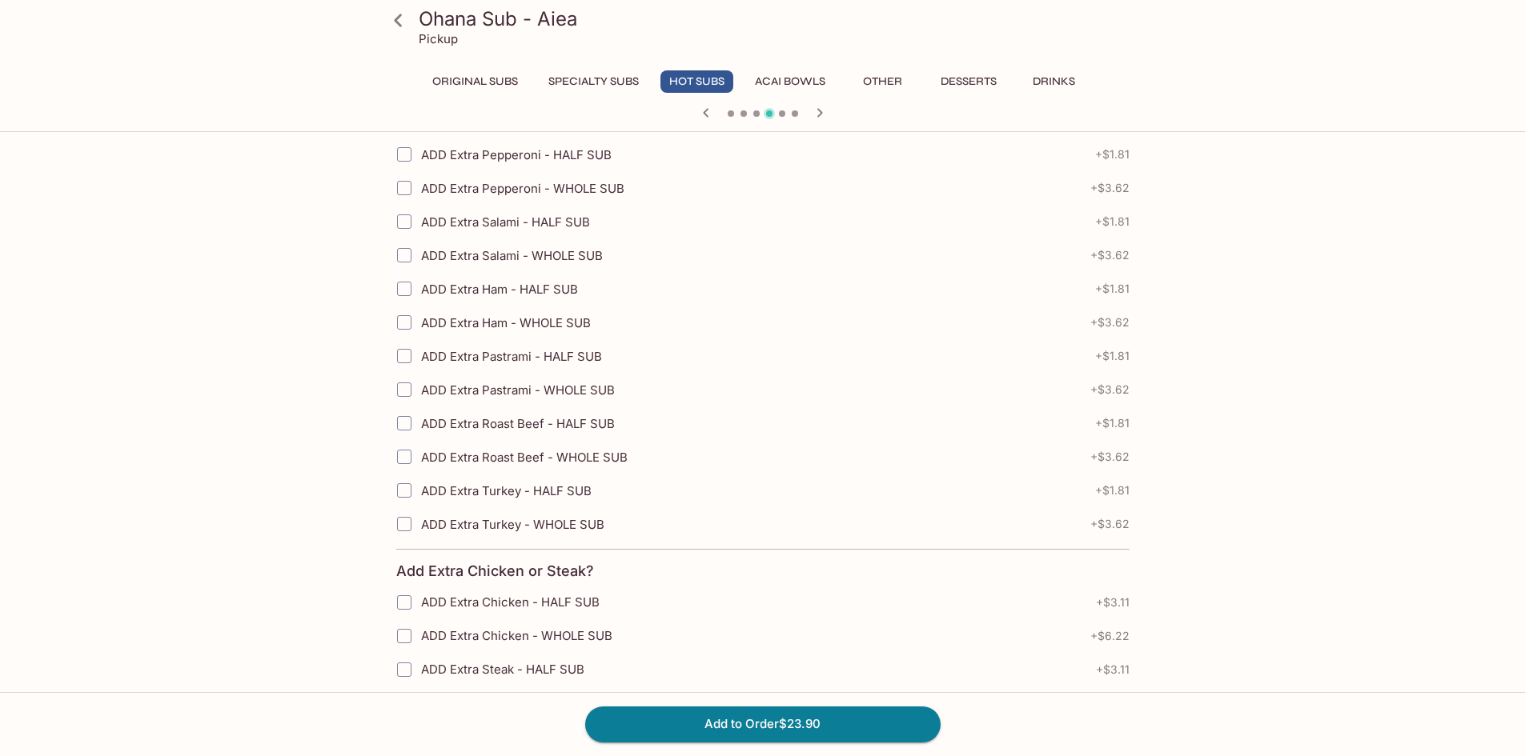
scroll to position [2878, 0]
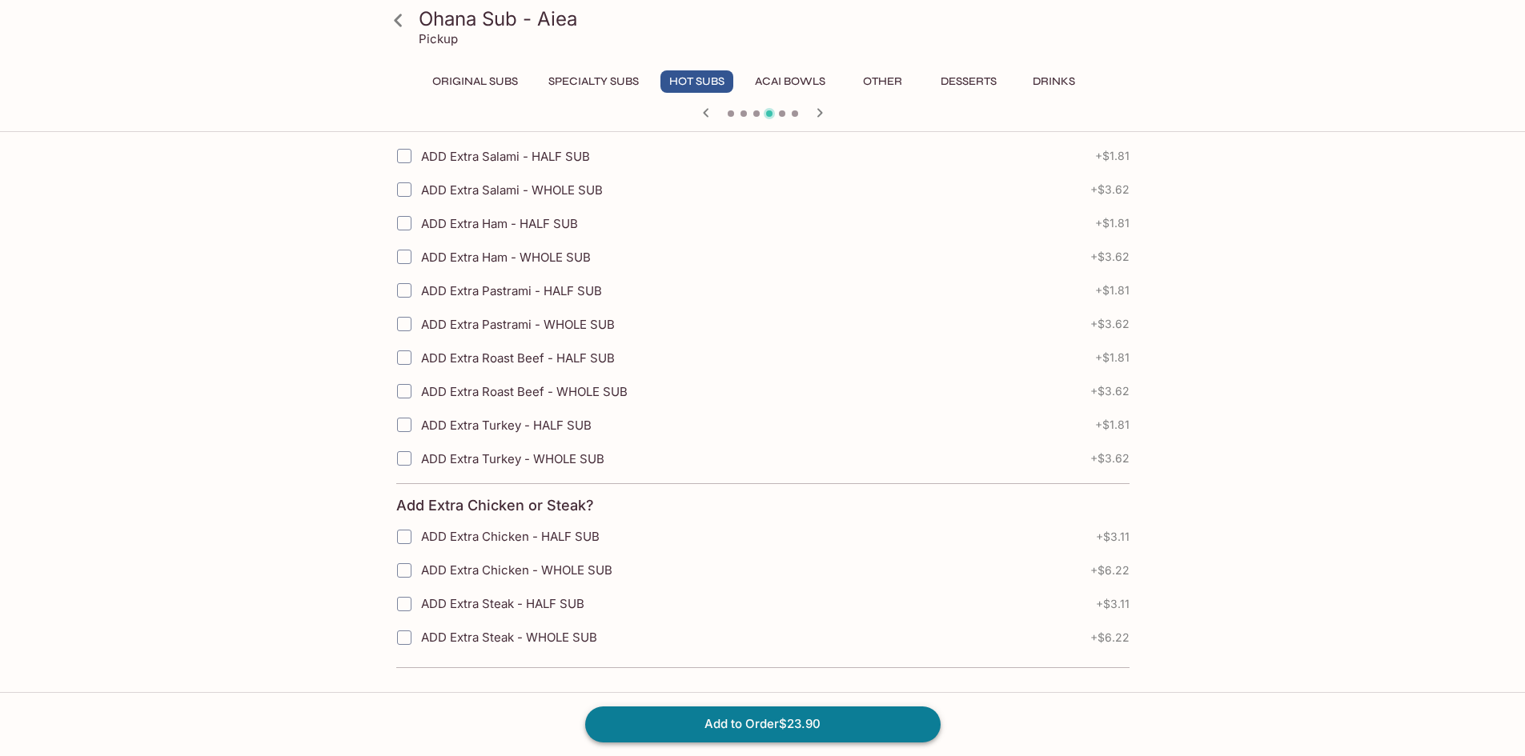
click at [775, 724] on button "Add to Order $23.90" at bounding box center [762, 724] width 355 height 35
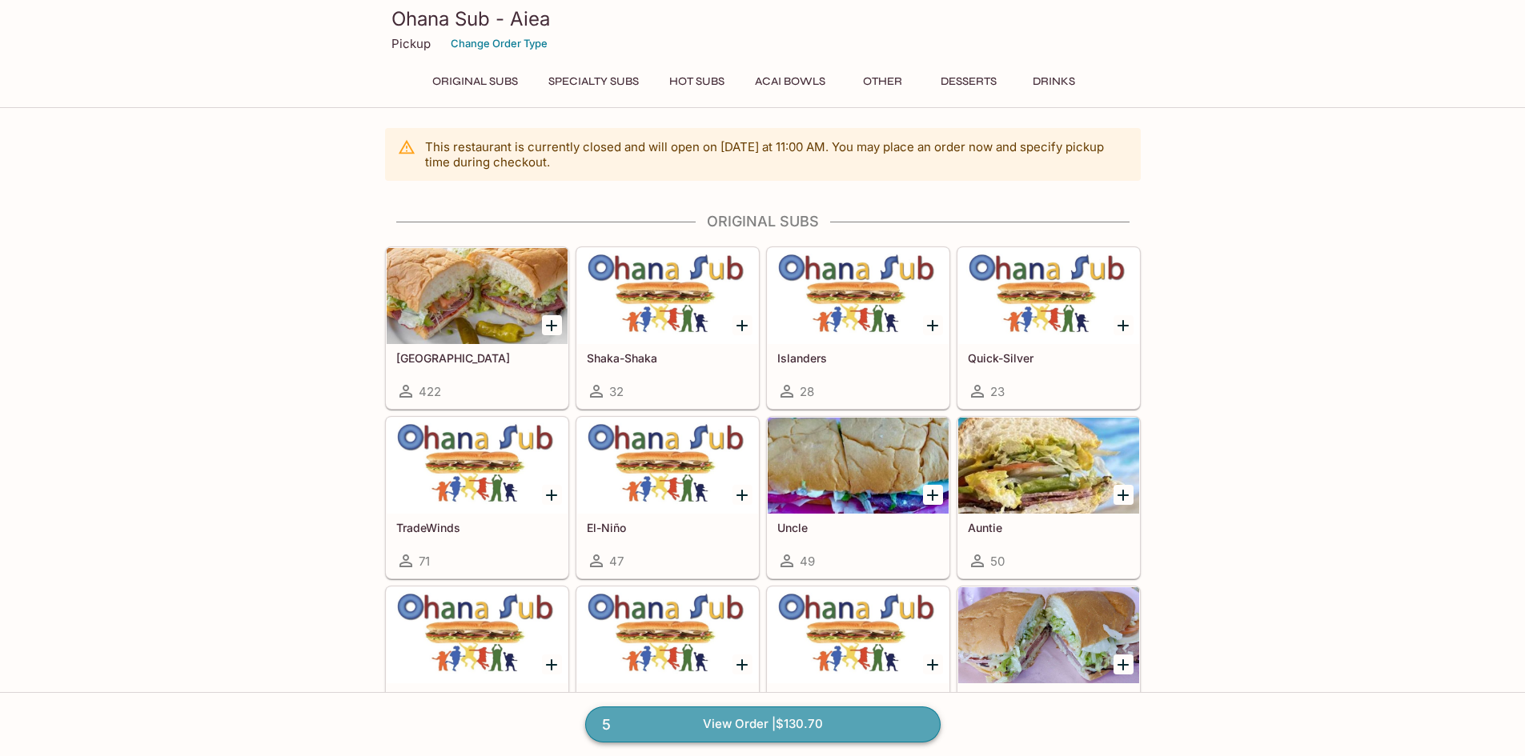
click at [792, 732] on link "5 View Order | $130.70" at bounding box center [762, 724] width 355 height 35
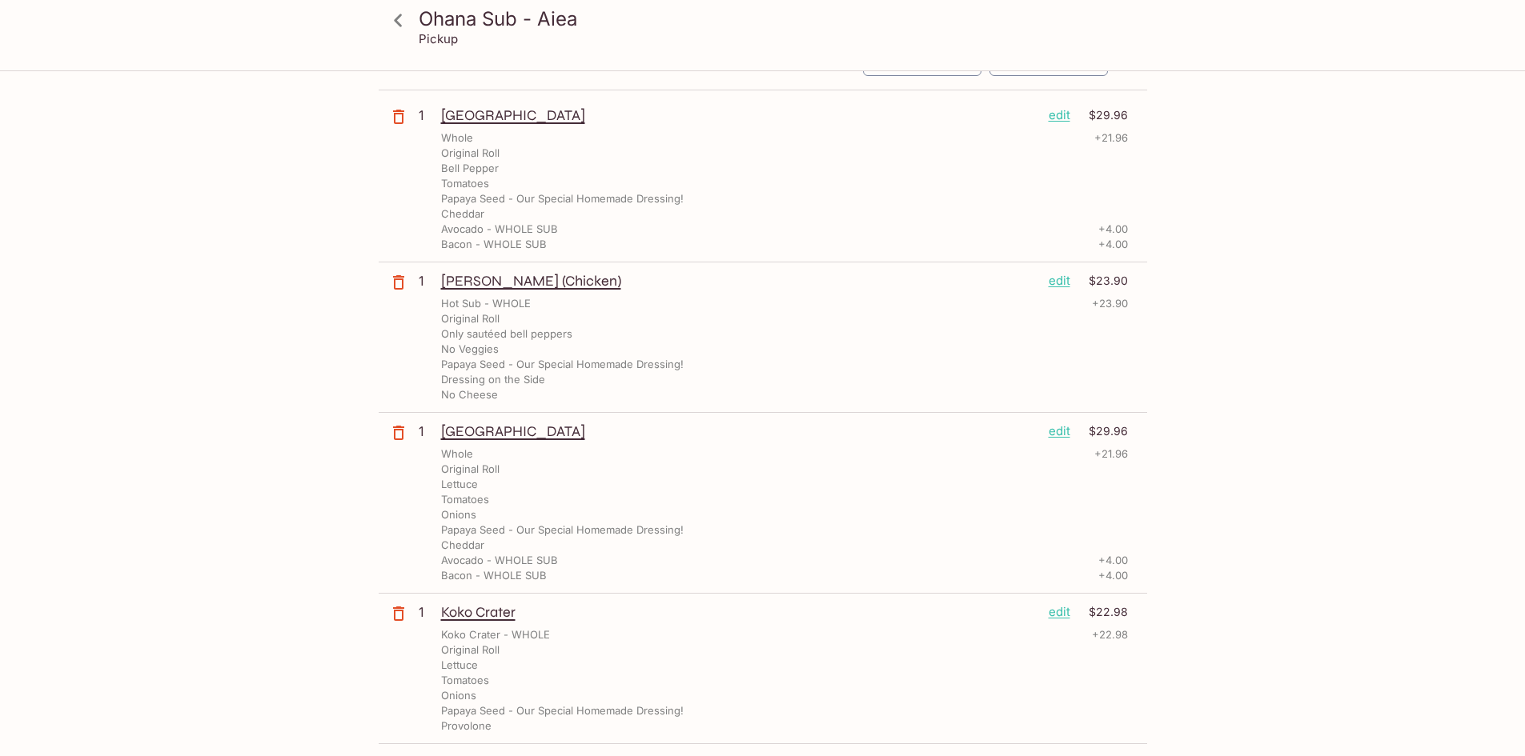
scroll to position [80, 0]
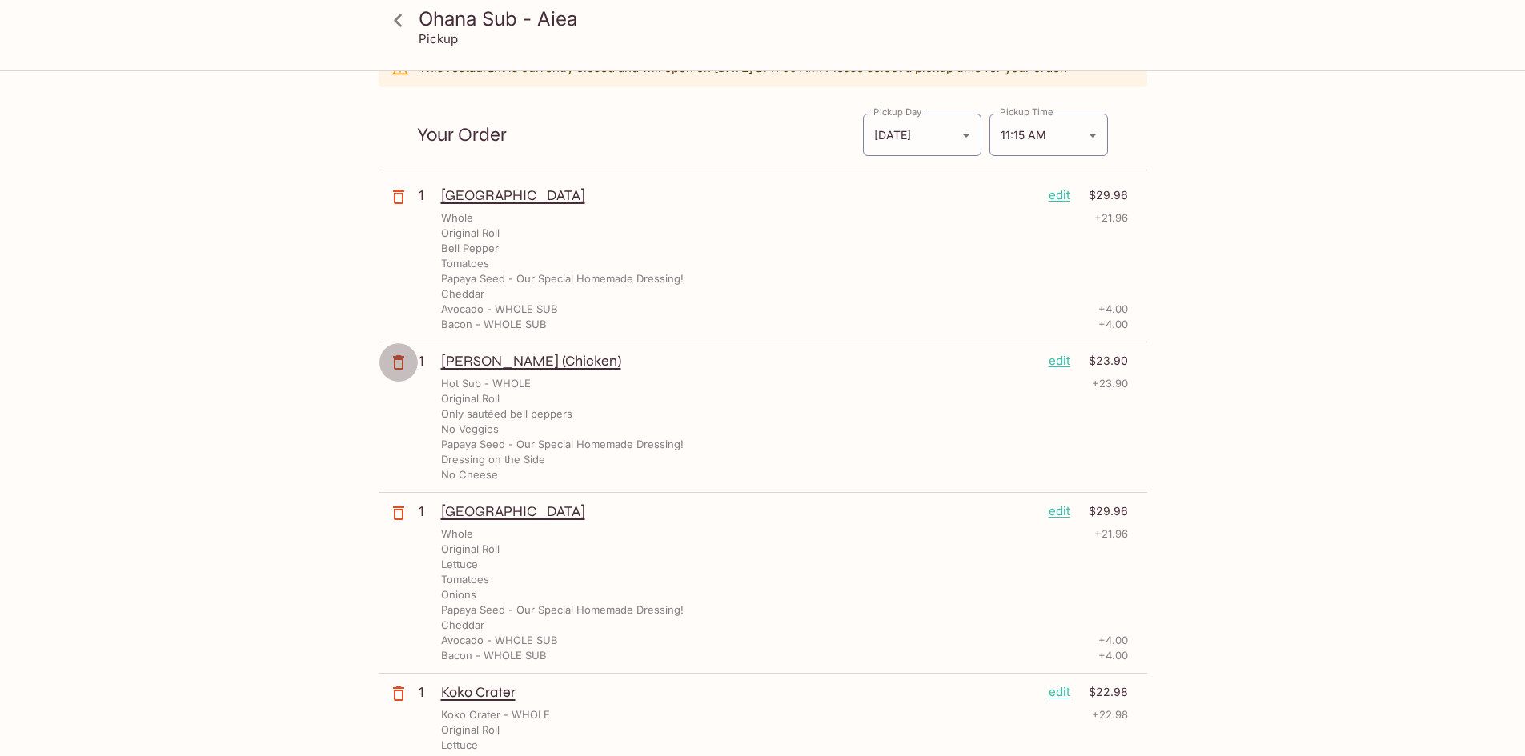
click at [400, 362] on icon "button" at bounding box center [398, 362] width 19 height 19
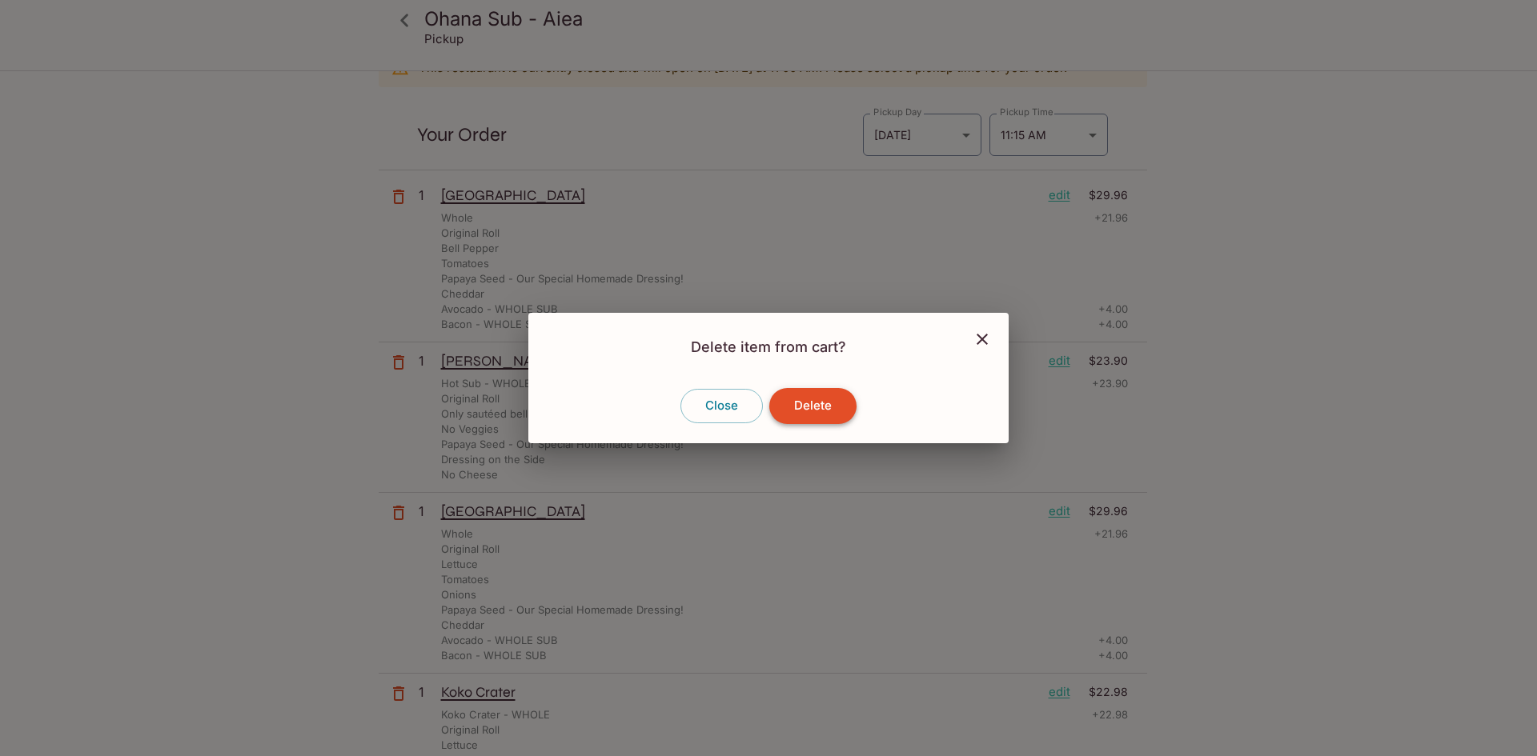
click at [811, 404] on button "Delete" at bounding box center [812, 405] width 87 height 35
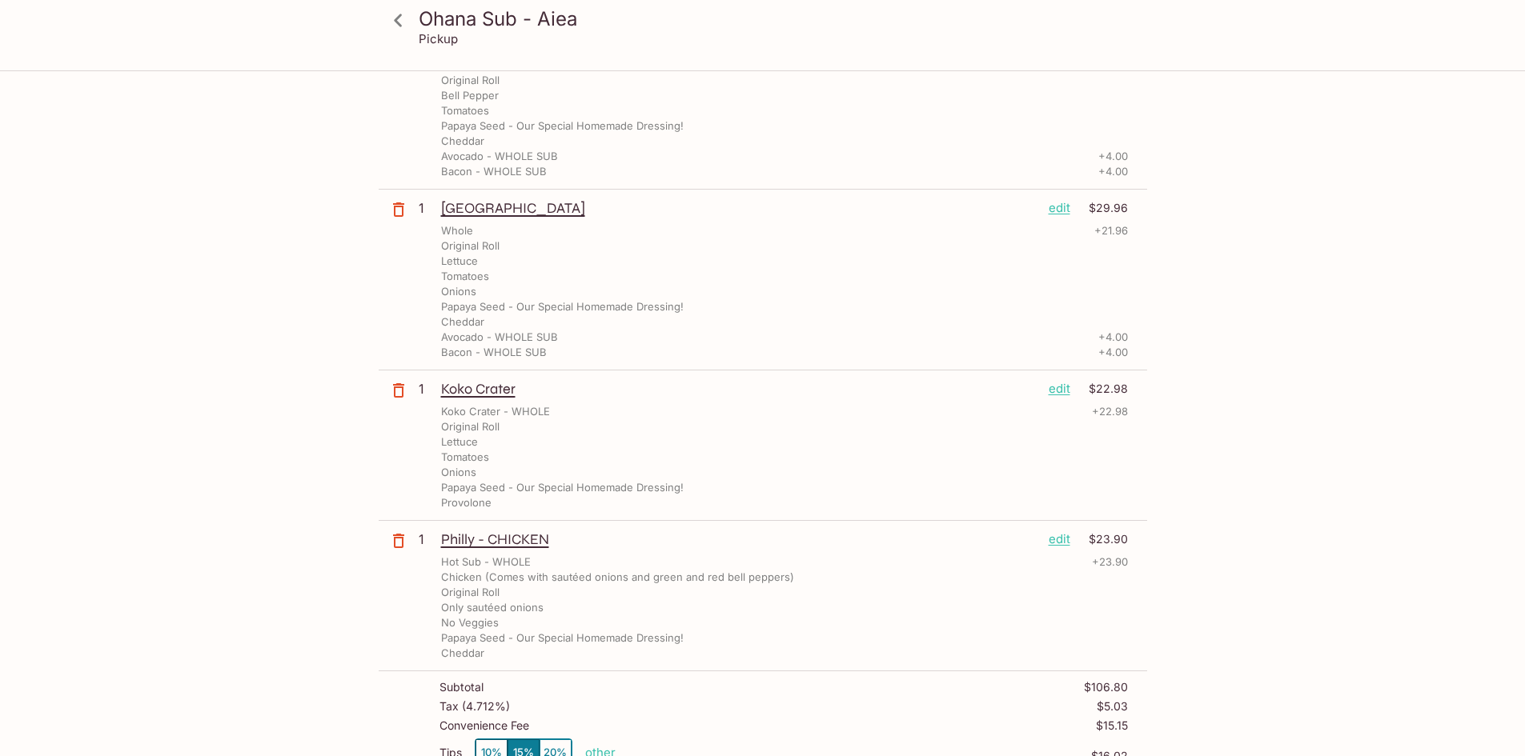
scroll to position [0, 0]
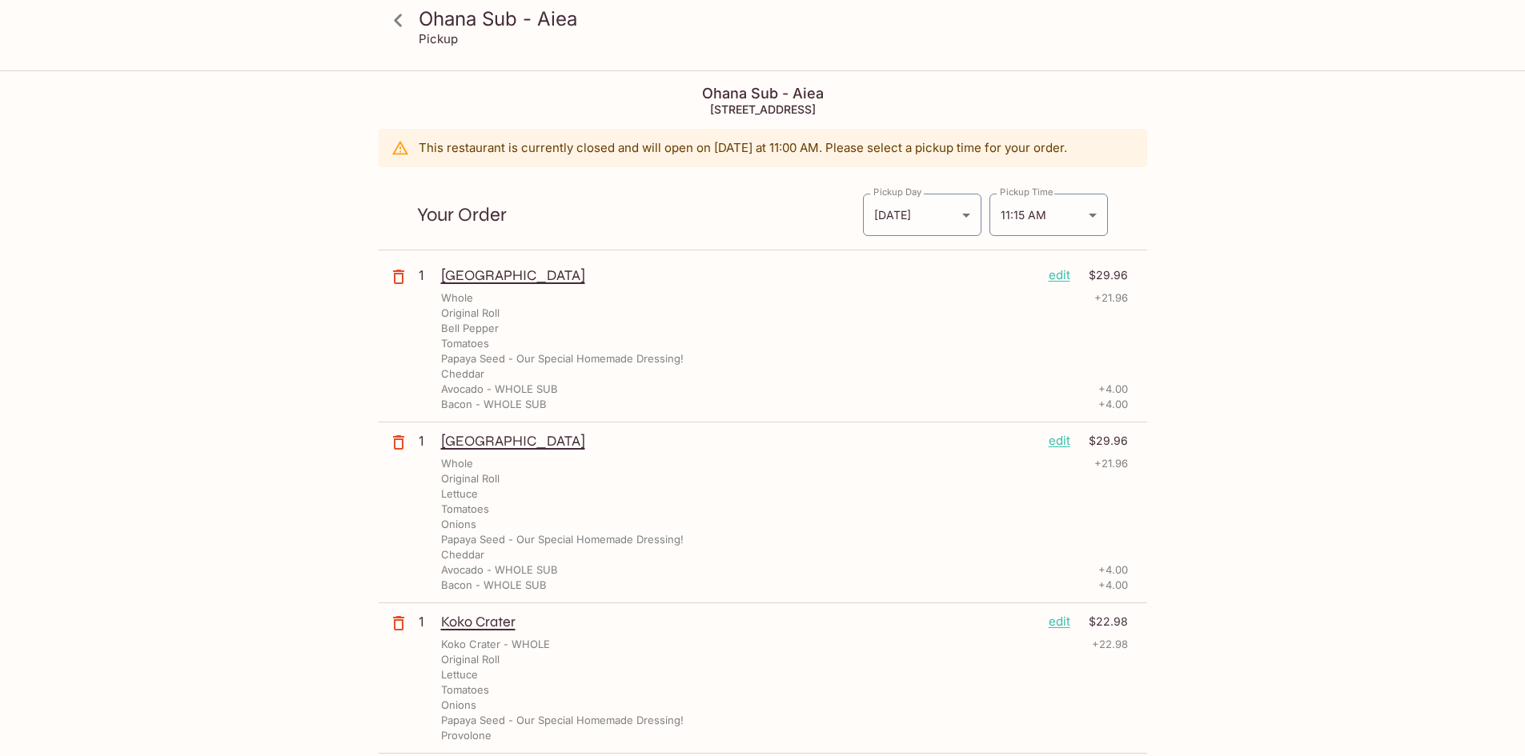
click at [400, 22] on icon at bounding box center [398, 20] width 28 height 28
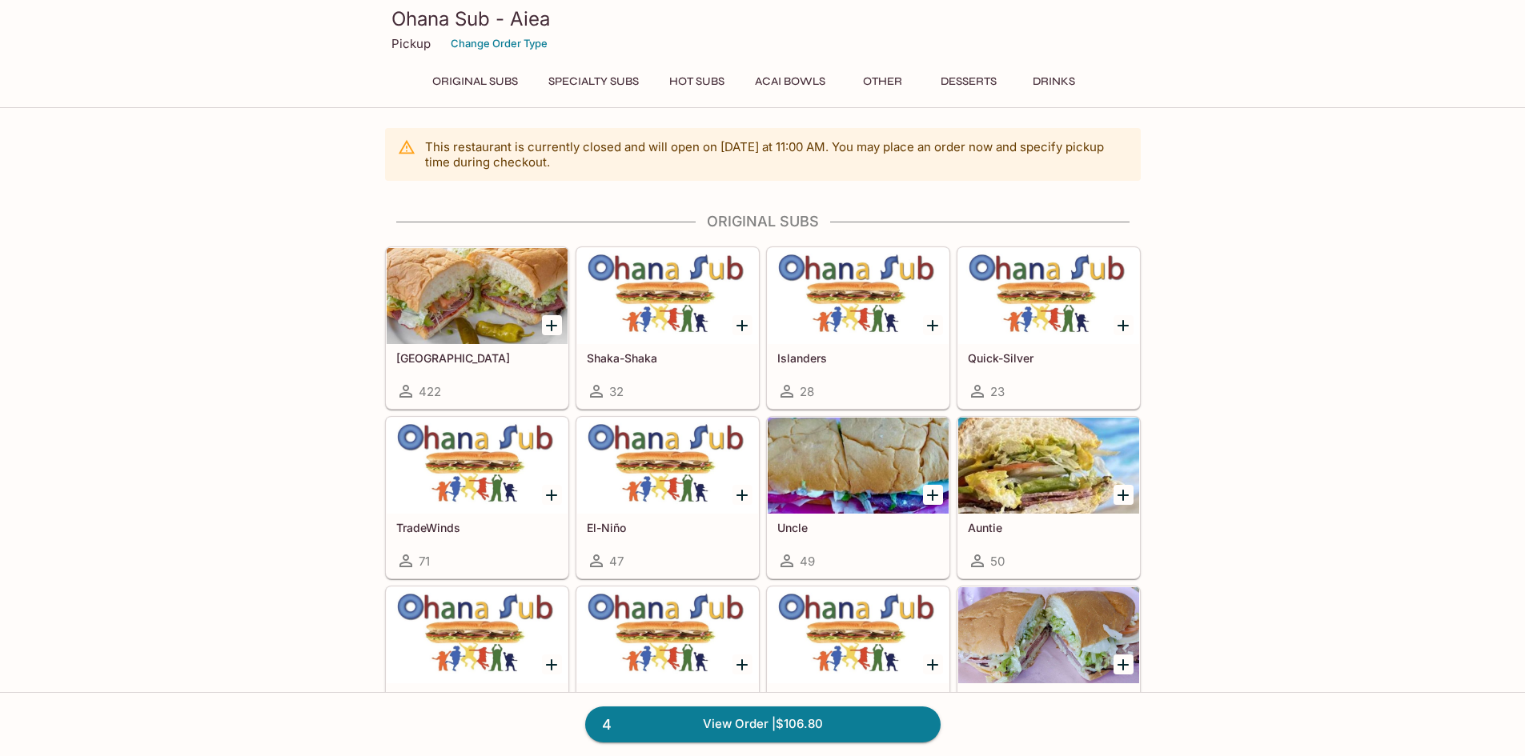
click at [473, 286] on div at bounding box center [477, 296] width 181 height 96
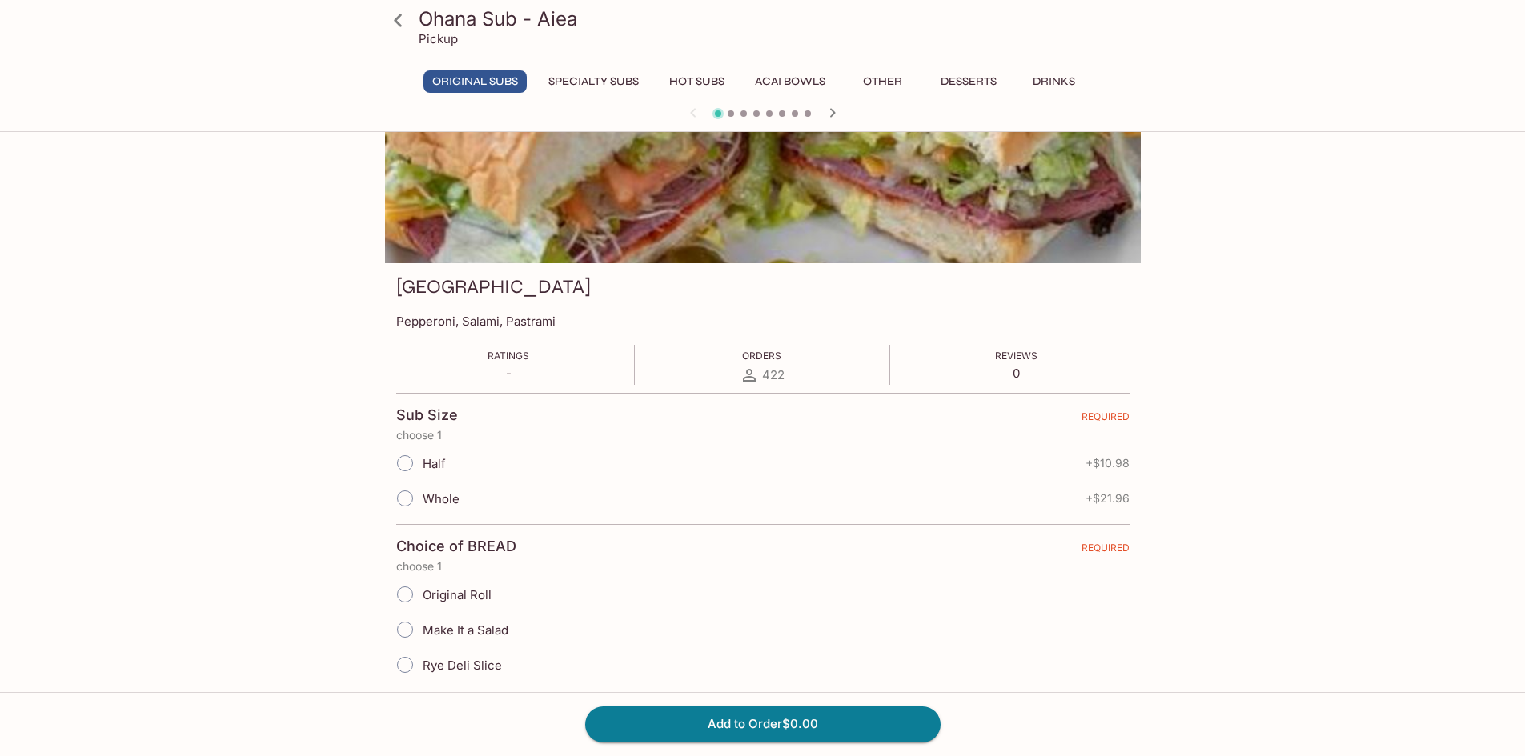
scroll to position [240, 0]
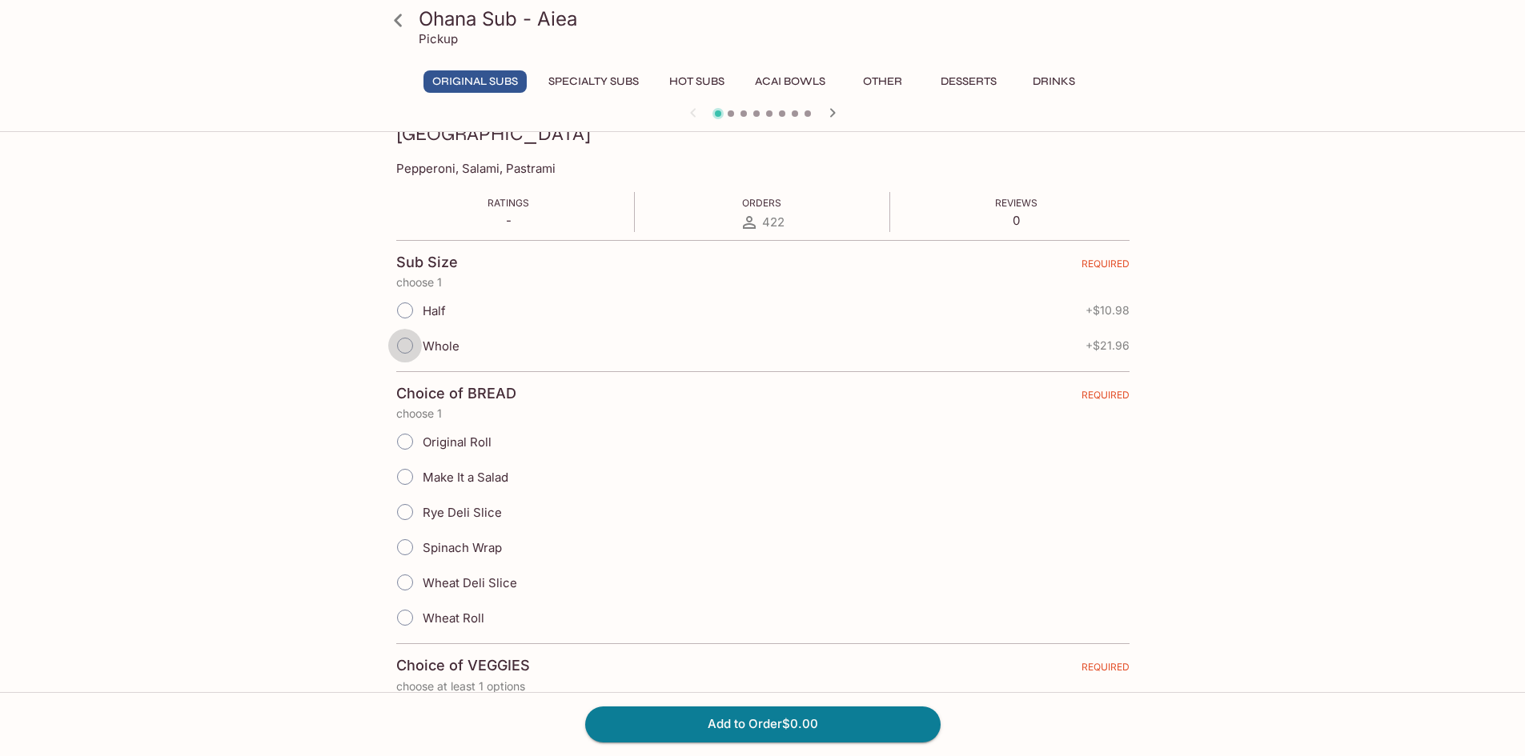
click at [414, 347] on input "Whole" at bounding box center [405, 346] width 34 height 34
radio input "true"
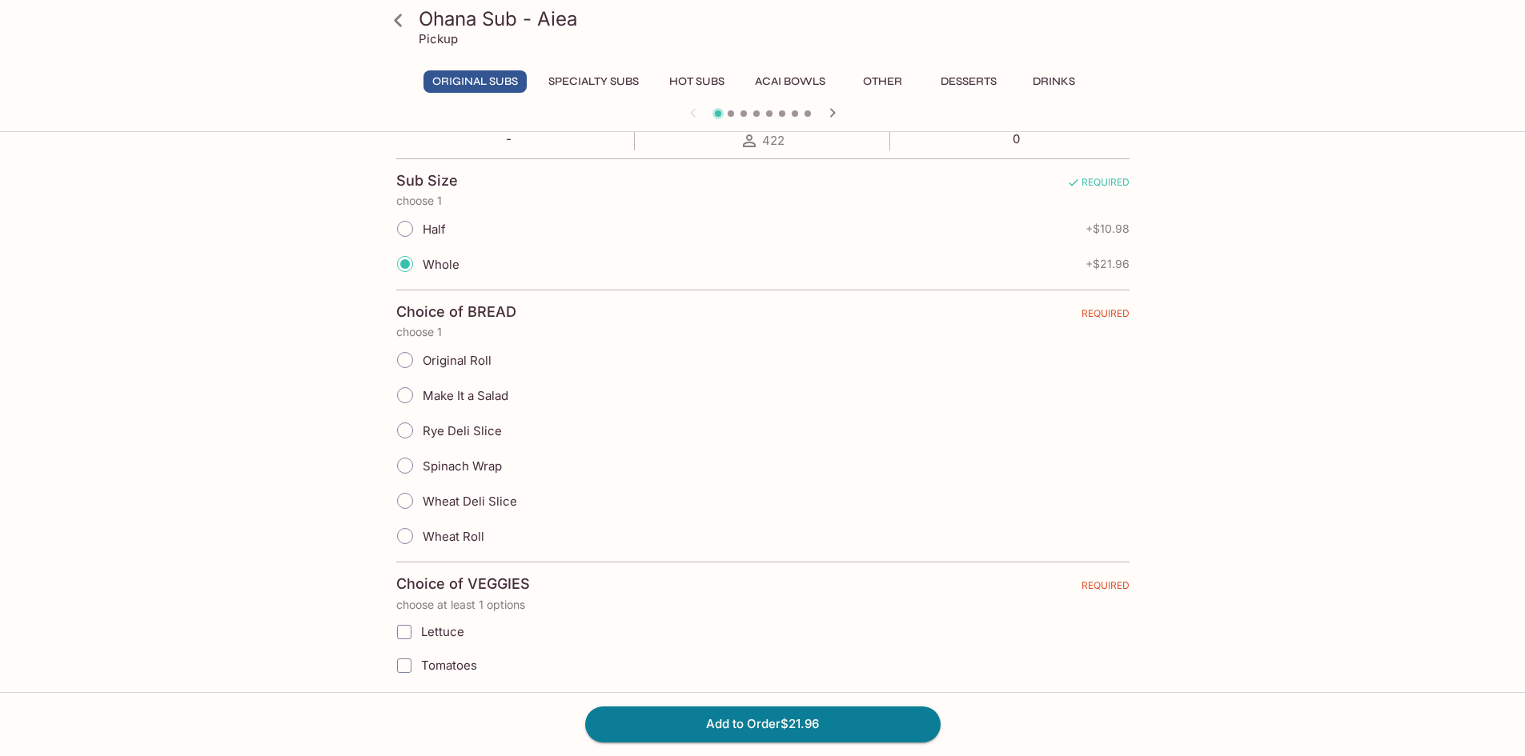
scroll to position [400, 0]
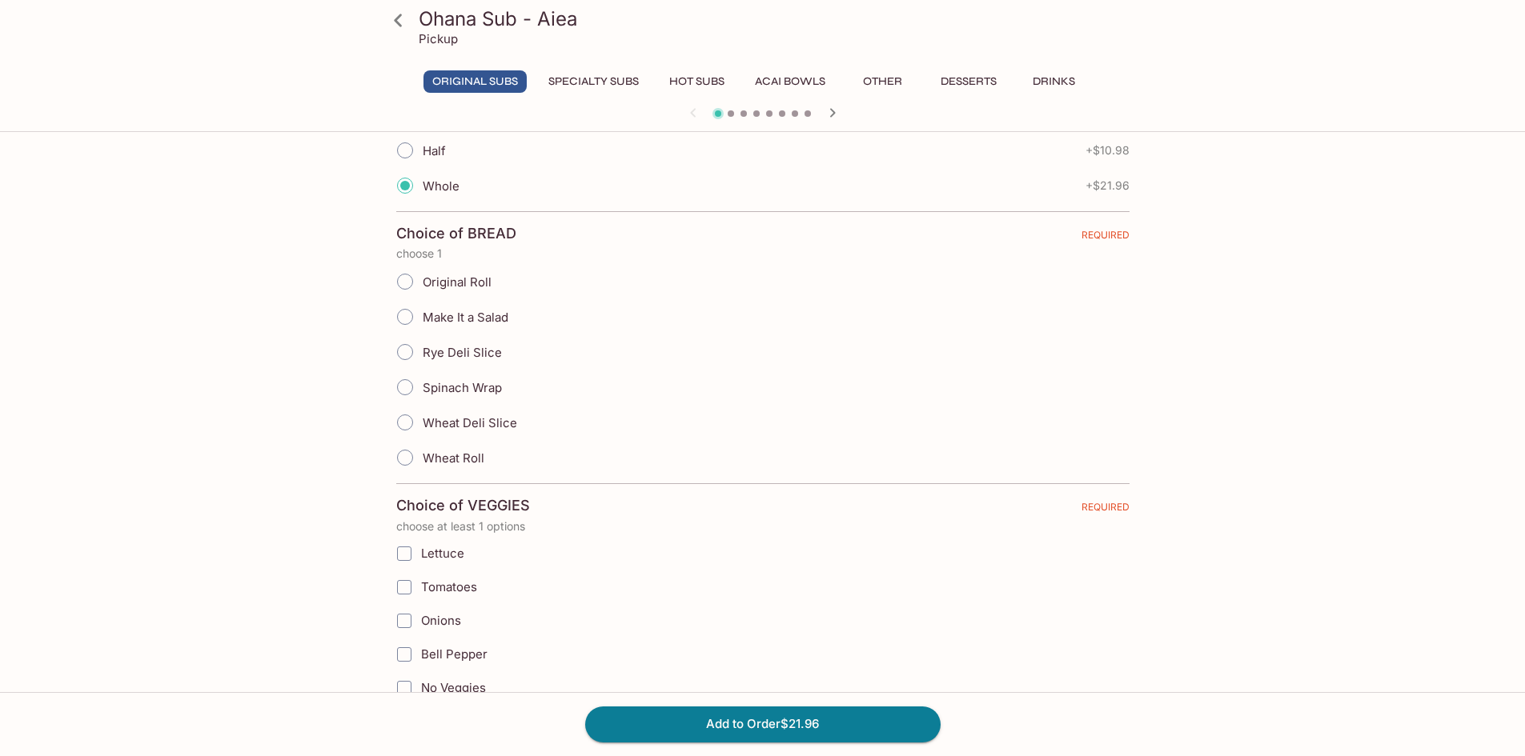
click at [411, 282] on input "Original Roll" at bounding box center [405, 282] width 34 height 34
radio input "true"
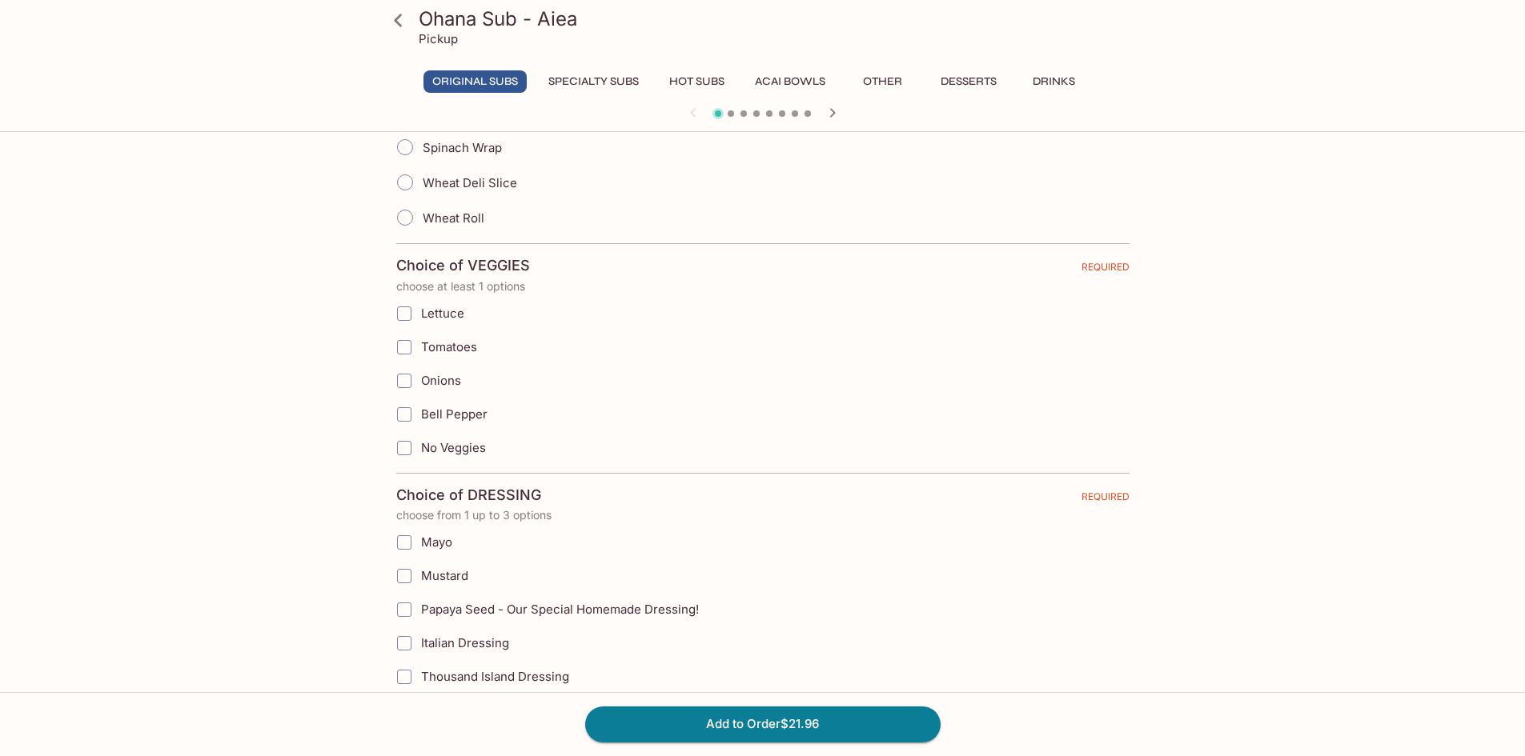
scroll to position [560, 0]
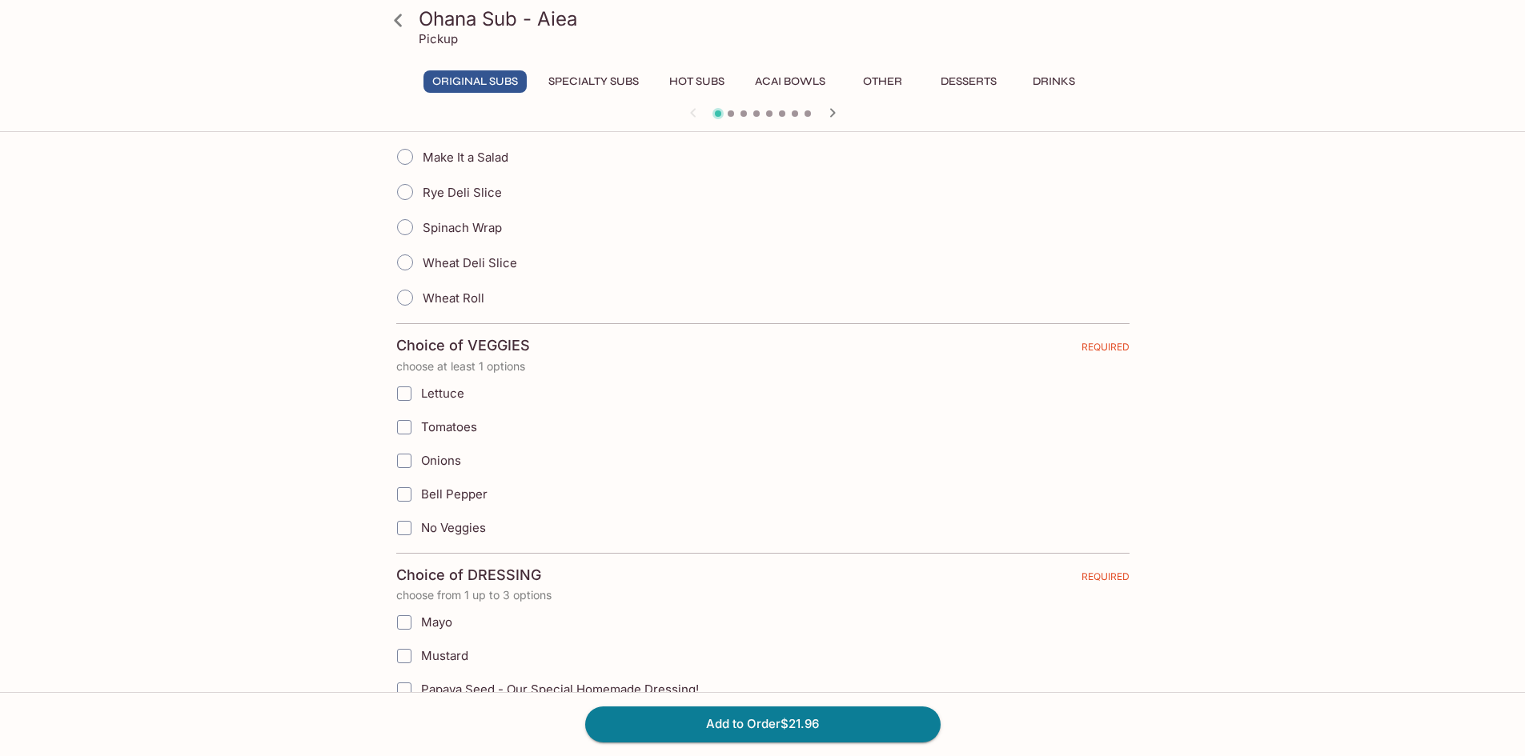
click at [399, 395] on input "Lettuce" at bounding box center [404, 394] width 32 height 32
checkbox input "false"
click at [412, 535] on input "No Veggies" at bounding box center [404, 528] width 32 height 32
checkbox input "true"
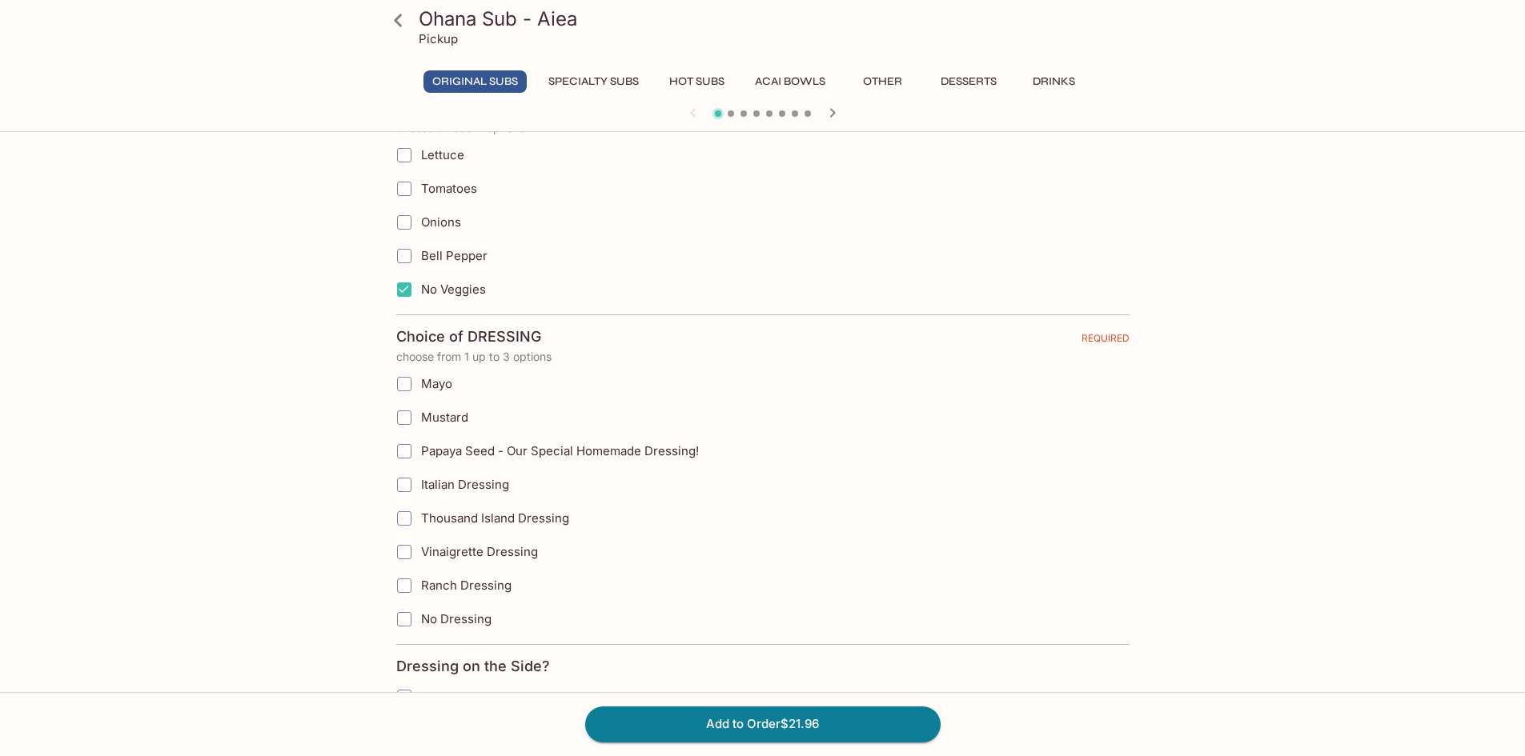
scroll to position [800, 0]
click at [408, 452] on input "Papaya Seed - Our Special Homemade Dressing!" at bounding box center [404, 450] width 32 height 32
click at [398, 450] on input "Papaya Seed - Our Special Homemade Dressing!" at bounding box center [404, 450] width 32 height 32
checkbox input "false"
click at [403, 391] on input "Mayo" at bounding box center [404, 383] width 32 height 32
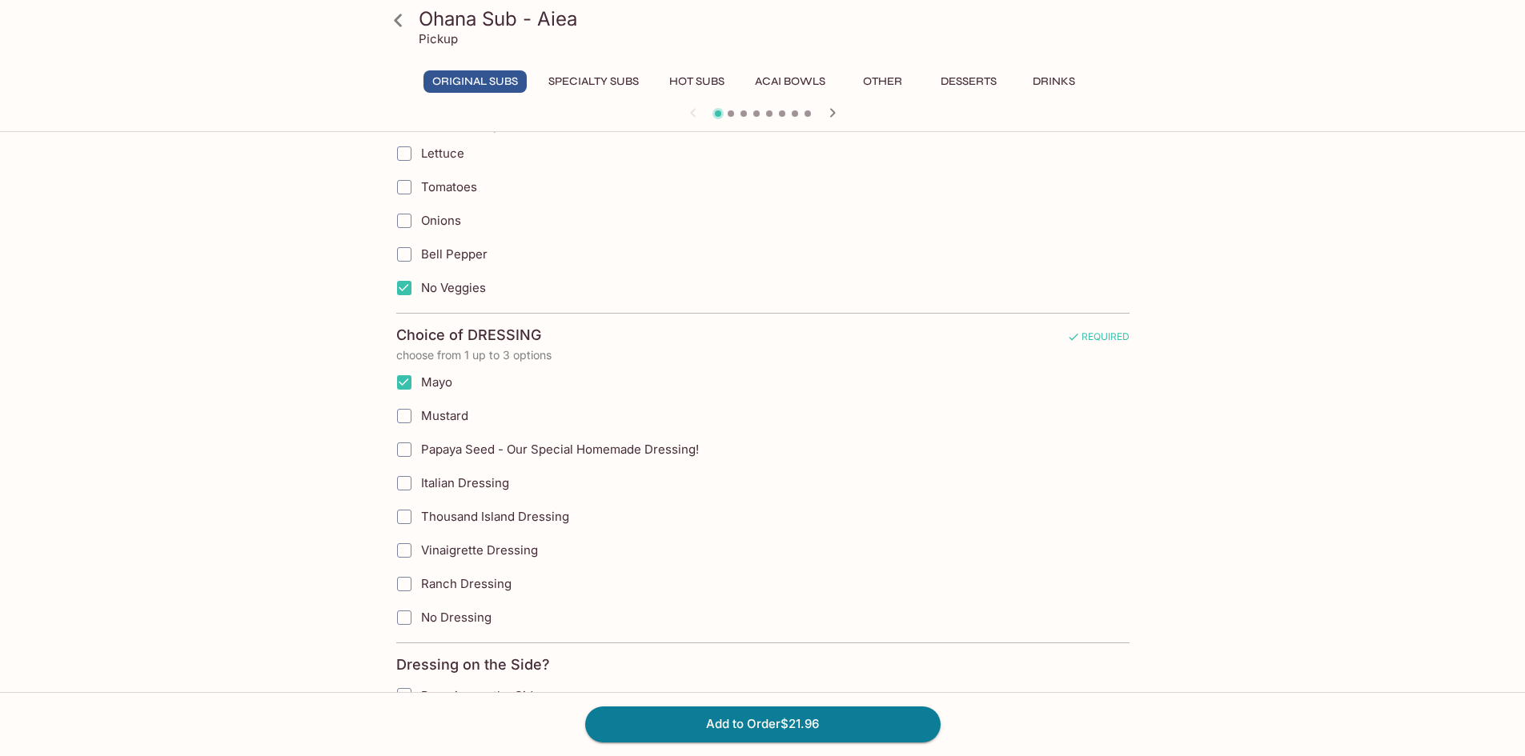
click at [406, 386] on input "Mayo" at bounding box center [404, 383] width 32 height 32
checkbox input "false"
click at [404, 549] on input "Vinaigrette Dressing" at bounding box center [404, 551] width 32 height 32
checkbox input "true"
click at [408, 484] on input "Italian Dressing" at bounding box center [404, 483] width 32 height 32
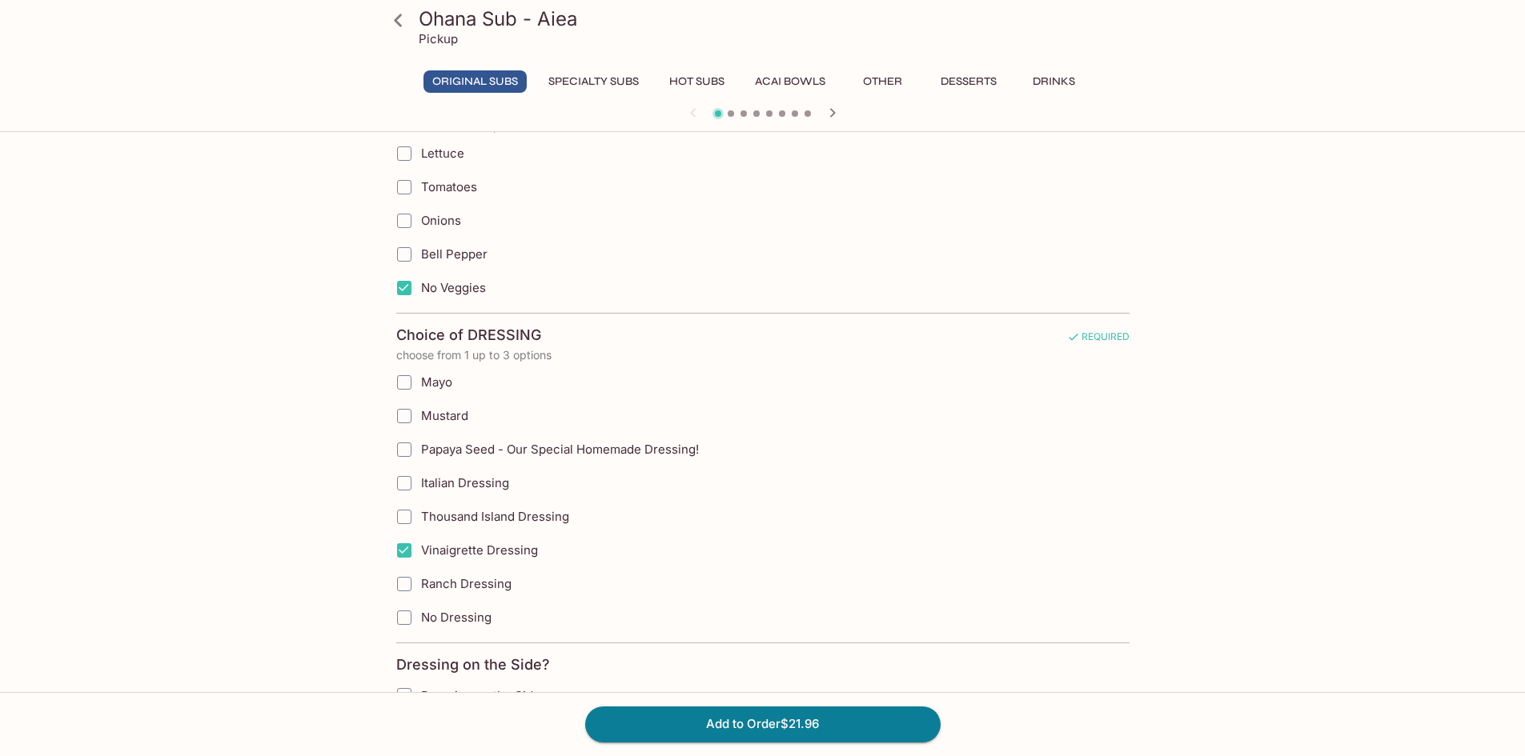
checkbox input "true"
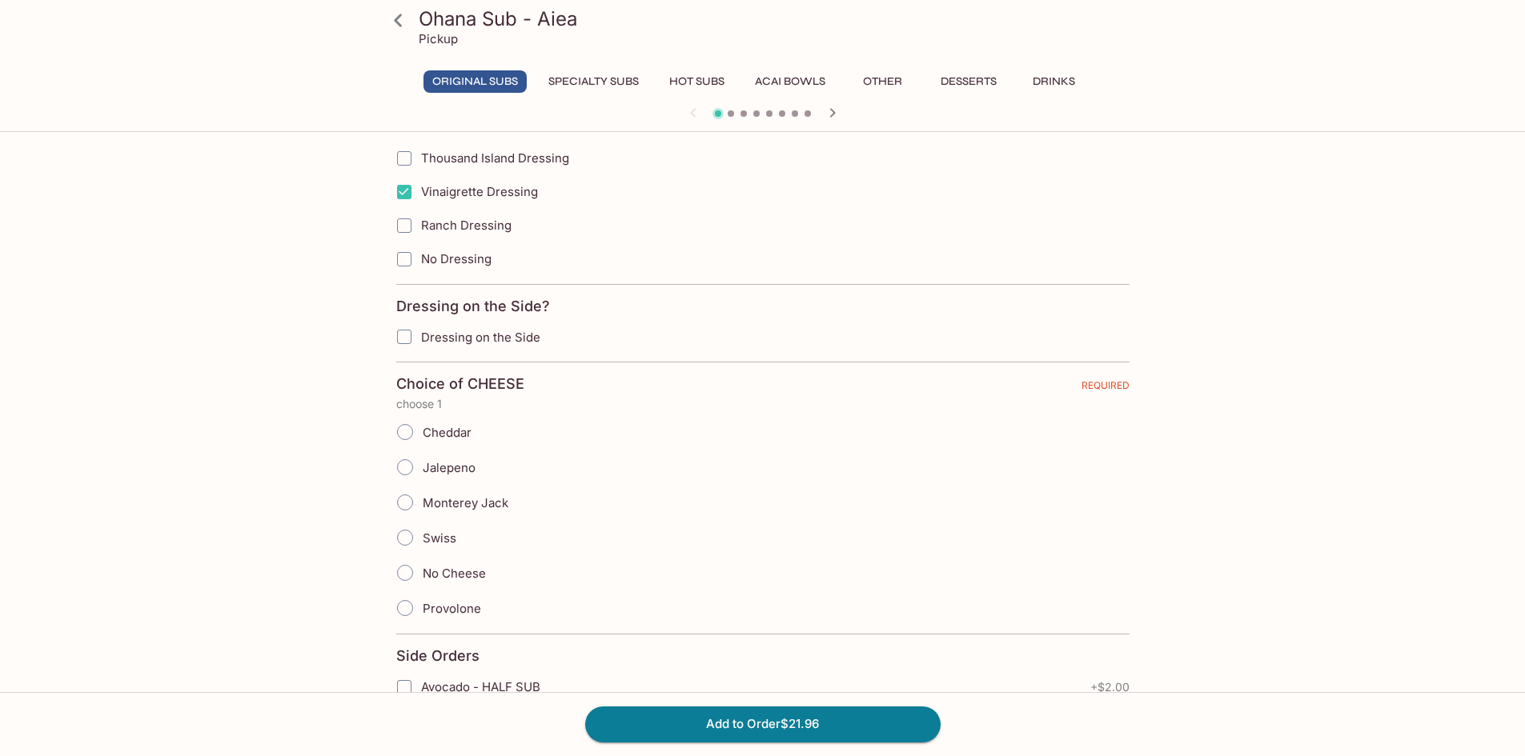
scroll to position [1120, 0]
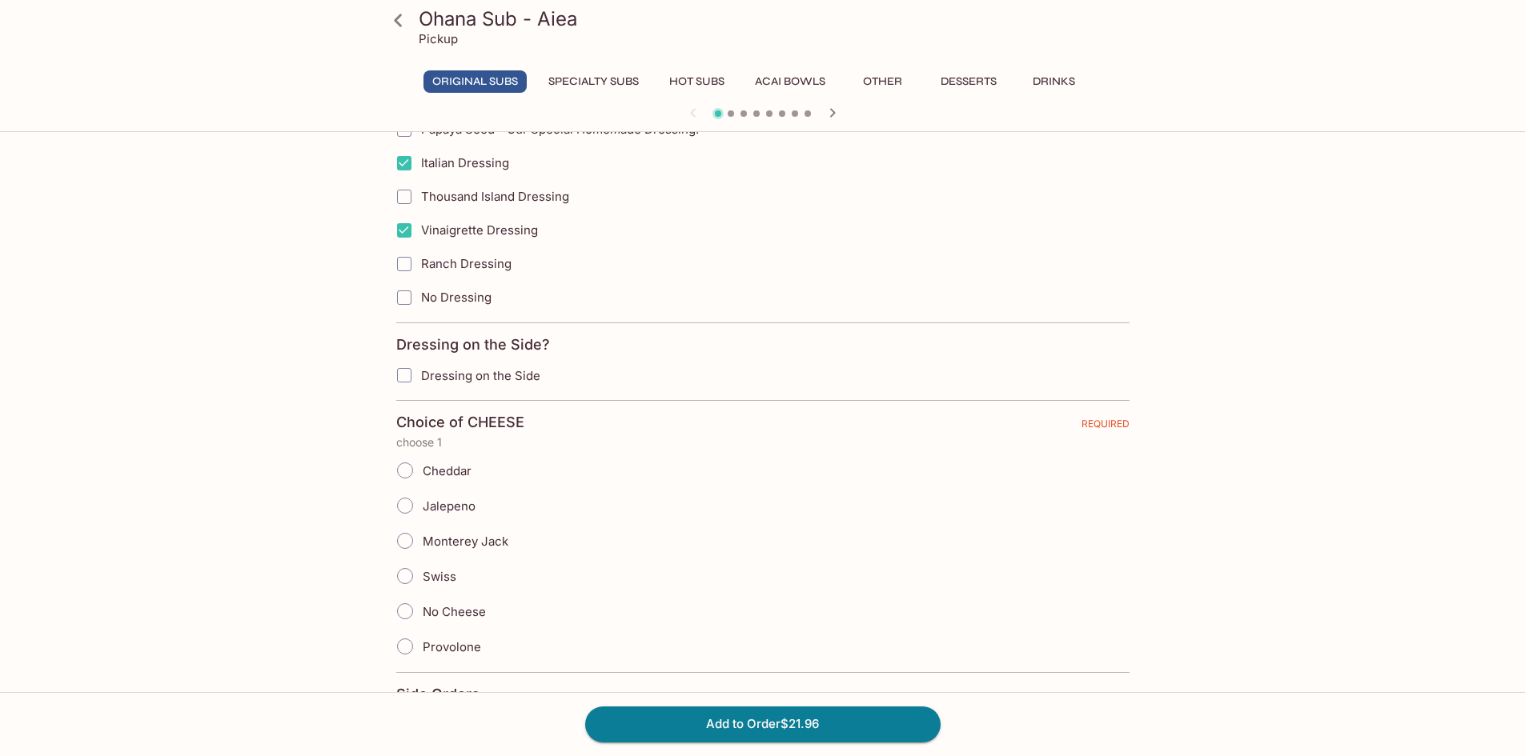
click at [407, 370] on input "Dressing on the Side" at bounding box center [404, 375] width 32 height 32
checkbox input "true"
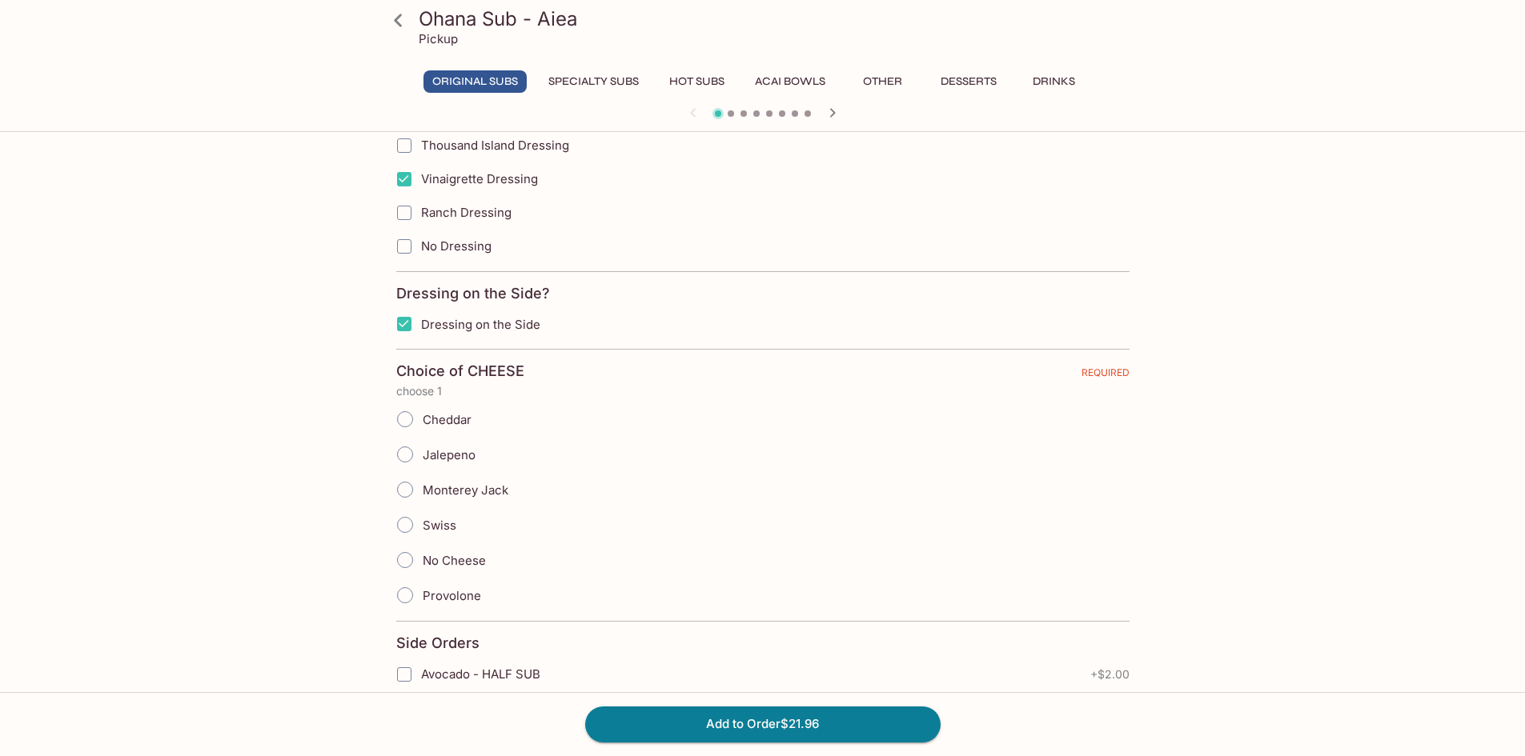
scroll to position [1200, 0]
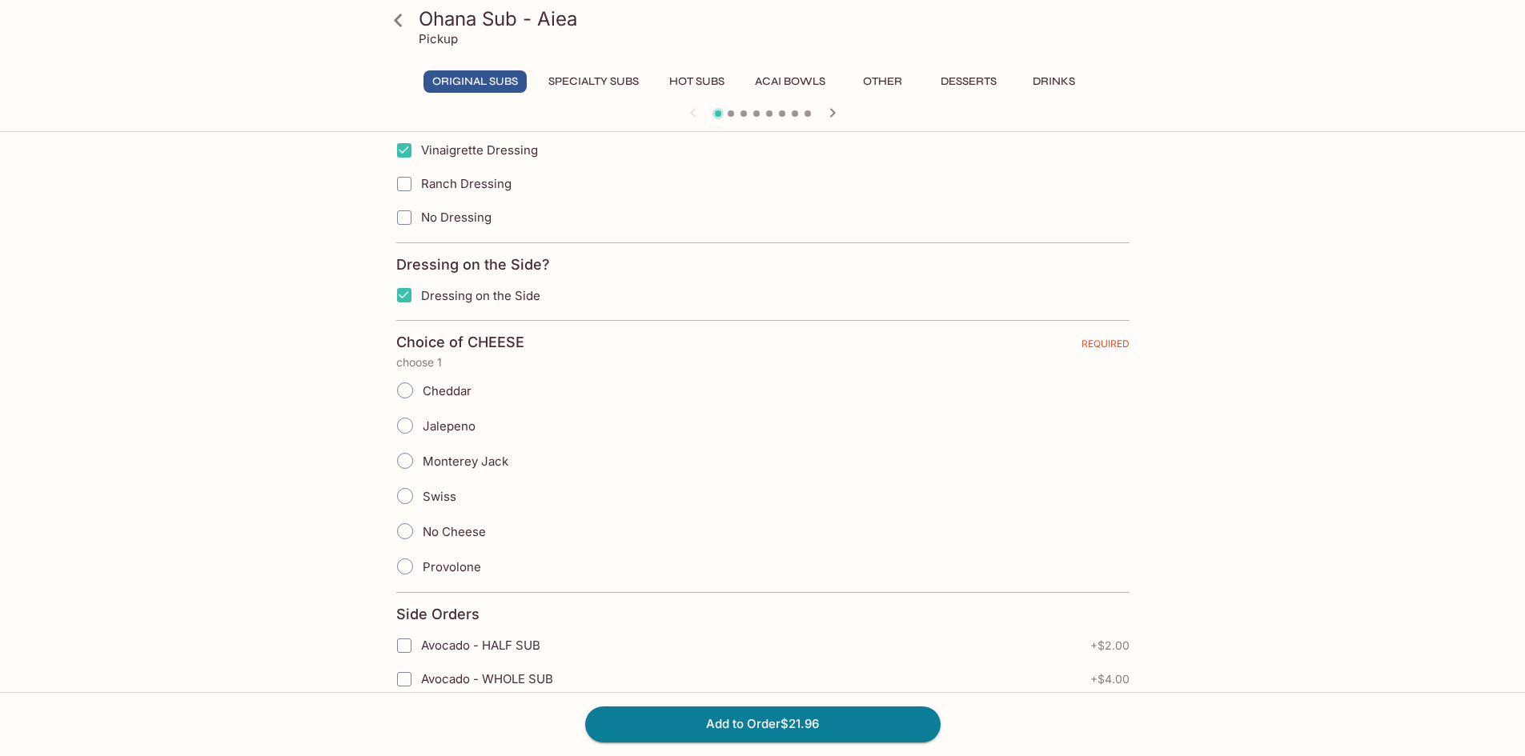
click at [406, 392] on input "Cheddar" at bounding box center [405, 391] width 34 height 34
radio input "true"
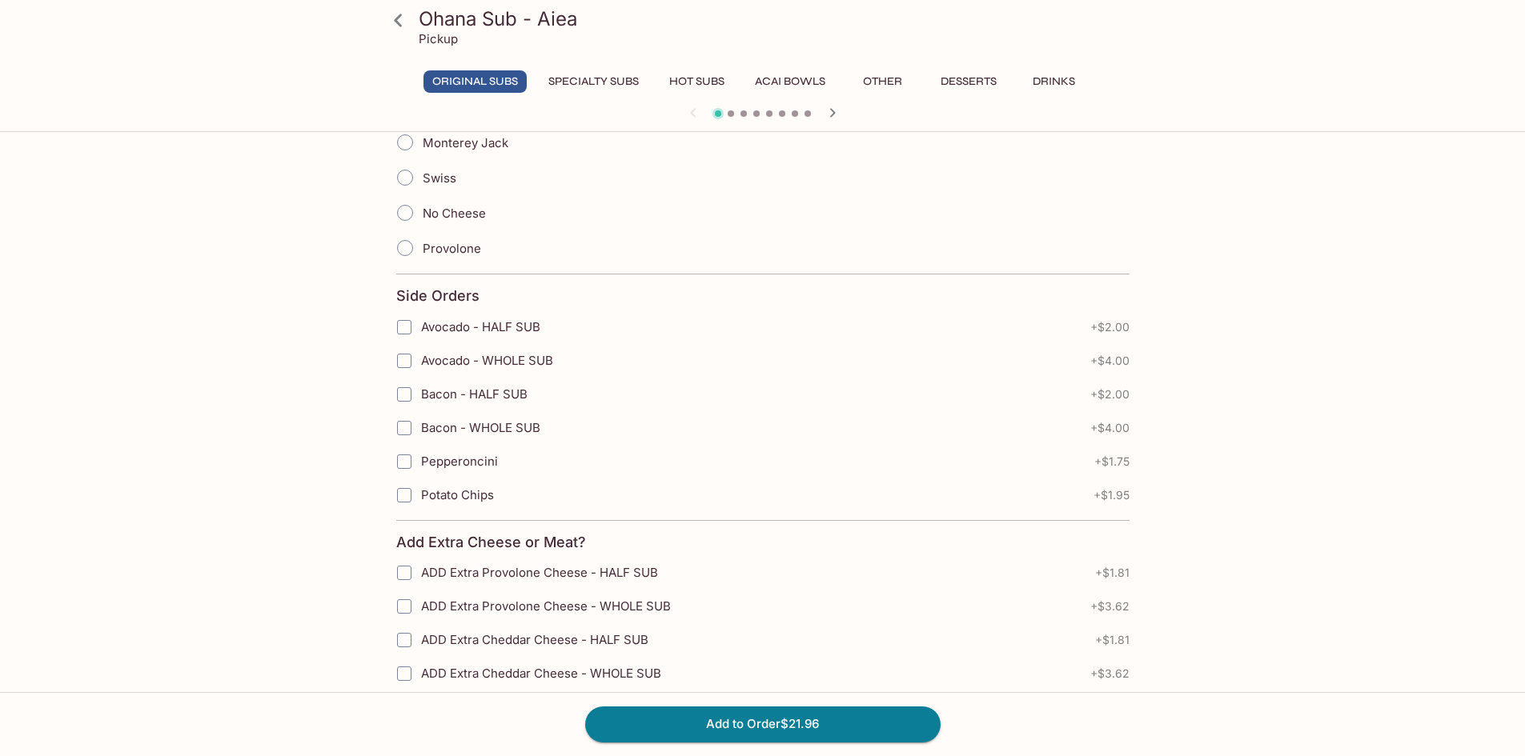
scroll to position [1521, 0]
click at [748, 722] on button "Add to Order $21.96" at bounding box center [762, 724] width 355 height 35
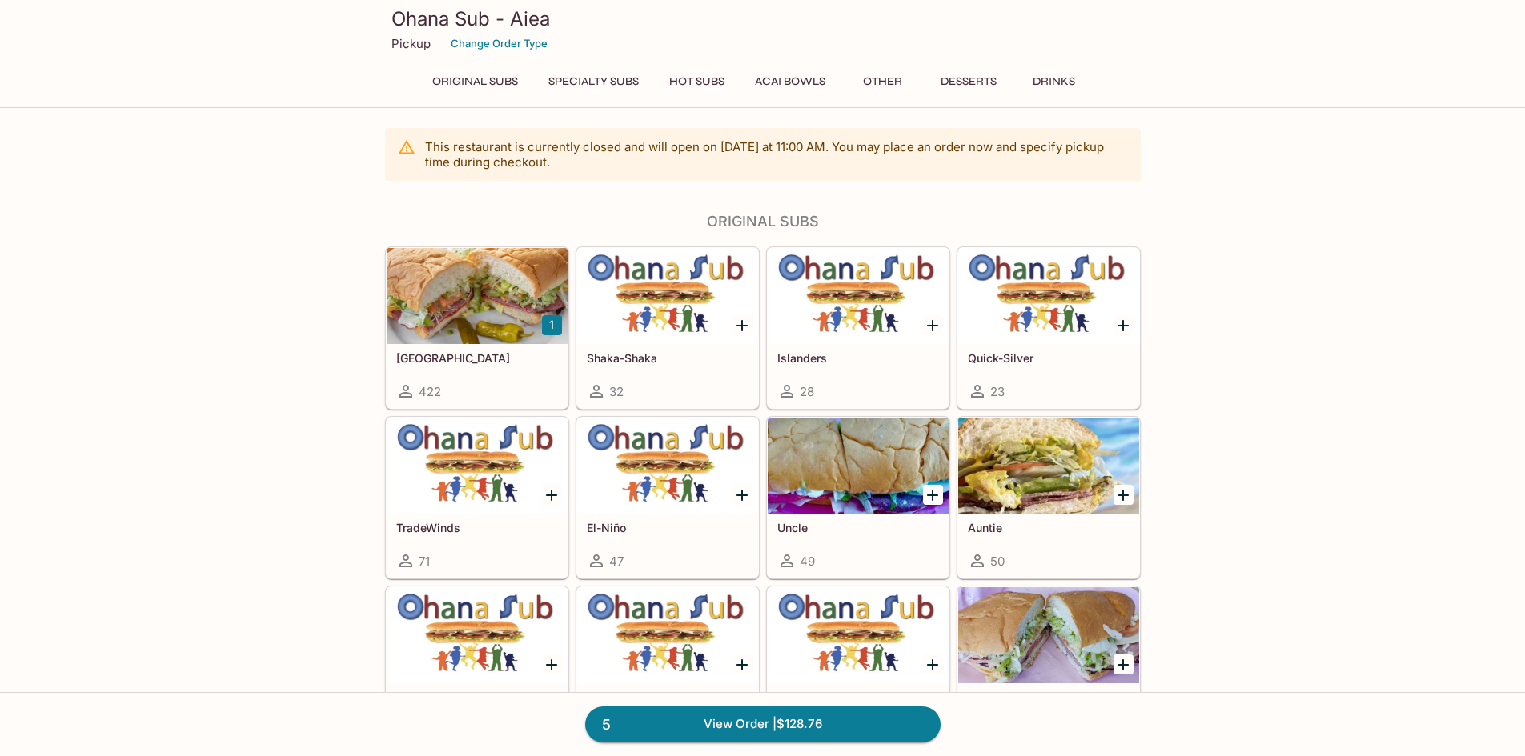
click at [465, 367] on div "Italinano 422" at bounding box center [477, 376] width 181 height 64
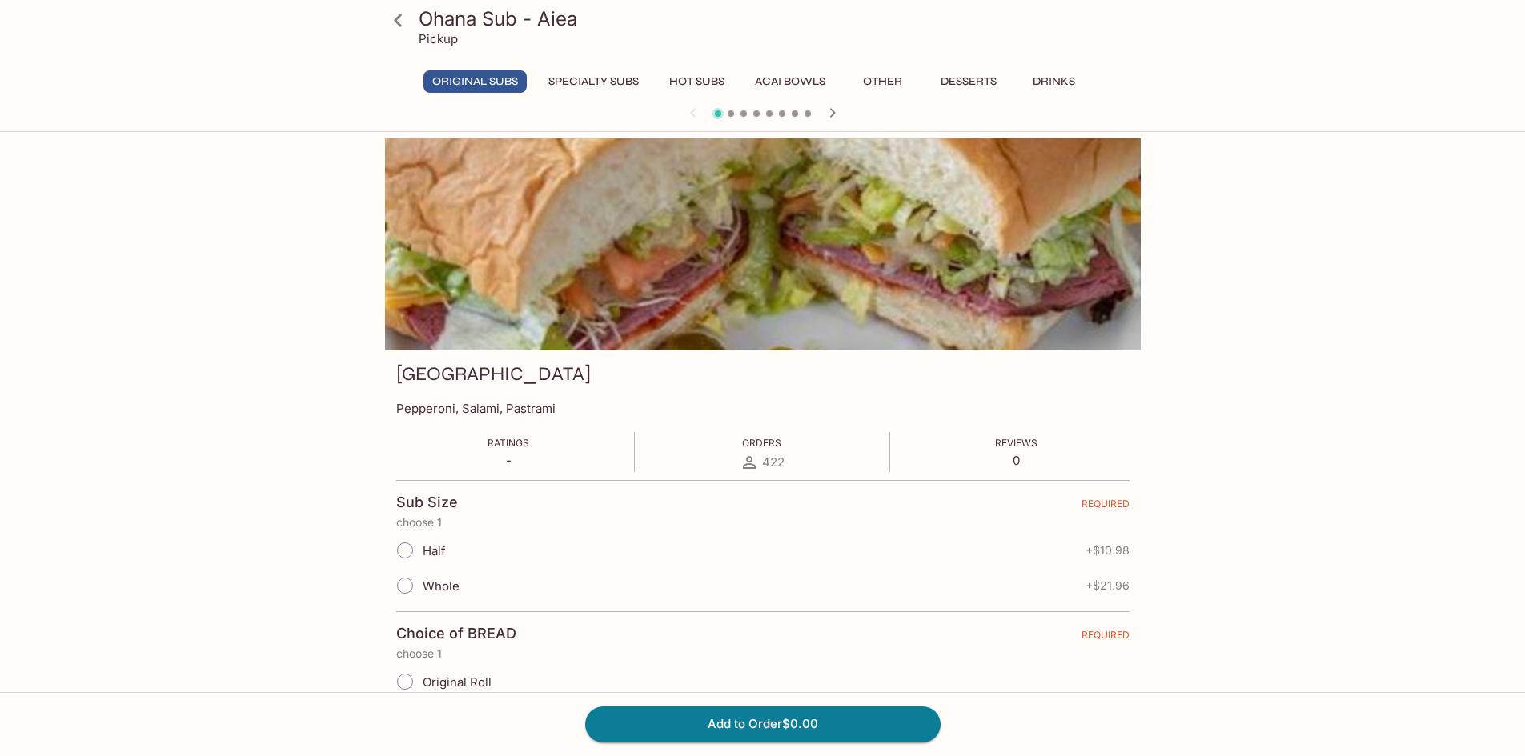
scroll to position [80, 0]
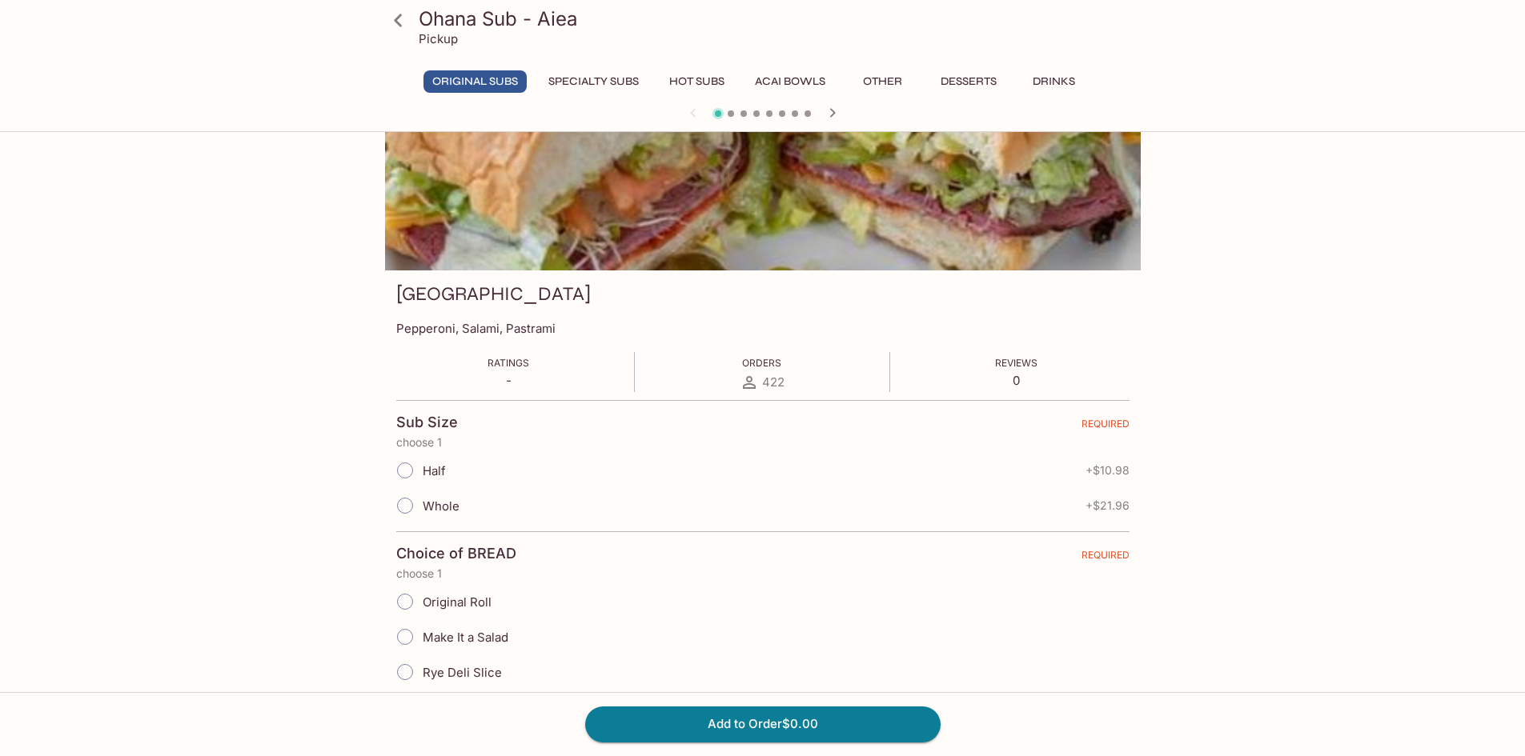
click at [404, 508] on input "Whole" at bounding box center [405, 506] width 34 height 34
radio input "true"
click at [412, 589] on input "Original Roll" at bounding box center [405, 602] width 34 height 34
radio input "true"
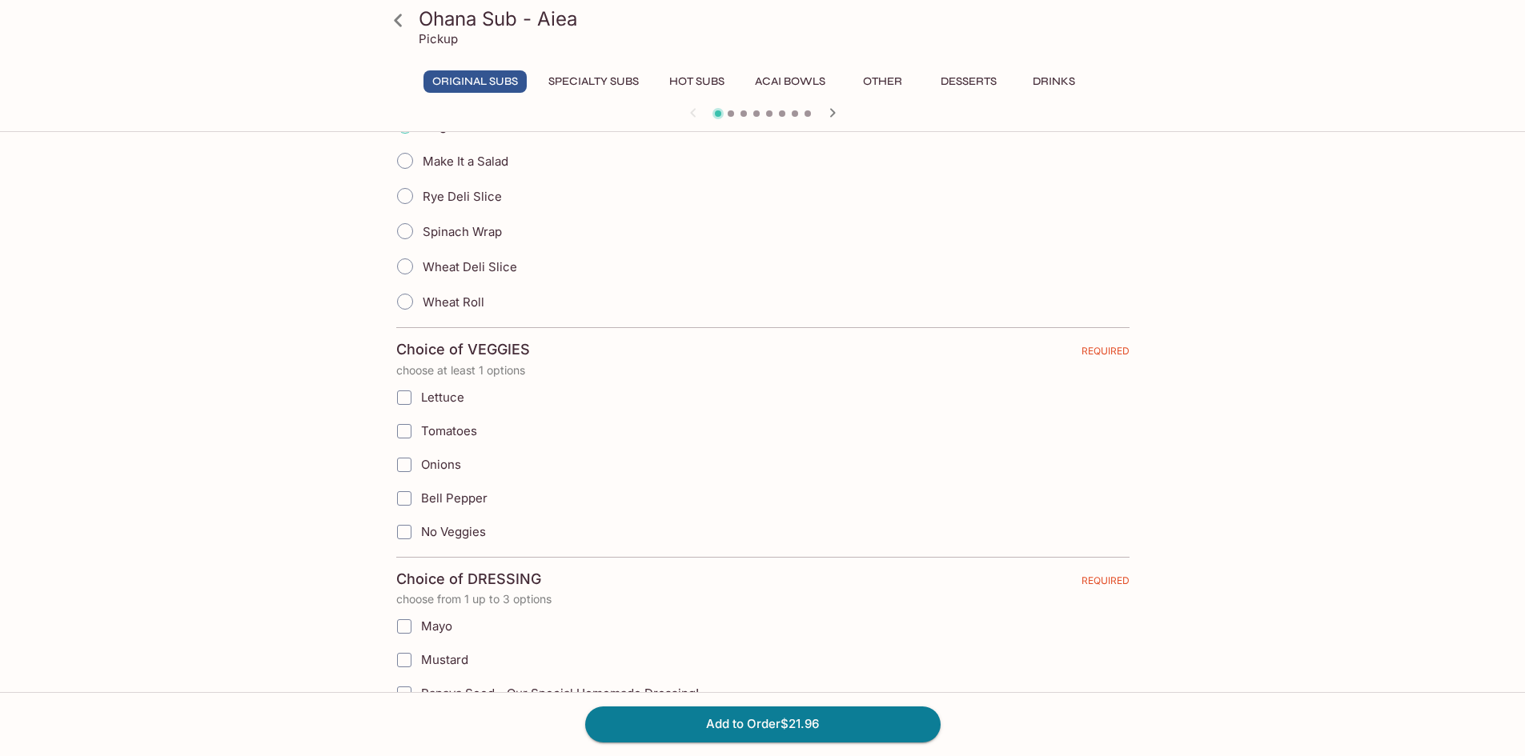
scroll to position [560, 0]
click at [397, 392] on input "Lettuce" at bounding box center [404, 394] width 32 height 32
click at [407, 425] on input "Tomatoes" at bounding box center [404, 427] width 32 height 32
checkbox input "true"
click at [410, 400] on input "Lettuce" at bounding box center [404, 394] width 32 height 32
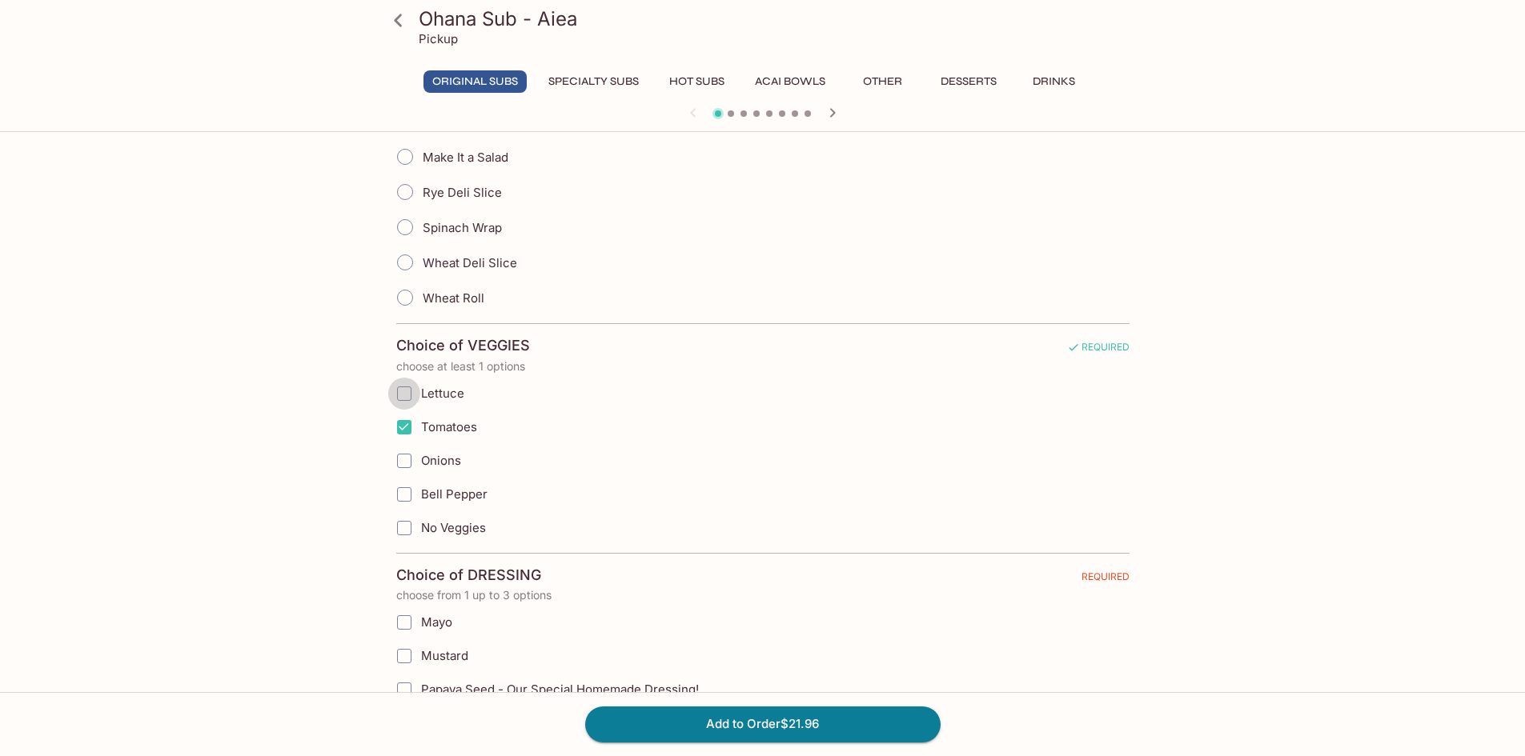
click at [410, 396] on input "Lettuce" at bounding box center [404, 394] width 32 height 32
checkbox input "false"
click at [401, 453] on input "Onions" at bounding box center [404, 461] width 32 height 32
checkbox input "true"
click at [409, 396] on input "Lettuce" at bounding box center [404, 394] width 32 height 32
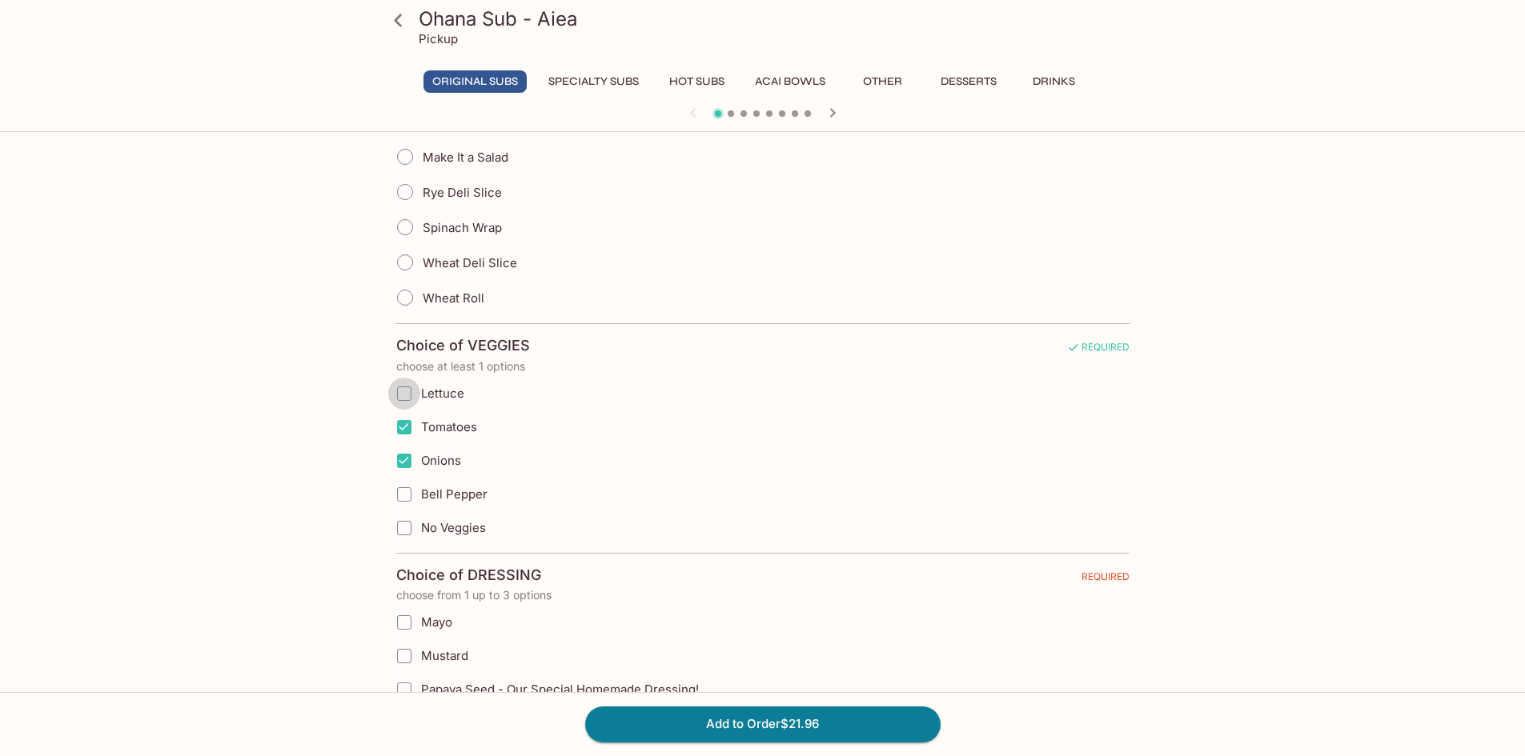
checkbox input "true"
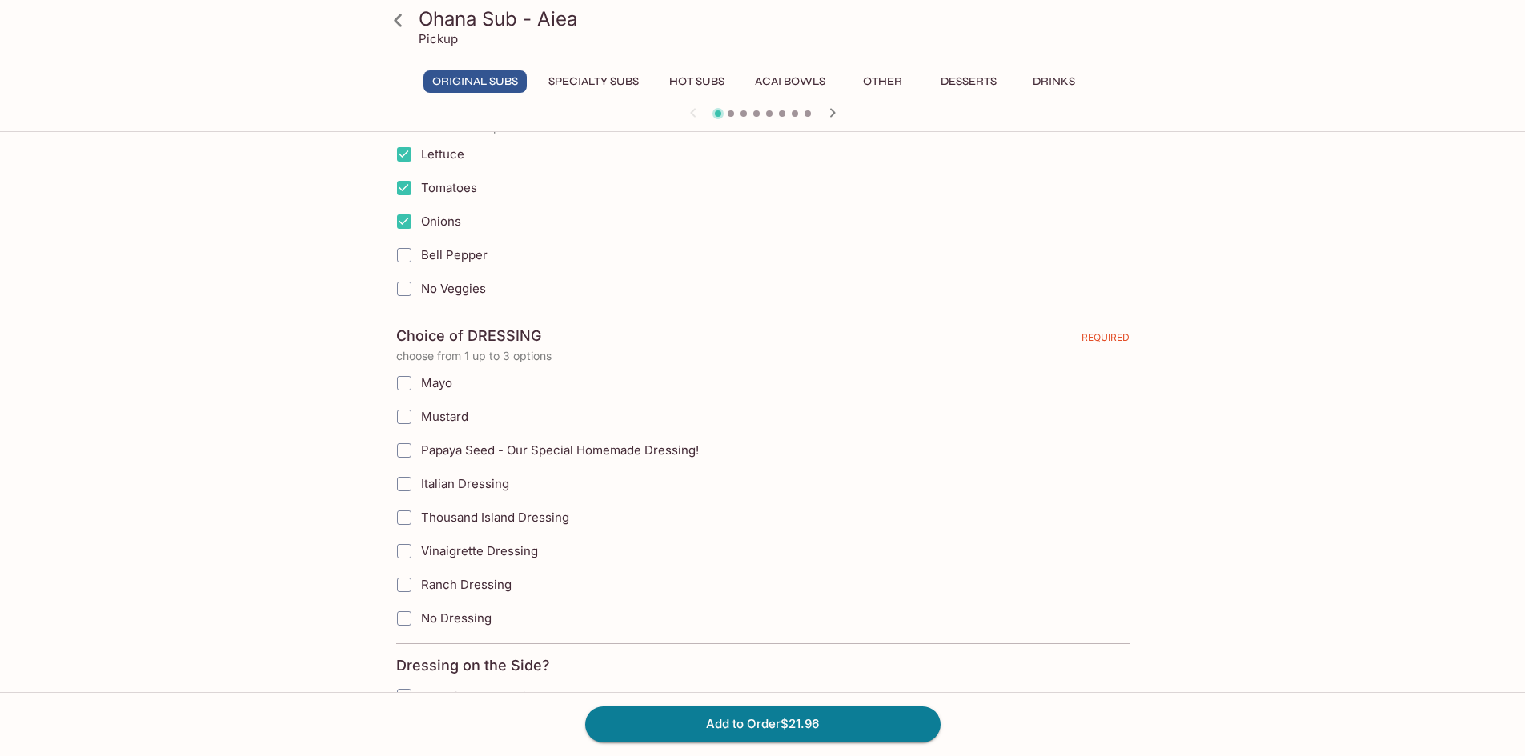
scroll to position [800, 0]
click at [412, 454] on input "Papaya Seed - Our Special Homemade Dressing!" at bounding box center [404, 450] width 32 height 32
checkbox input "true"
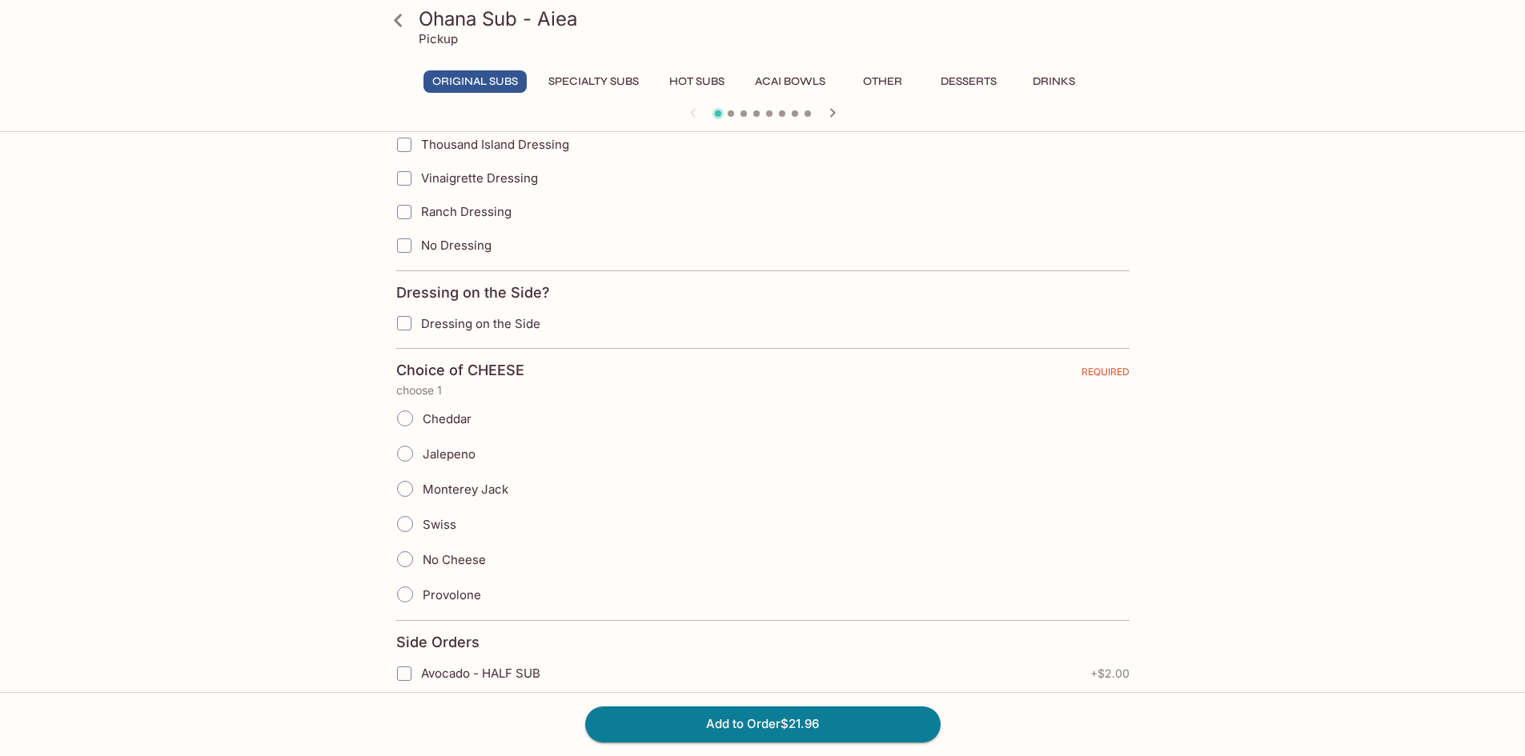
scroll to position [1200, 0]
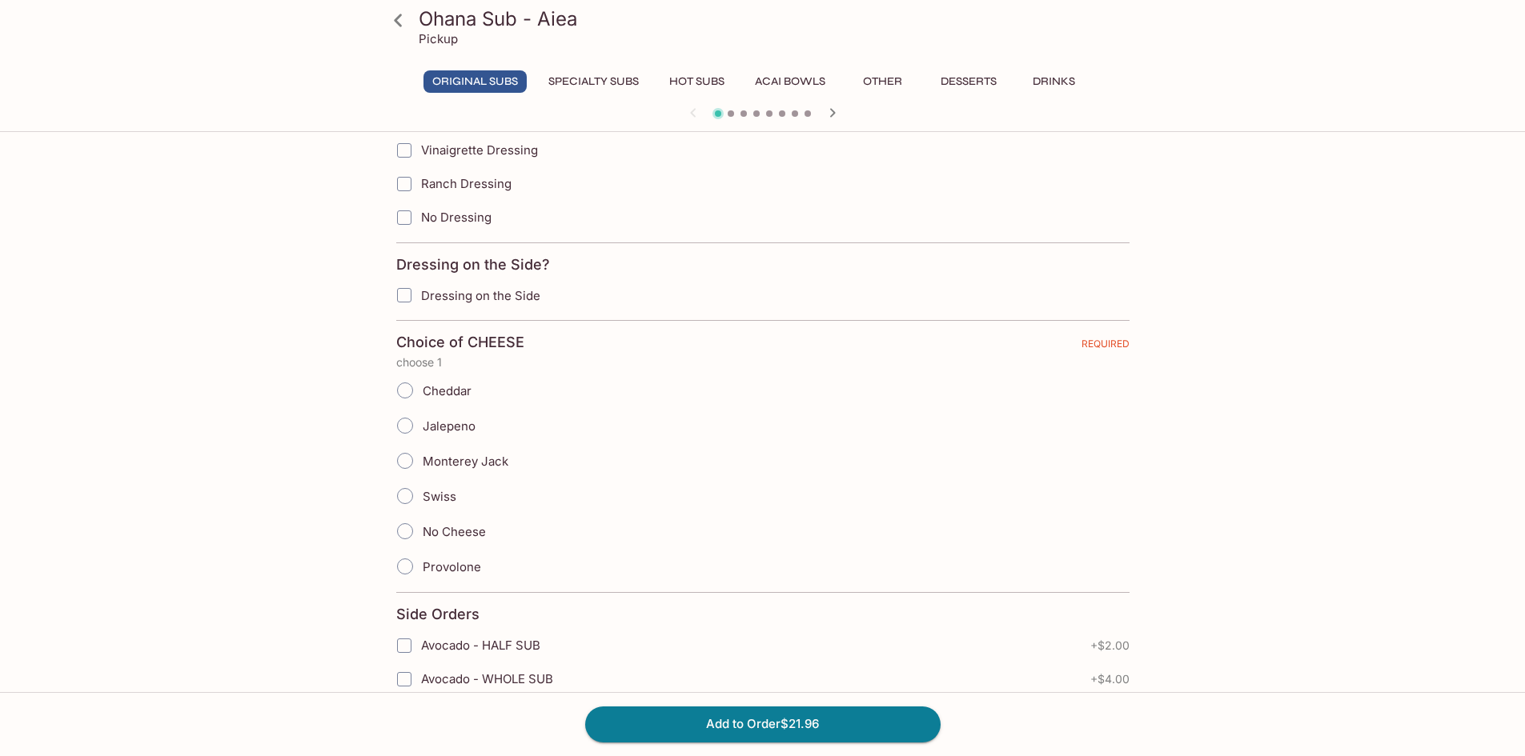
click at [409, 389] on input "Cheddar" at bounding box center [405, 391] width 34 height 34
radio input "true"
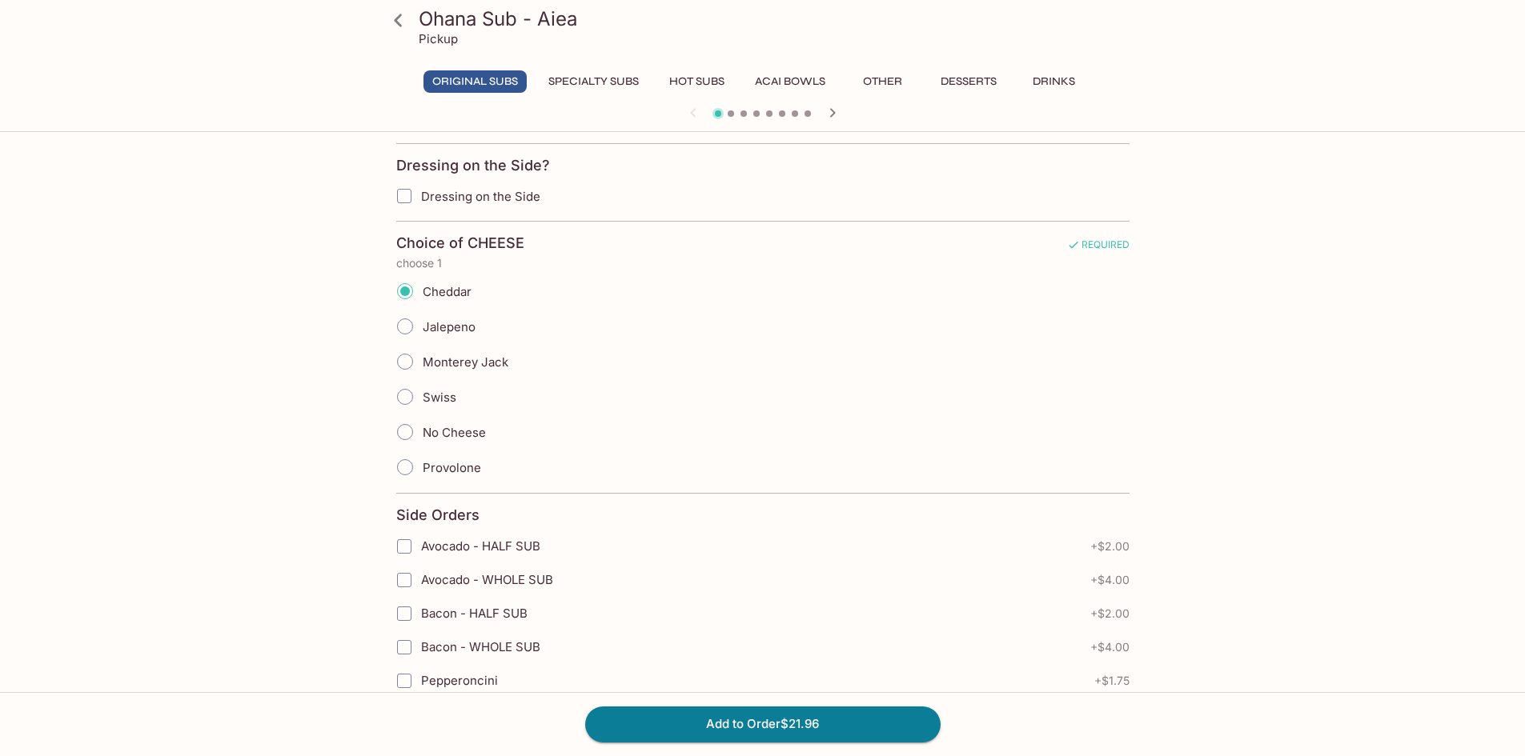
scroll to position [1441, 0]
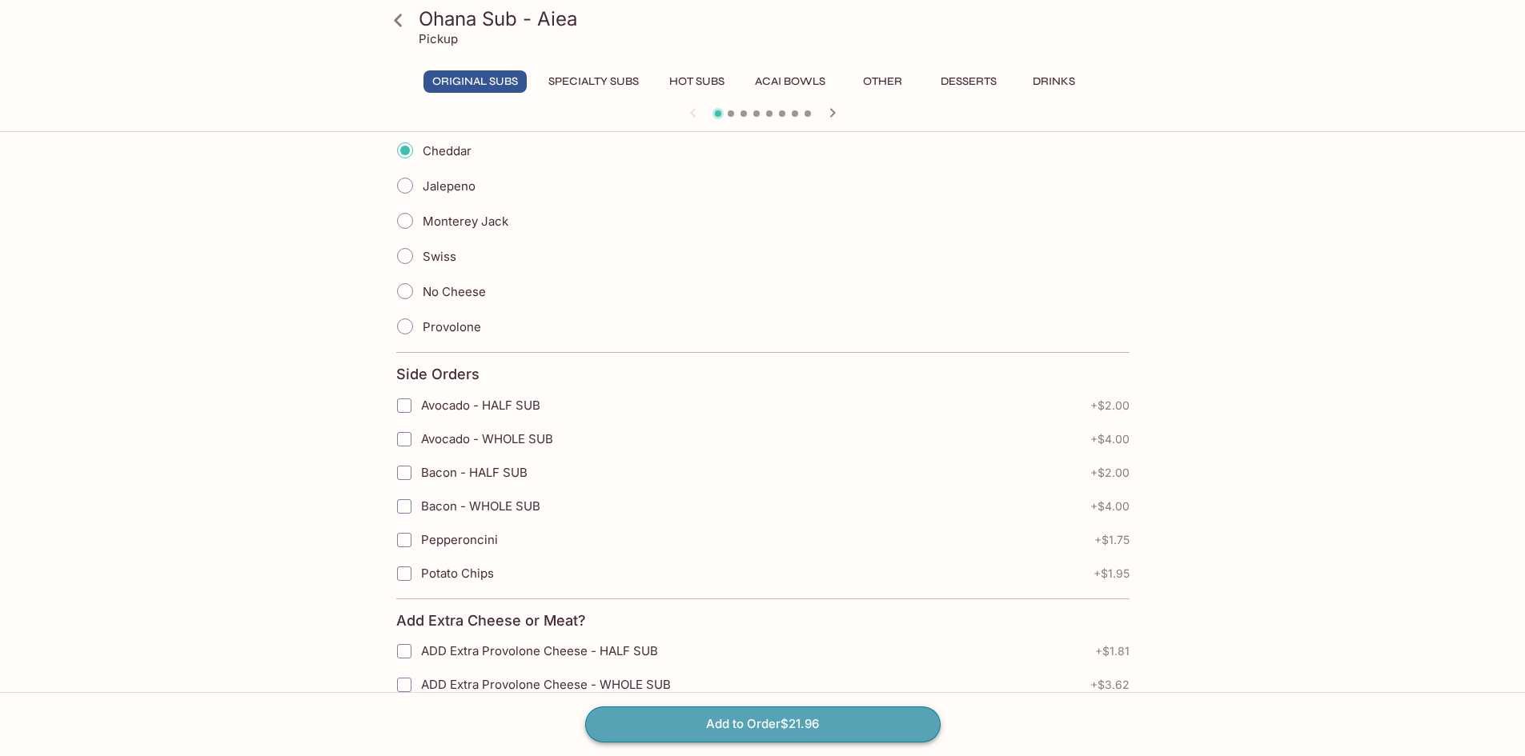
click at [837, 714] on button "Add to Order $21.96" at bounding box center [762, 724] width 355 height 35
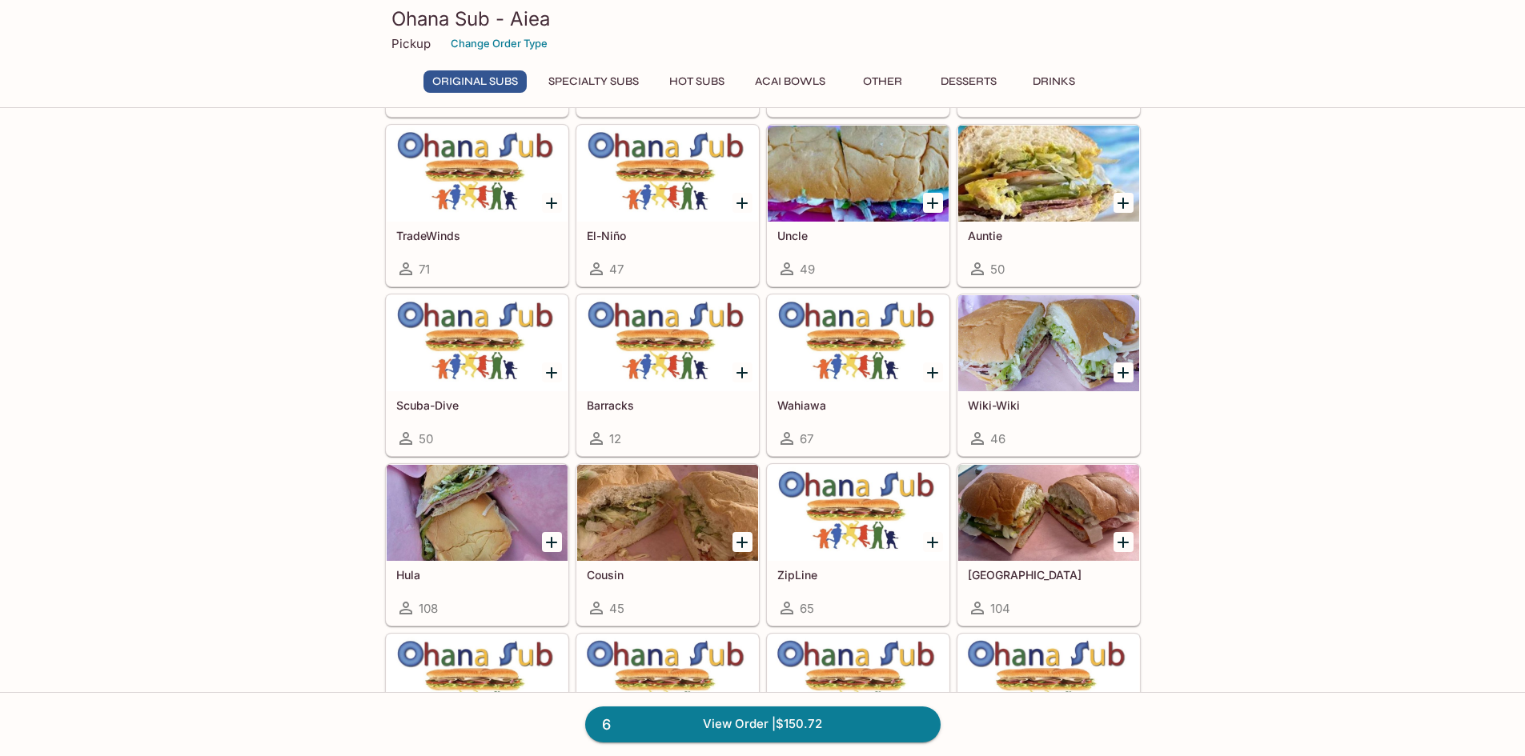
scroll to position [320, 0]
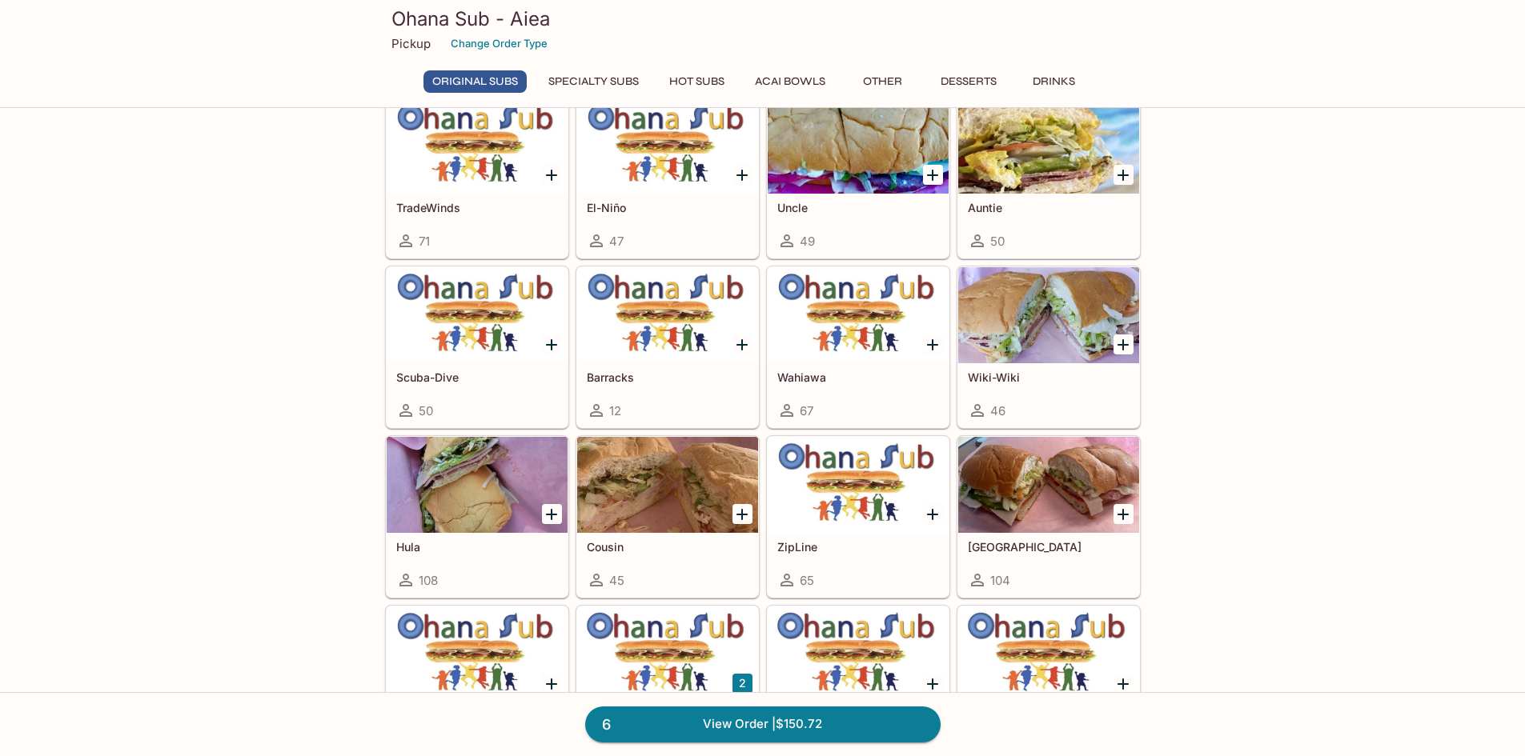
click at [1029, 553] on h5 "[GEOGRAPHIC_DATA]" at bounding box center [1049, 547] width 162 height 14
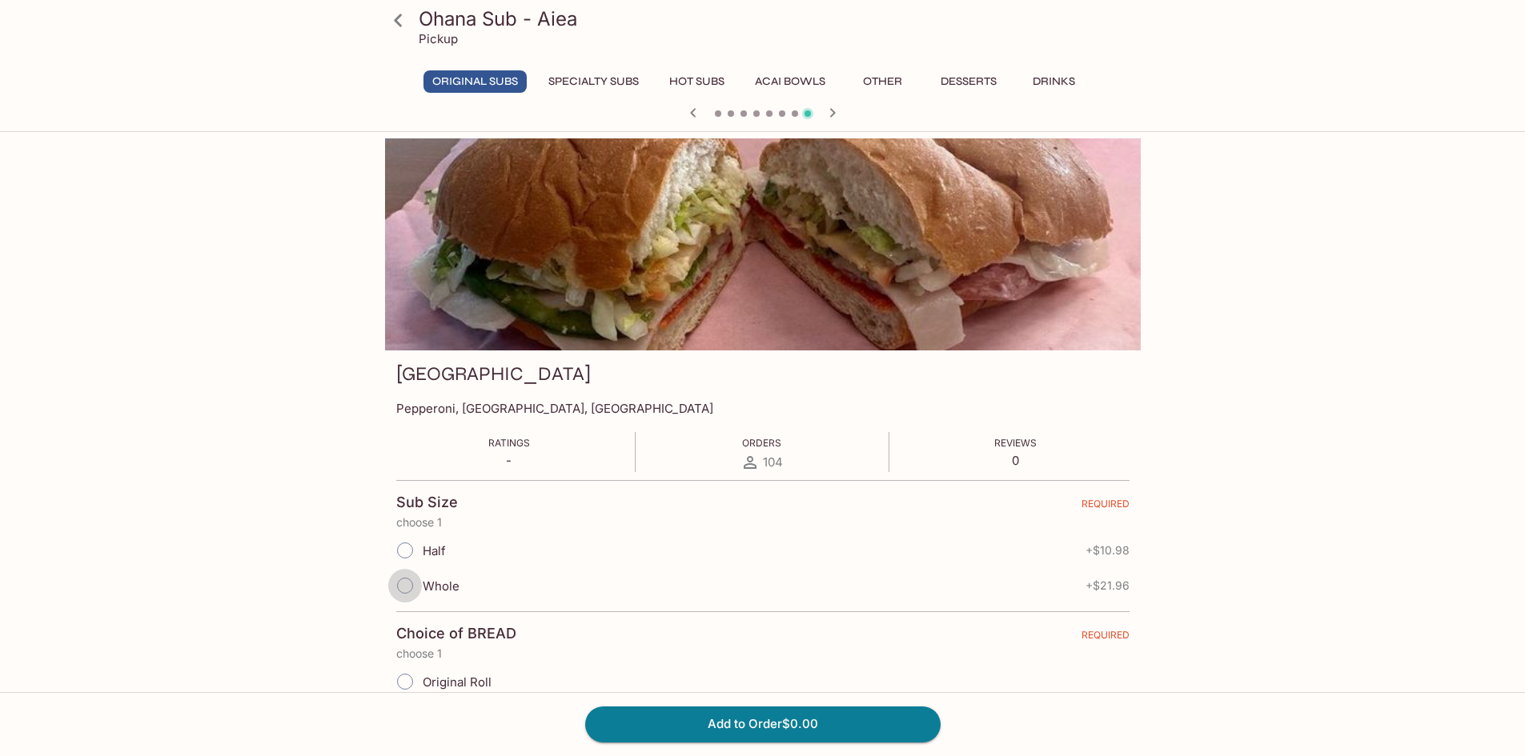
click at [411, 588] on input "Whole" at bounding box center [405, 586] width 34 height 34
radio input "true"
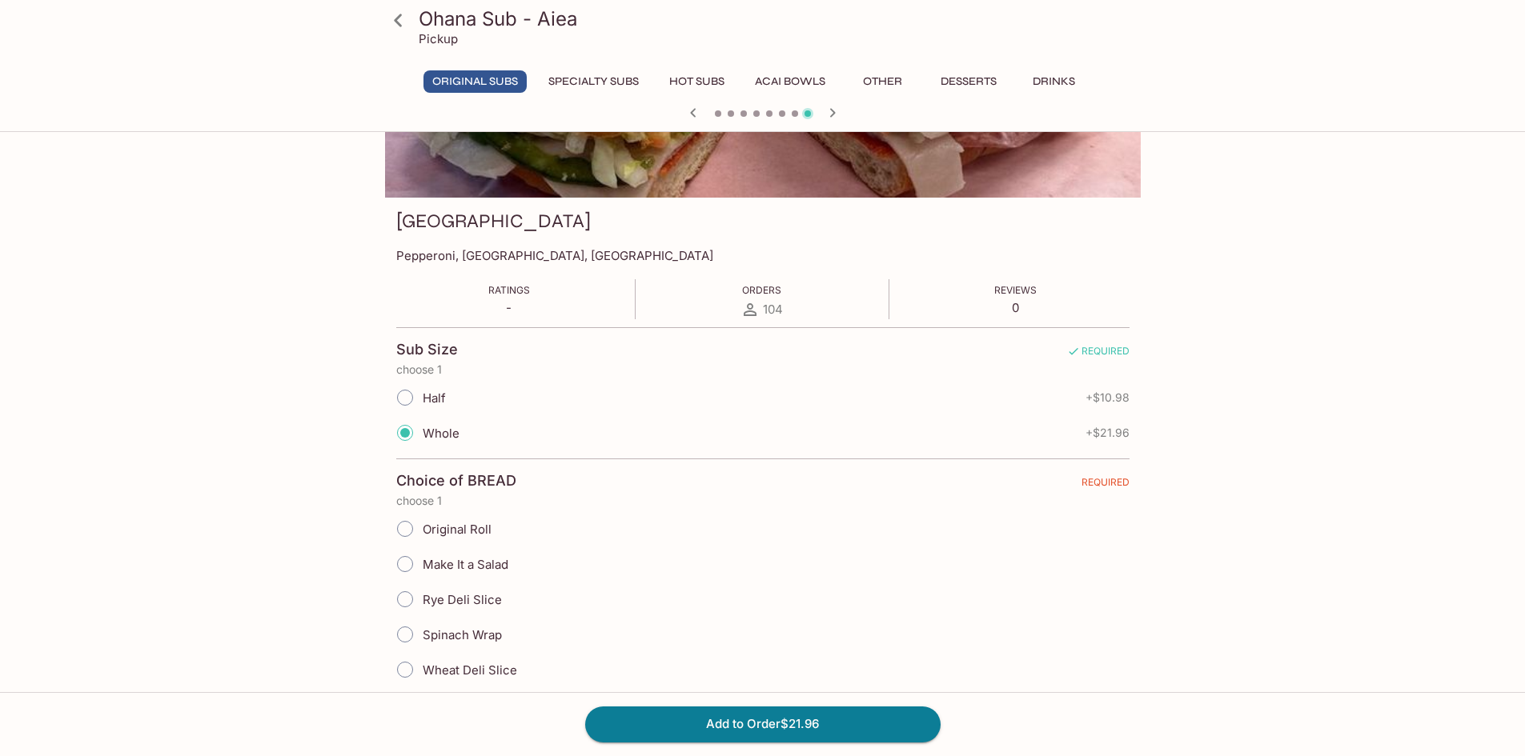
scroll to position [160, 0]
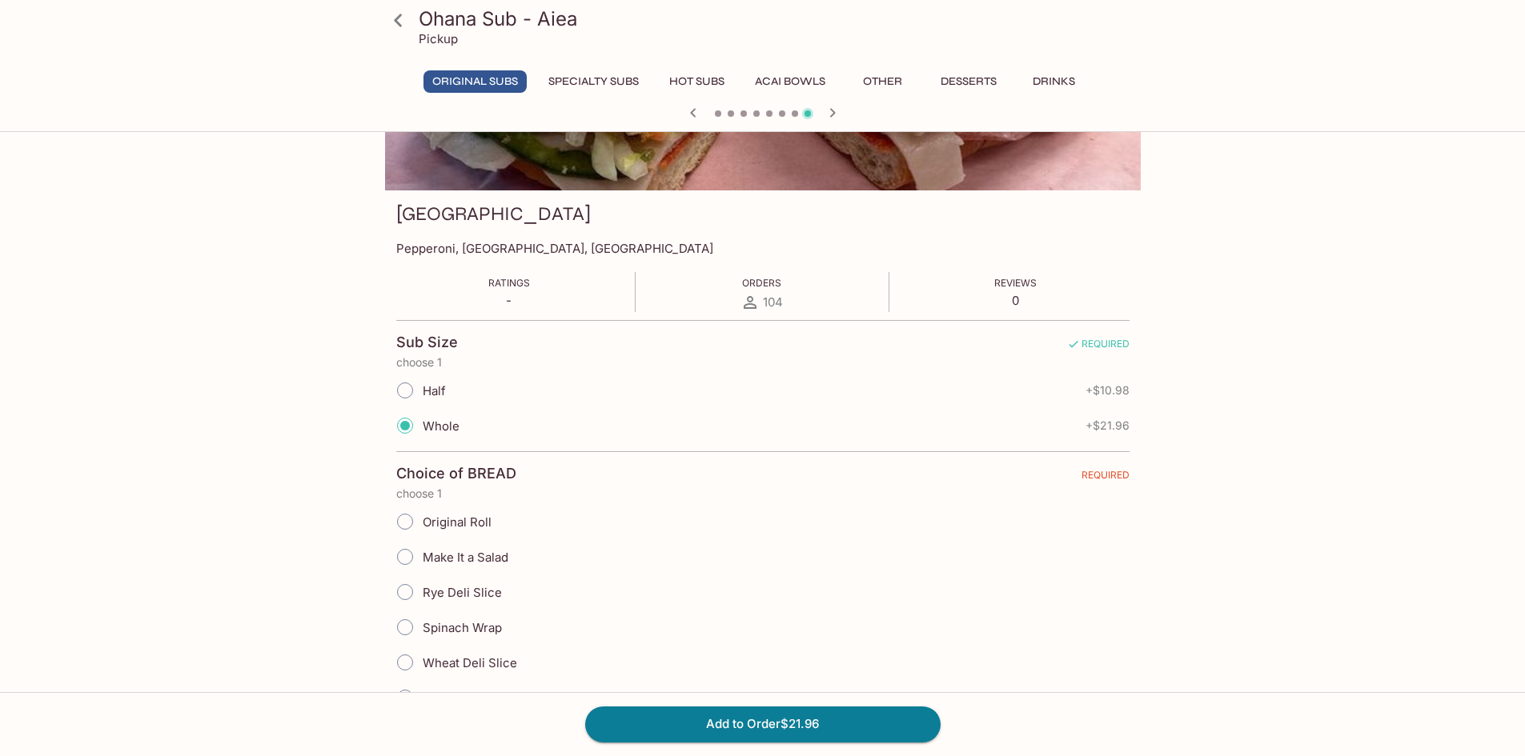
click at [401, 519] on input "Original Roll" at bounding box center [405, 522] width 34 height 34
radio input "true"
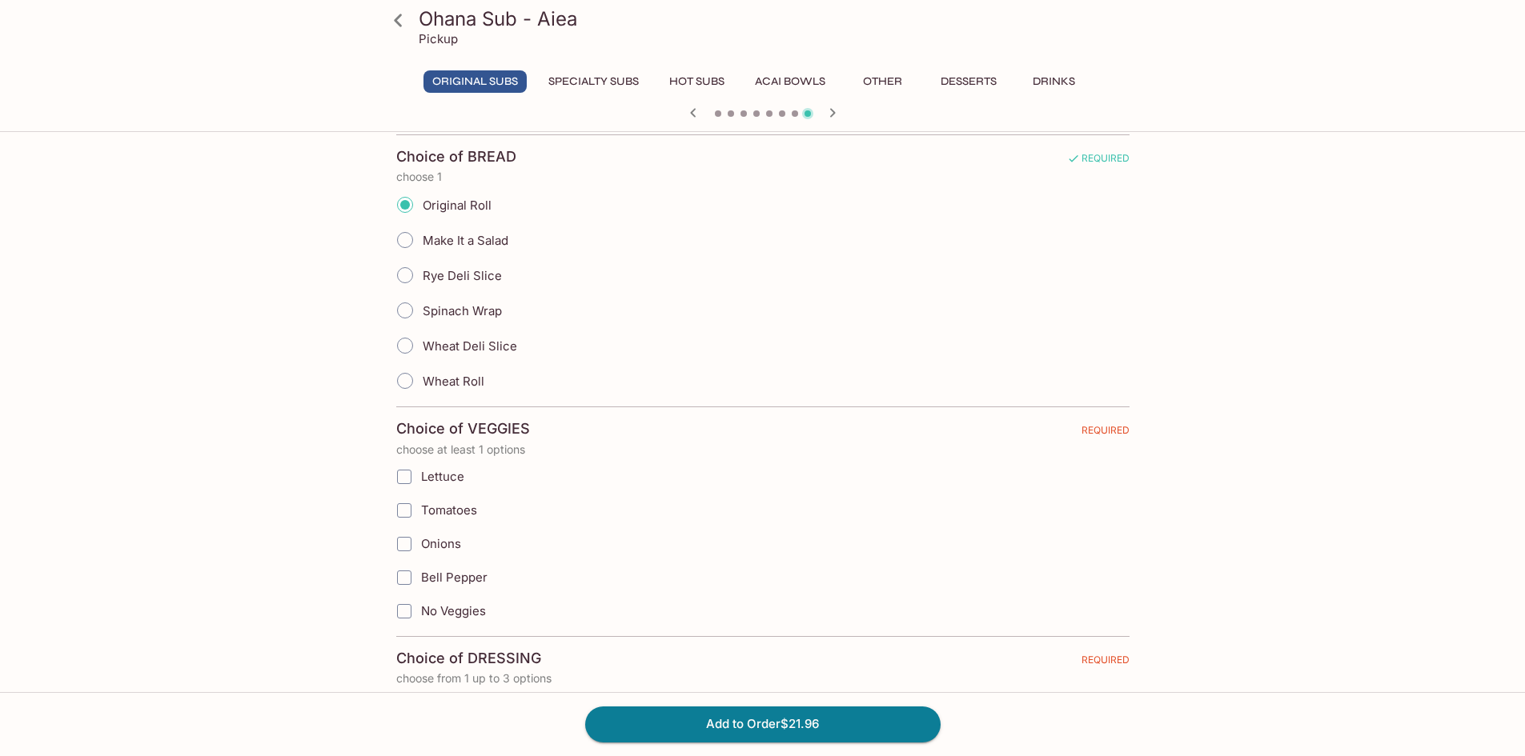
scroll to position [560, 0]
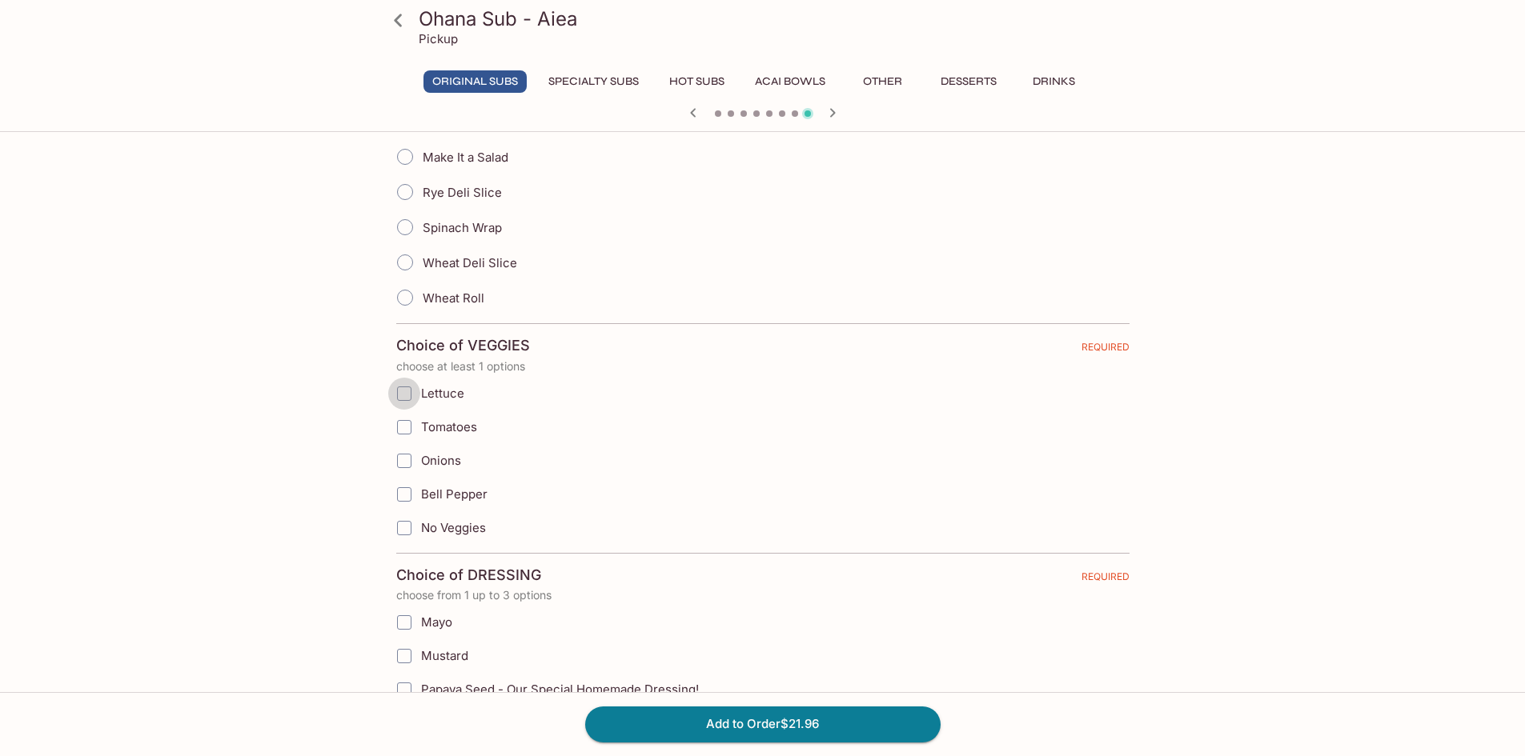
drag, startPoint x: 404, startPoint y: 395, endPoint x: 403, endPoint y: 423, distance: 28.1
click at [404, 398] on input "Lettuce" at bounding box center [404, 394] width 32 height 32
click at [403, 423] on input "Tomatoes" at bounding box center [404, 427] width 32 height 32
checkbox input "true"
click at [401, 457] on input "Onions" at bounding box center [404, 461] width 32 height 32
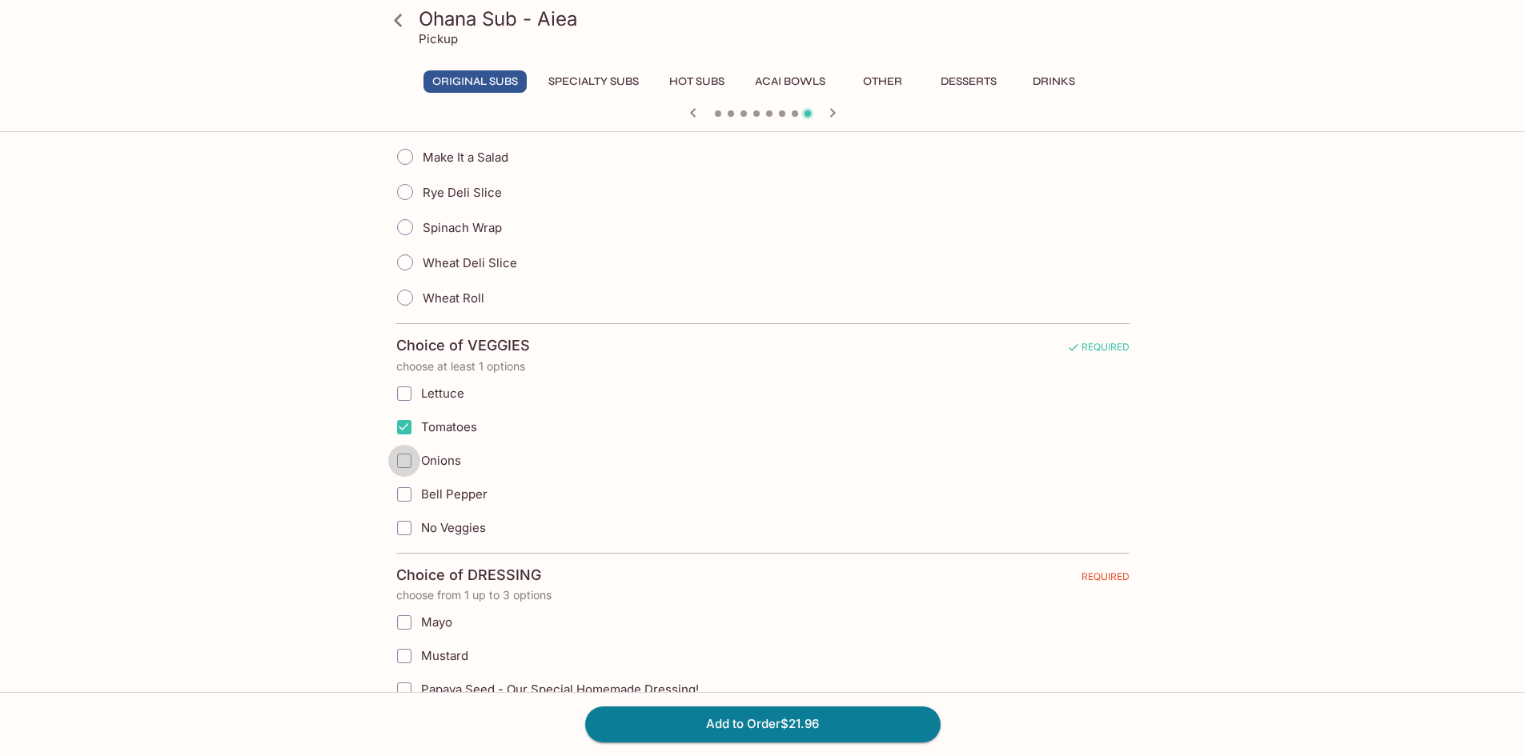
checkbox input "true"
click at [411, 385] on input "Lettuce" at bounding box center [404, 394] width 32 height 32
click at [399, 395] on input "Lettuce" at bounding box center [404, 394] width 32 height 32
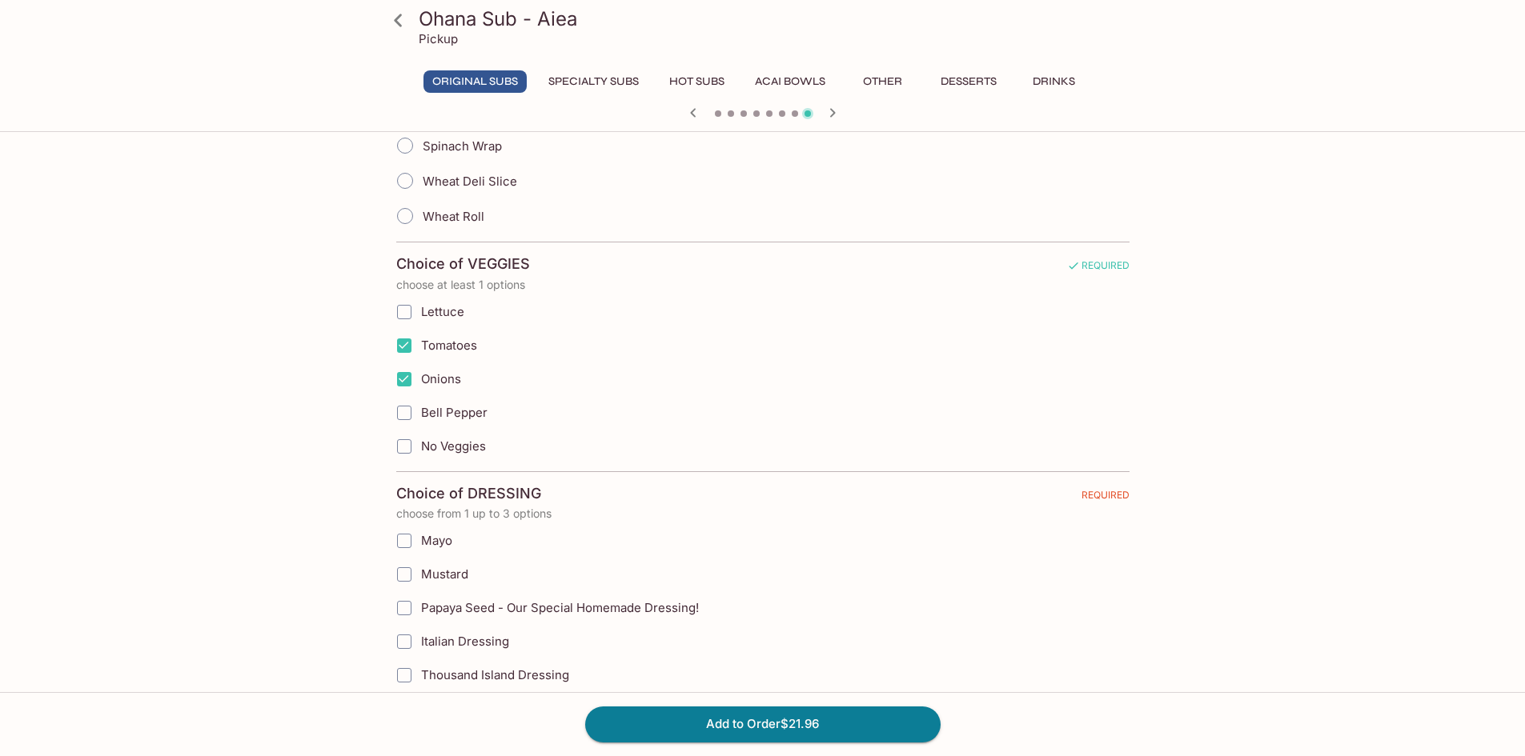
scroll to position [720, 0]
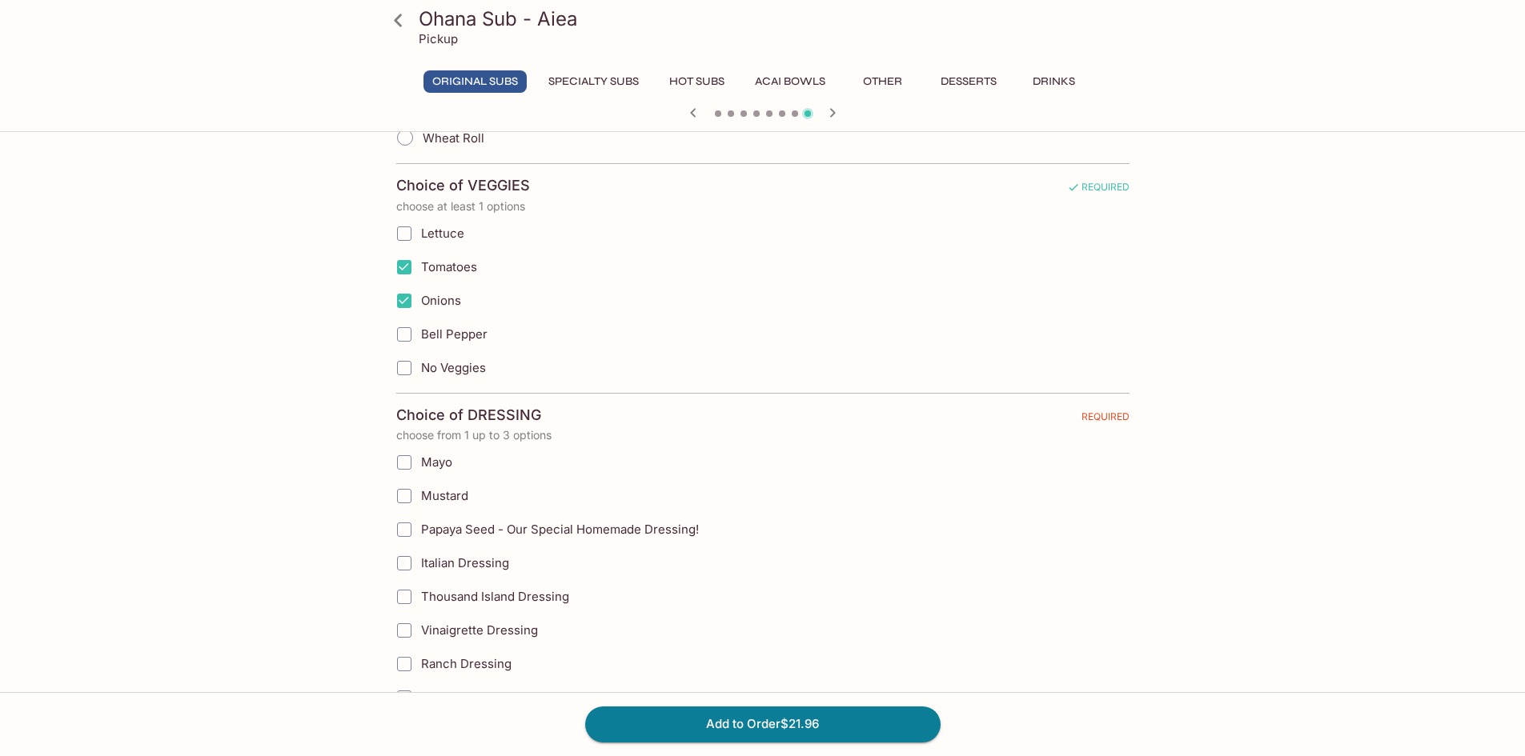
click at [403, 229] on input "Lettuce" at bounding box center [404, 234] width 32 height 32
checkbox input "true"
click at [405, 534] on input "Papaya Seed - Our Special Homemade Dressing!" at bounding box center [404, 530] width 32 height 32
checkbox input "true"
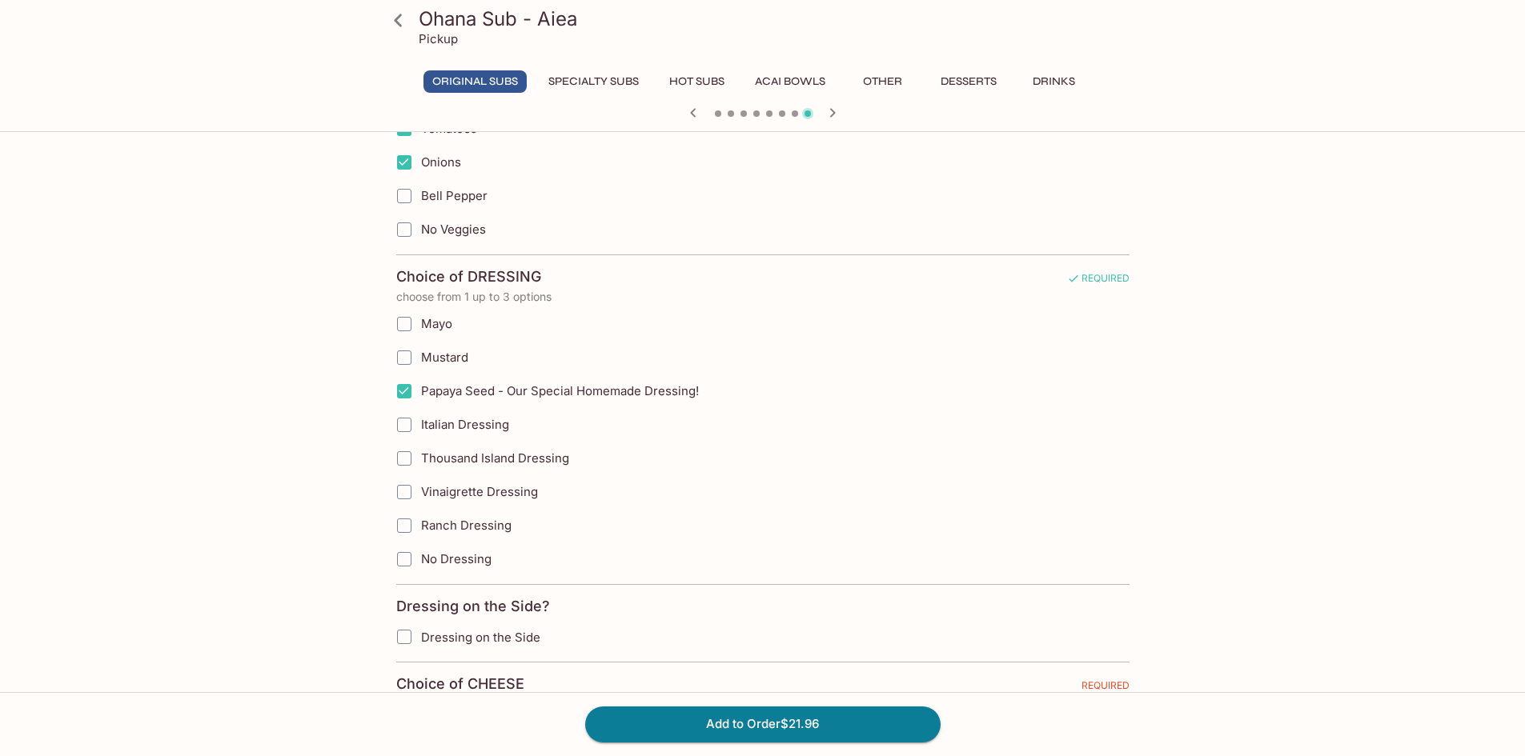
scroll to position [1200, 0]
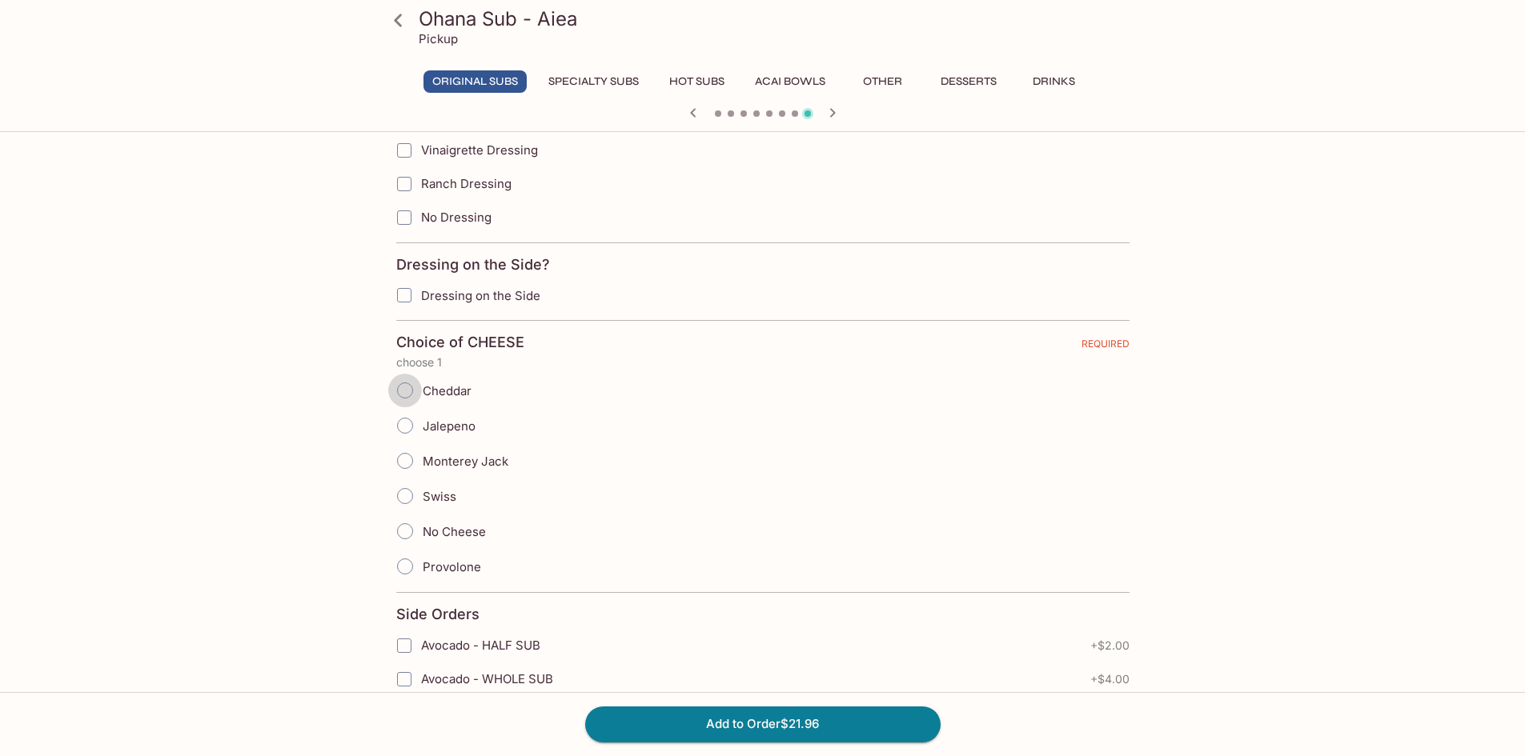
click at [403, 391] on input "Cheddar" at bounding box center [405, 391] width 34 height 34
radio input "true"
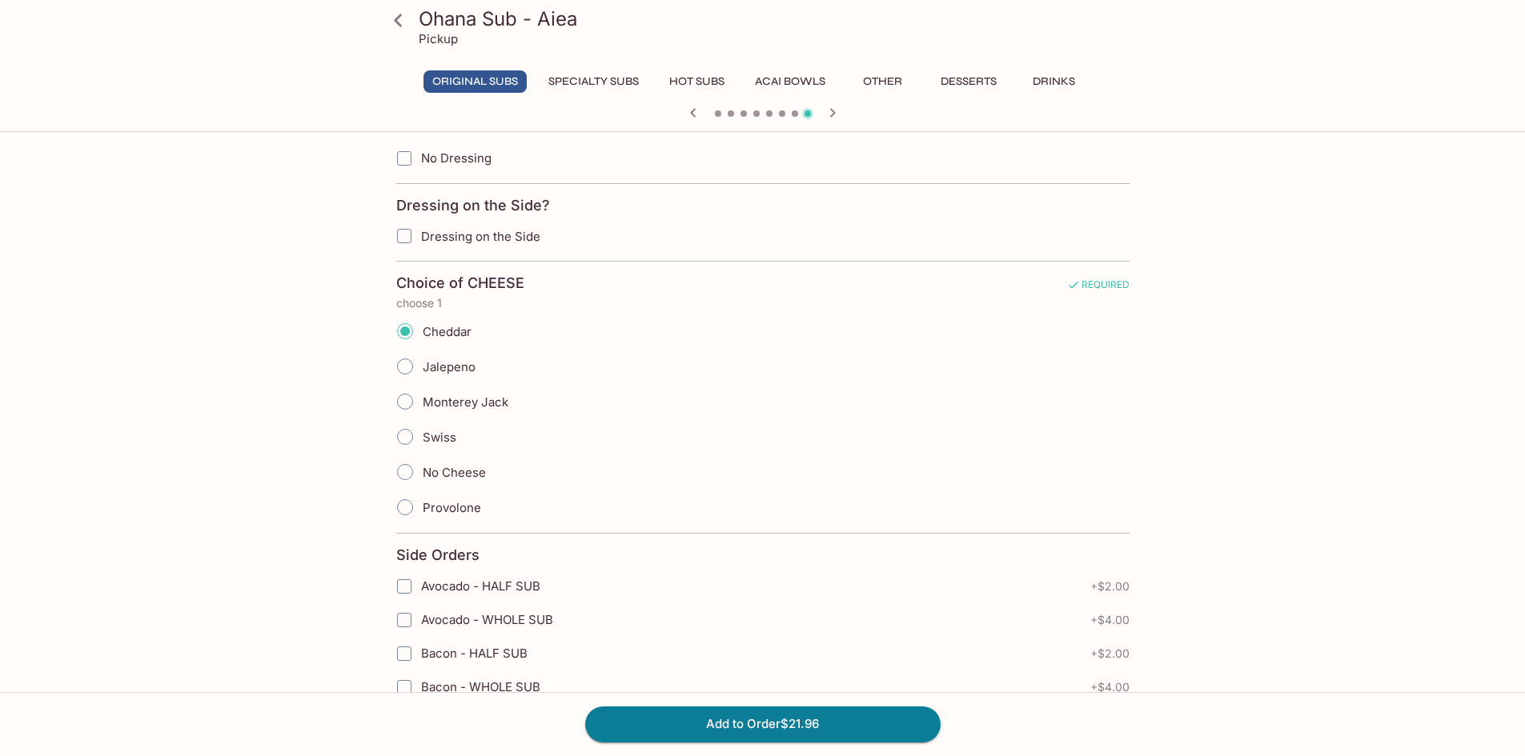
scroll to position [1360, 0]
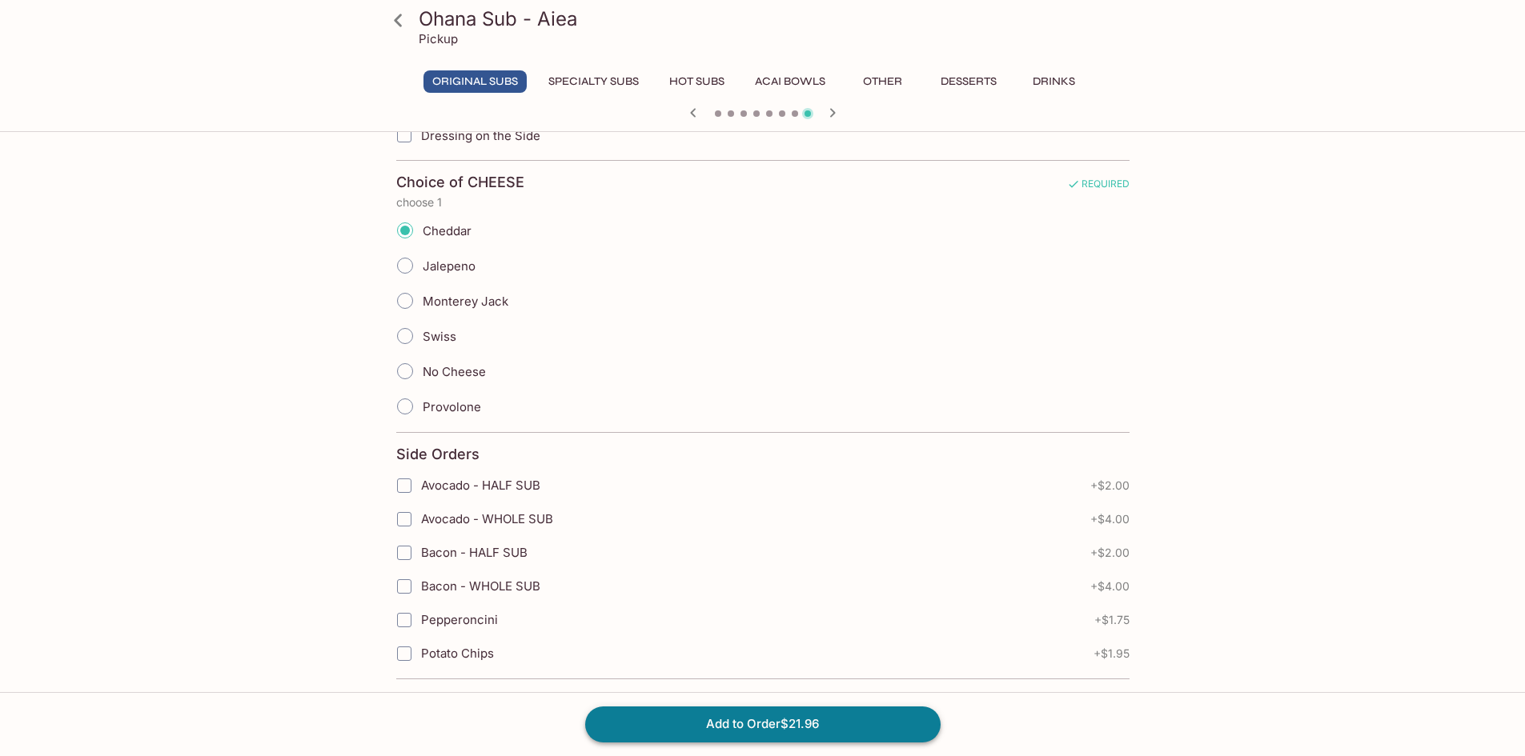
click at [759, 723] on button "Add to Order $21.96" at bounding box center [762, 724] width 355 height 35
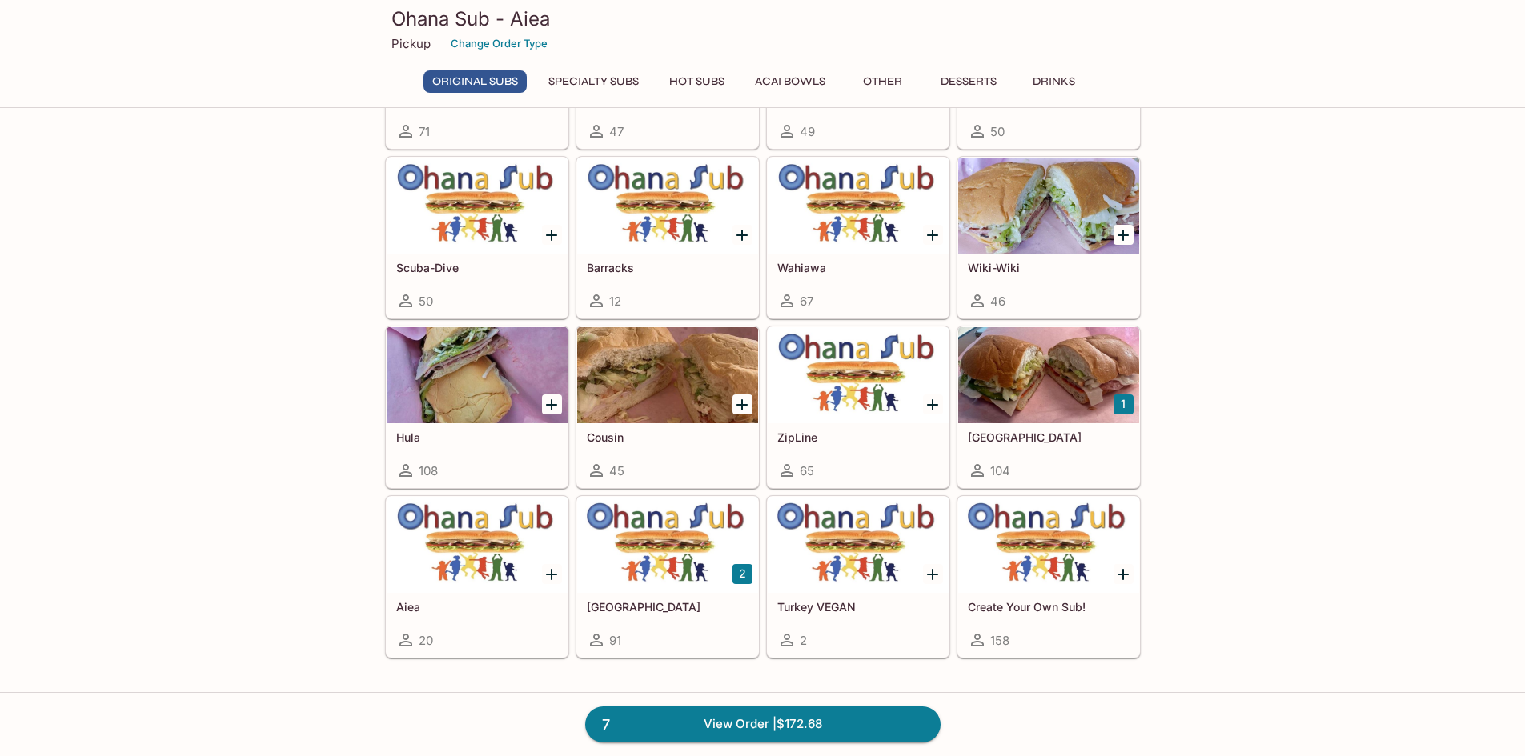
scroll to position [320, 0]
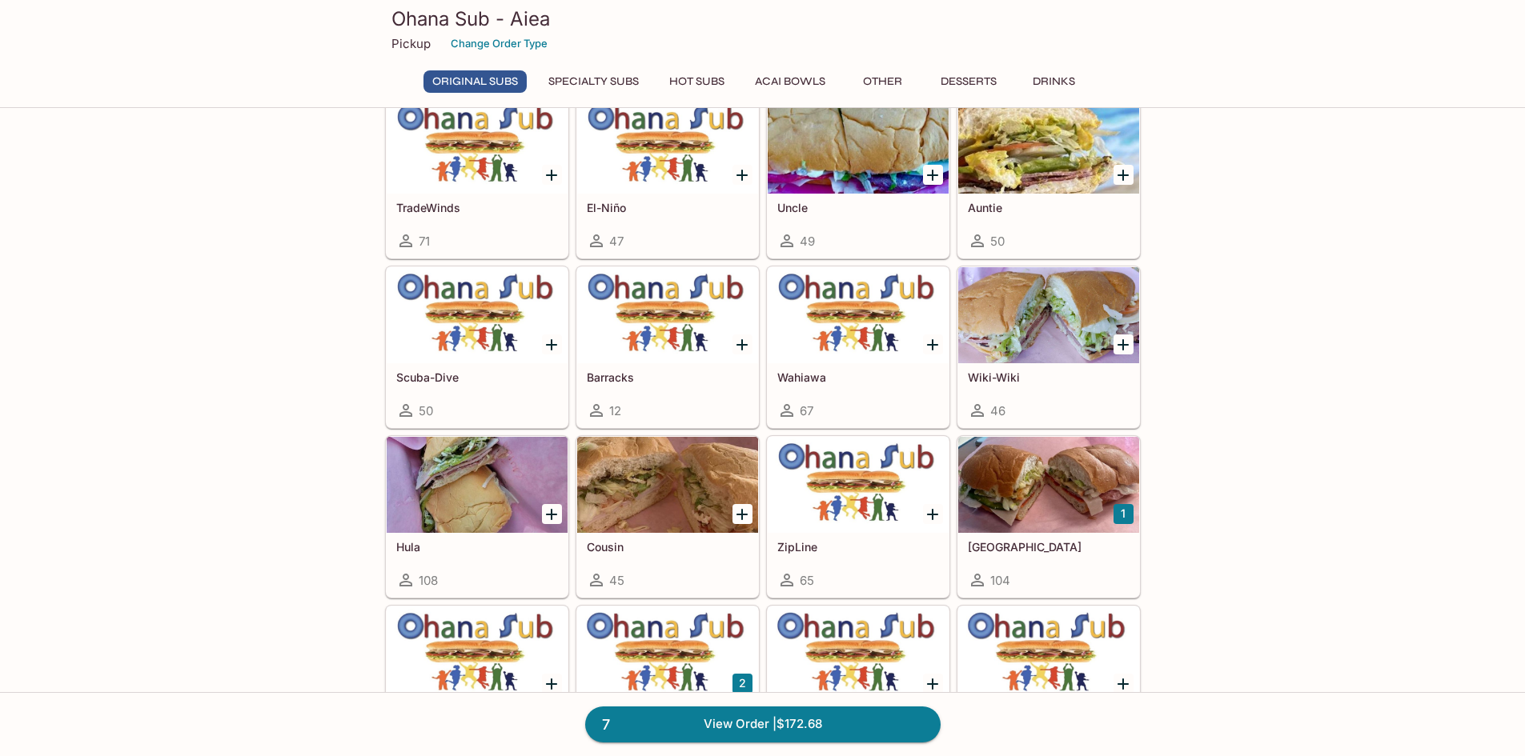
click at [461, 373] on h5 "Scuba-Dive" at bounding box center [477, 378] width 162 height 14
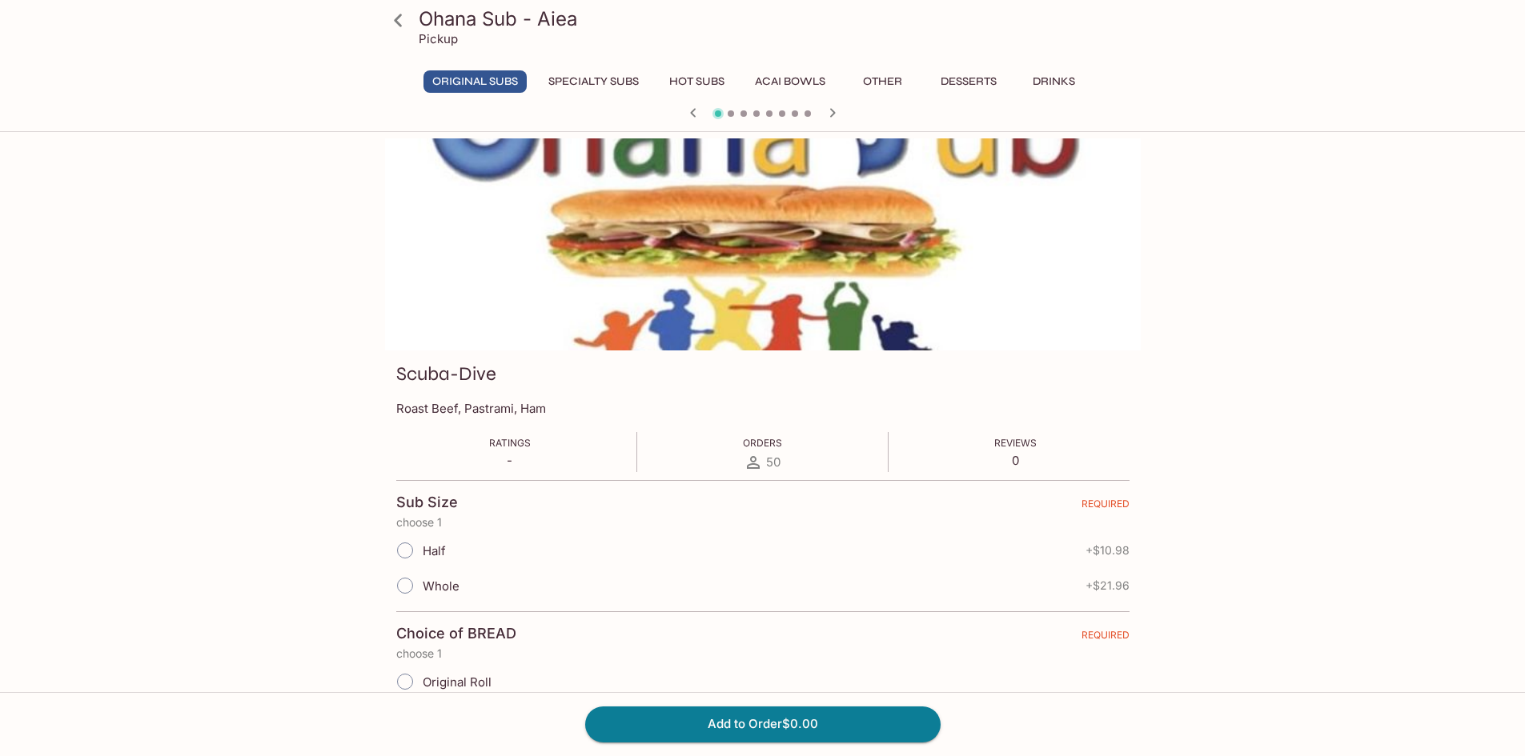
click at [406, 580] on input "Whole" at bounding box center [405, 586] width 34 height 34
radio input "true"
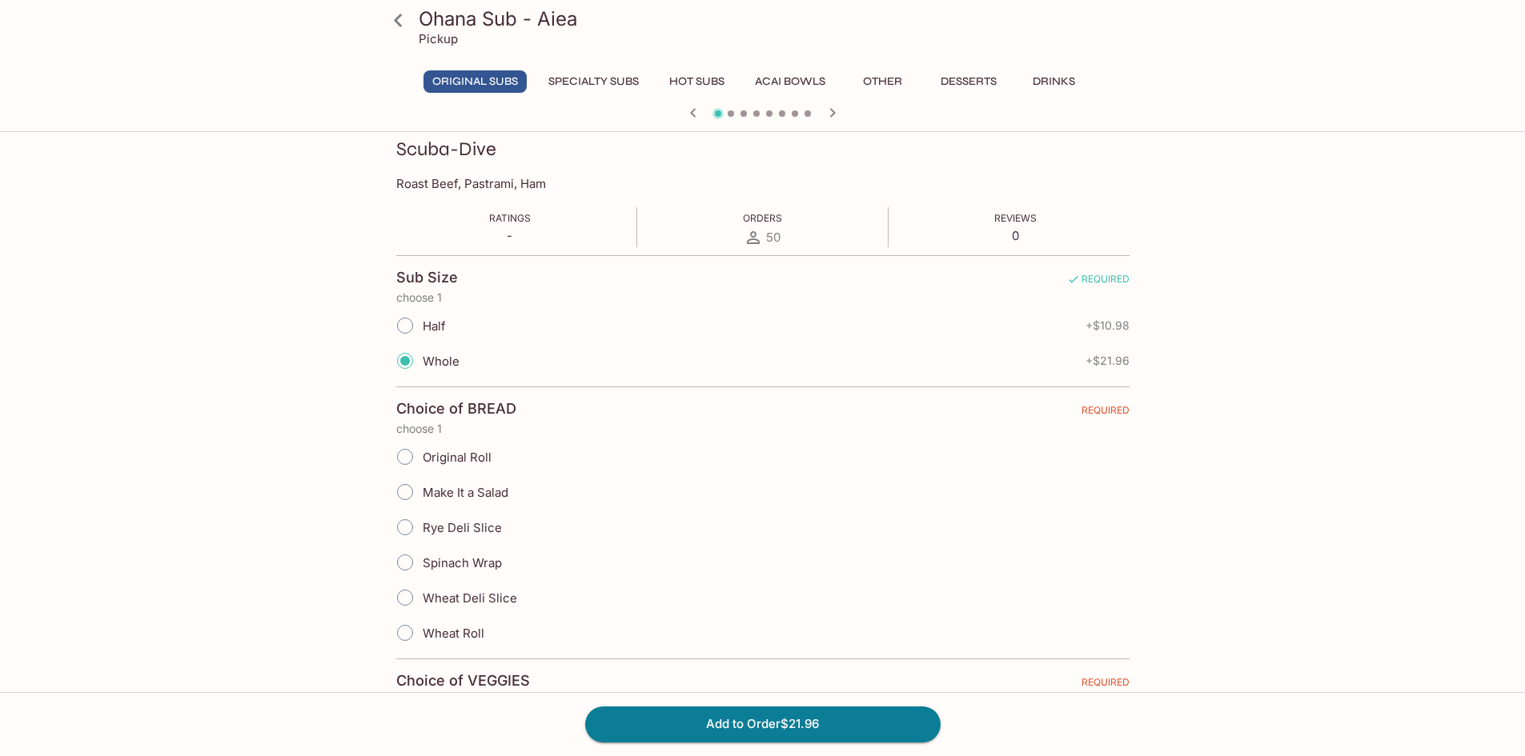
scroll to position [320, 0]
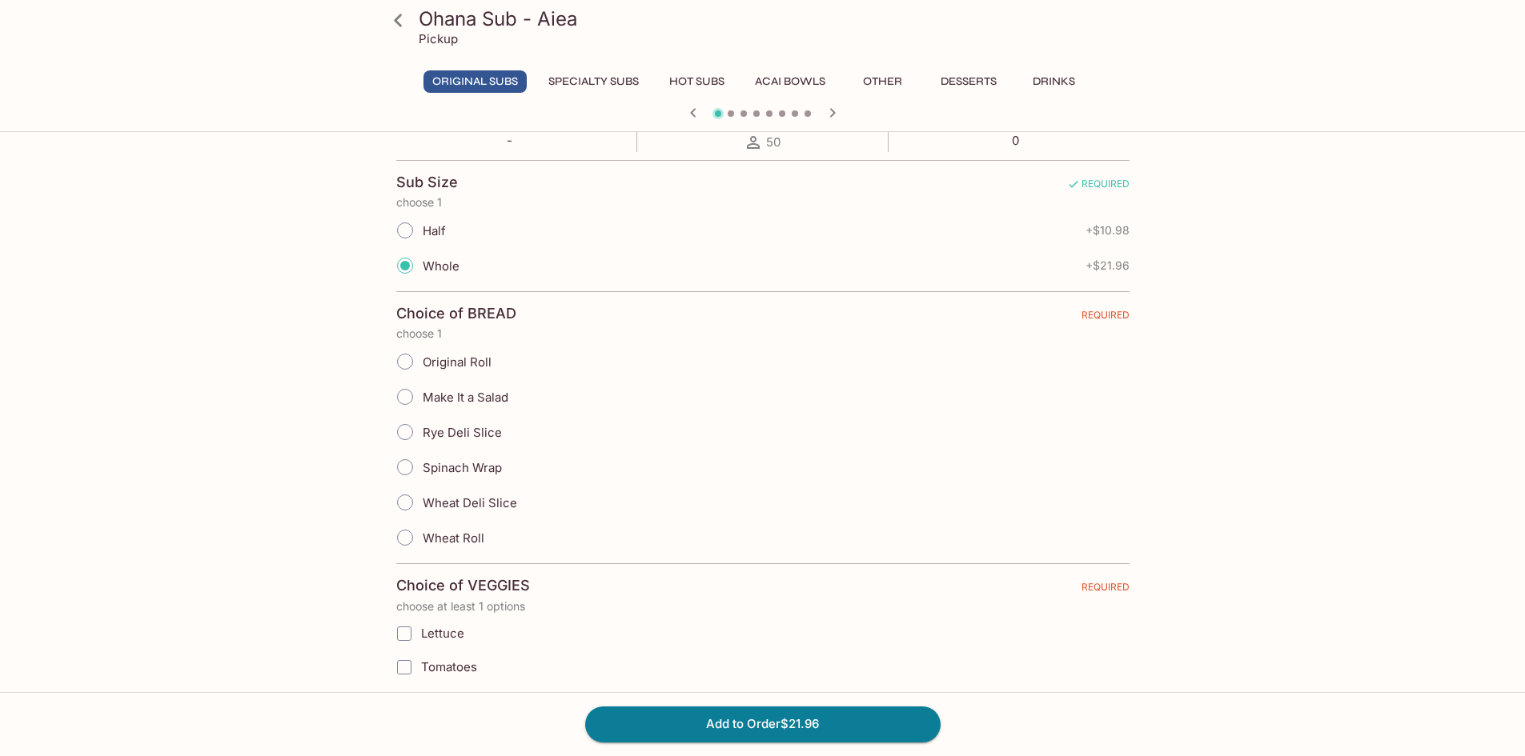
click at [398, 362] on input "Original Roll" at bounding box center [405, 362] width 34 height 34
radio input "true"
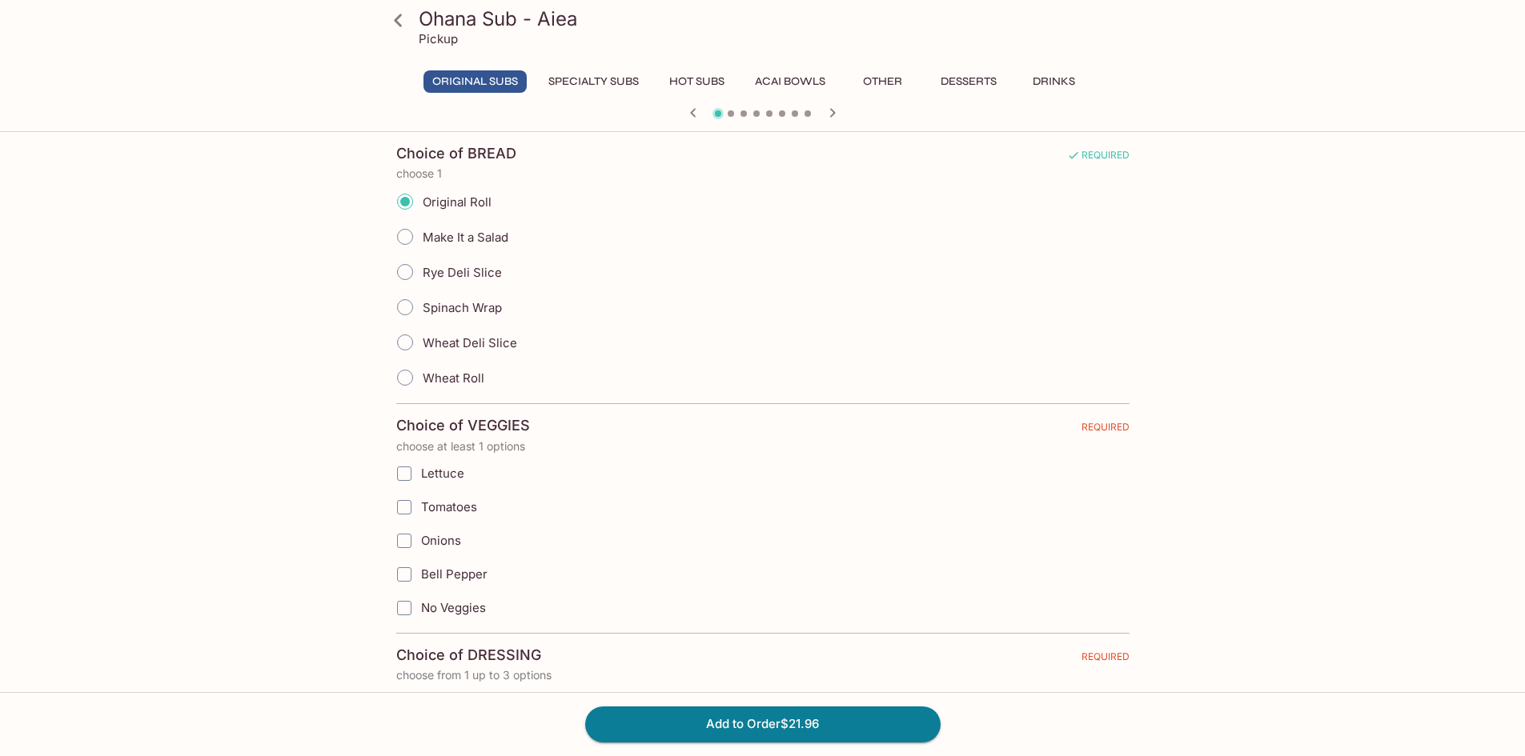
scroll to position [400, 0]
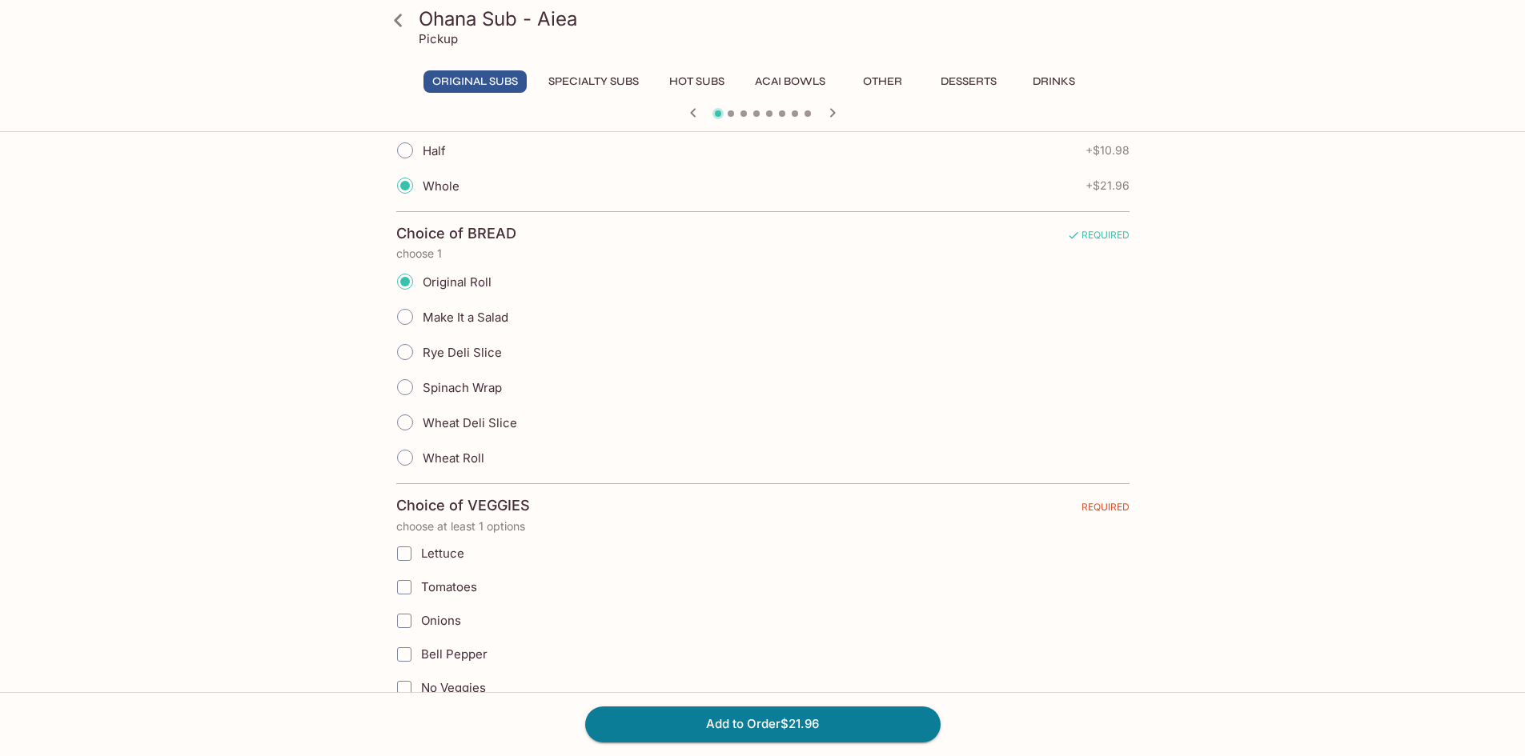
click at [409, 559] on input "Lettuce" at bounding box center [404, 554] width 32 height 32
checkbox input "true"
drag, startPoint x: 403, startPoint y: 582, endPoint x: 412, endPoint y: 611, distance: 30.1
click at [404, 585] on input "Tomatoes" at bounding box center [404, 587] width 32 height 32
click at [834, 112] on icon "button" at bounding box center [832, 112] width 6 height 9
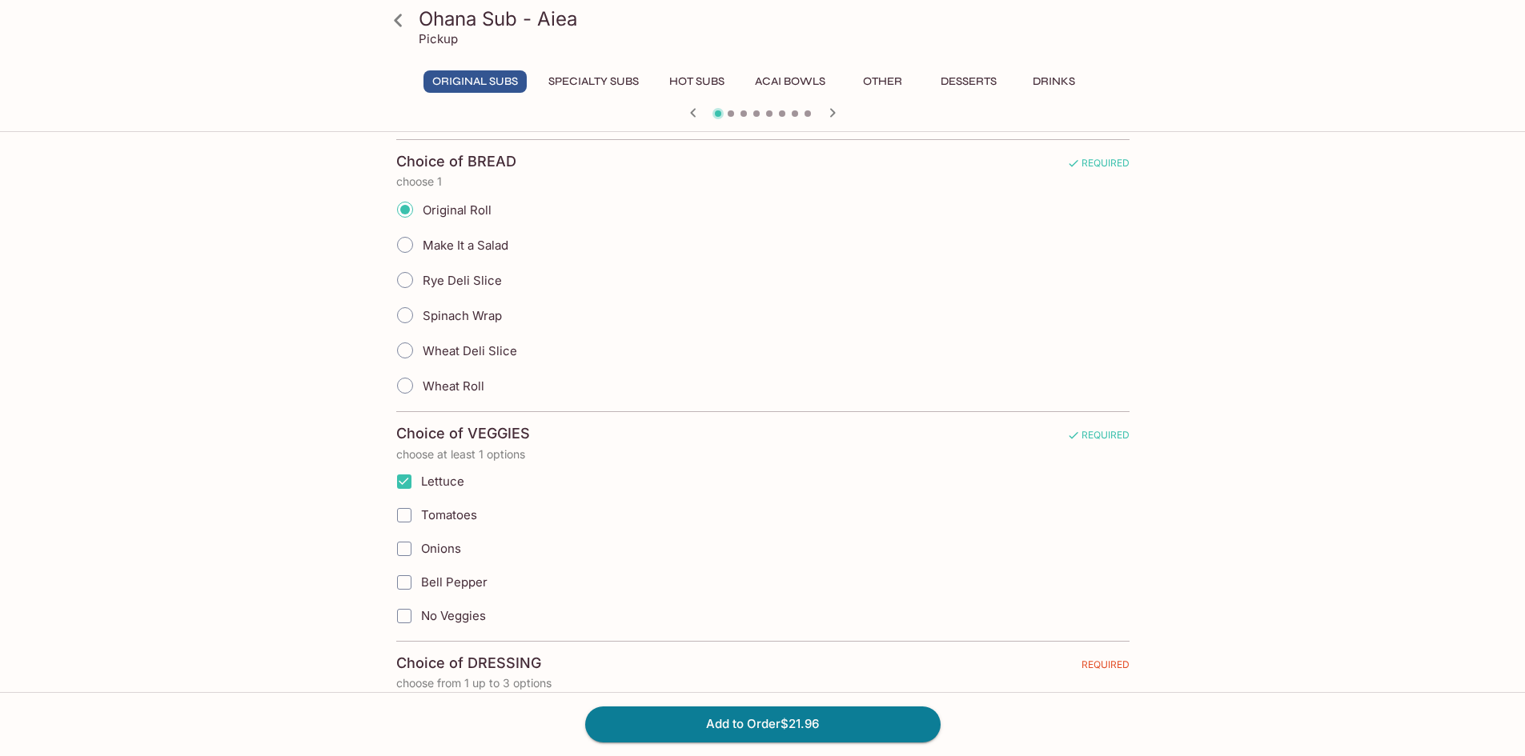
scroll to position [560, 0]
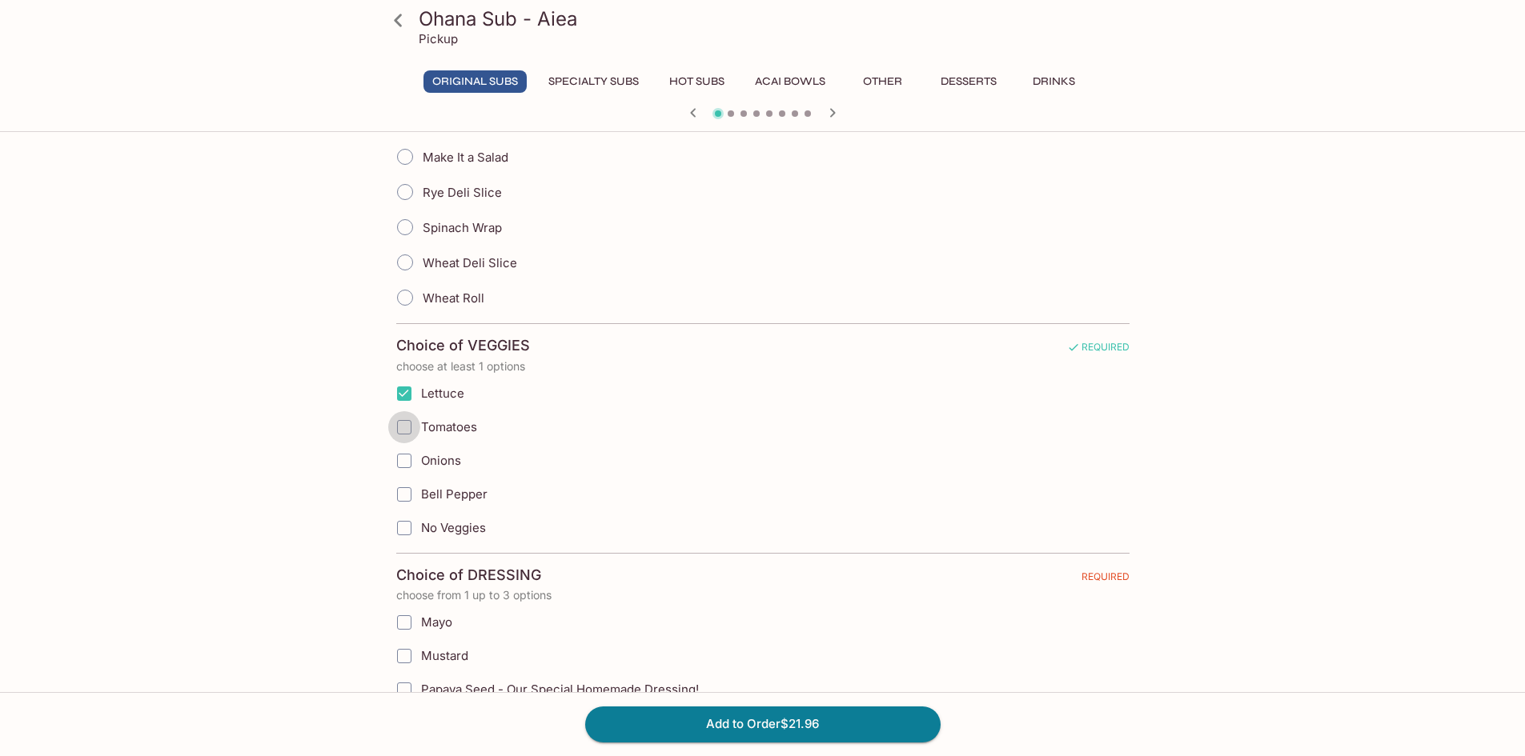
click at [412, 426] on input "Tomatoes" at bounding box center [404, 427] width 32 height 32
checkbox input "true"
click at [405, 458] on input "Onions" at bounding box center [404, 461] width 32 height 32
checkbox input "true"
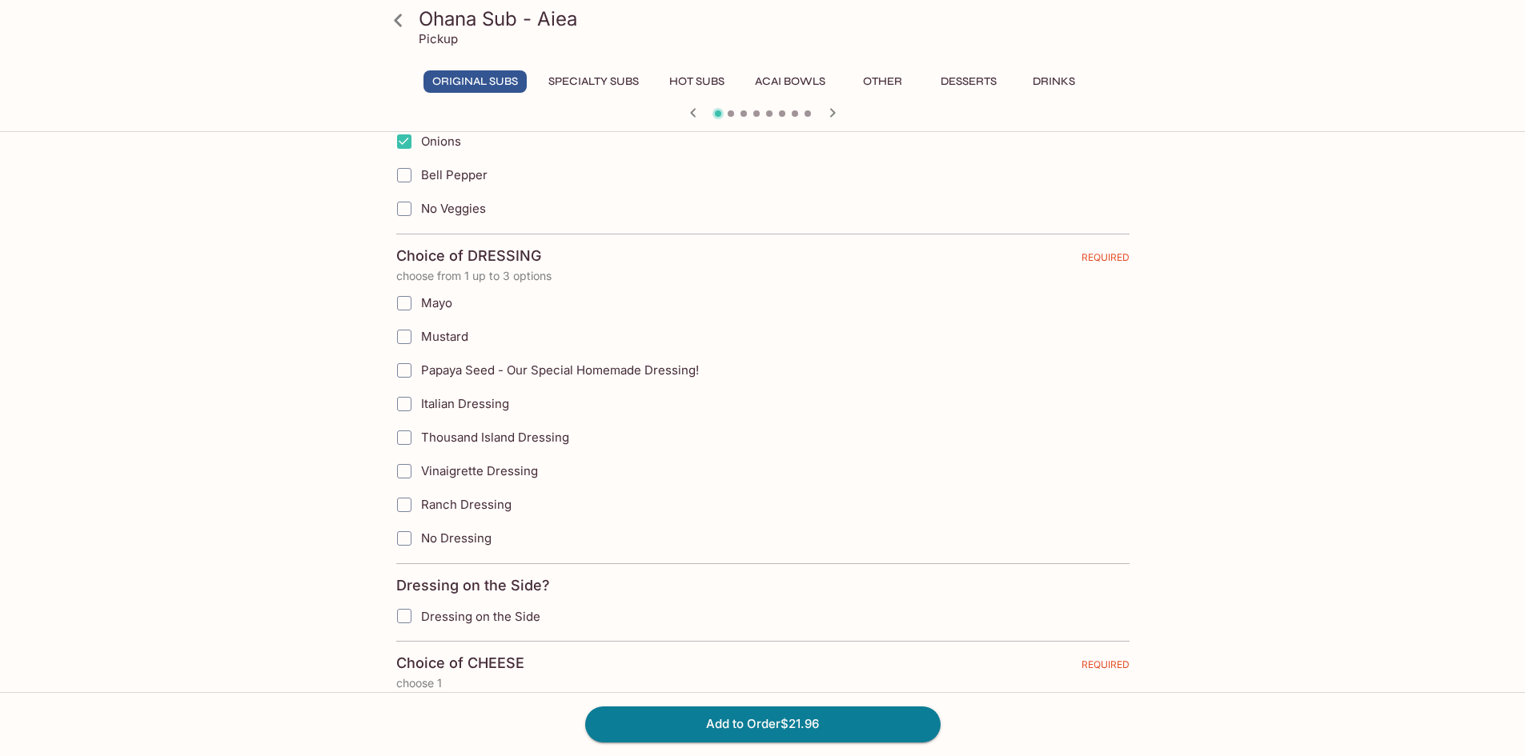
scroll to position [880, 0]
click at [406, 374] on input "Papaya Seed - Our Special Homemade Dressing!" at bounding box center [404, 370] width 32 height 32
checkbox input "true"
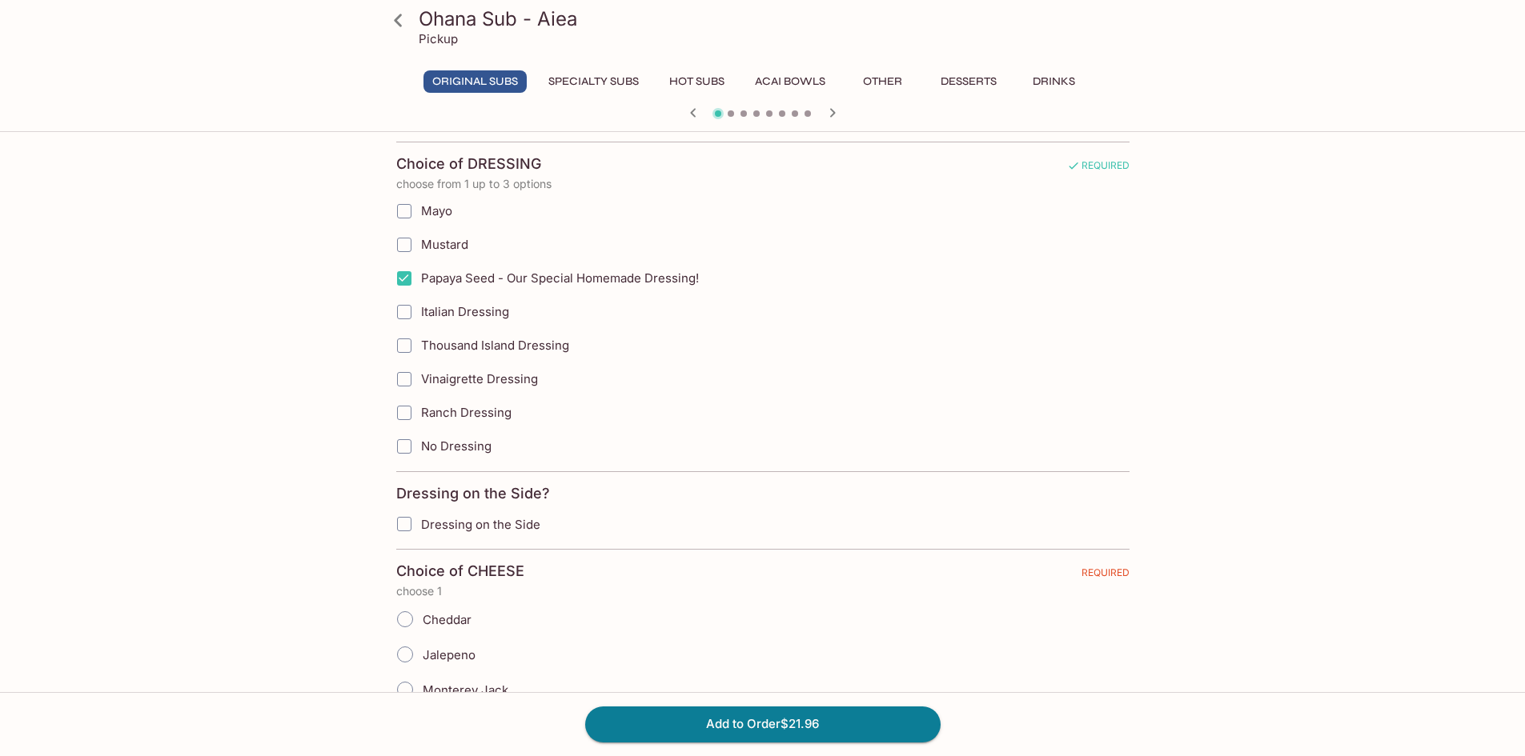
scroll to position [1120, 0]
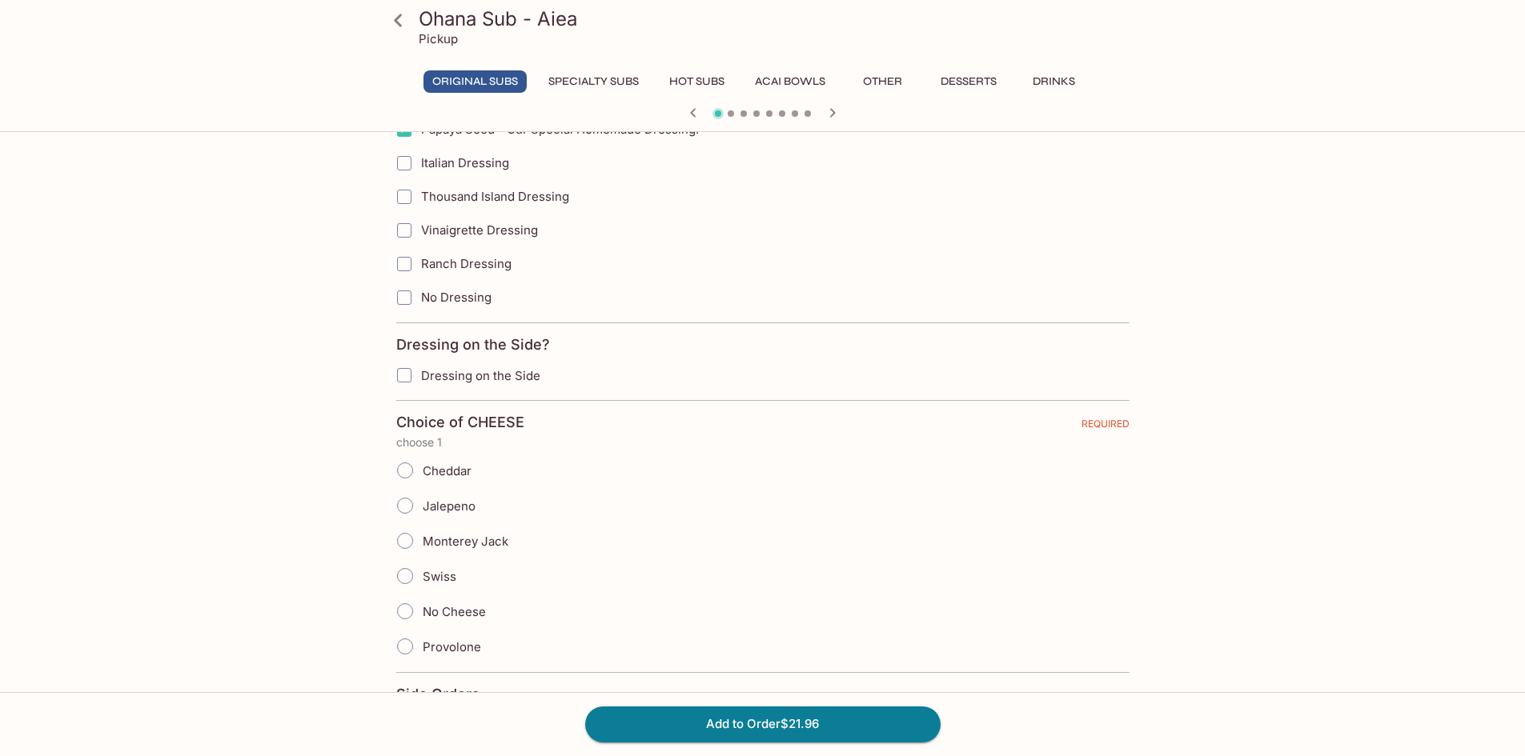
click at [415, 468] on input "Cheddar" at bounding box center [405, 471] width 34 height 34
radio input "true"
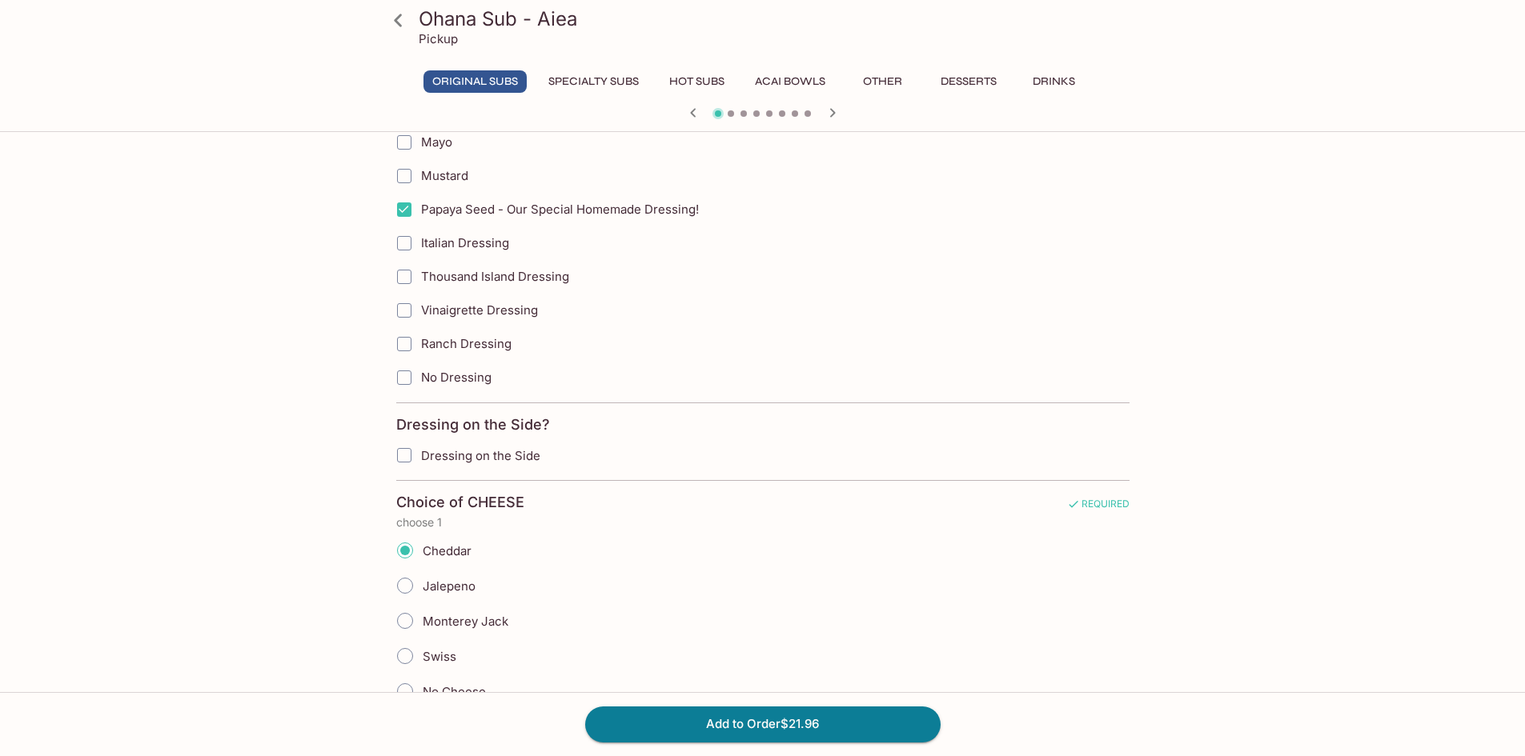
click at [403, 454] on input "Dressing on the Side" at bounding box center [404, 455] width 32 height 32
click at [400, 456] on input "Dressing on the Side" at bounding box center [404, 455] width 32 height 32
click at [406, 454] on input "Dressing on the Side" at bounding box center [404, 455] width 32 height 32
click at [832, 111] on icon "button" at bounding box center [832, 112] width 6 height 9
click at [416, 455] on input "Dressing on the Side" at bounding box center [404, 455] width 32 height 32
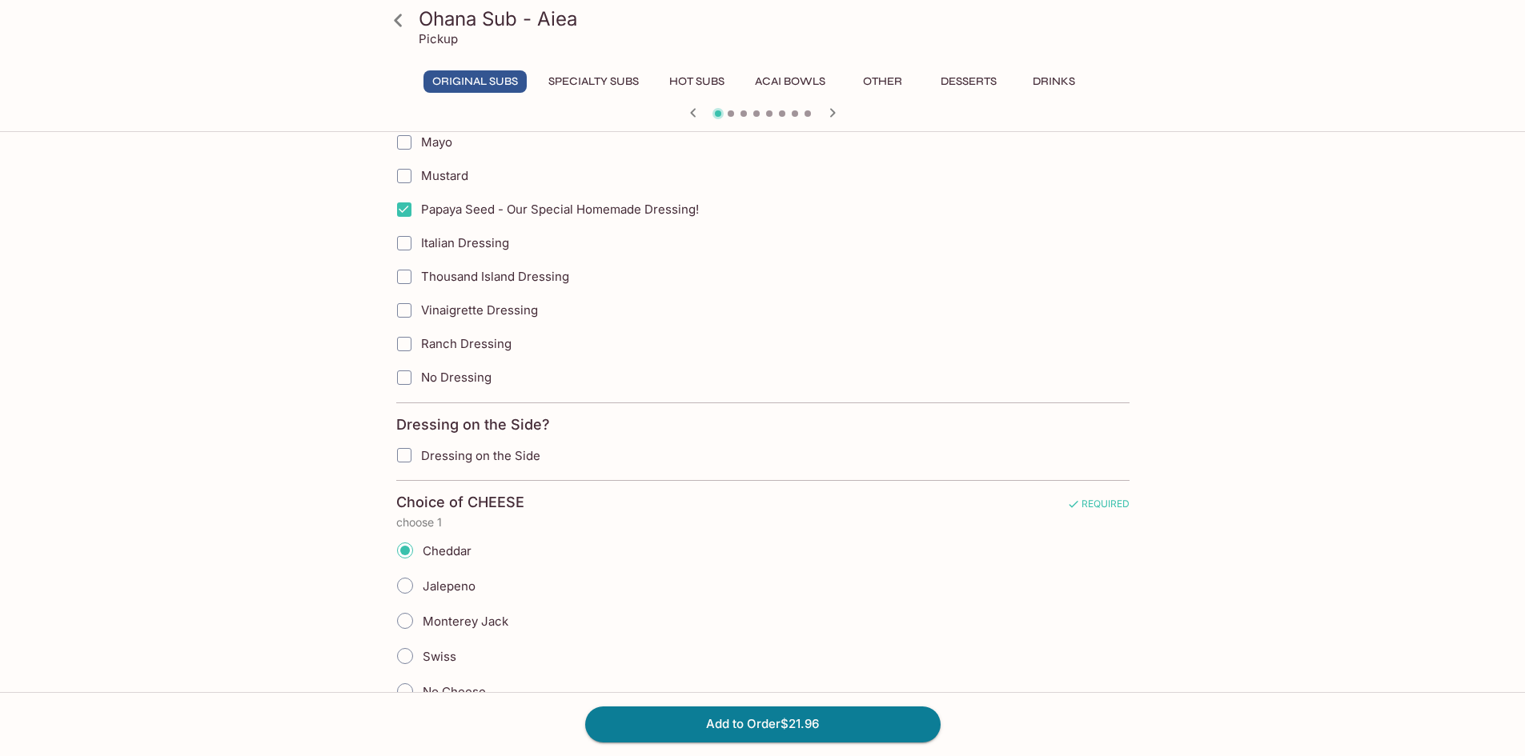
click at [410, 456] on input "Dressing on the Side" at bounding box center [404, 455] width 32 height 32
checkbox input "true"
click at [772, 722] on button "Add to Order $21.96" at bounding box center [762, 724] width 355 height 35
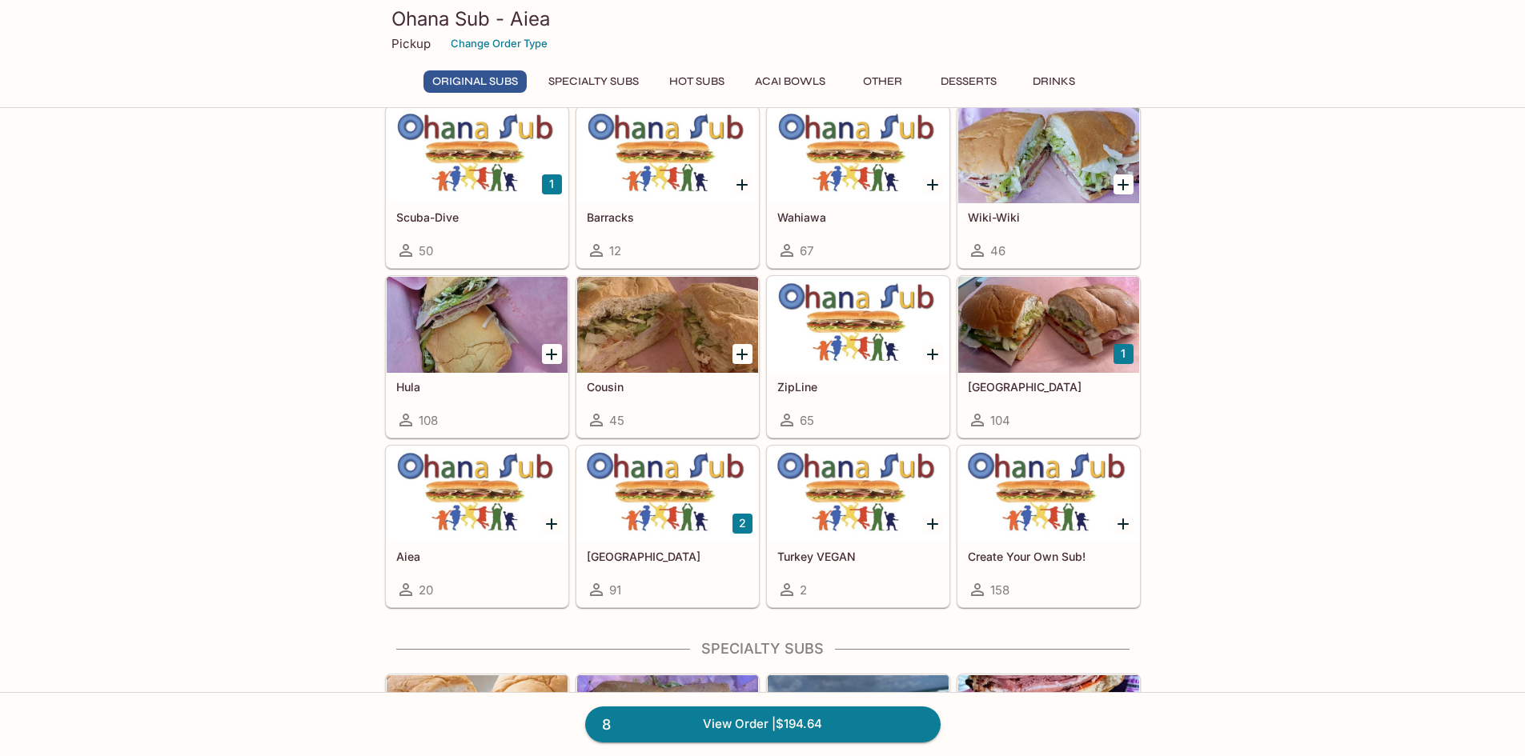
scroll to position [400, 0]
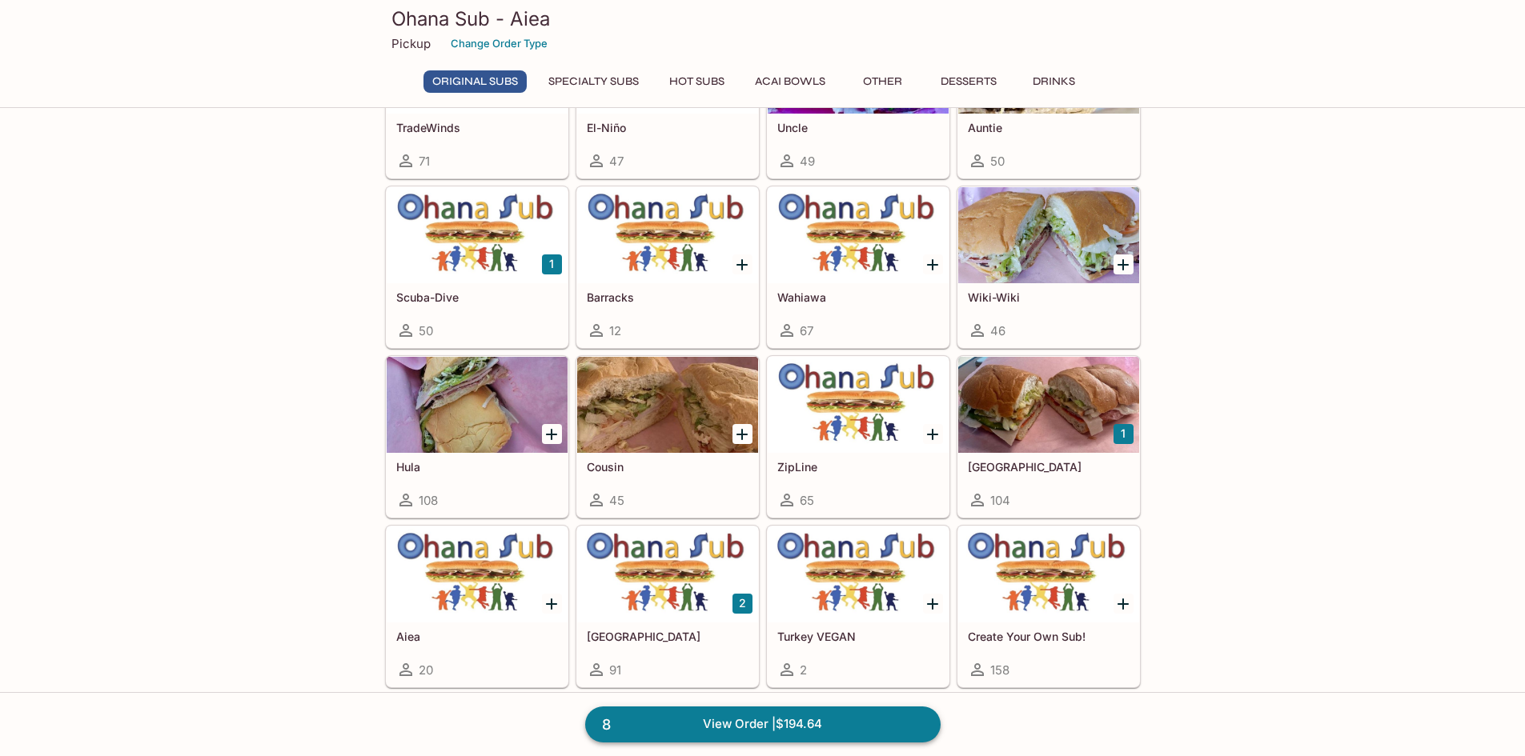
click at [816, 728] on link "8 View Order | $194.64" at bounding box center [762, 724] width 355 height 35
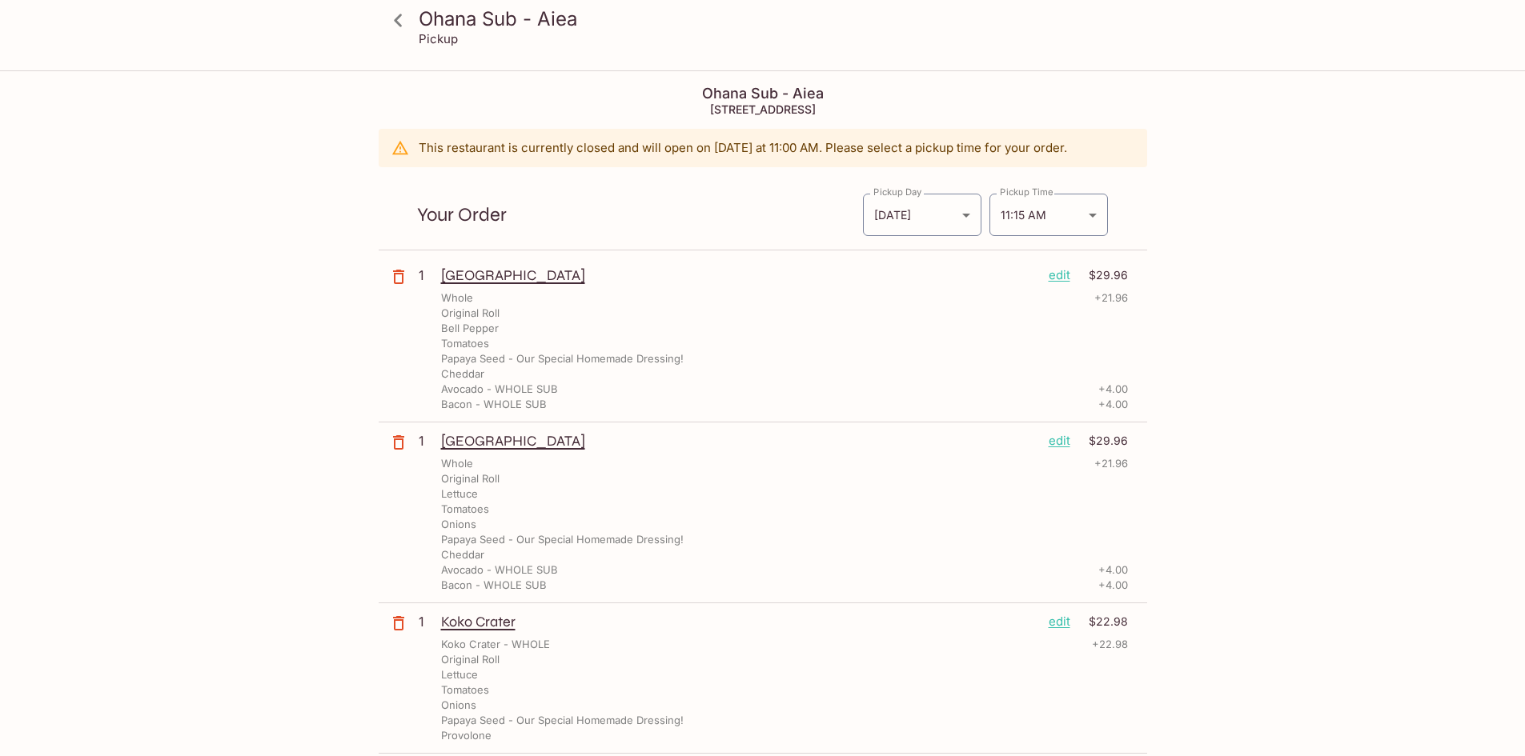
click at [1064, 281] on p "edit" at bounding box center [1059, 275] width 22 height 18
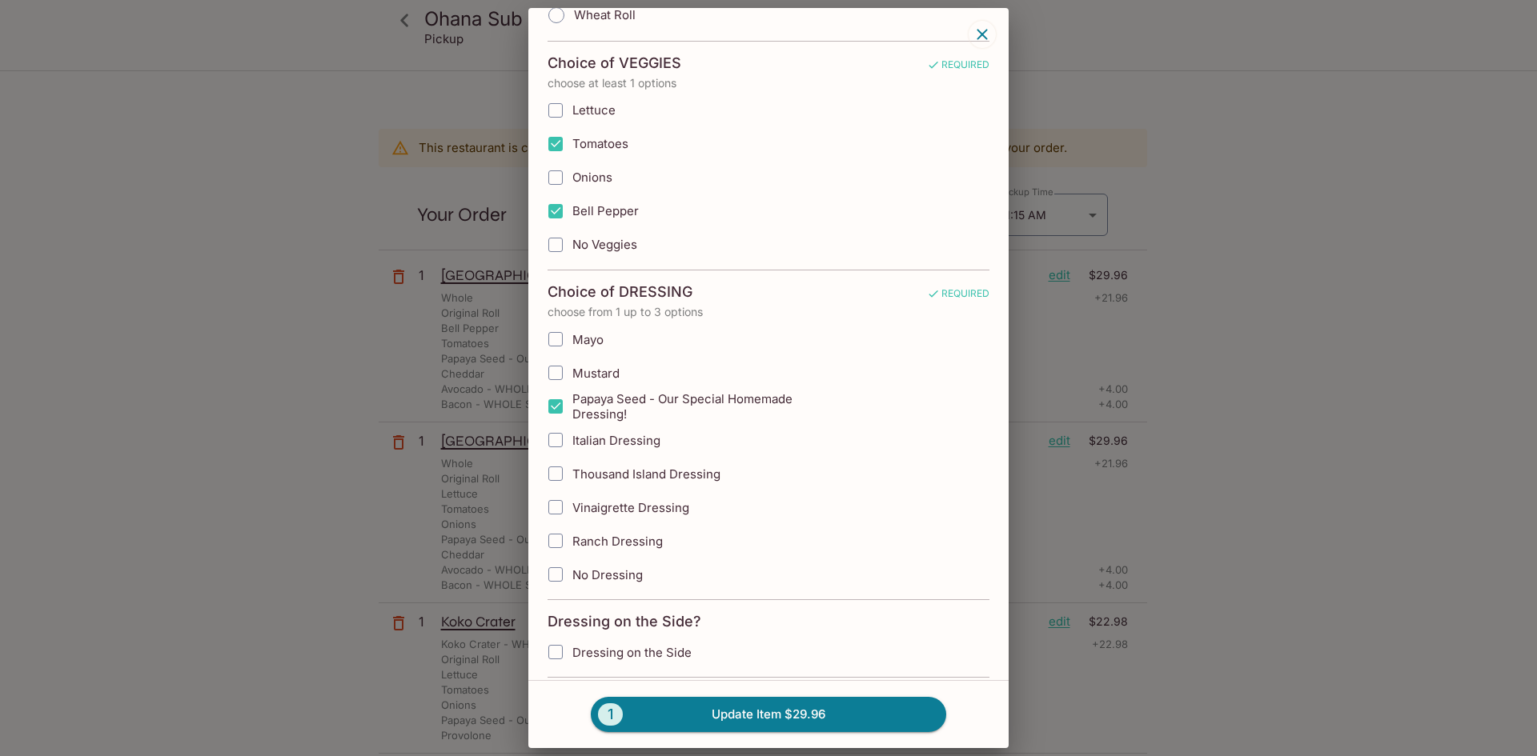
scroll to position [480, 0]
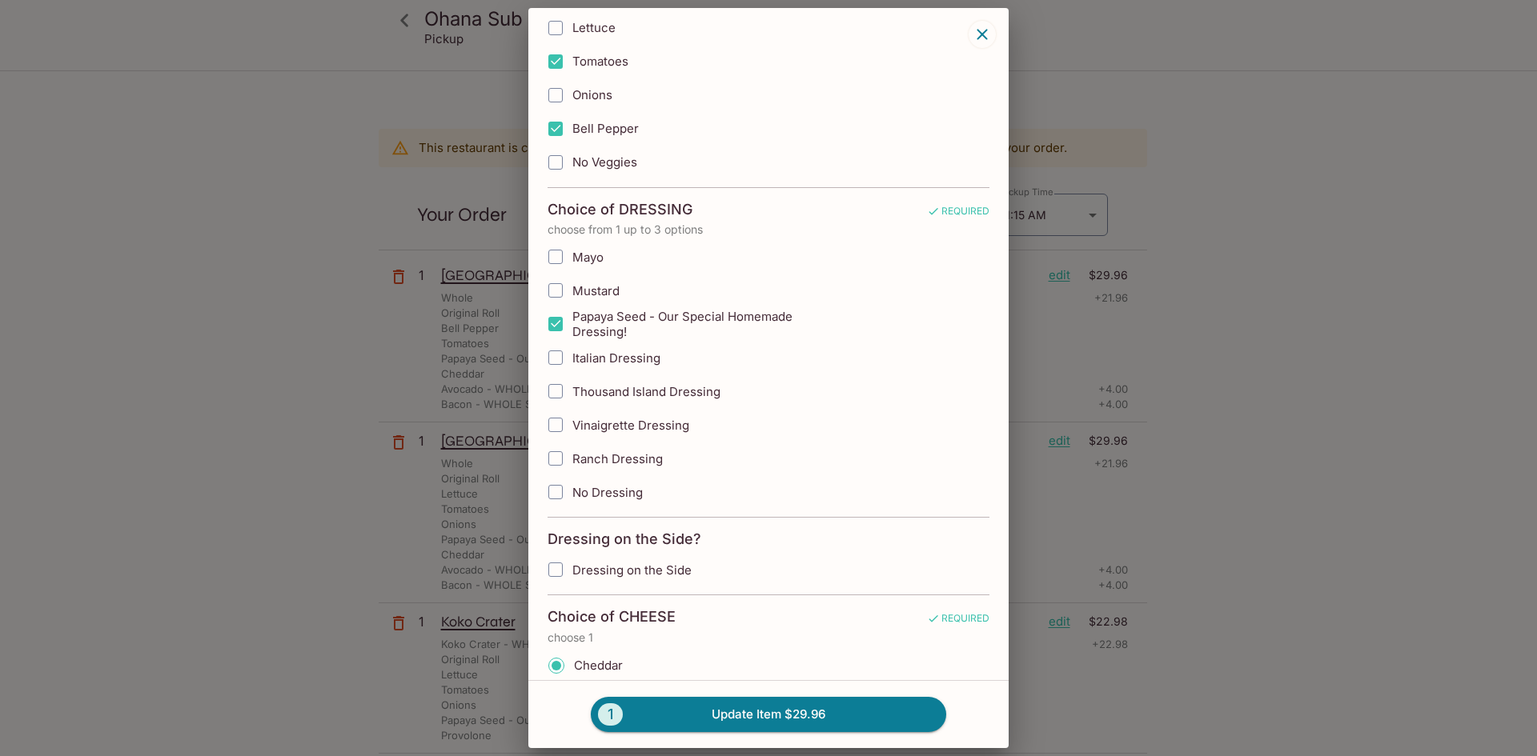
click at [559, 568] on input "Dressing on the Side" at bounding box center [555, 570] width 32 height 32
checkbox input "true"
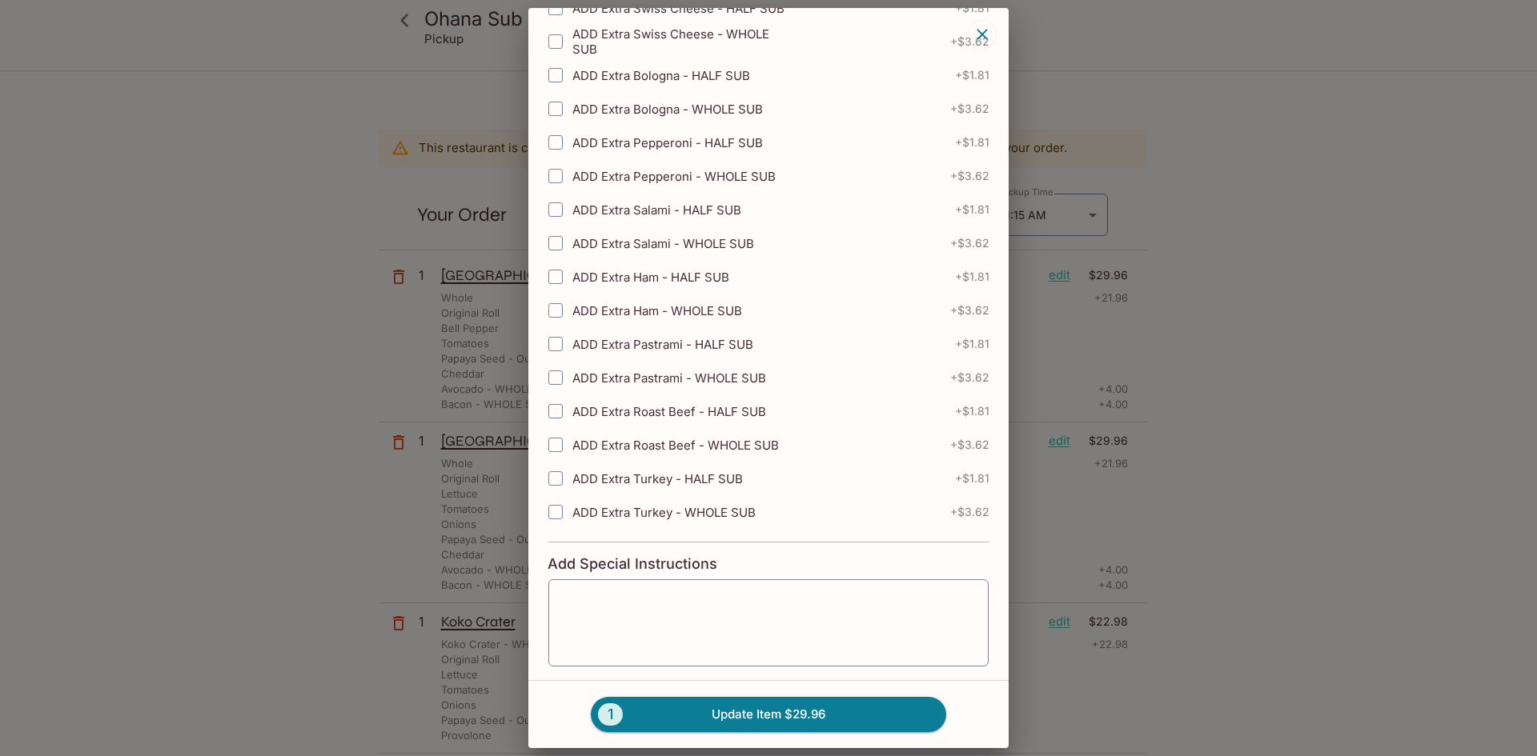
scroll to position [2125, 0]
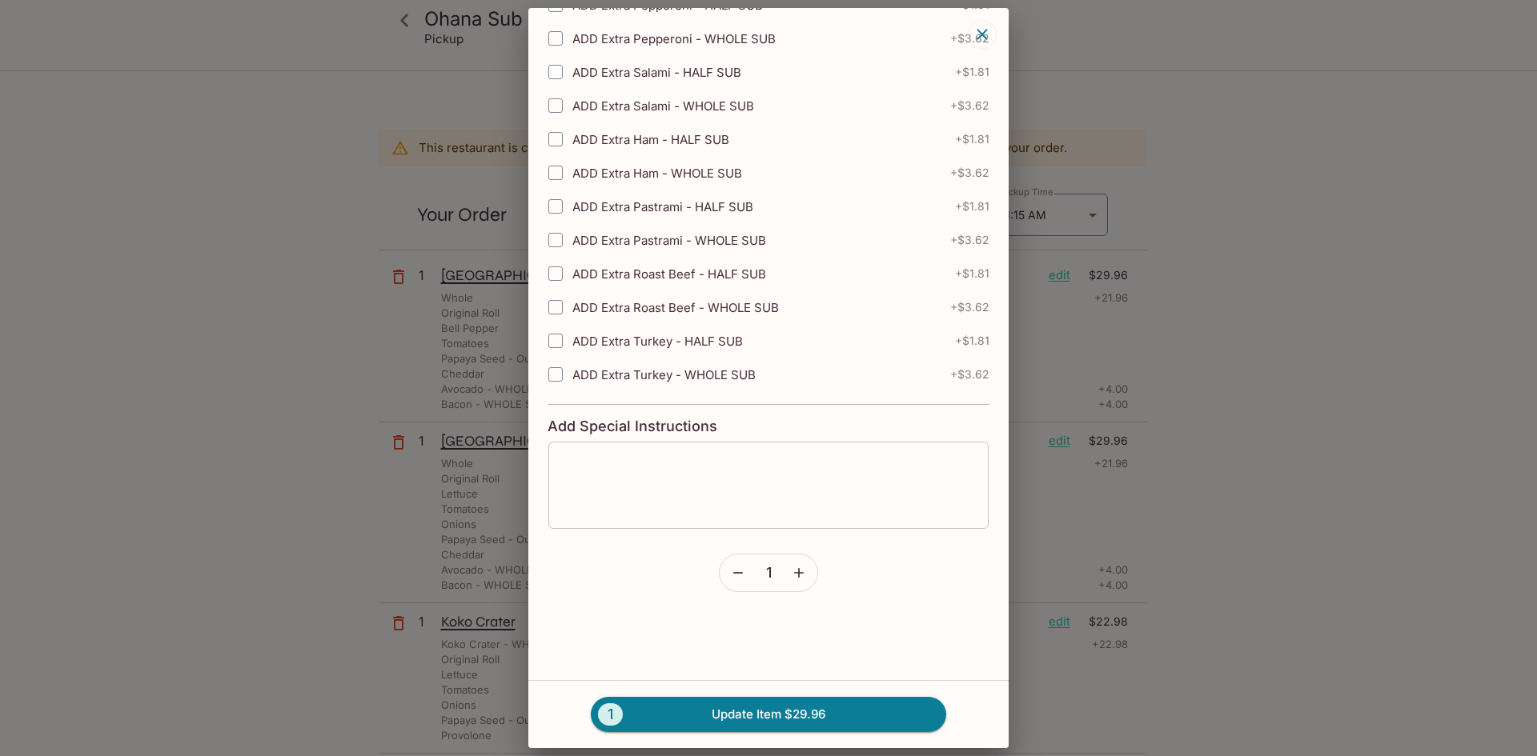
click at [686, 509] on textarea at bounding box center [768, 485] width 418 height 61
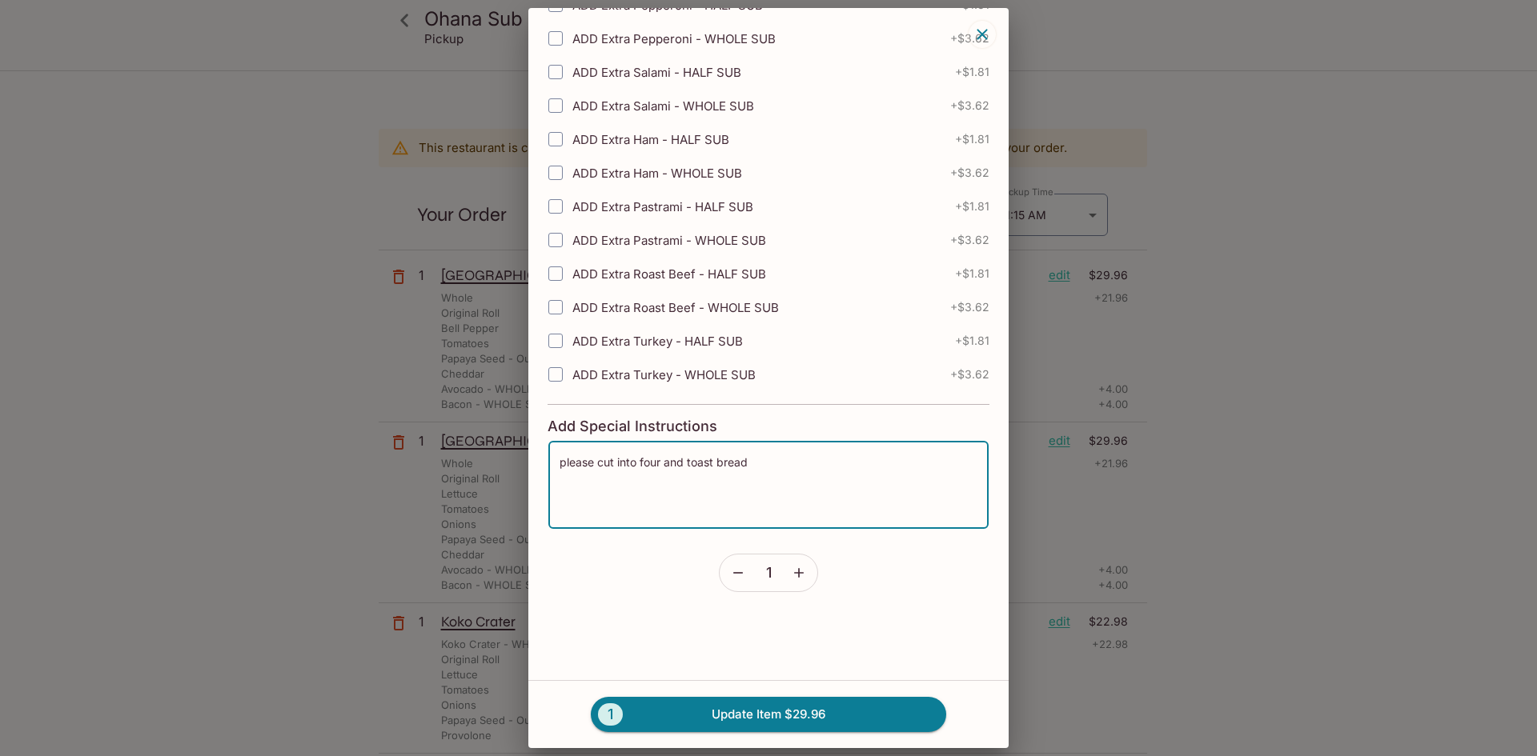
drag, startPoint x: 775, startPoint y: 455, endPoint x: 554, endPoint y: 461, distance: 221.0
click at [551, 461] on div "please cut into four and toast bread x ​" at bounding box center [768, 485] width 442 height 89
paste textarea "25-279944946"
type textarea "please cut into four and toast bread"
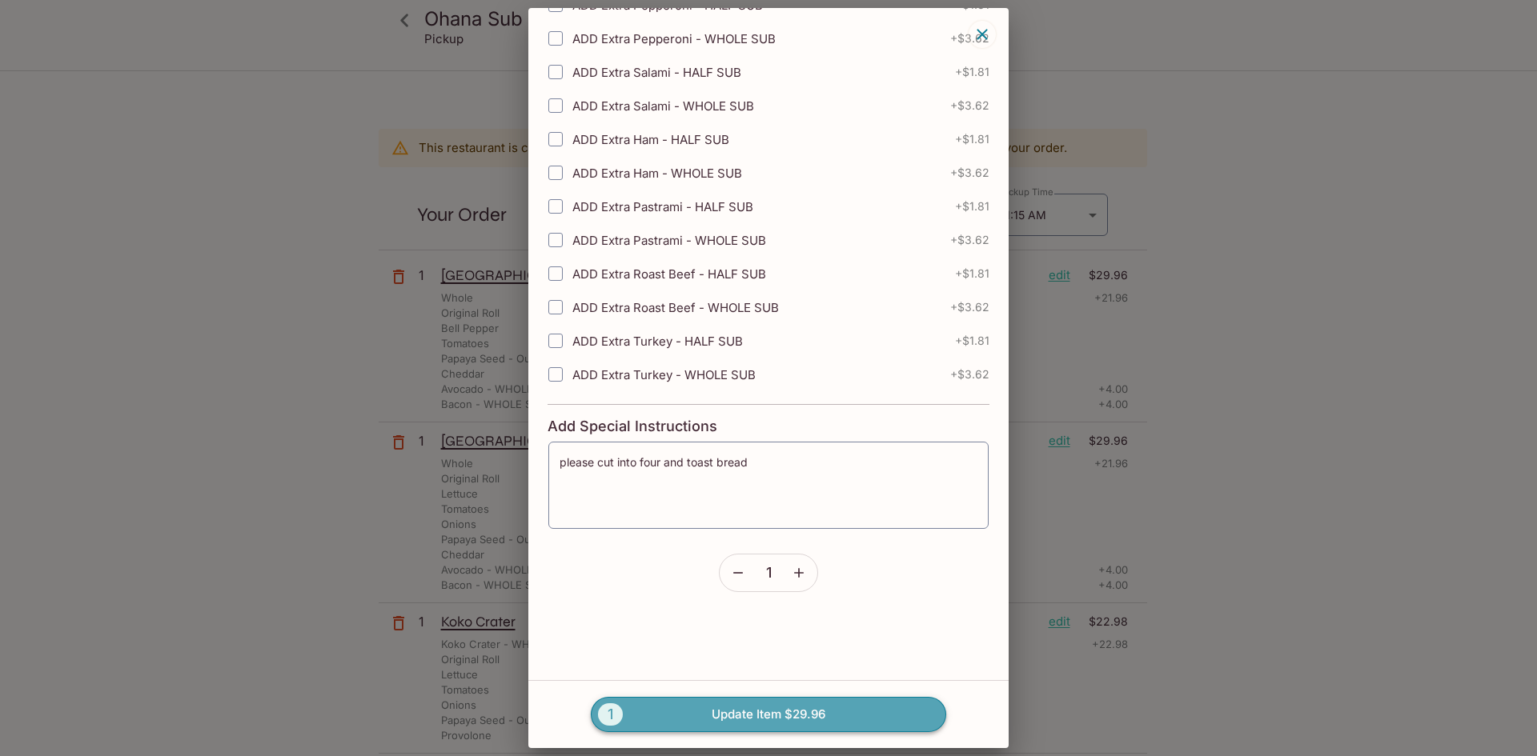
click at [691, 716] on button "1 Update Item $29.96" at bounding box center [768, 714] width 355 height 35
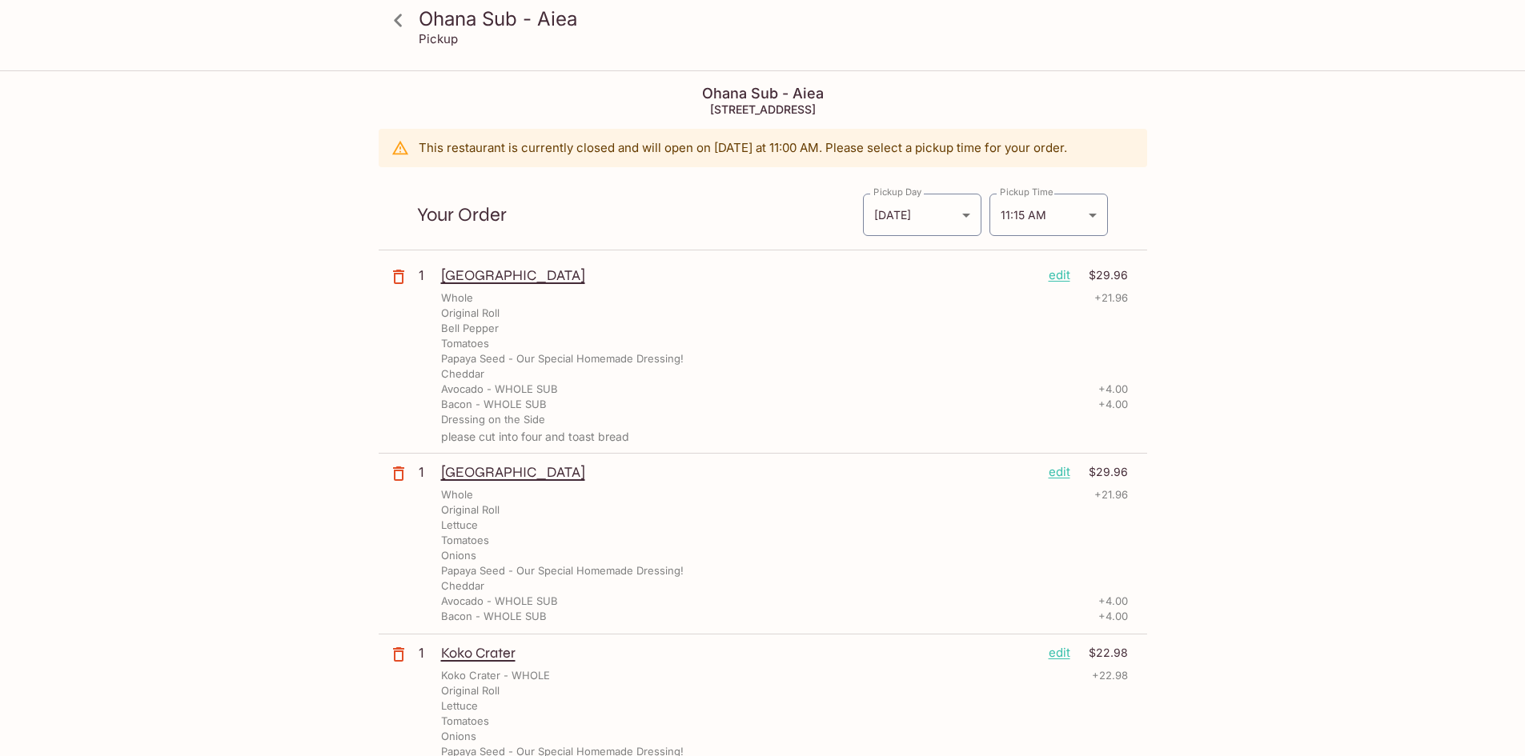
click at [1058, 471] on p "edit" at bounding box center [1059, 472] width 22 height 18
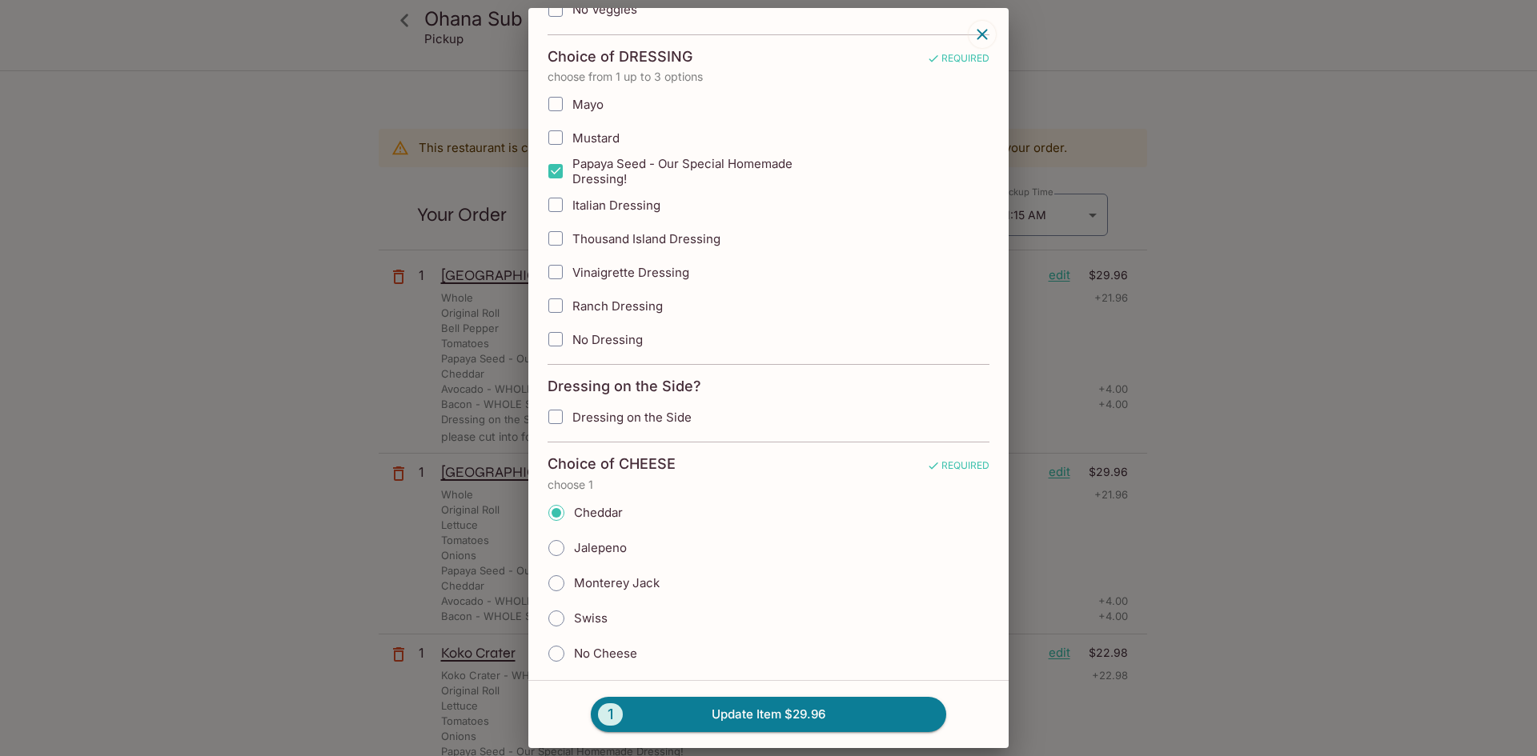
scroll to position [560, 0]
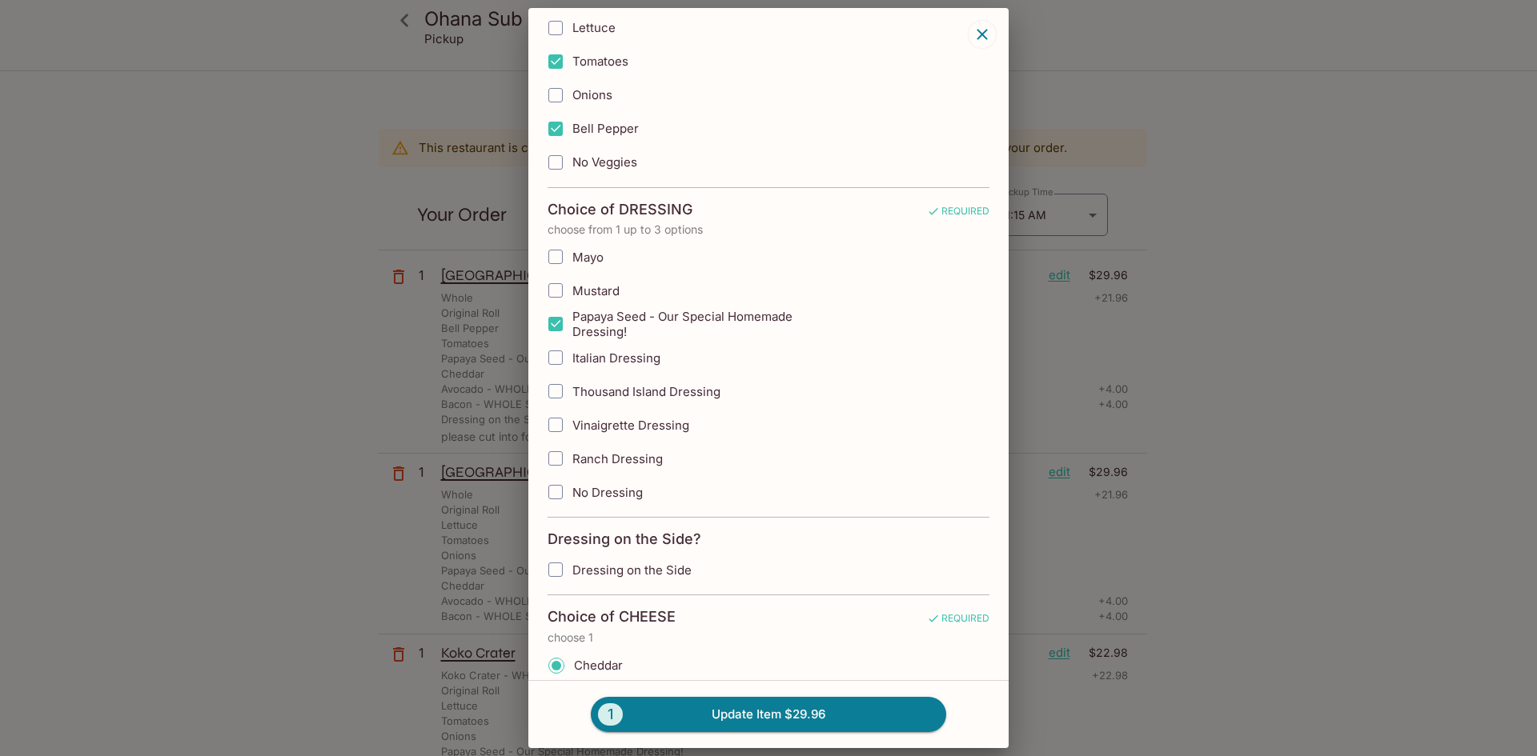
click at [562, 567] on input "Dressing on the Side" at bounding box center [555, 570] width 32 height 32
checkbox input "true"
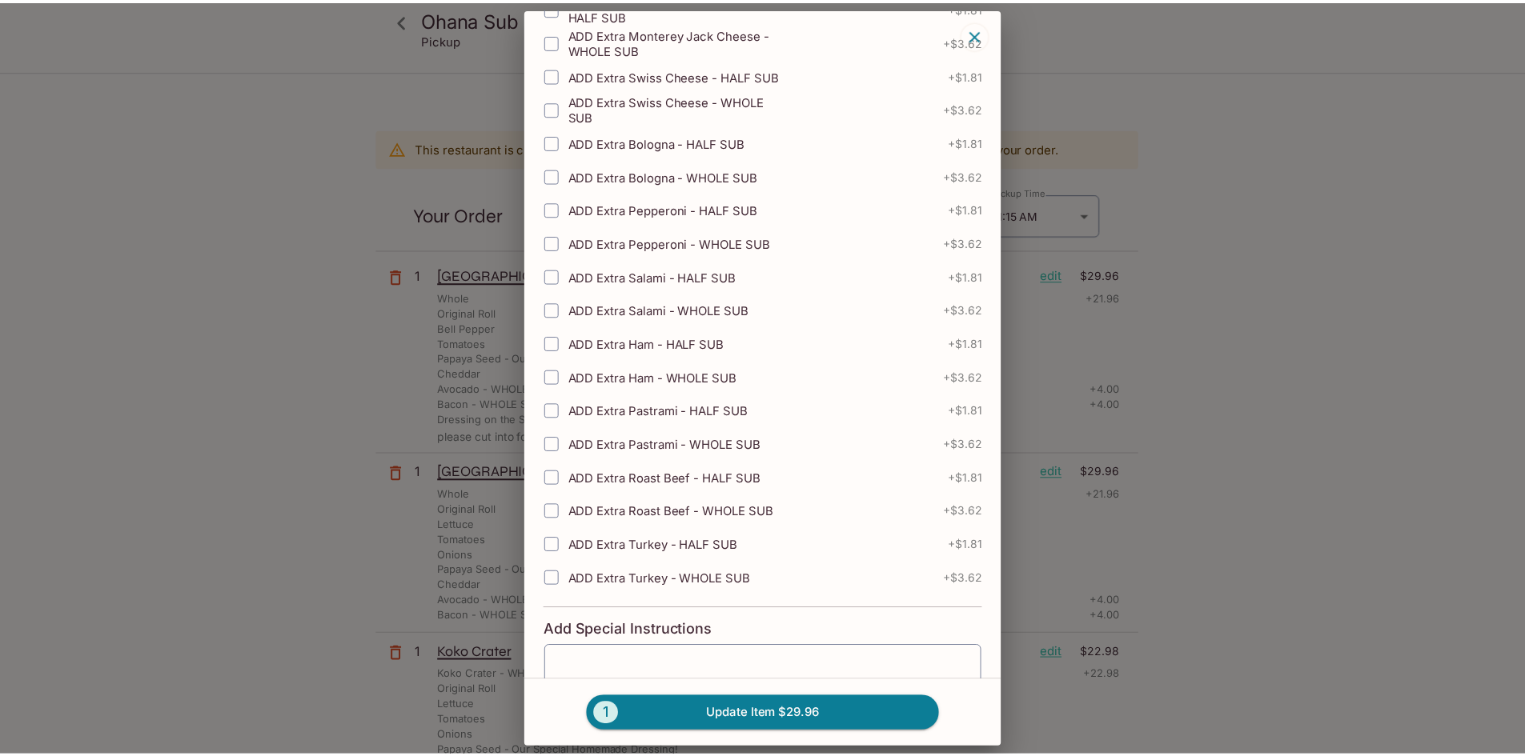
scroll to position [2125, 0]
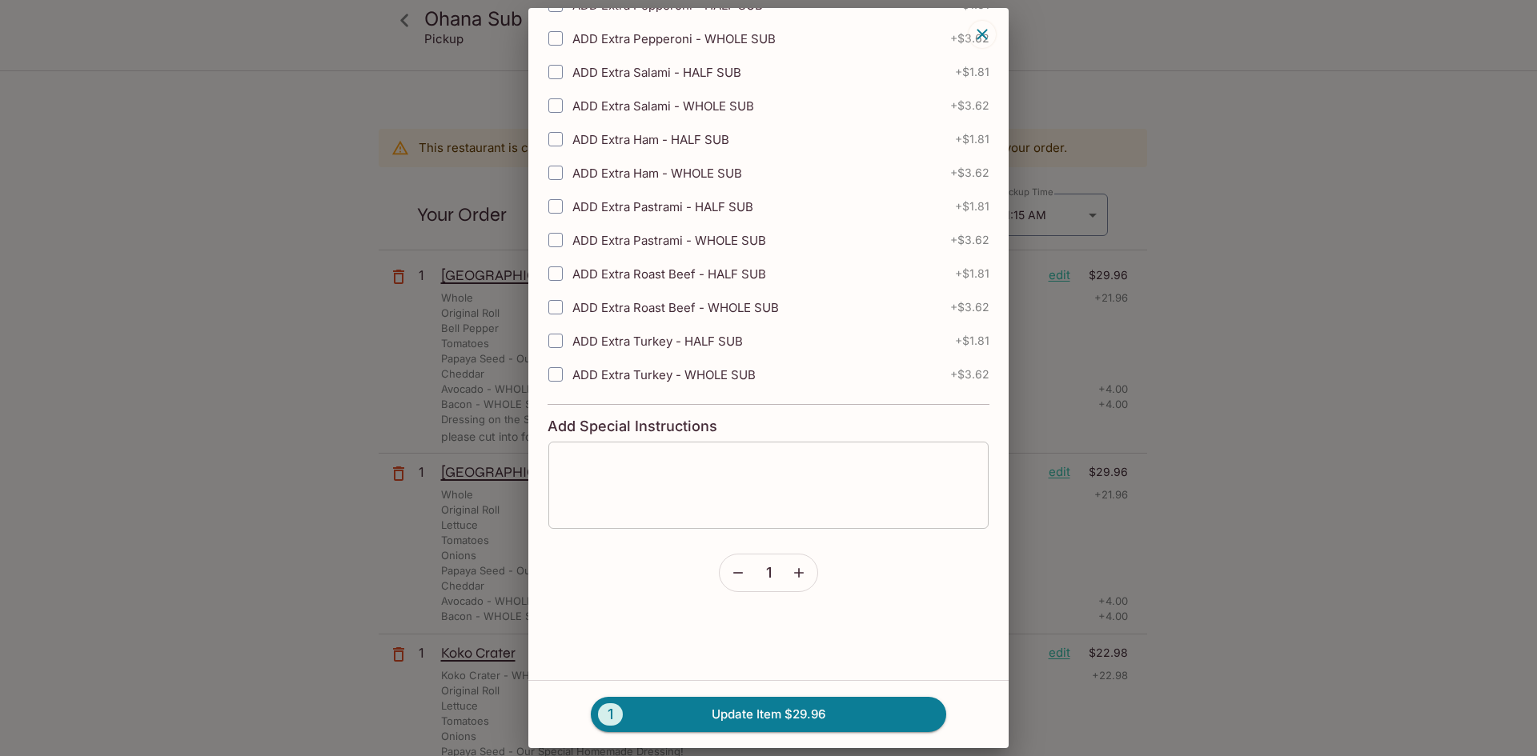
click at [681, 471] on textarea at bounding box center [768, 485] width 418 height 61
paste textarea "please cut into four and toast bread"
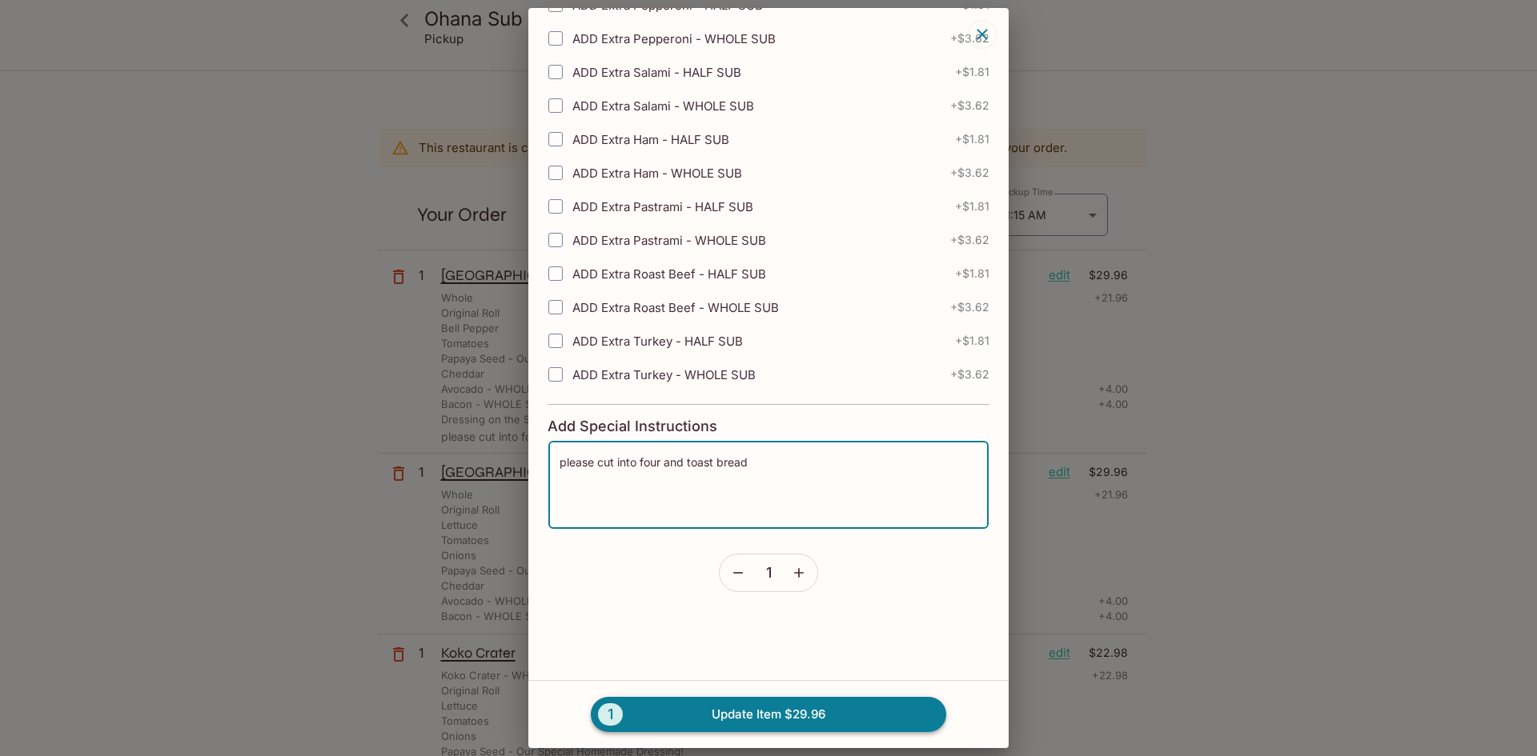
type textarea "please cut into four and toast bread"
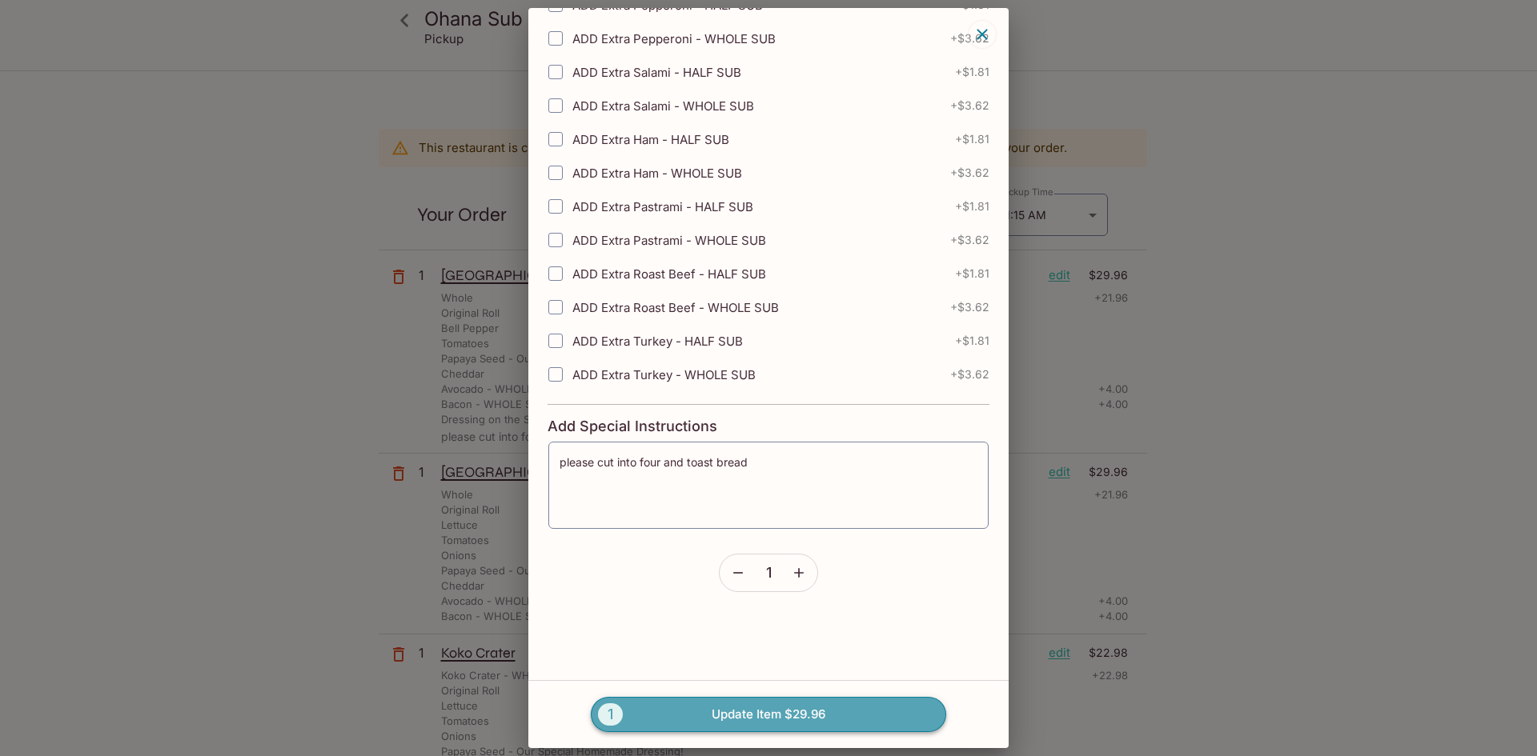
click at [723, 716] on button "1 Update Item $29.96" at bounding box center [768, 714] width 355 height 35
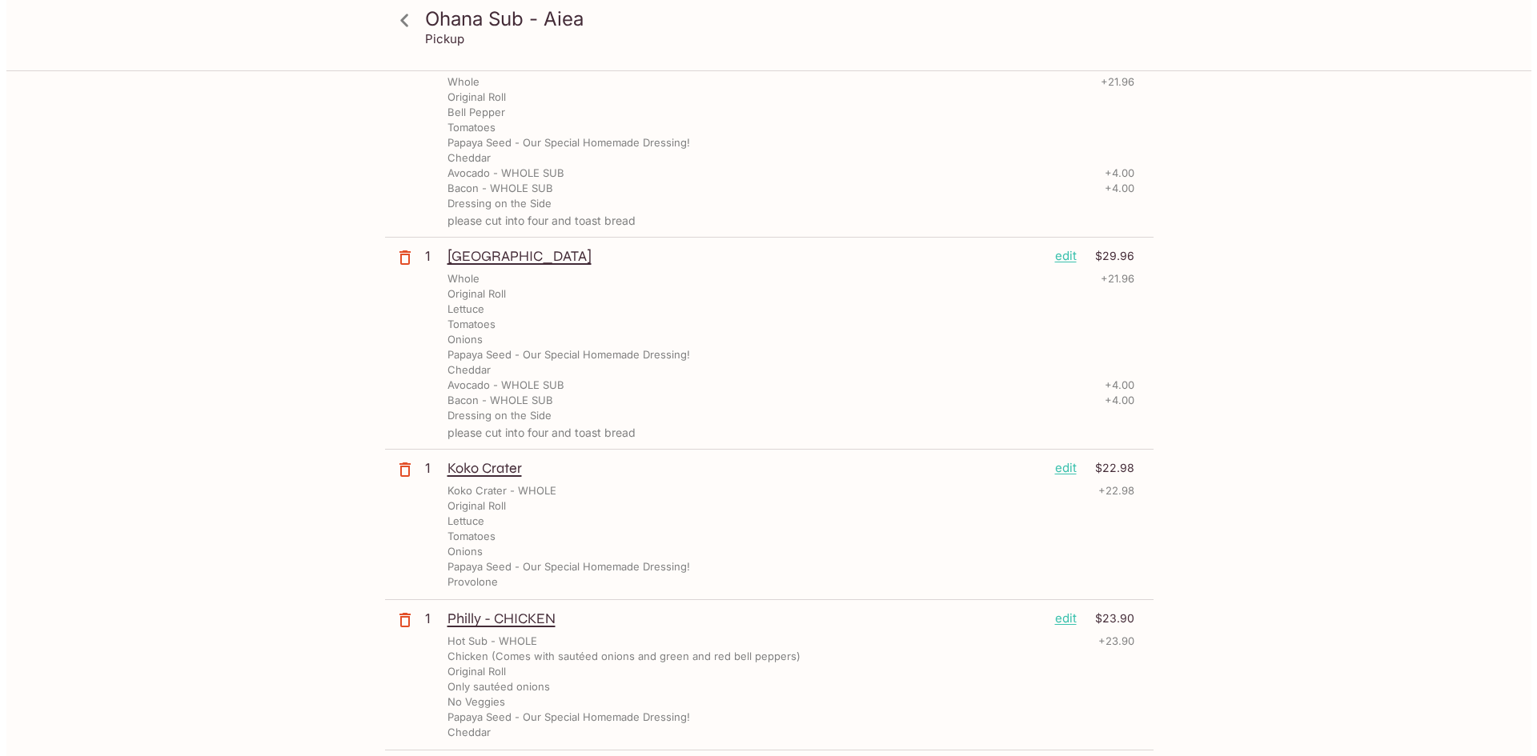
scroll to position [320, 0]
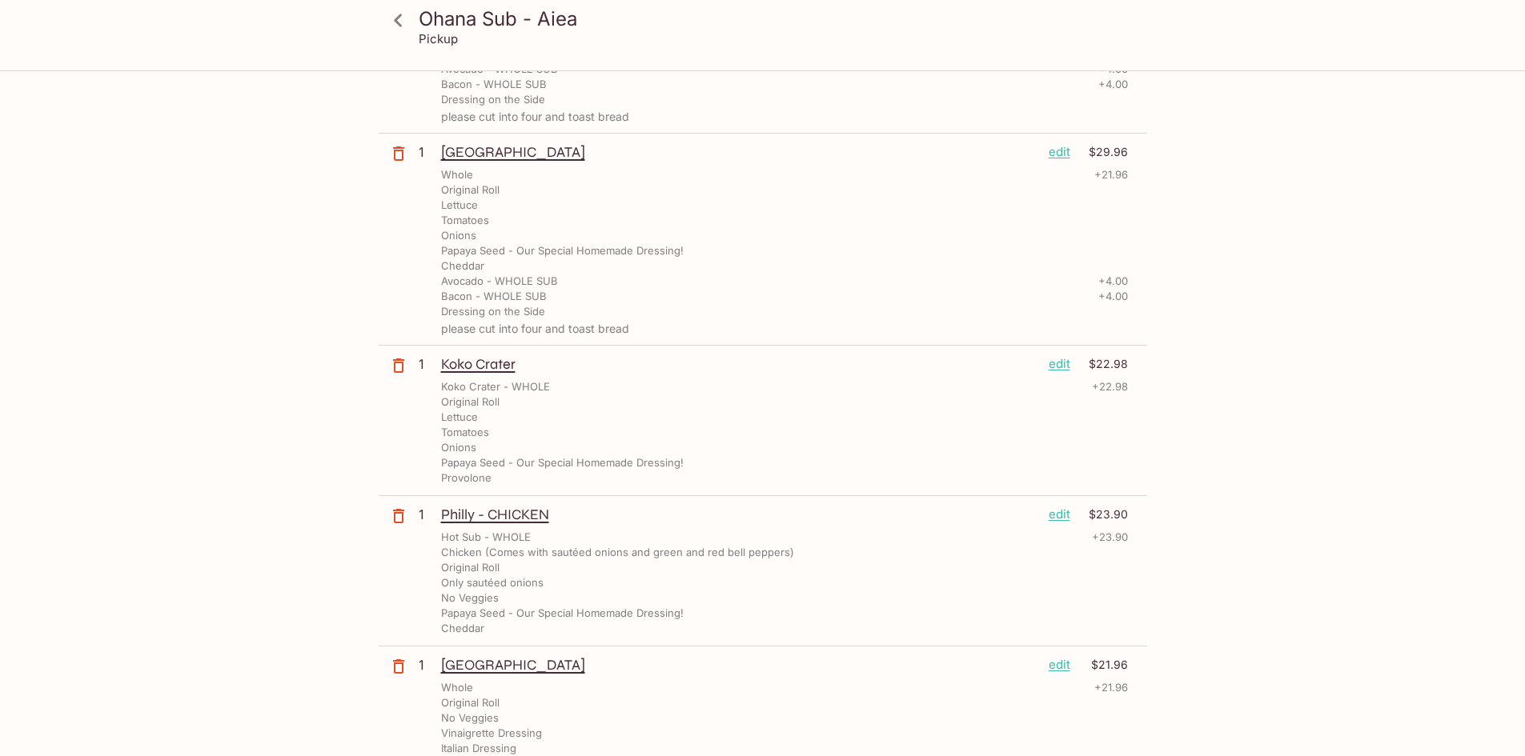
click at [1063, 369] on p "edit" at bounding box center [1059, 364] width 22 height 18
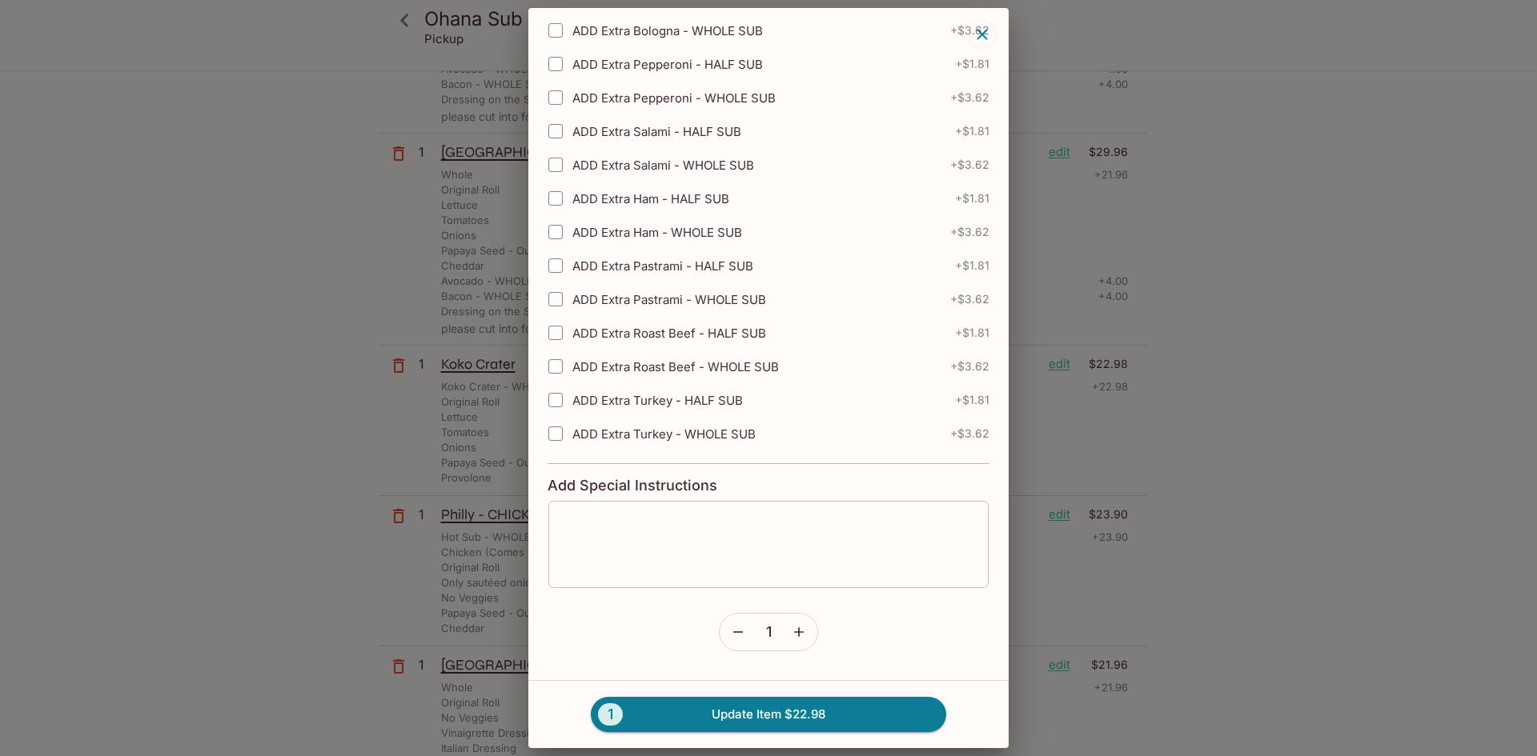
scroll to position [2125, 0]
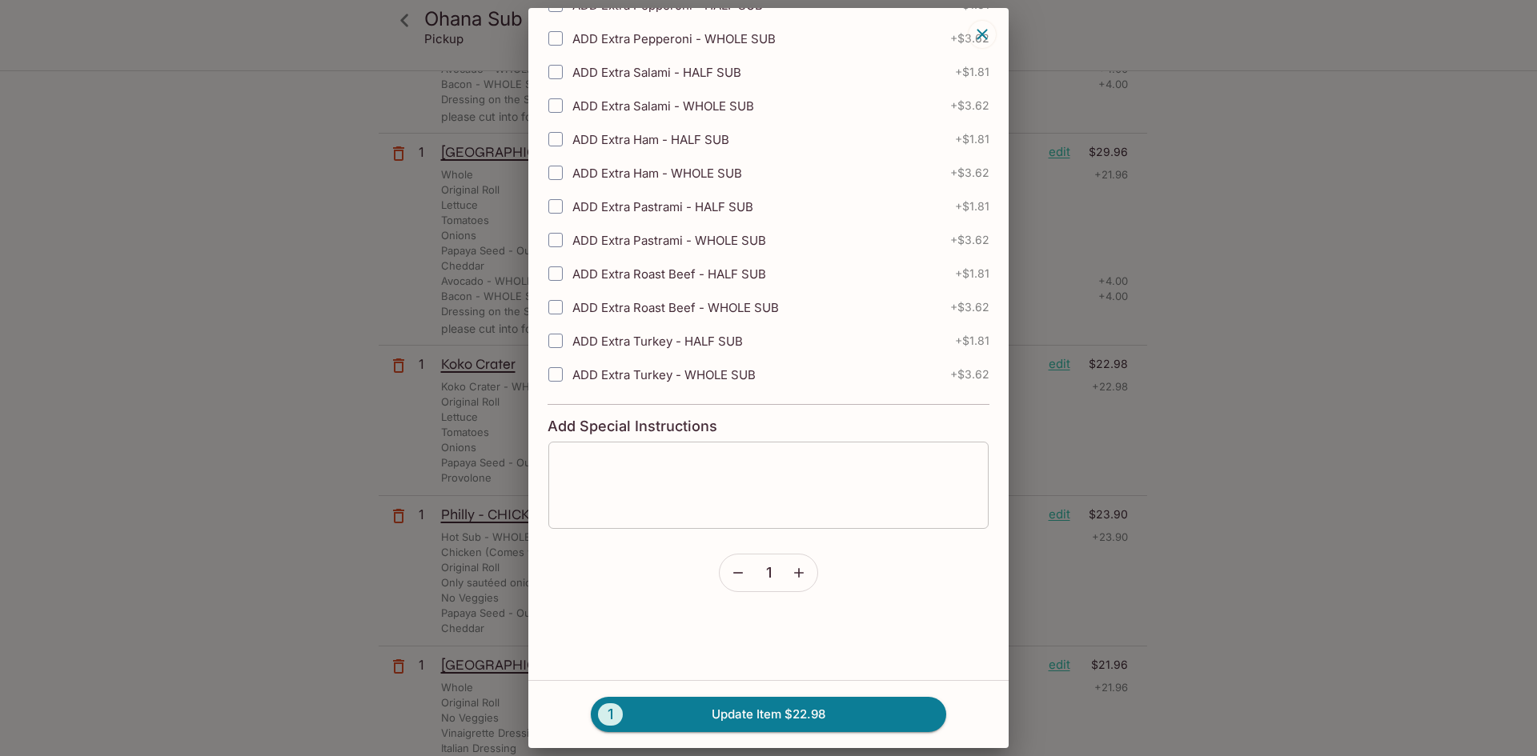
click at [717, 515] on textarea at bounding box center [768, 485] width 418 height 61
paste textarea "please cut into four and toast bread"
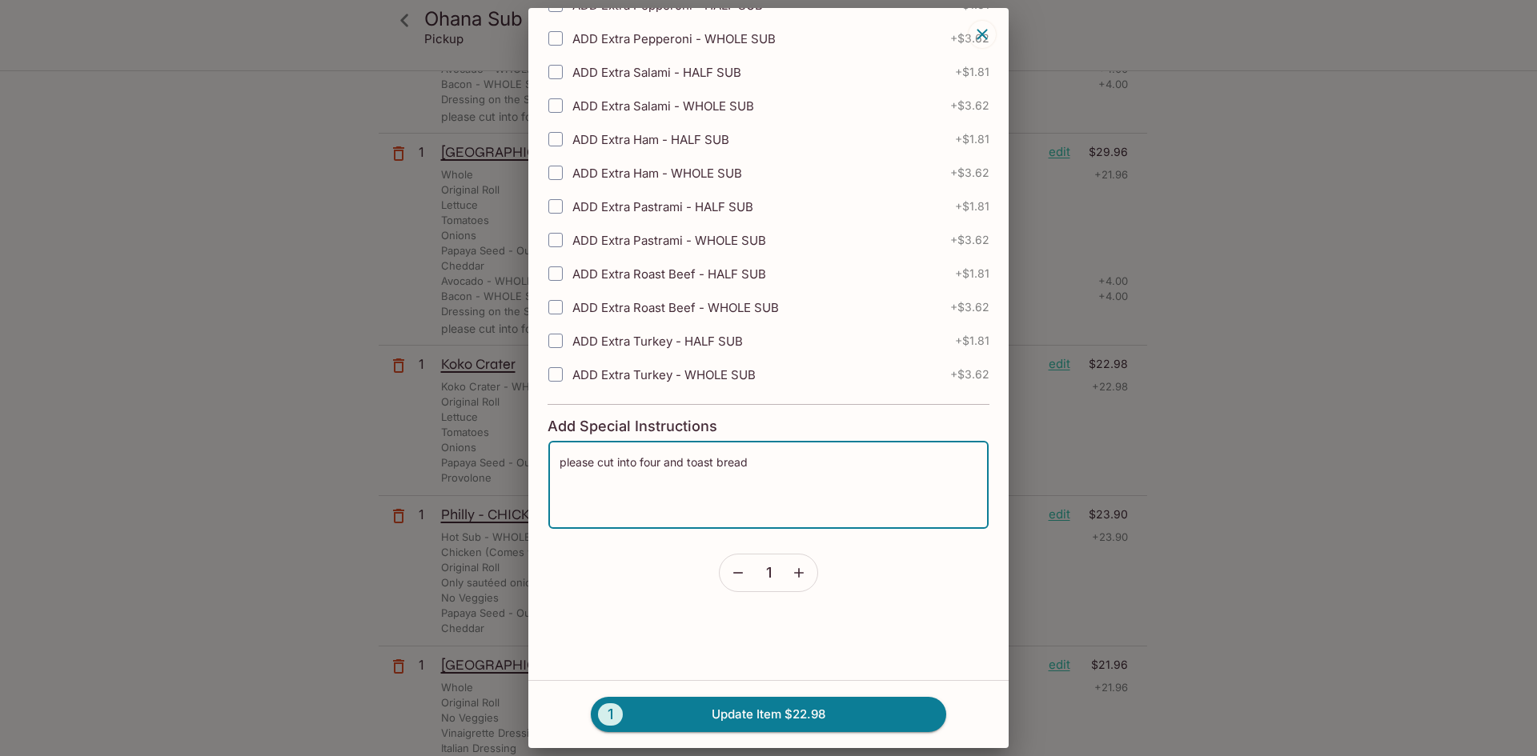
click at [659, 463] on textarea "please cut into four and toast bread" at bounding box center [768, 485] width 418 height 61
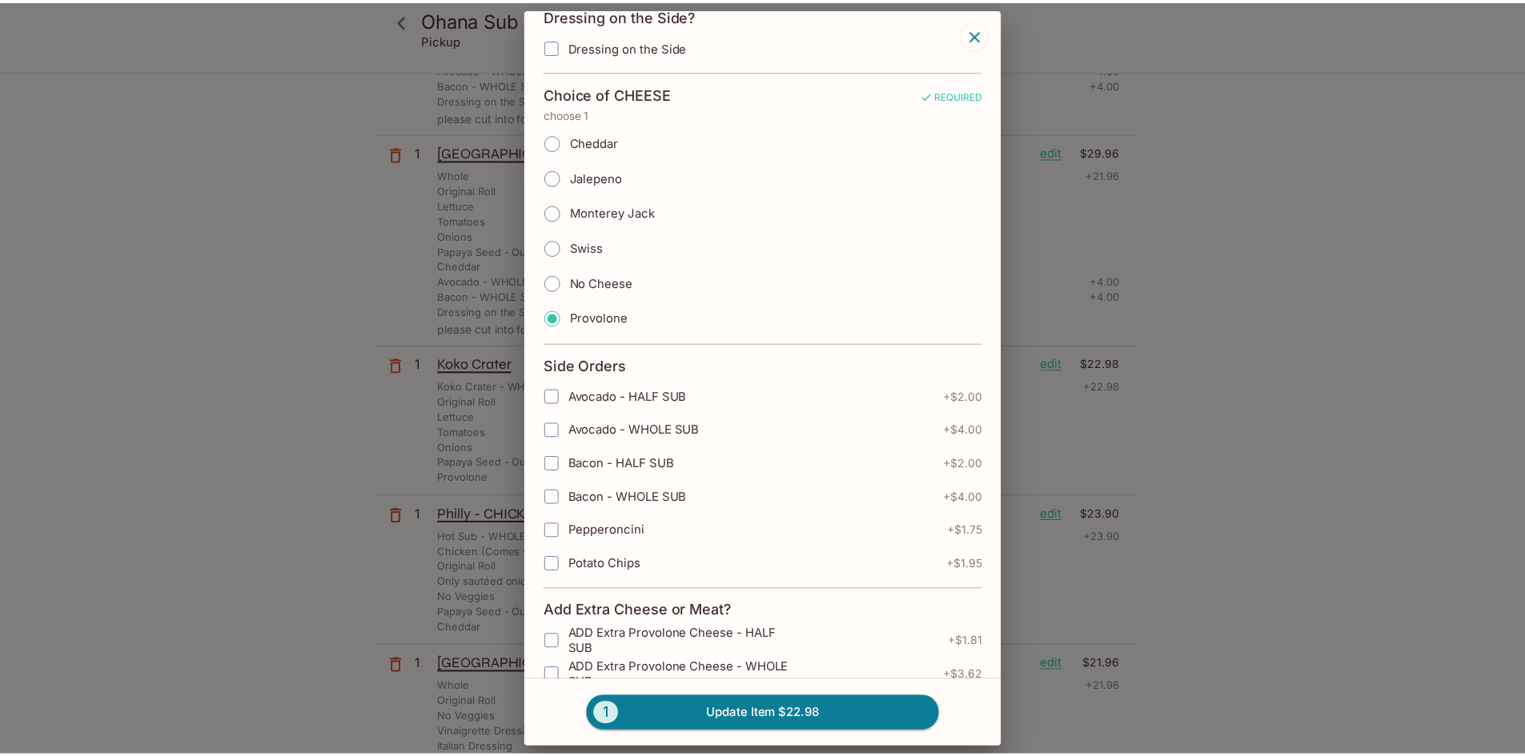
scroll to position [684, 0]
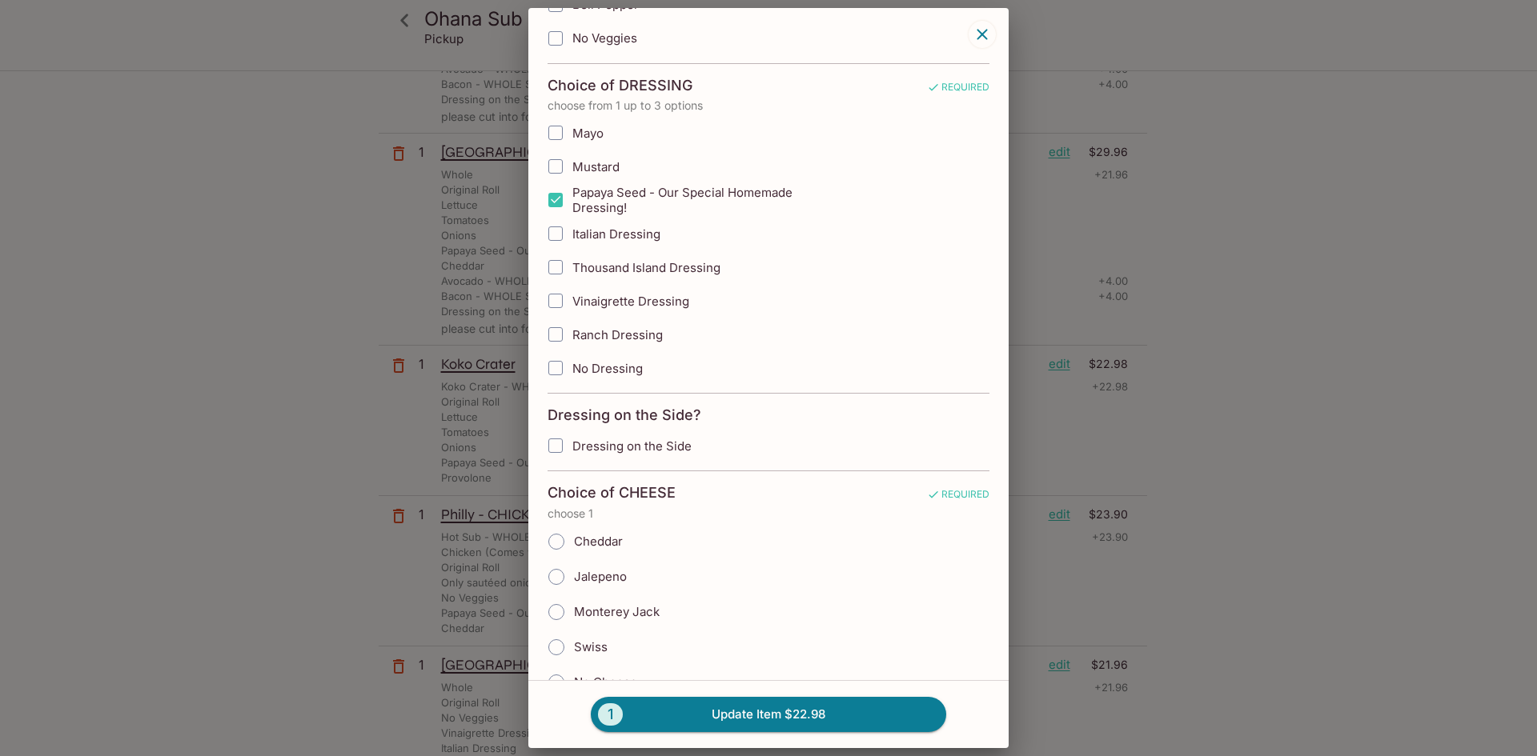
type textarea "please cut into four and toast bread"
click at [560, 440] on input "Dressing on the Side" at bounding box center [555, 446] width 32 height 32
checkbox input "true"
click at [830, 716] on button "1 Update Item $22.98" at bounding box center [768, 714] width 355 height 35
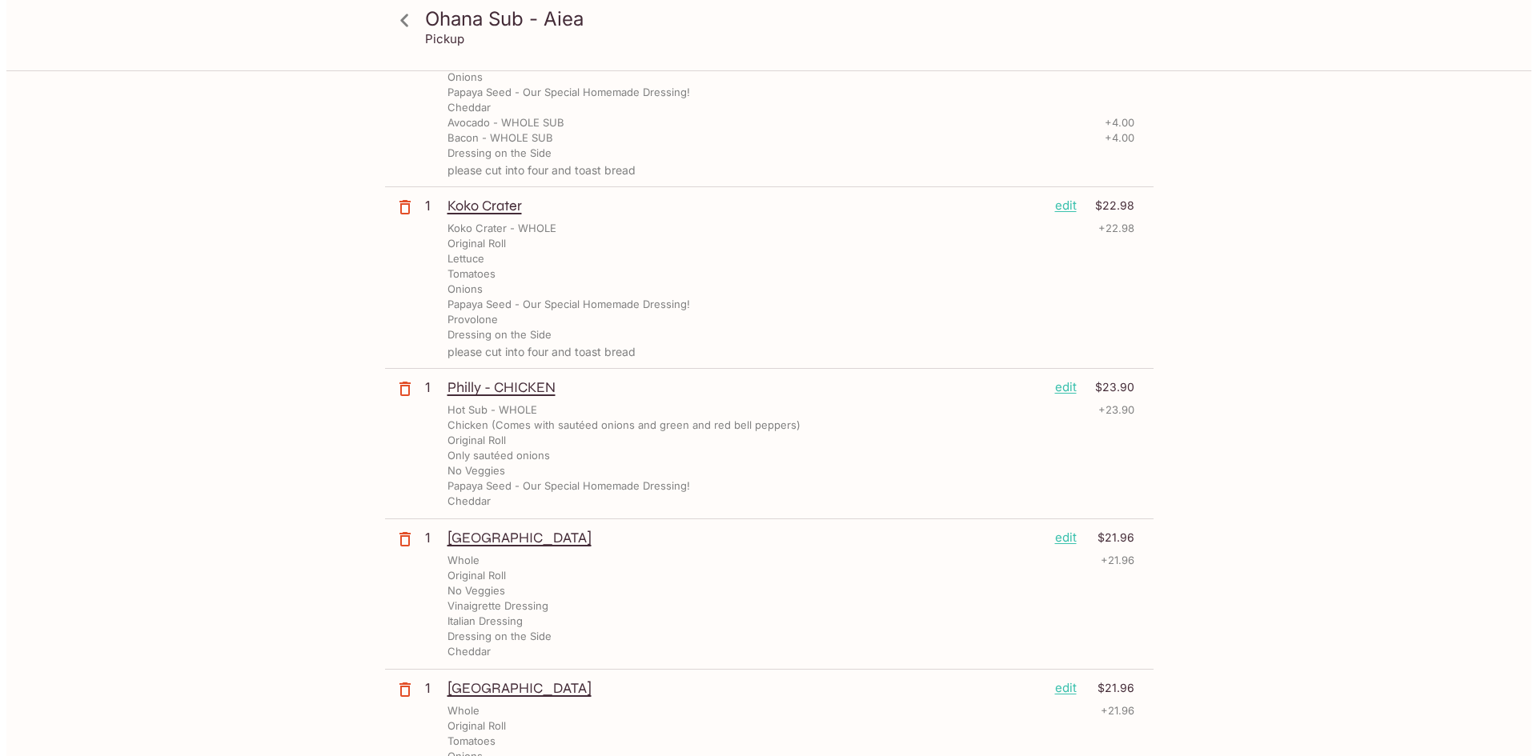
scroll to position [480, 0]
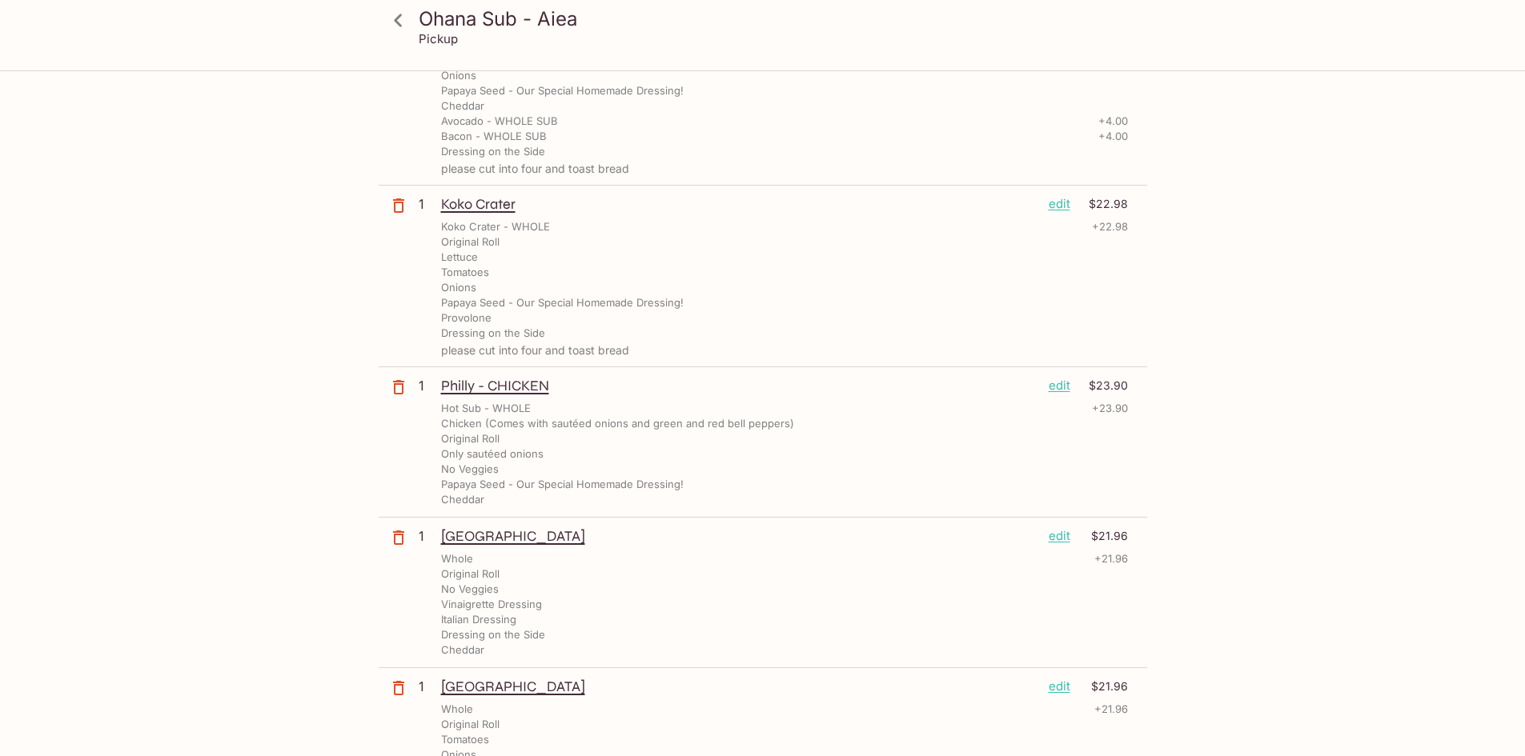
click at [1061, 381] on p "edit" at bounding box center [1059, 386] width 22 height 18
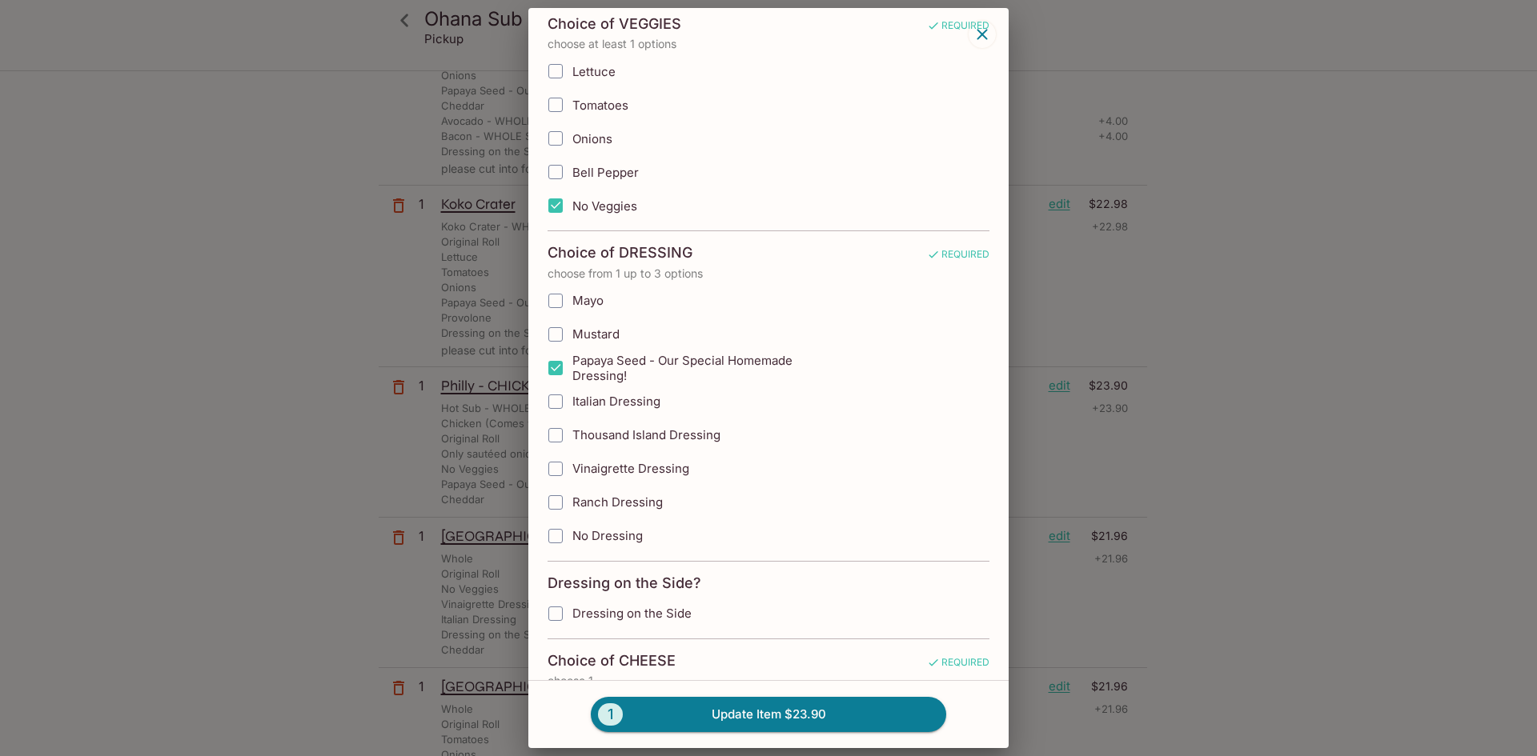
scroll to position [960, 0]
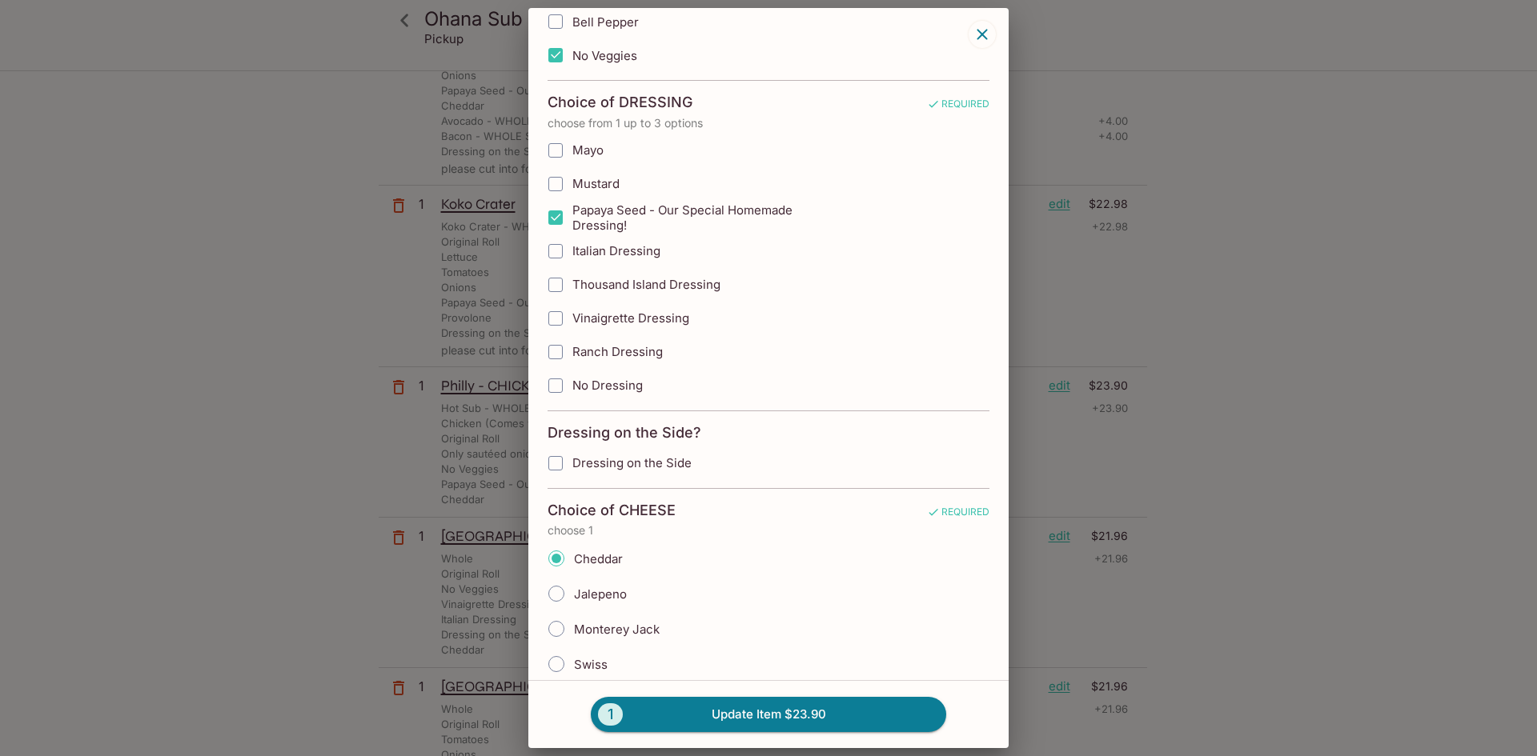
click at [559, 463] on input "Dressing on the Side" at bounding box center [555, 463] width 32 height 32
checkbox input "true"
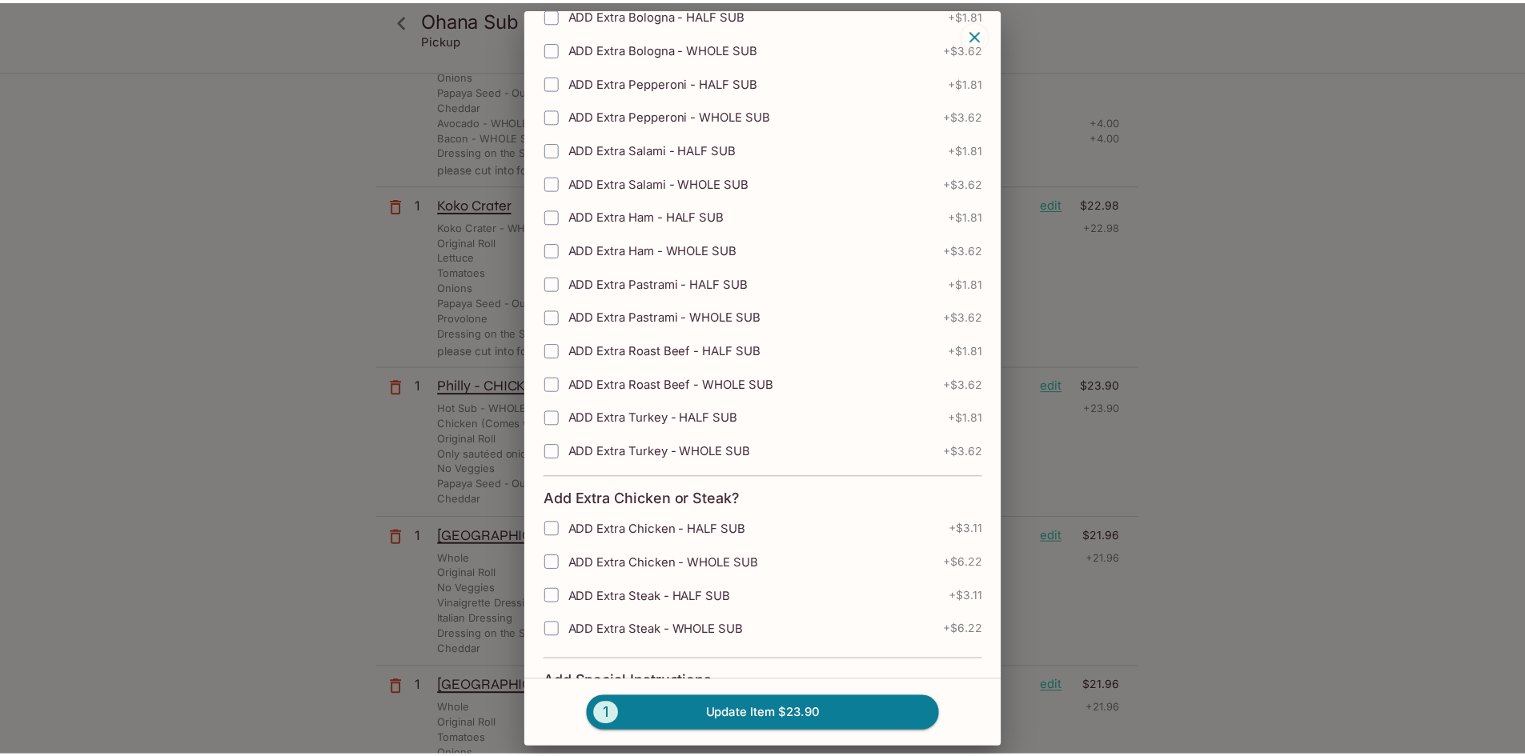
scroll to position [2775, 0]
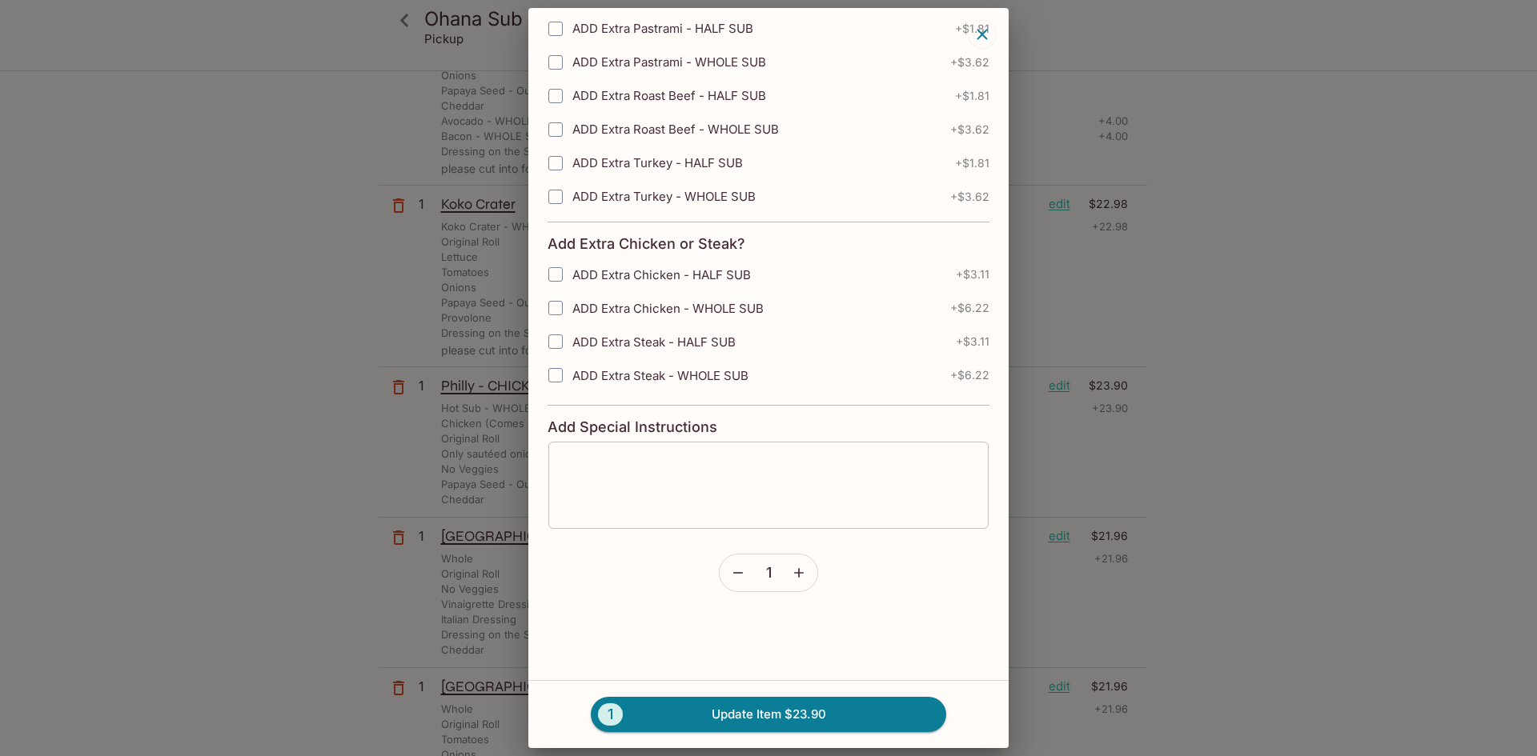
click at [718, 463] on textarea at bounding box center [768, 485] width 418 height 61
paste textarea "please cut into four and toast bread"
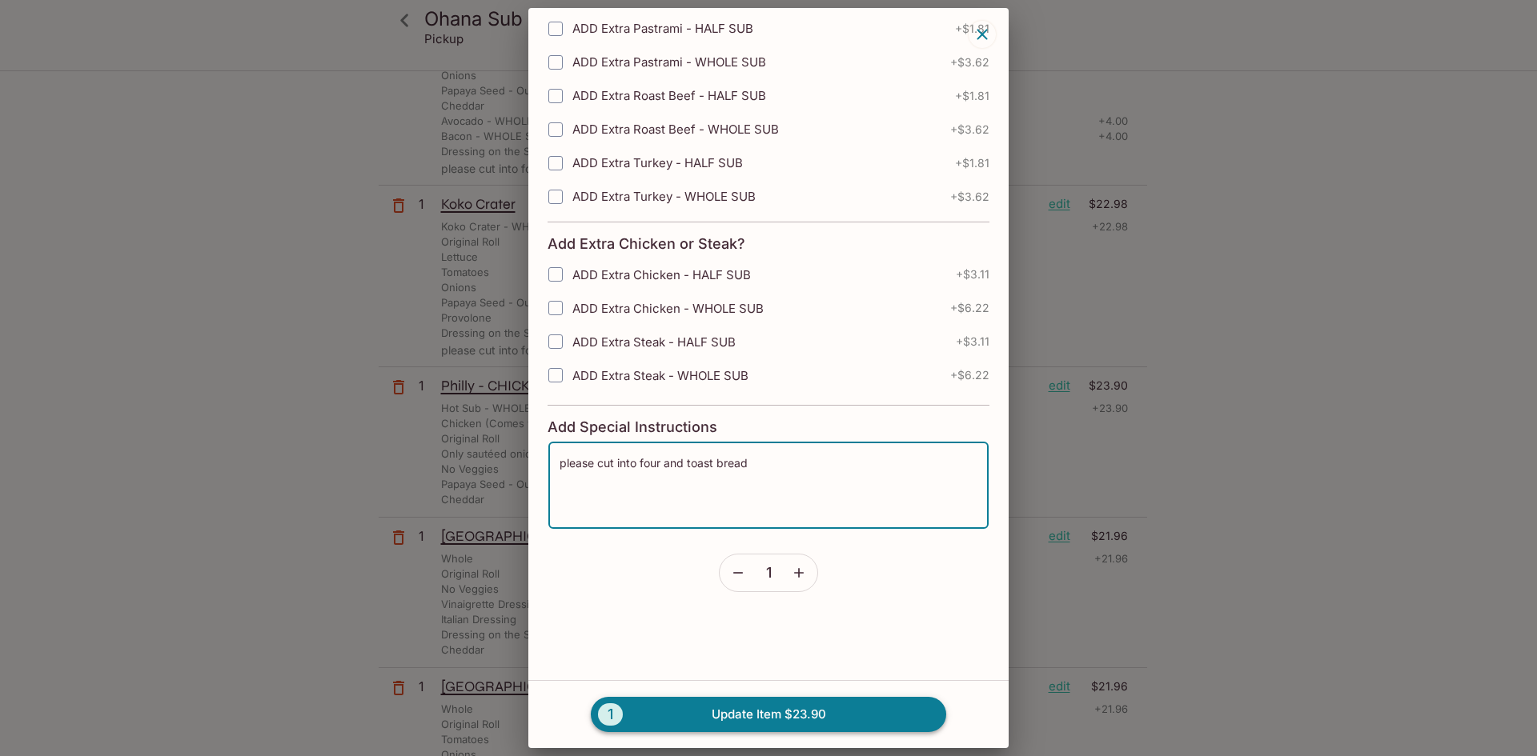
type textarea "please cut into four and toast bread"
click at [775, 711] on button "1 Update Item $23.90" at bounding box center [768, 714] width 355 height 35
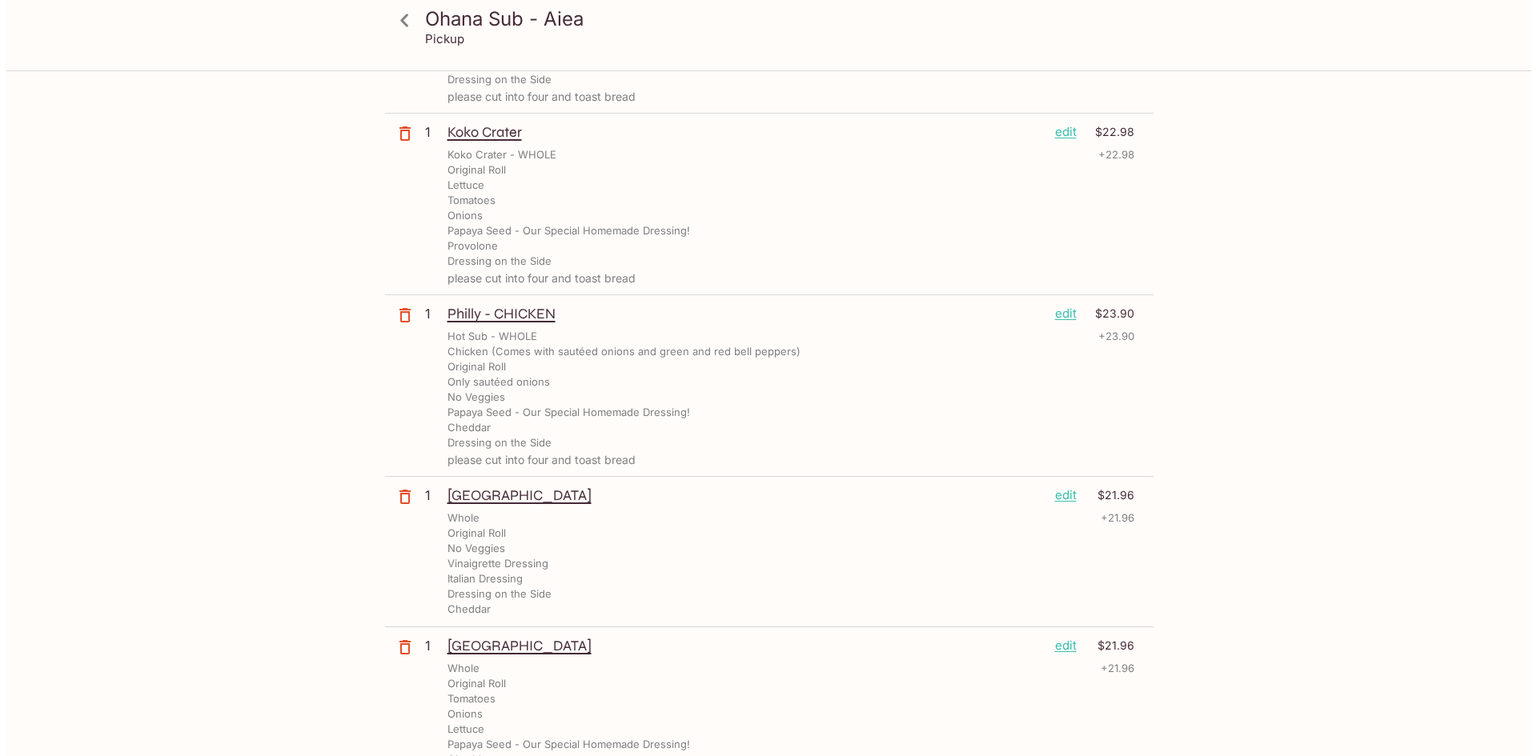
scroll to position [640, 0]
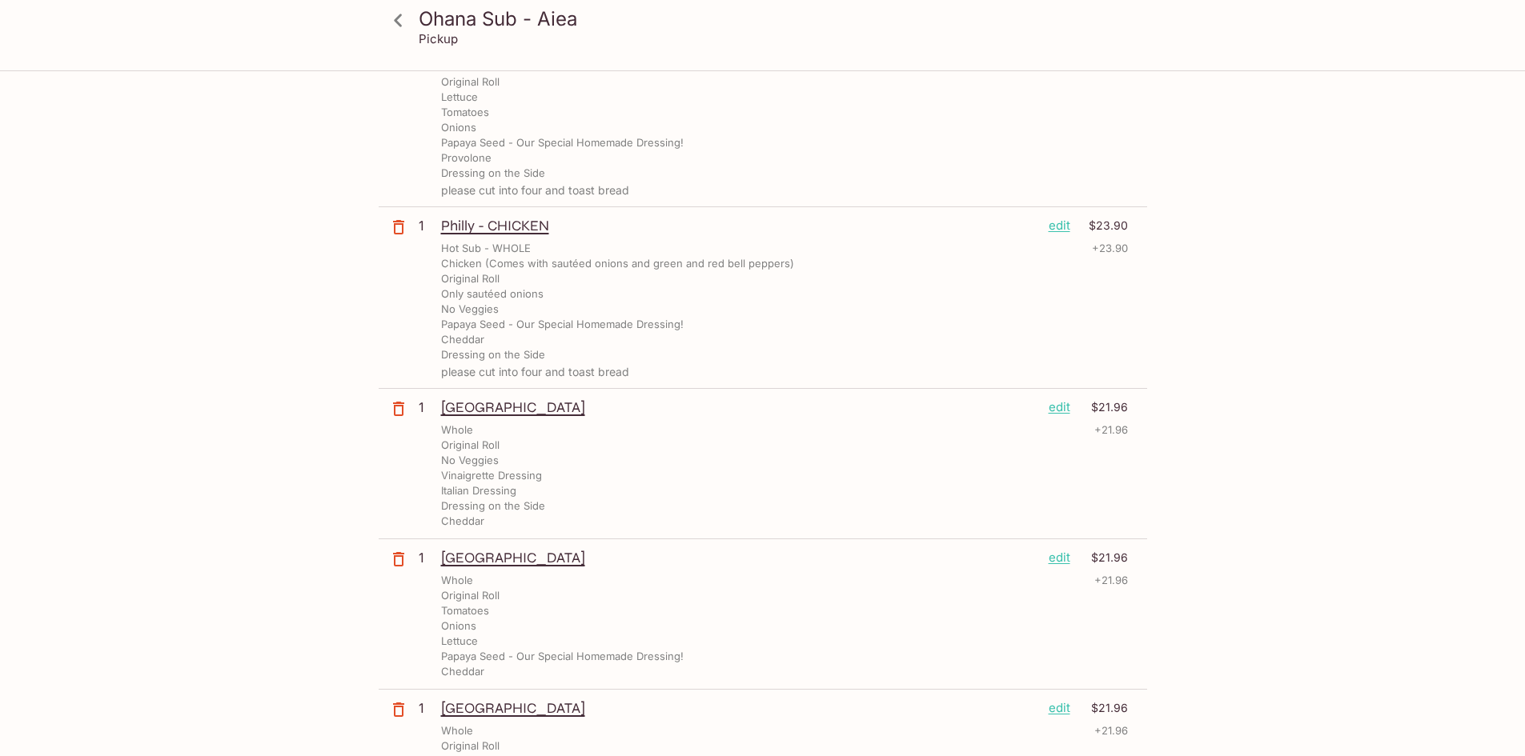
click at [1068, 410] on p "edit" at bounding box center [1059, 408] width 22 height 18
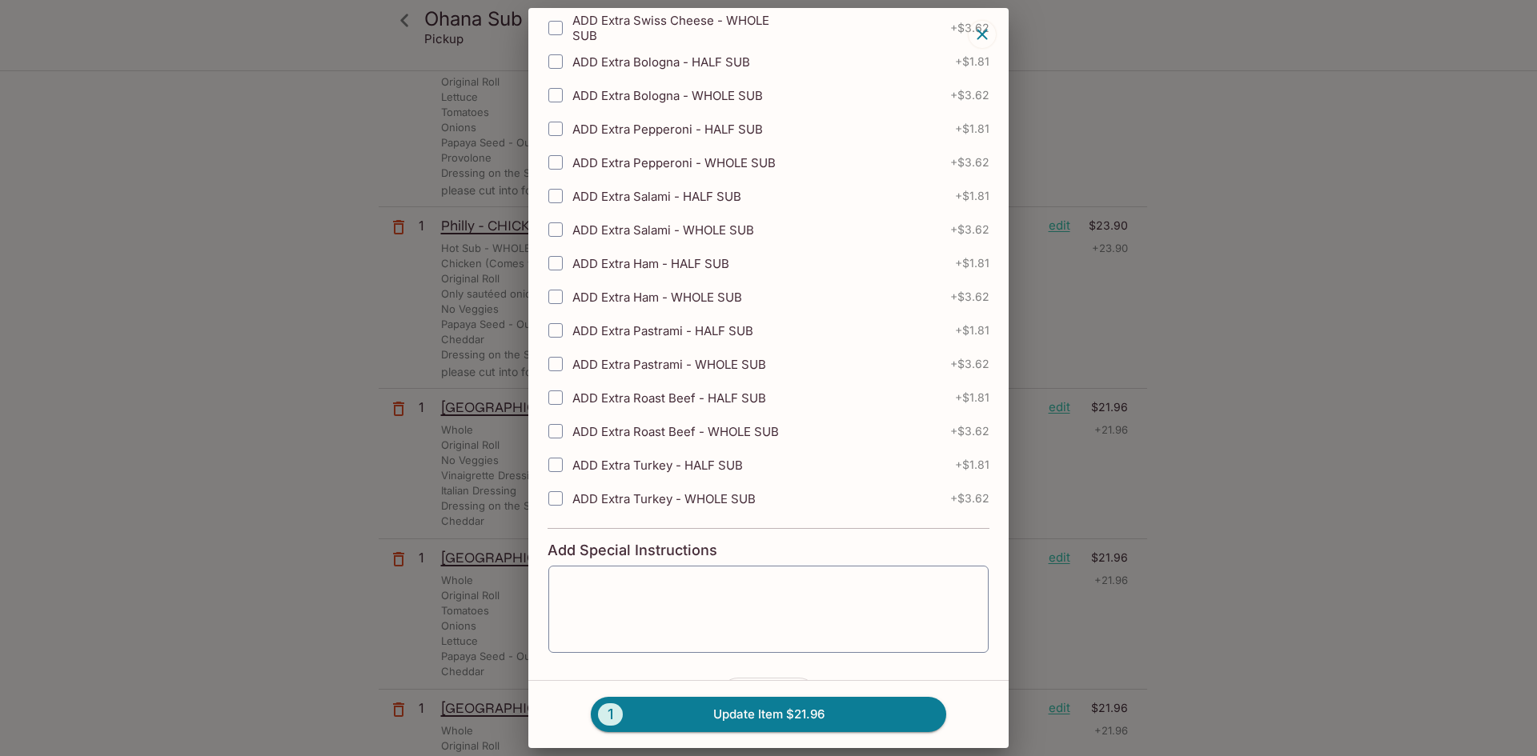
scroll to position [2125, 0]
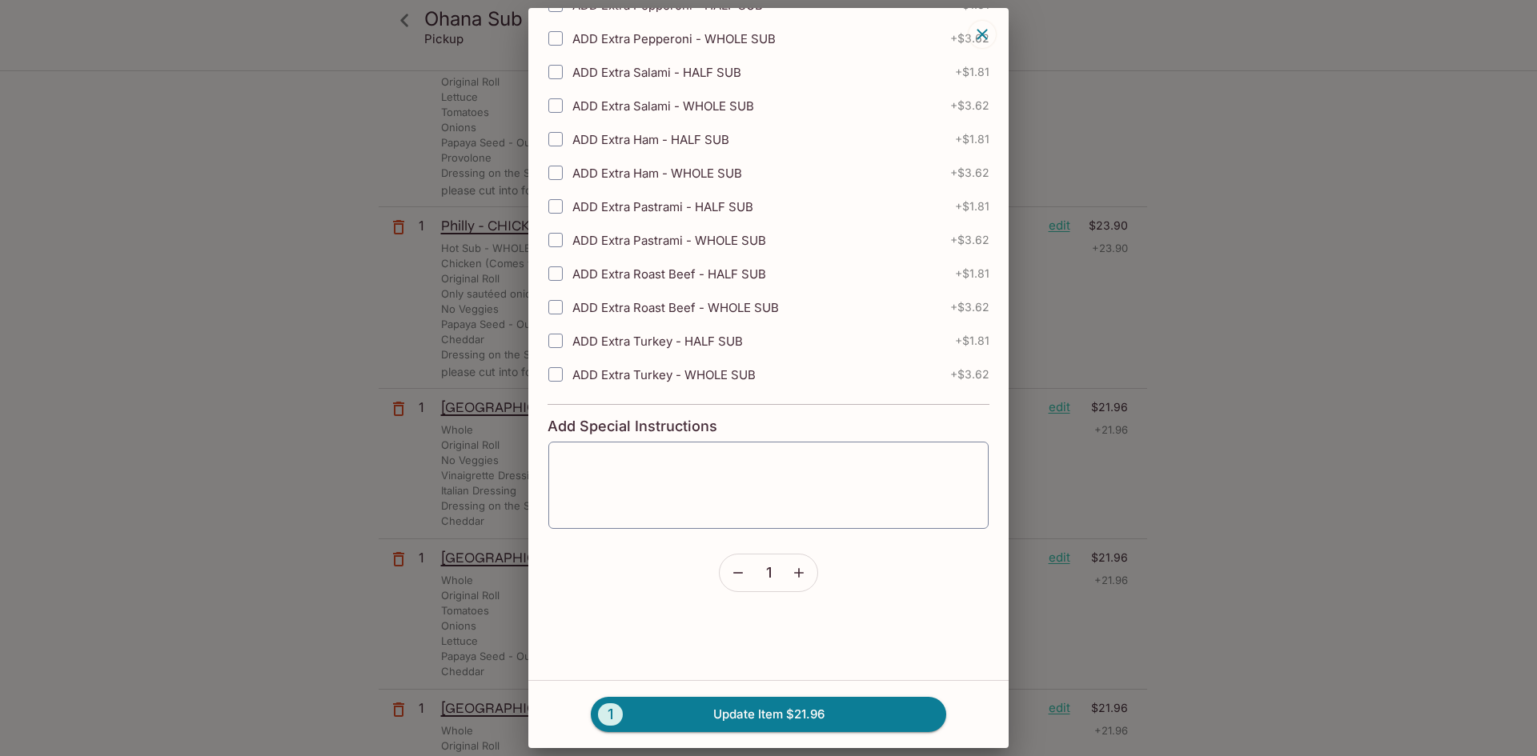
click at [700, 498] on textarea at bounding box center [768, 485] width 418 height 61
paste textarea "please cut into four and toast bread"
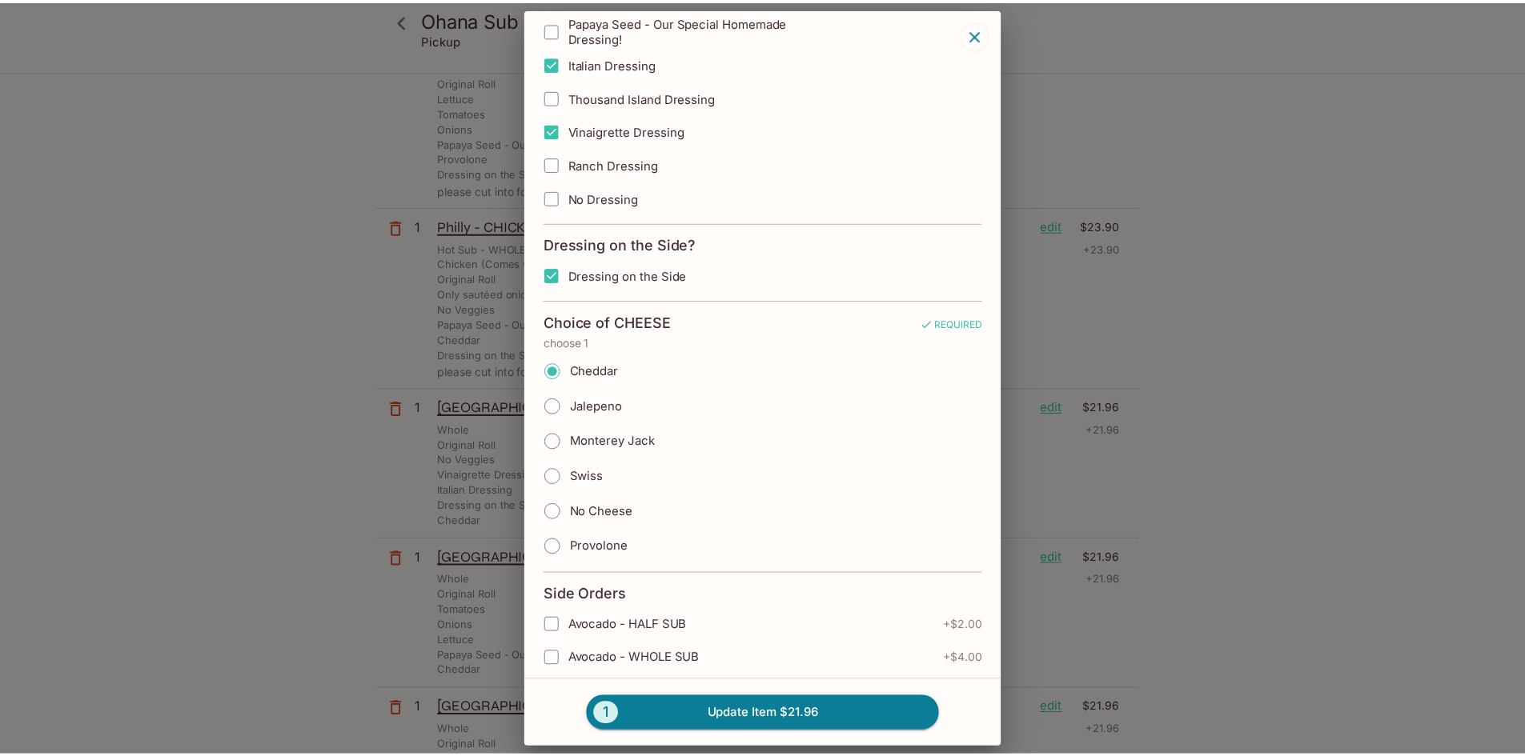
scroll to position [1004, 0]
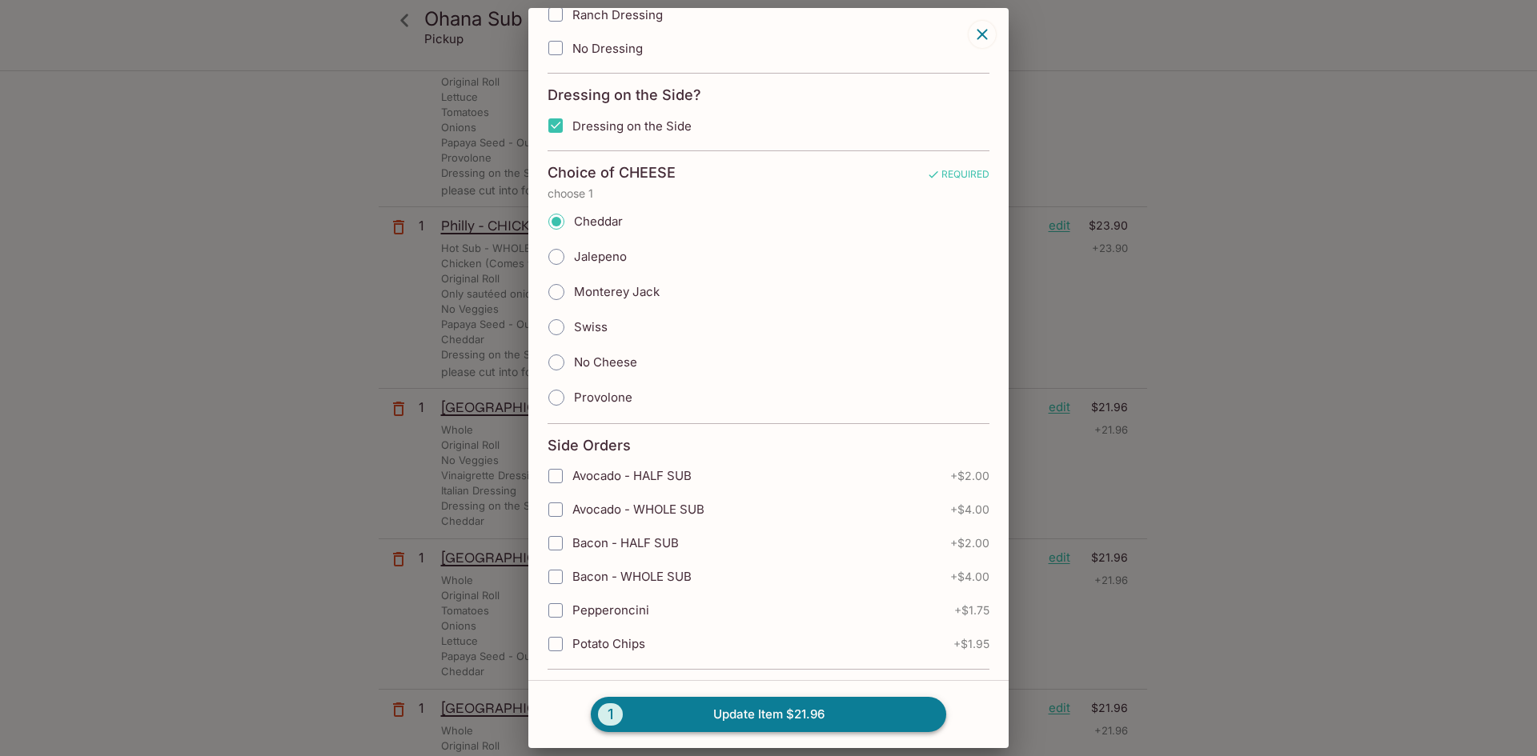
type textarea "please cut into four and toast bread"
click at [795, 709] on button "1 Update Item $21.96" at bounding box center [768, 714] width 355 height 35
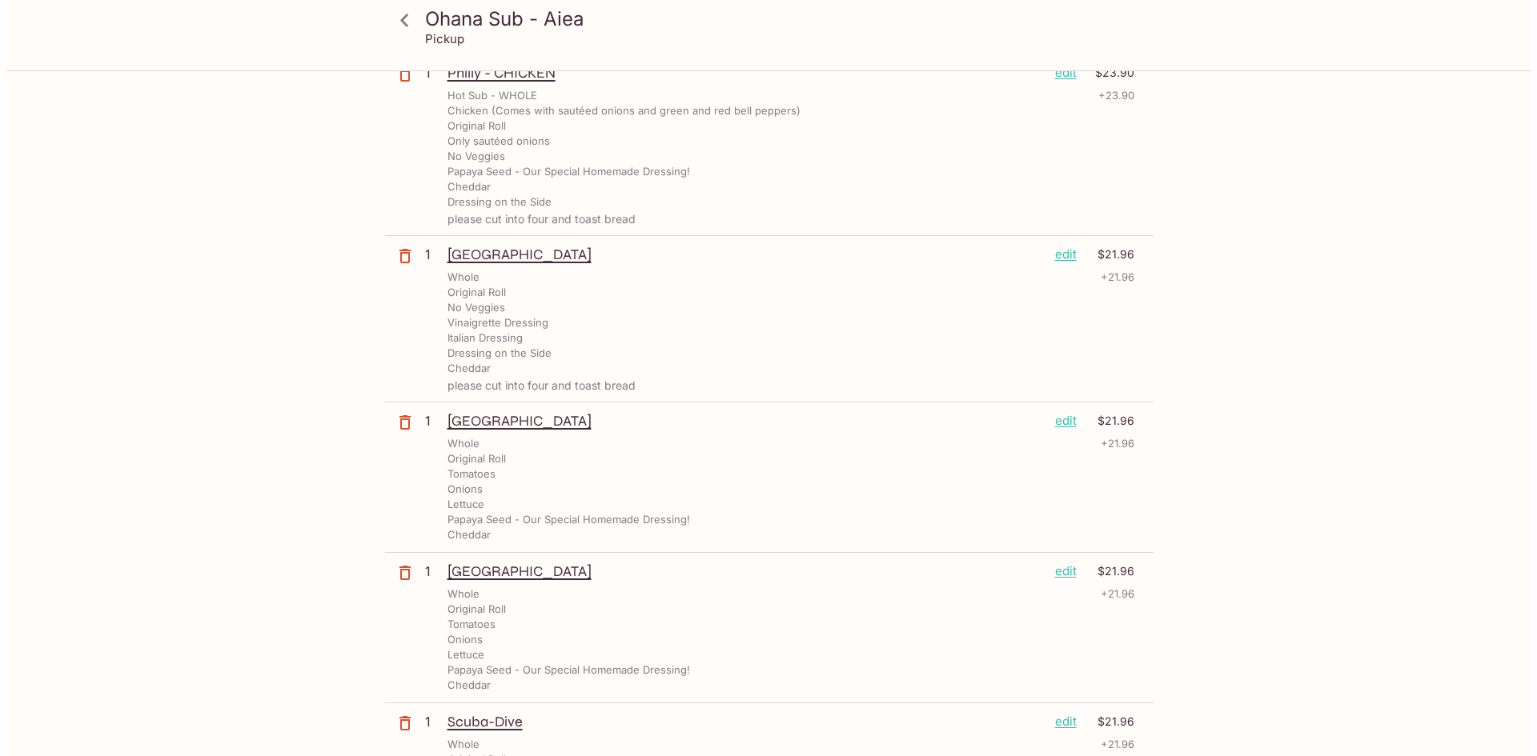
scroll to position [800, 0]
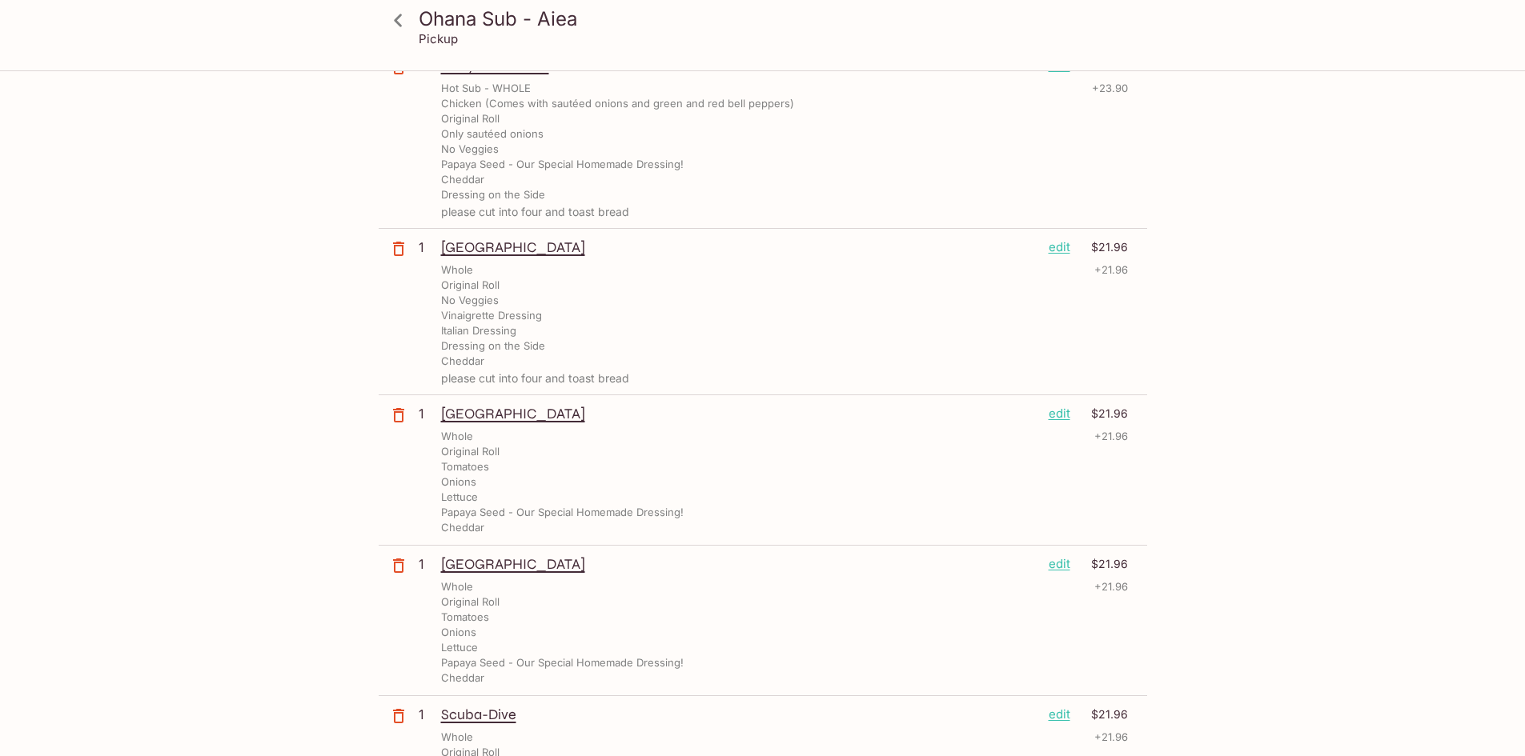
click at [1066, 409] on p "edit" at bounding box center [1059, 414] width 22 height 18
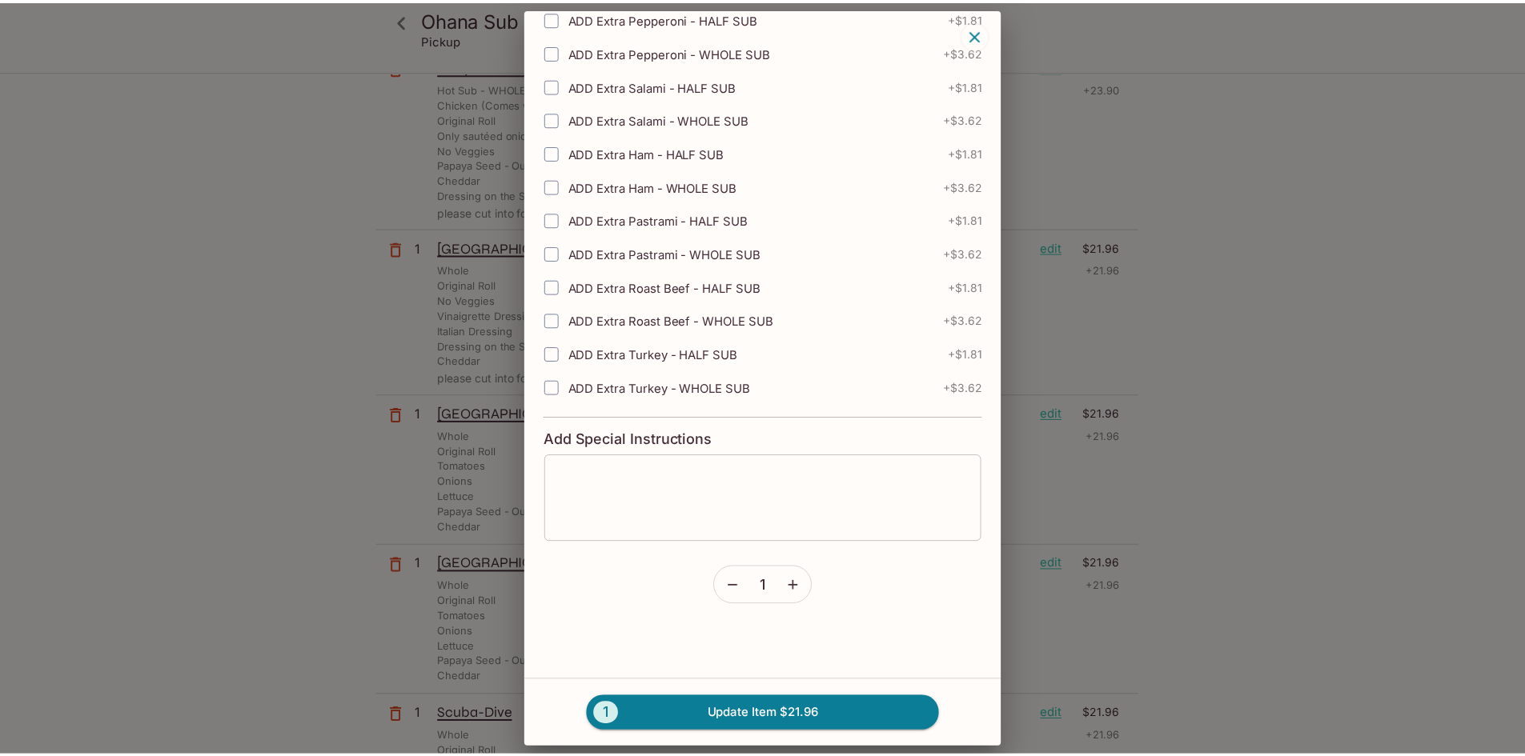
scroll to position [2125, 0]
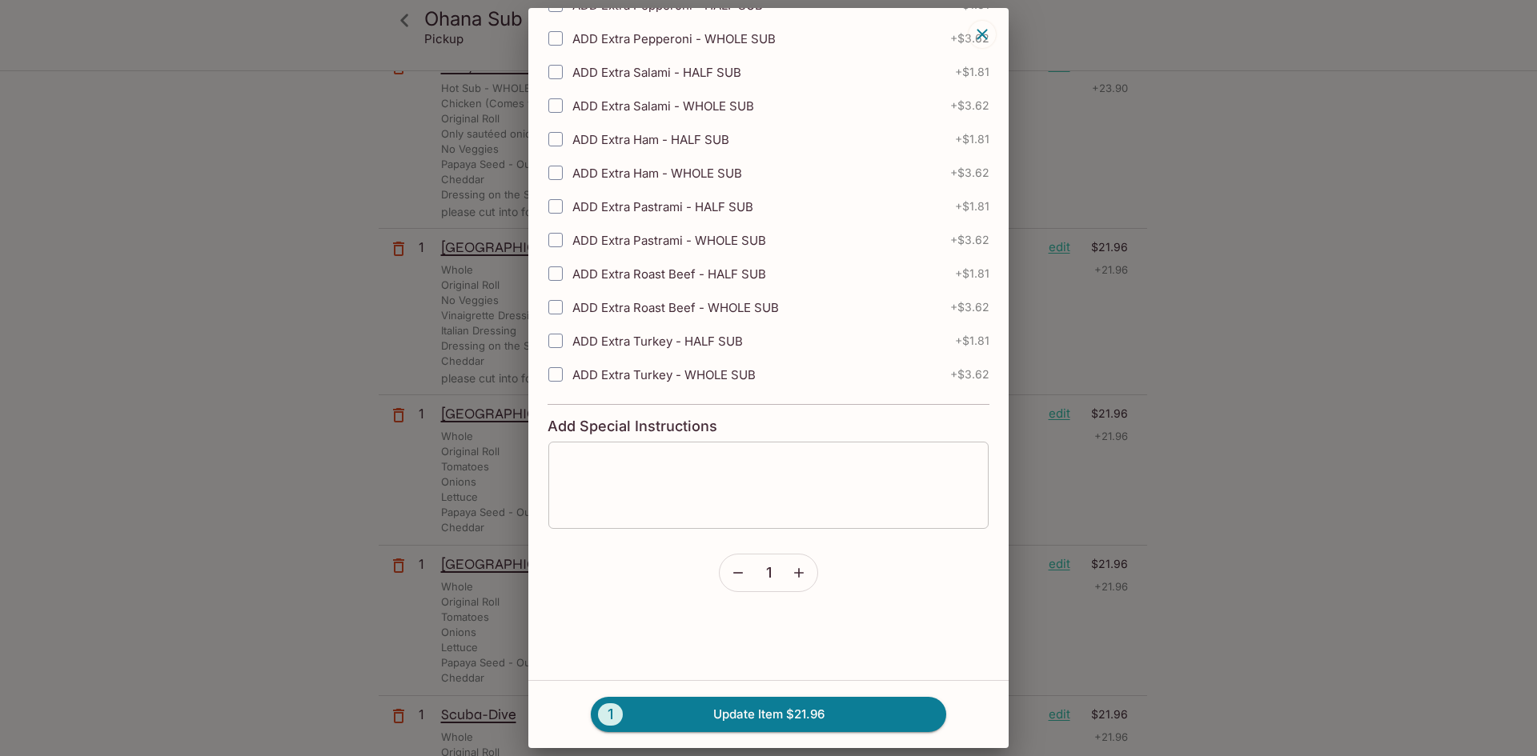
click at [653, 473] on textarea at bounding box center [768, 485] width 418 height 61
paste textarea "please cut into four and toast bread"
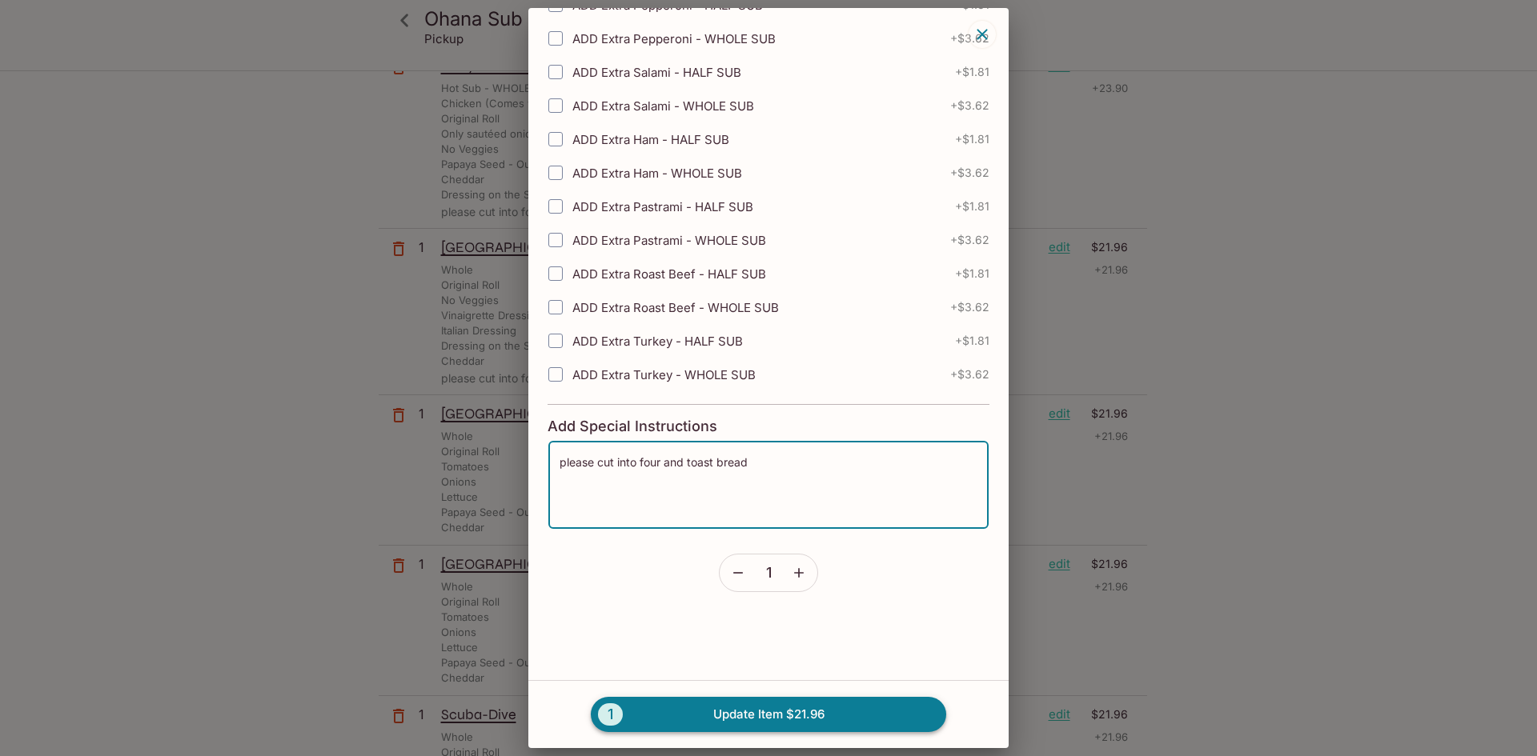
type textarea "please cut into four and toast bread"
click at [802, 715] on button "1 Update Item $21.96" at bounding box center [768, 714] width 355 height 35
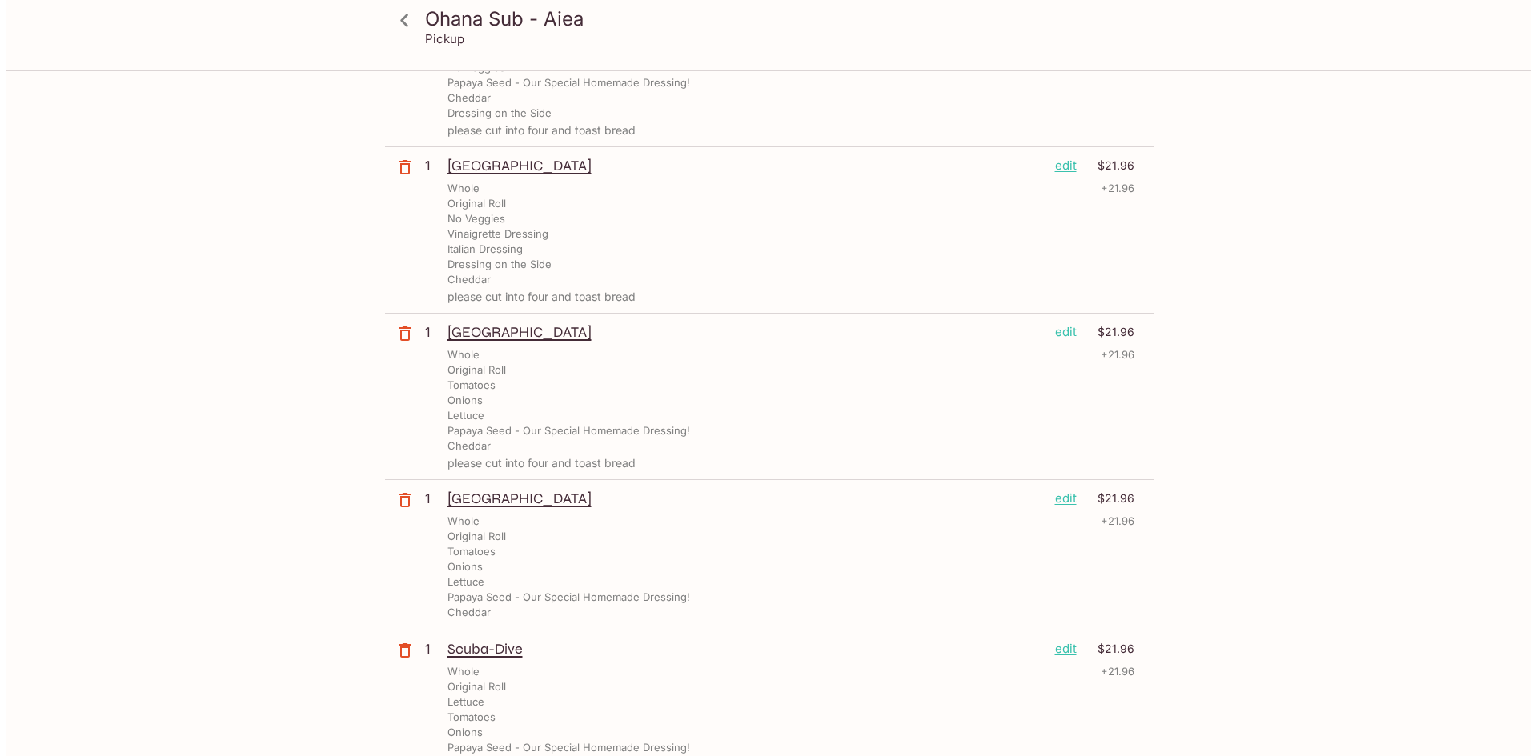
scroll to position [960, 0]
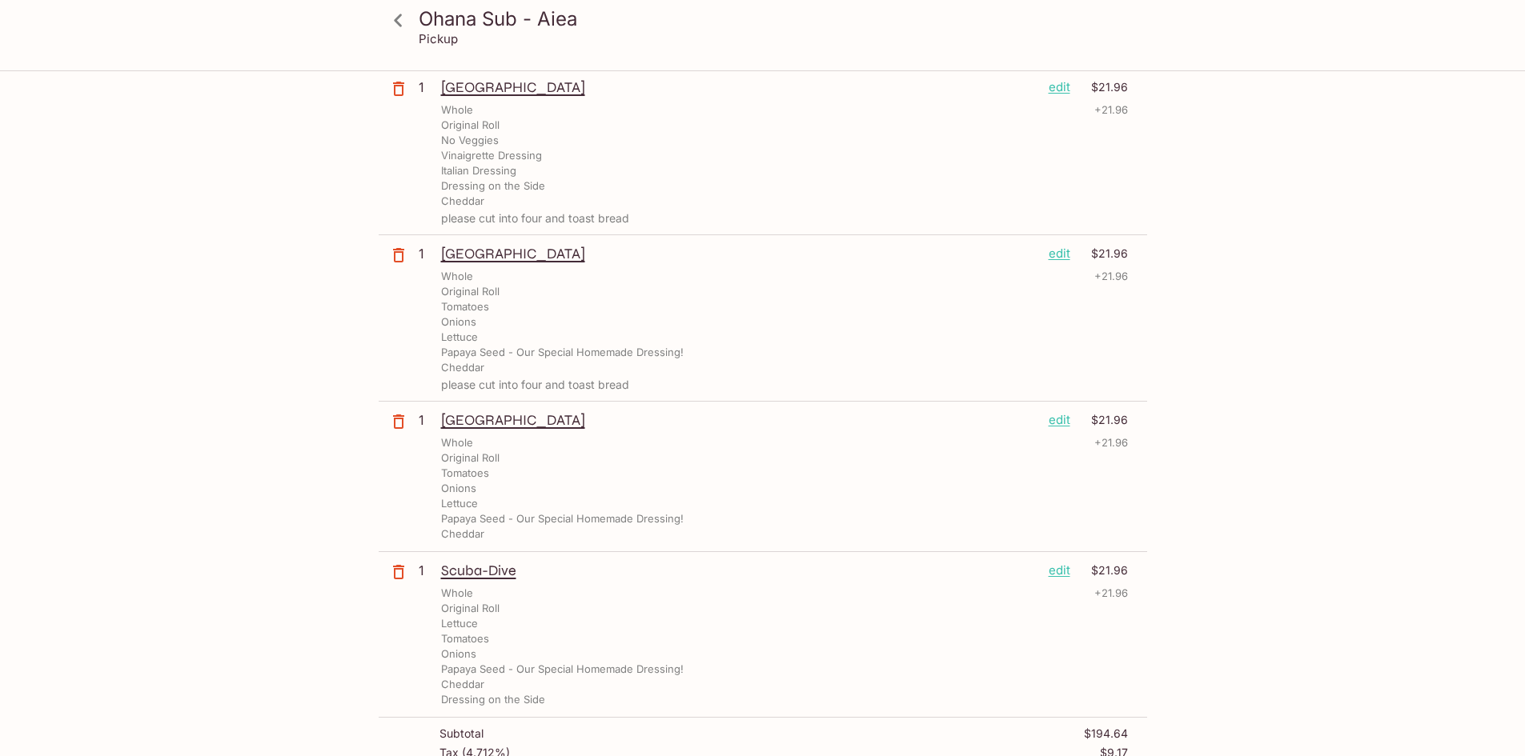
click at [1053, 419] on p "edit" at bounding box center [1059, 420] width 22 height 18
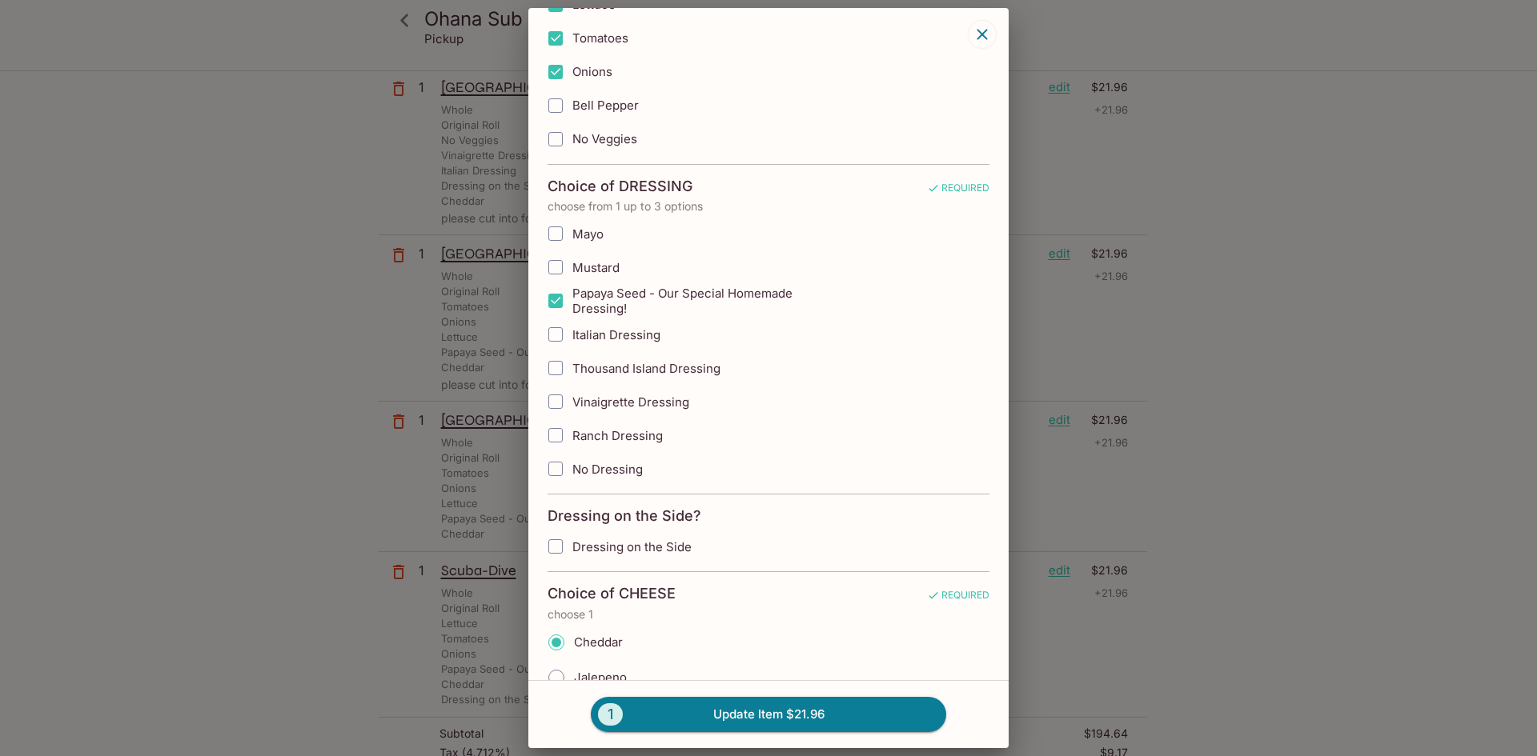
scroll to position [720, 0]
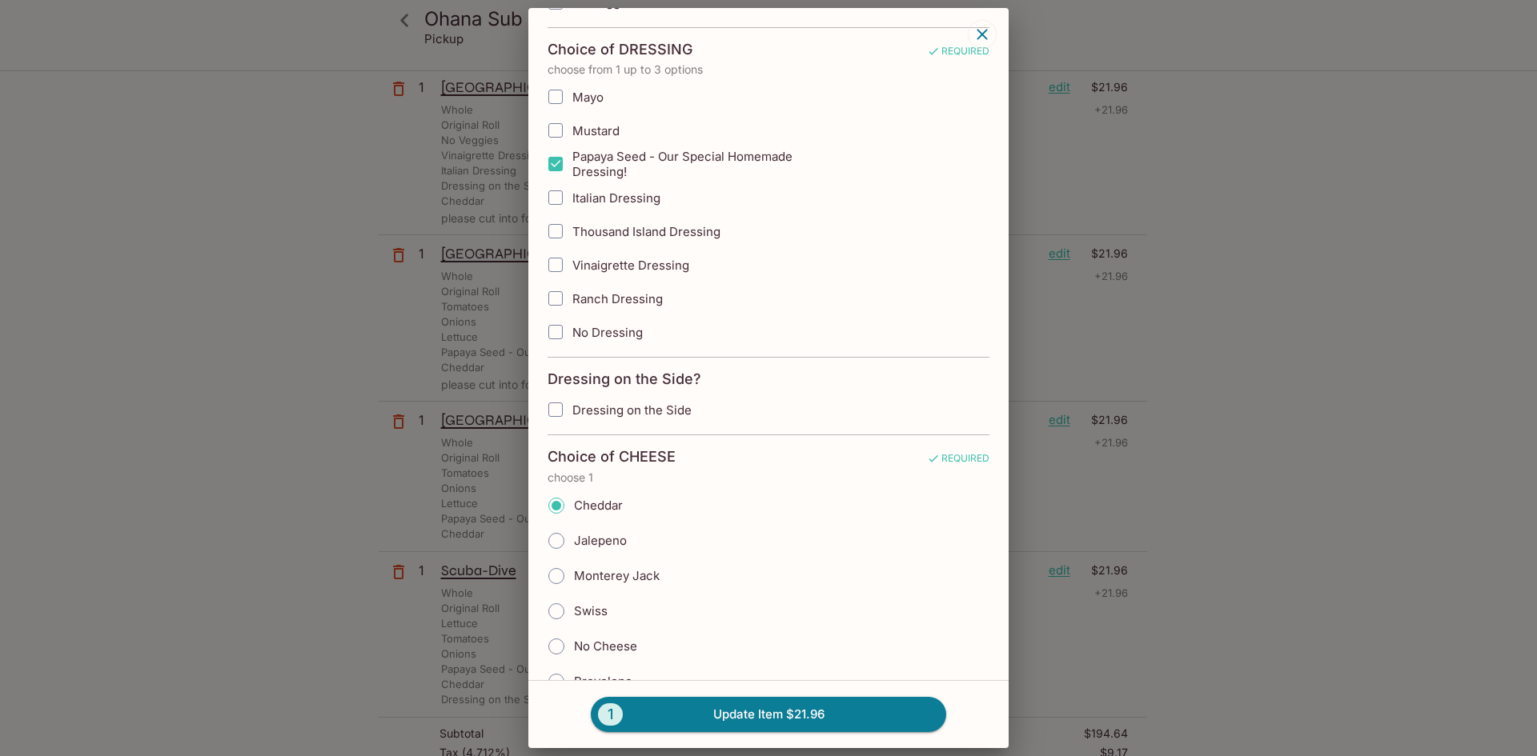
click at [555, 414] on input "Dressing on the Side" at bounding box center [555, 410] width 32 height 32
checkbox input "true"
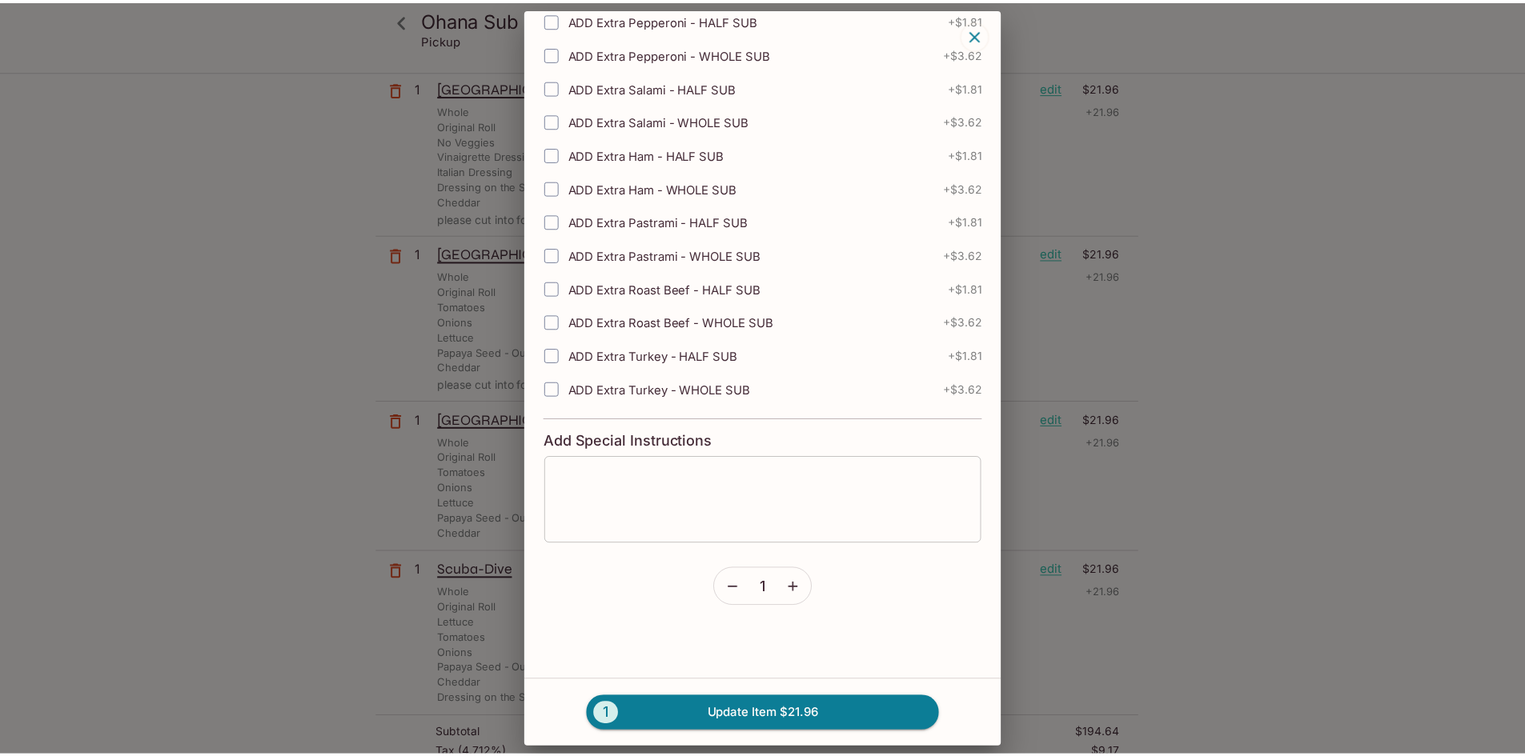
scroll to position [2125, 0]
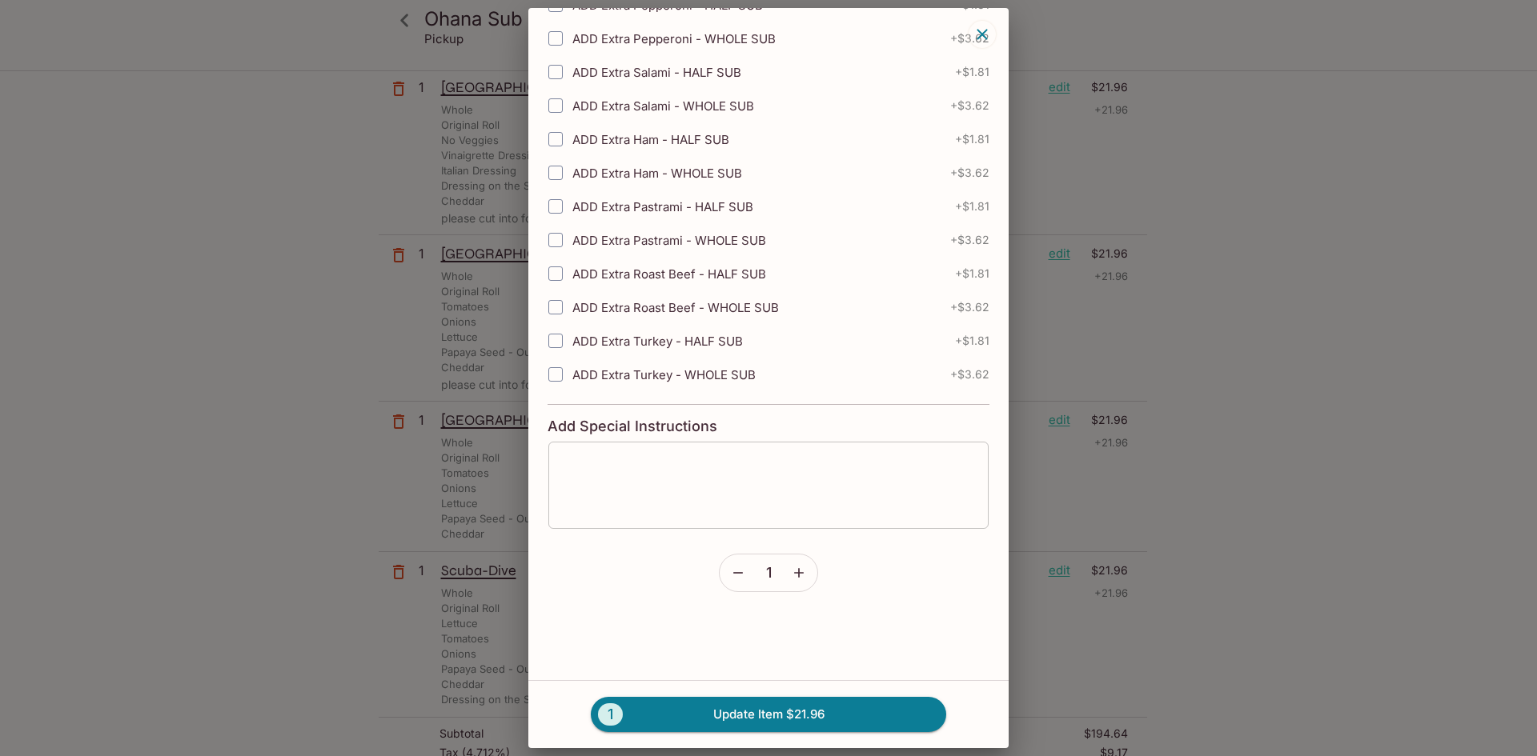
click at [719, 489] on textarea at bounding box center [768, 485] width 418 height 61
paste textarea "please cut into four and toast bread"
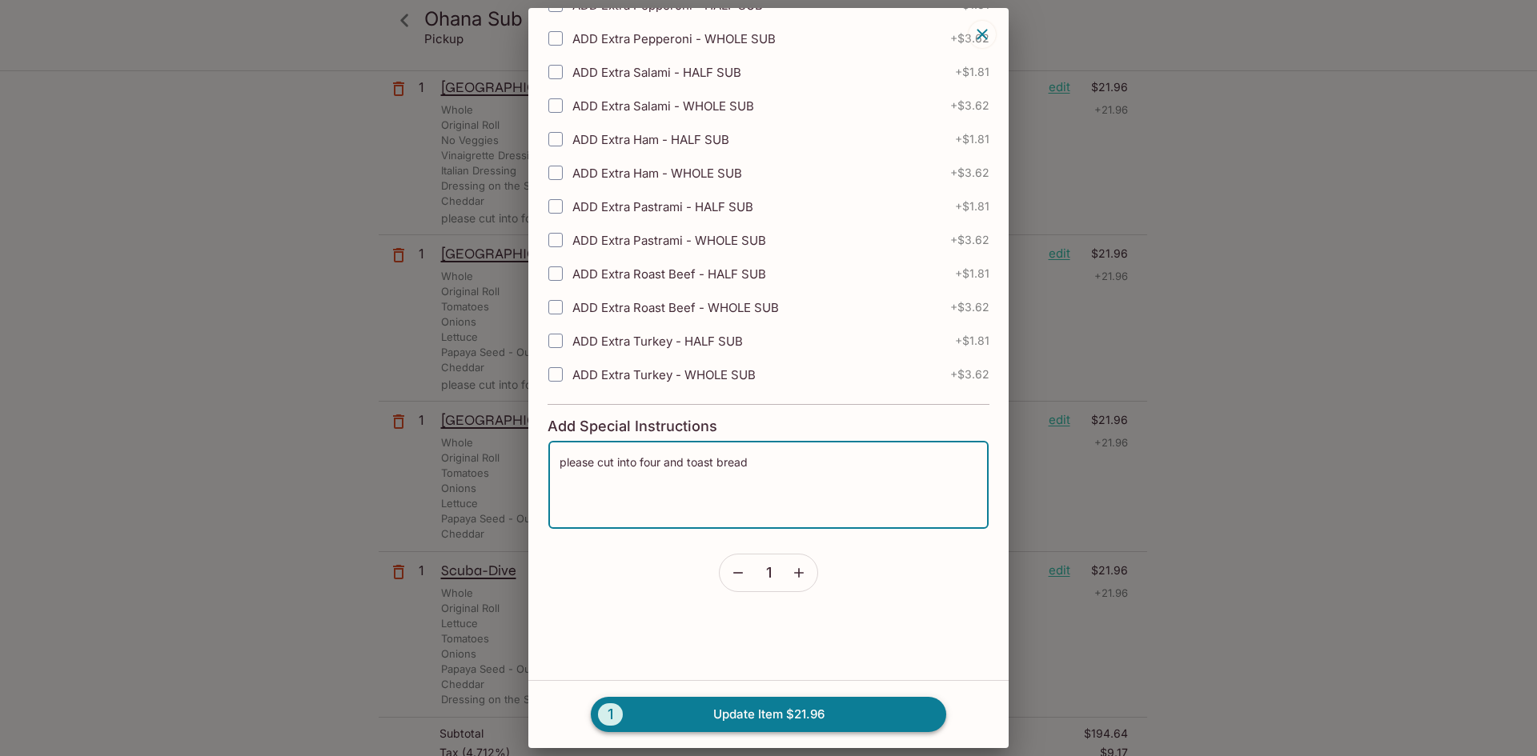
type textarea "please cut into four and toast bread"
click at [804, 719] on button "1 Update Item $21.96" at bounding box center [768, 714] width 355 height 35
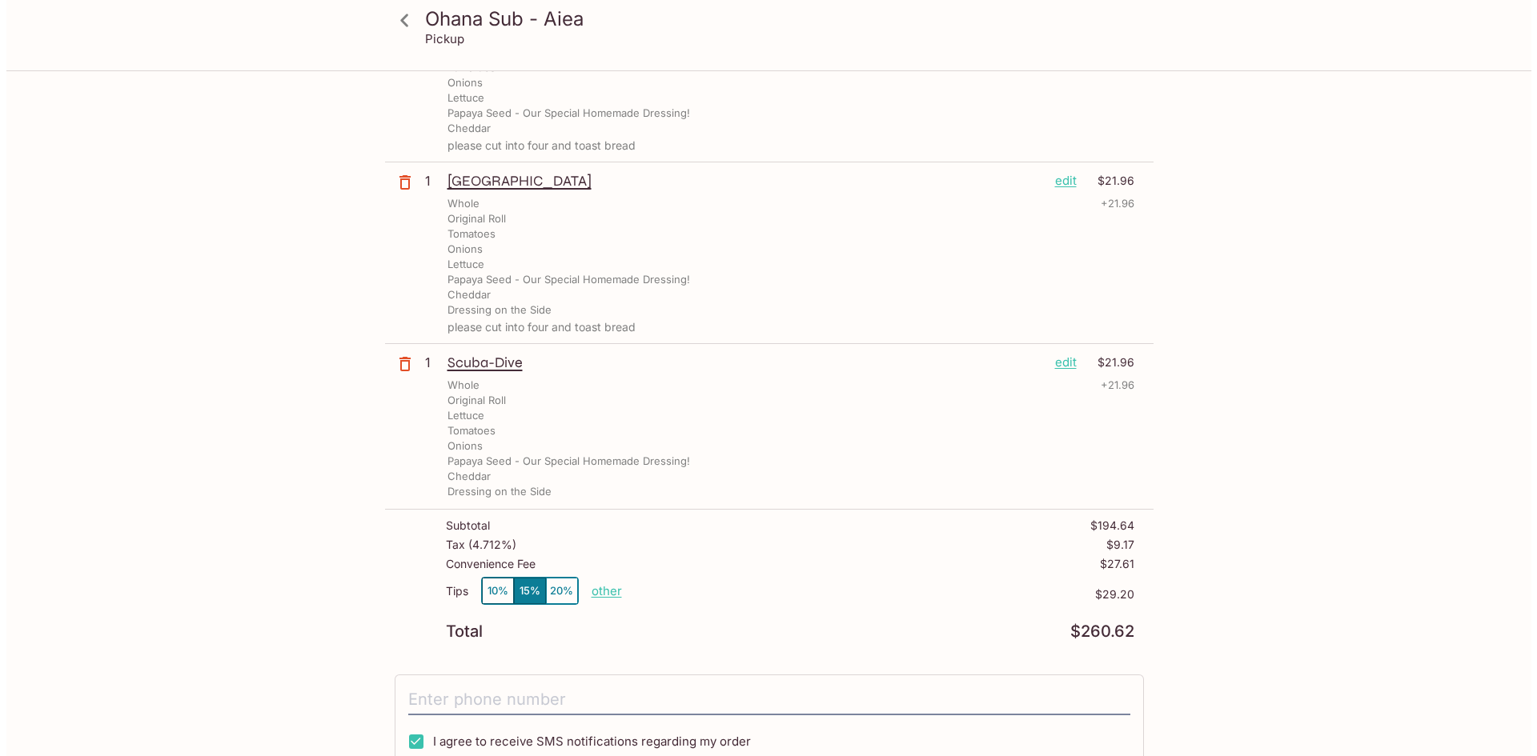
scroll to position [1200, 0]
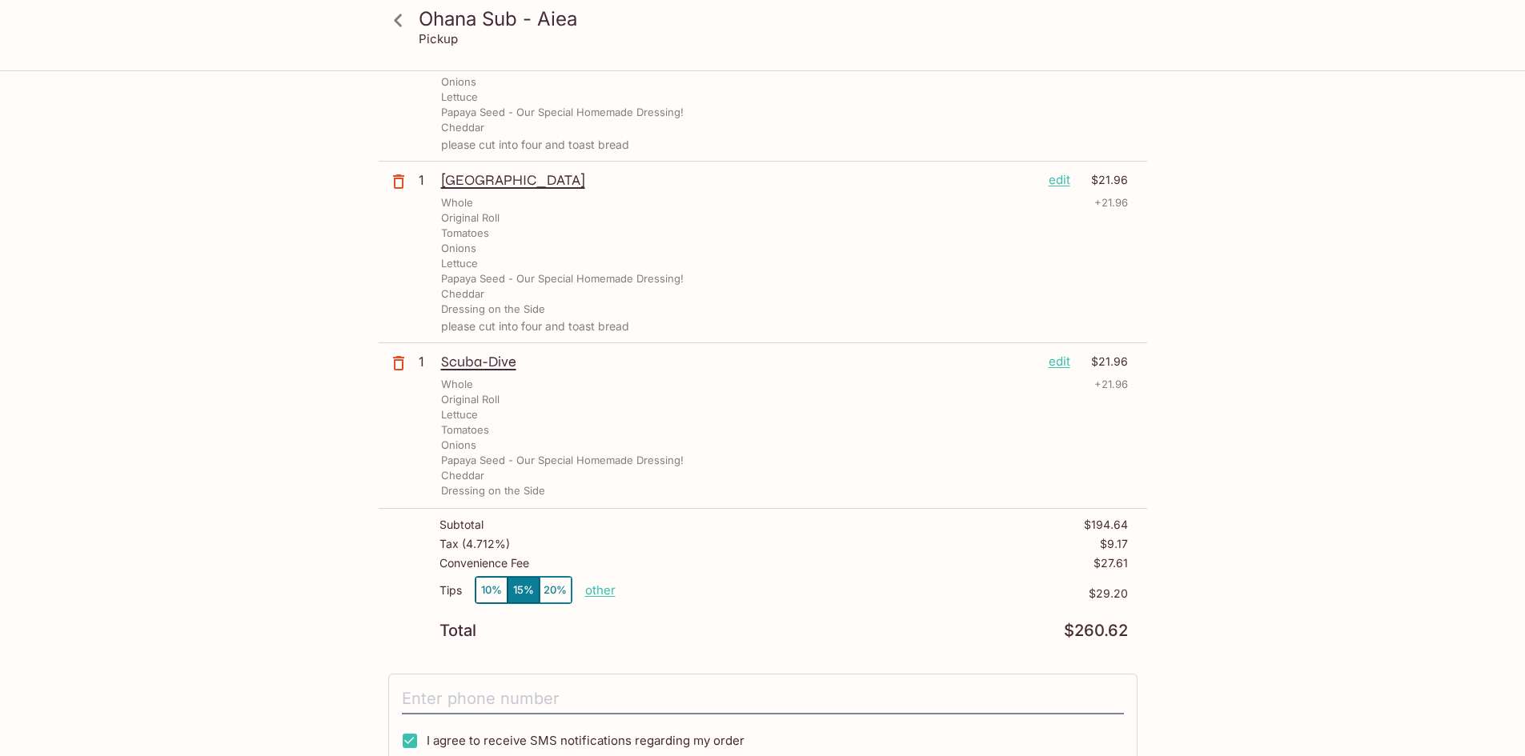
click at [1044, 359] on div "Scuba-Dive edit $21.96" at bounding box center [784, 362] width 687 height 18
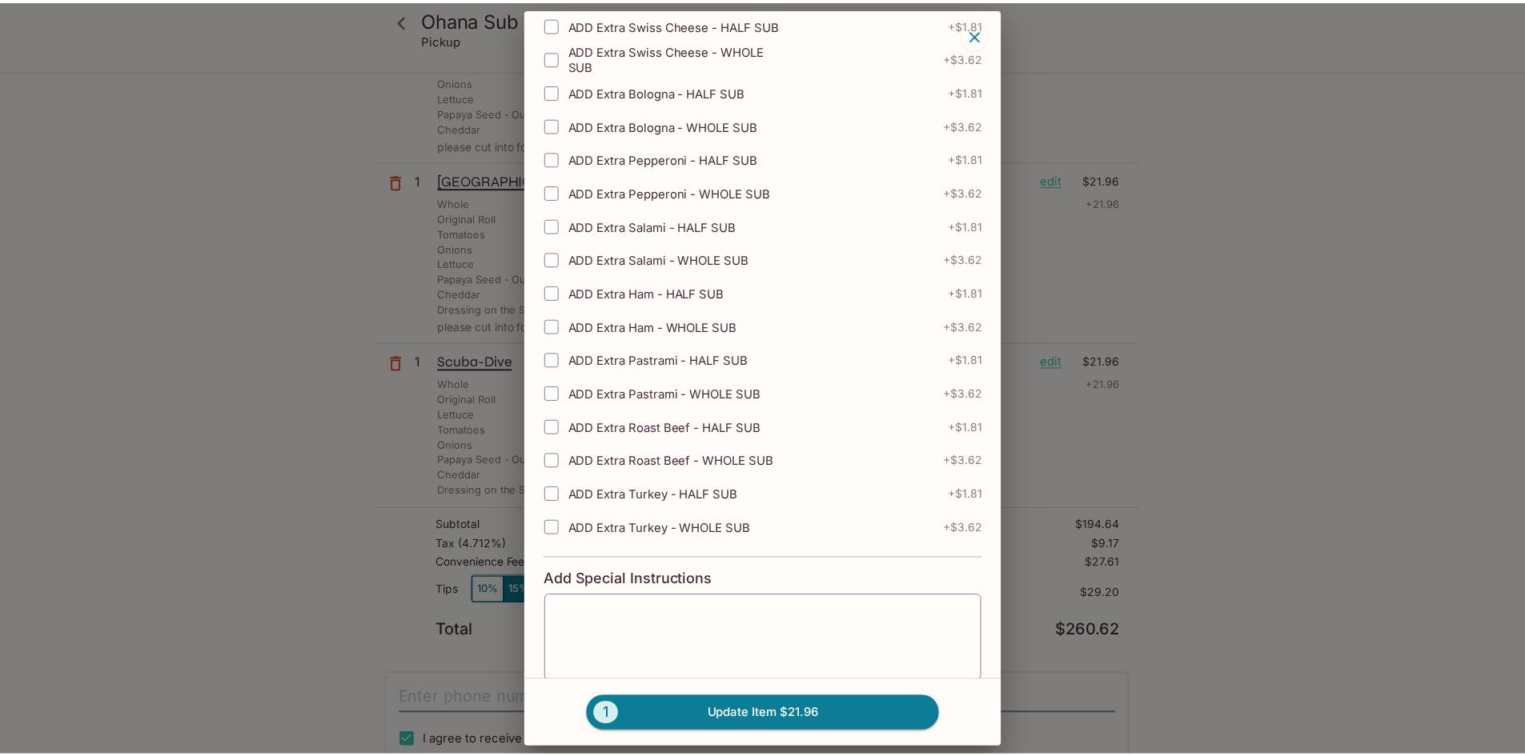
scroll to position [2125, 0]
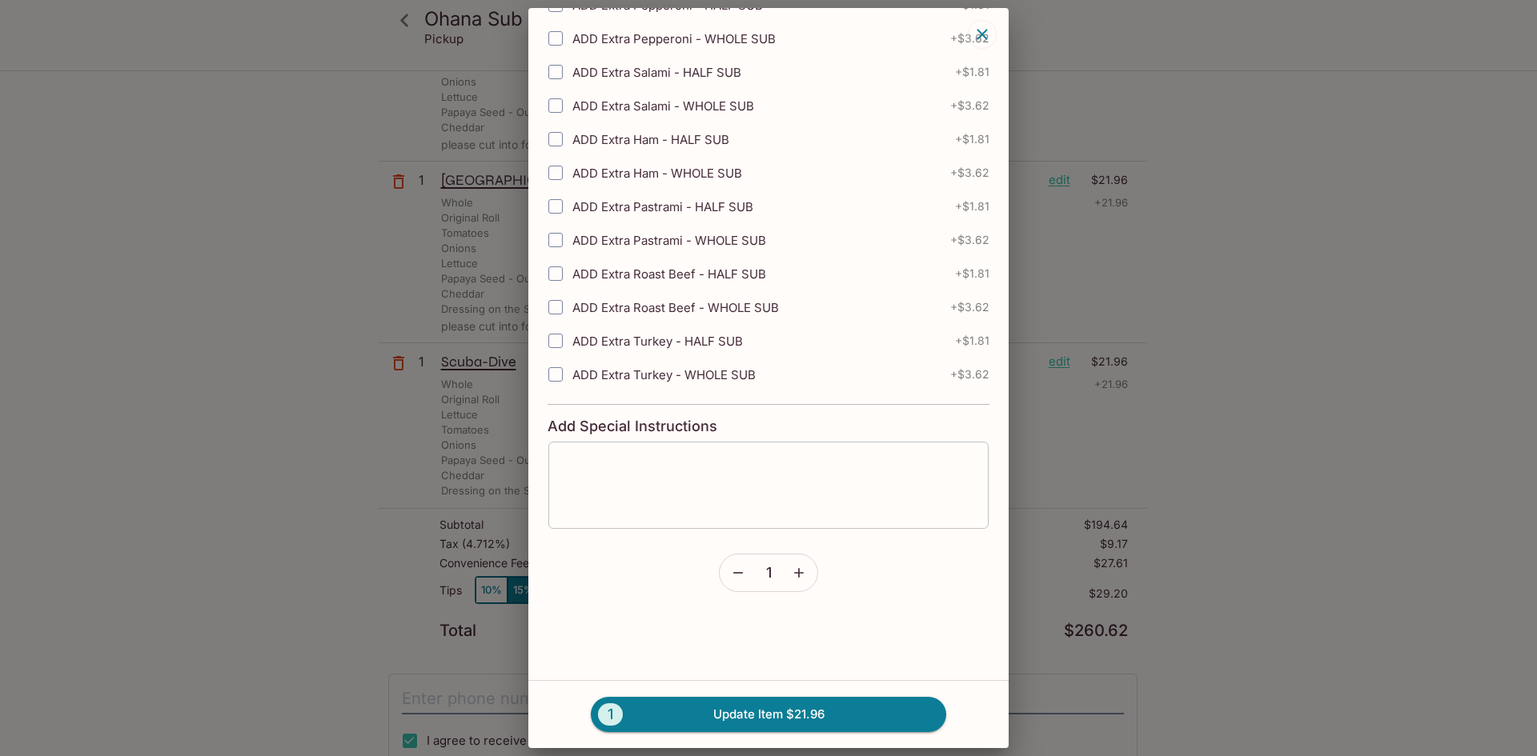
click at [698, 472] on textarea at bounding box center [768, 485] width 418 height 61
paste textarea "please cut into four and toast bread"
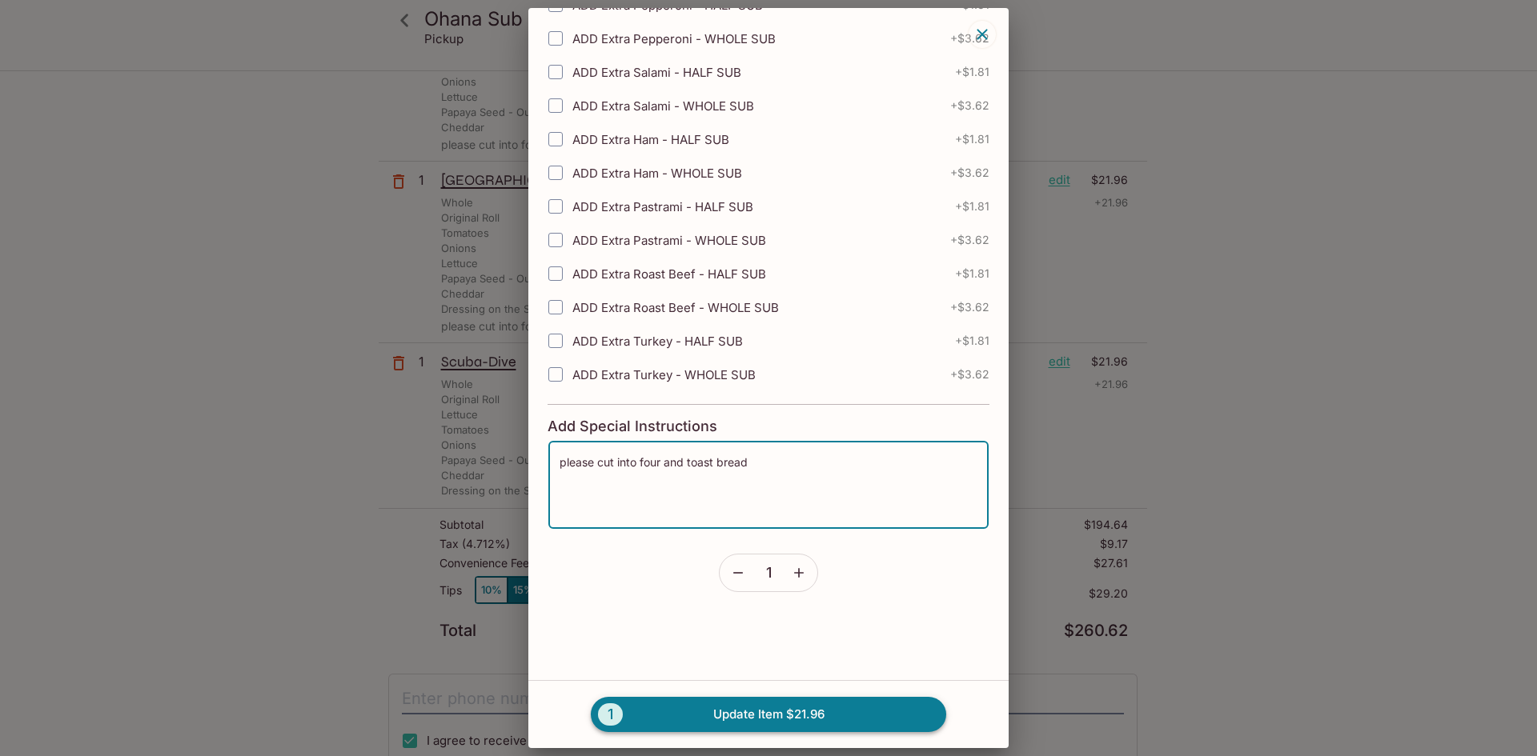
type textarea "please cut into four and toast bread"
click at [773, 718] on button "1 Update Item $21.96" at bounding box center [768, 714] width 355 height 35
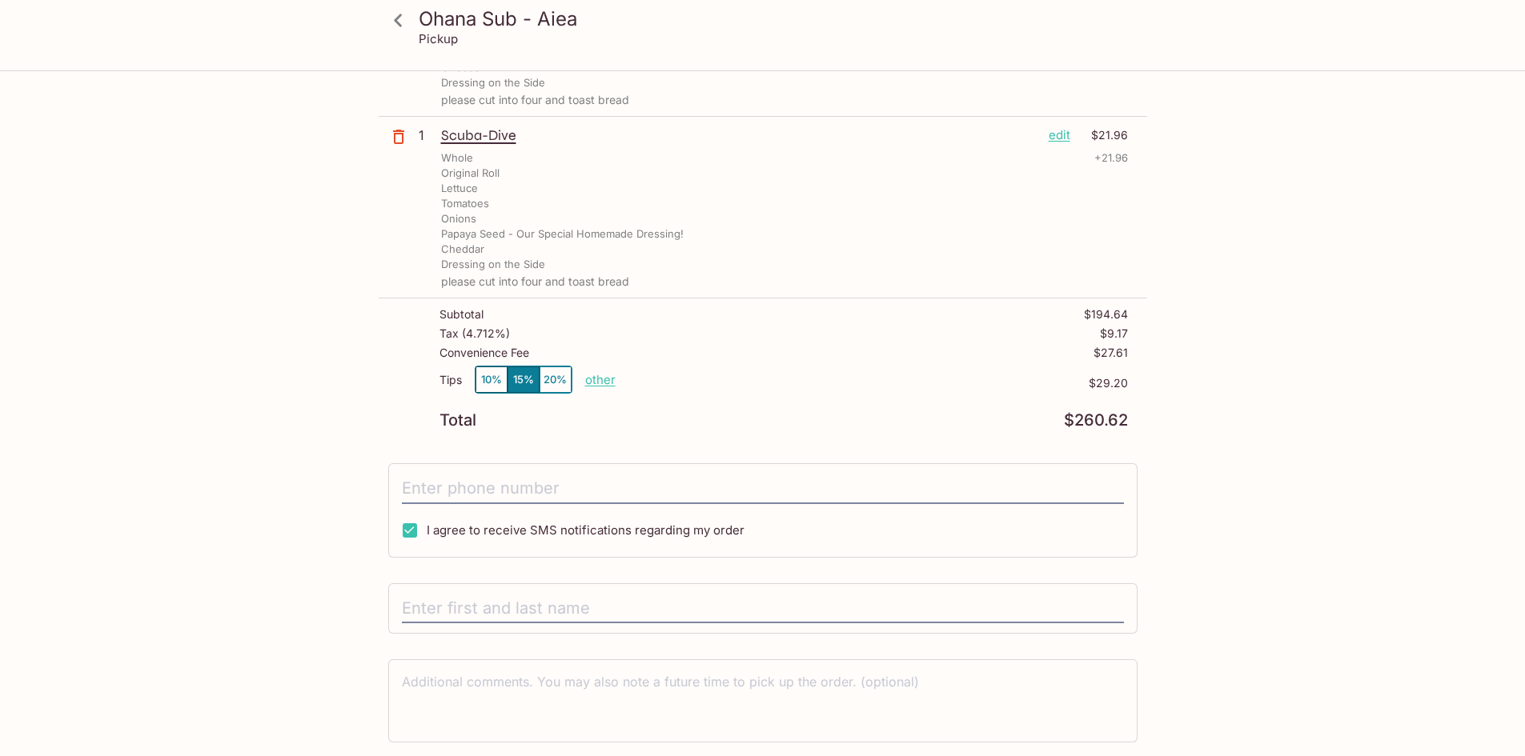
scroll to position [1441, 0]
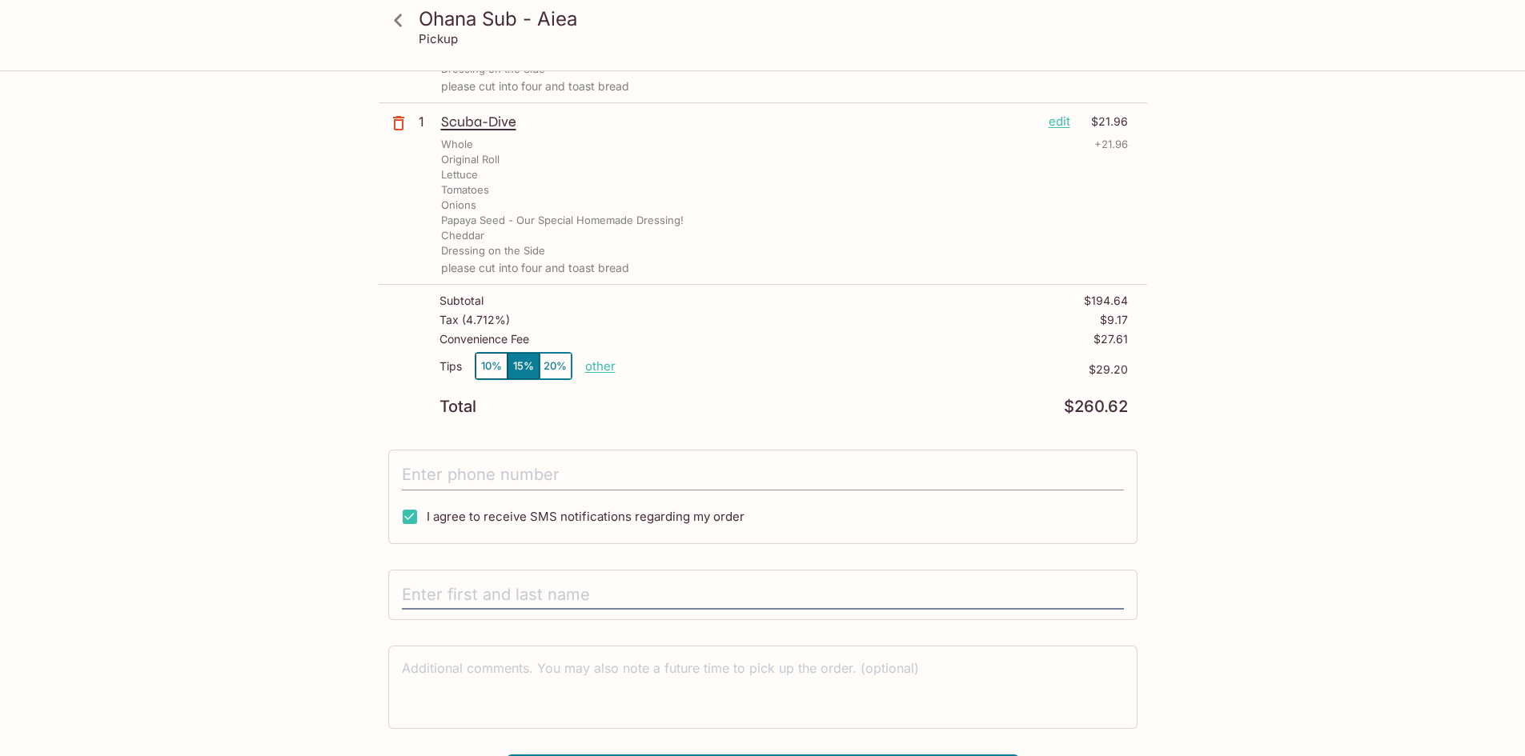
click at [496, 467] on input "tel" at bounding box center [763, 475] width 722 height 30
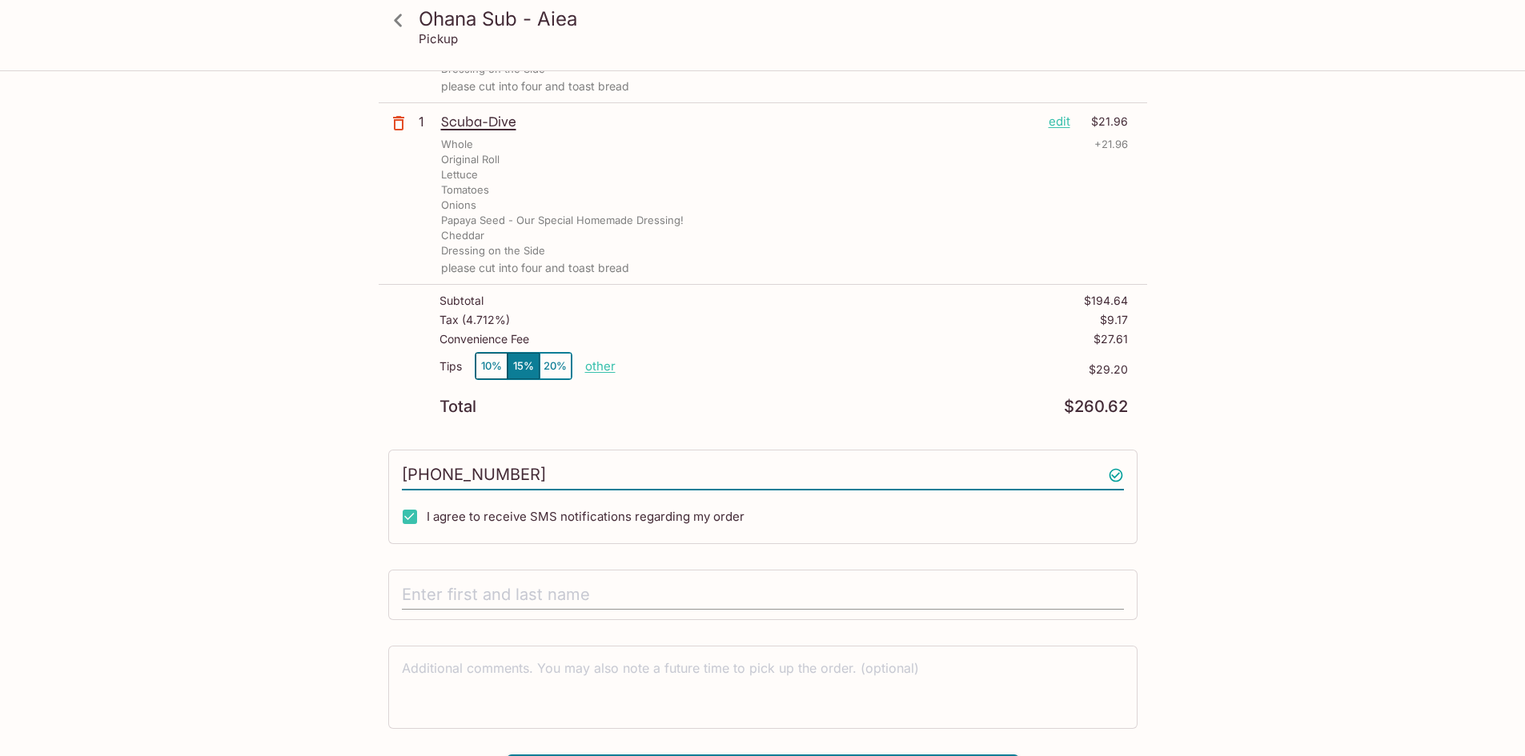
type input "[PHONE_NUMBER]"
click at [728, 591] on input "text" at bounding box center [763, 595] width 722 height 30
type input "[PERSON_NAME]"
click at [691, 665] on textarea at bounding box center [763, 686] width 722 height 55
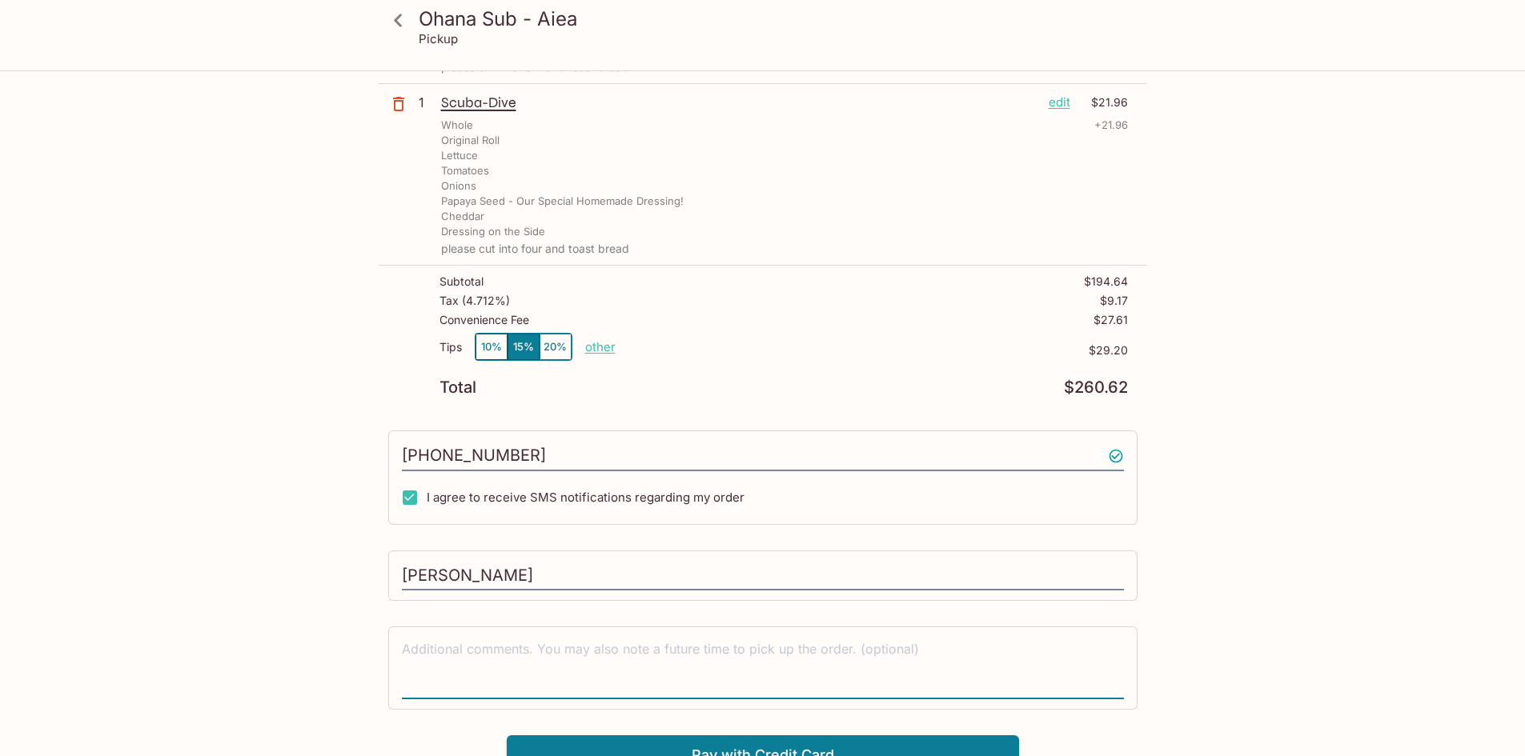
scroll to position [1479, 0]
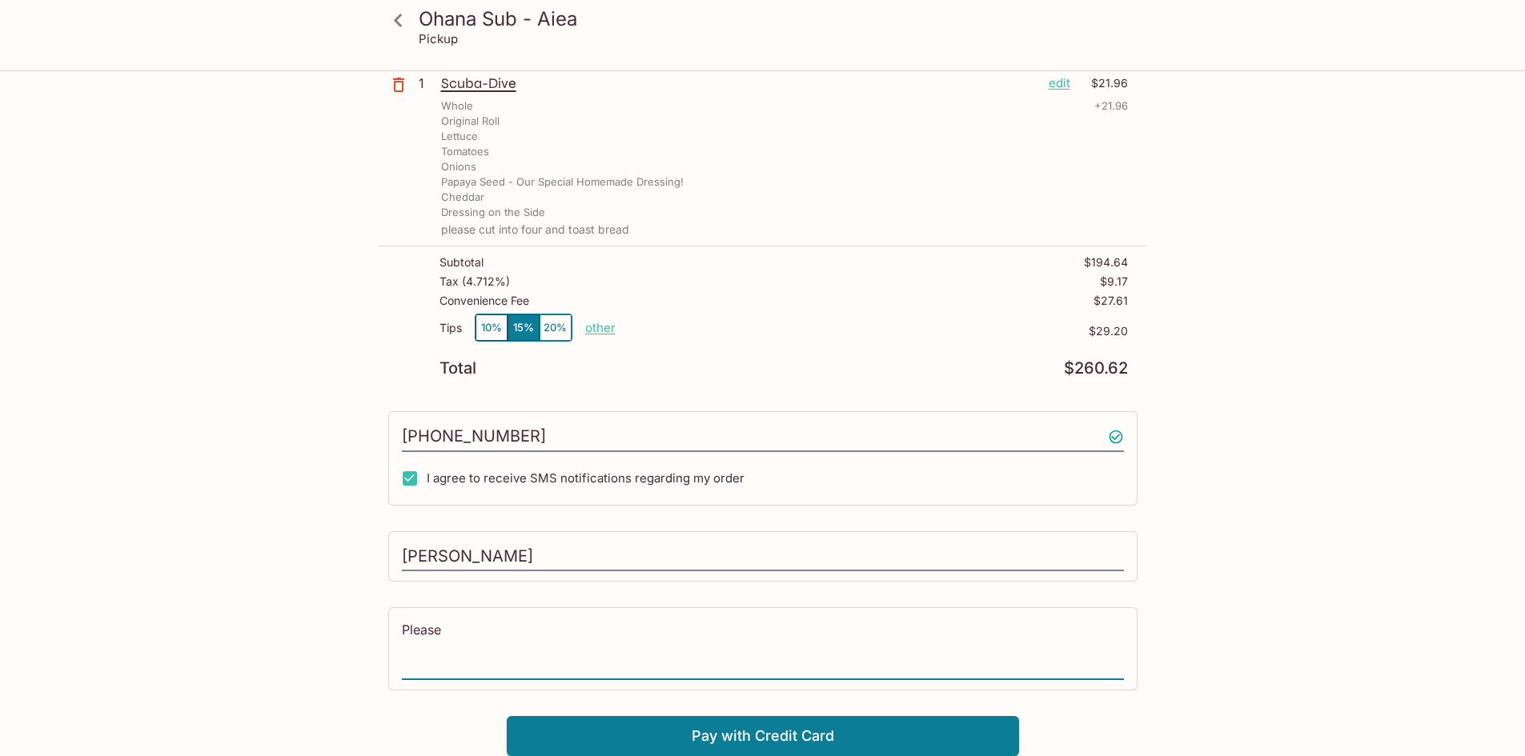
click at [490, 325] on button "10%" at bounding box center [491, 328] width 32 height 26
click at [572, 631] on textarea "Please" at bounding box center [763, 648] width 722 height 55
click at [618, 636] on textarea "Please" at bounding box center [763, 648] width 722 height 55
click at [514, 323] on button "15%" at bounding box center [523, 328] width 32 height 26
click at [563, 637] on textarea "Please cut into" at bounding box center [763, 648] width 722 height 55
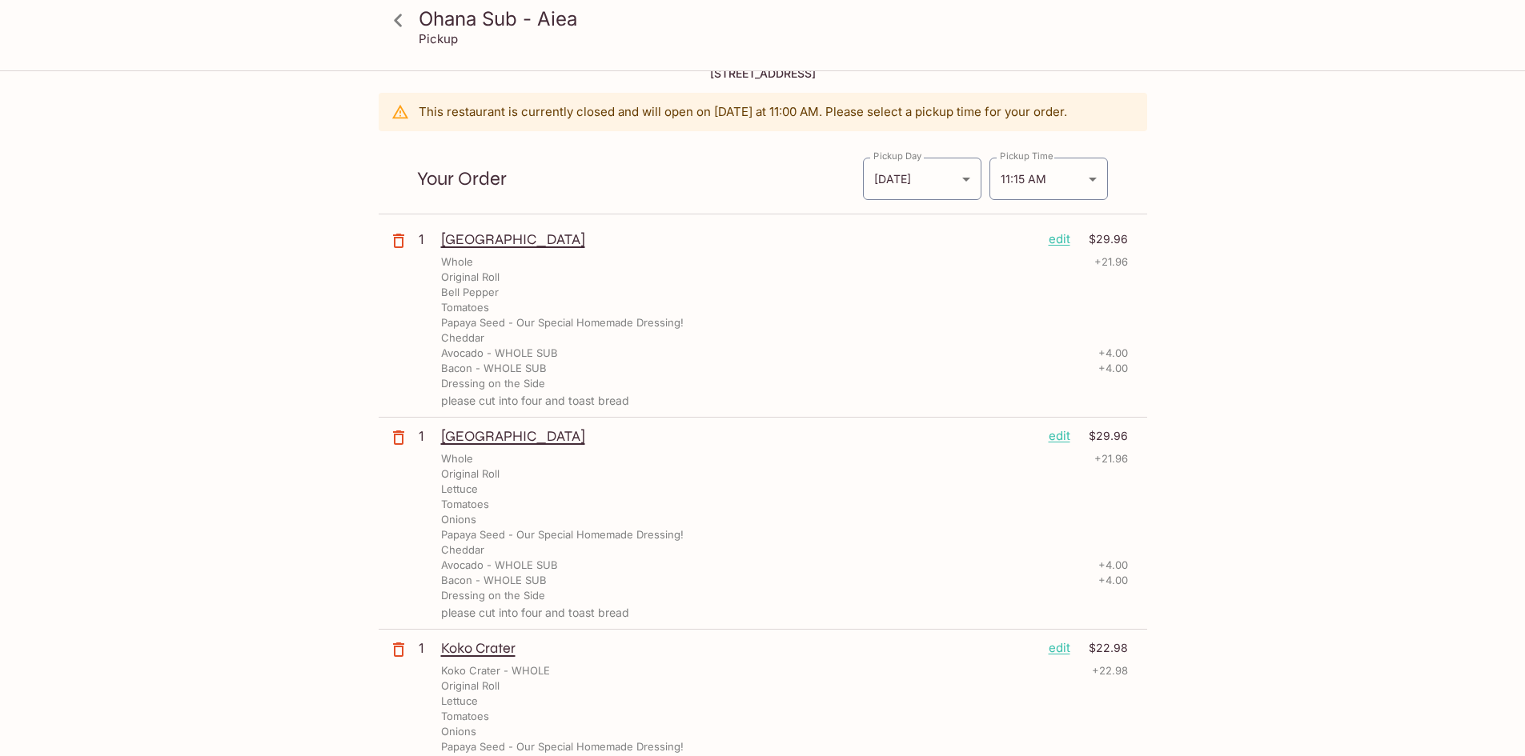
scroll to position [0, 0]
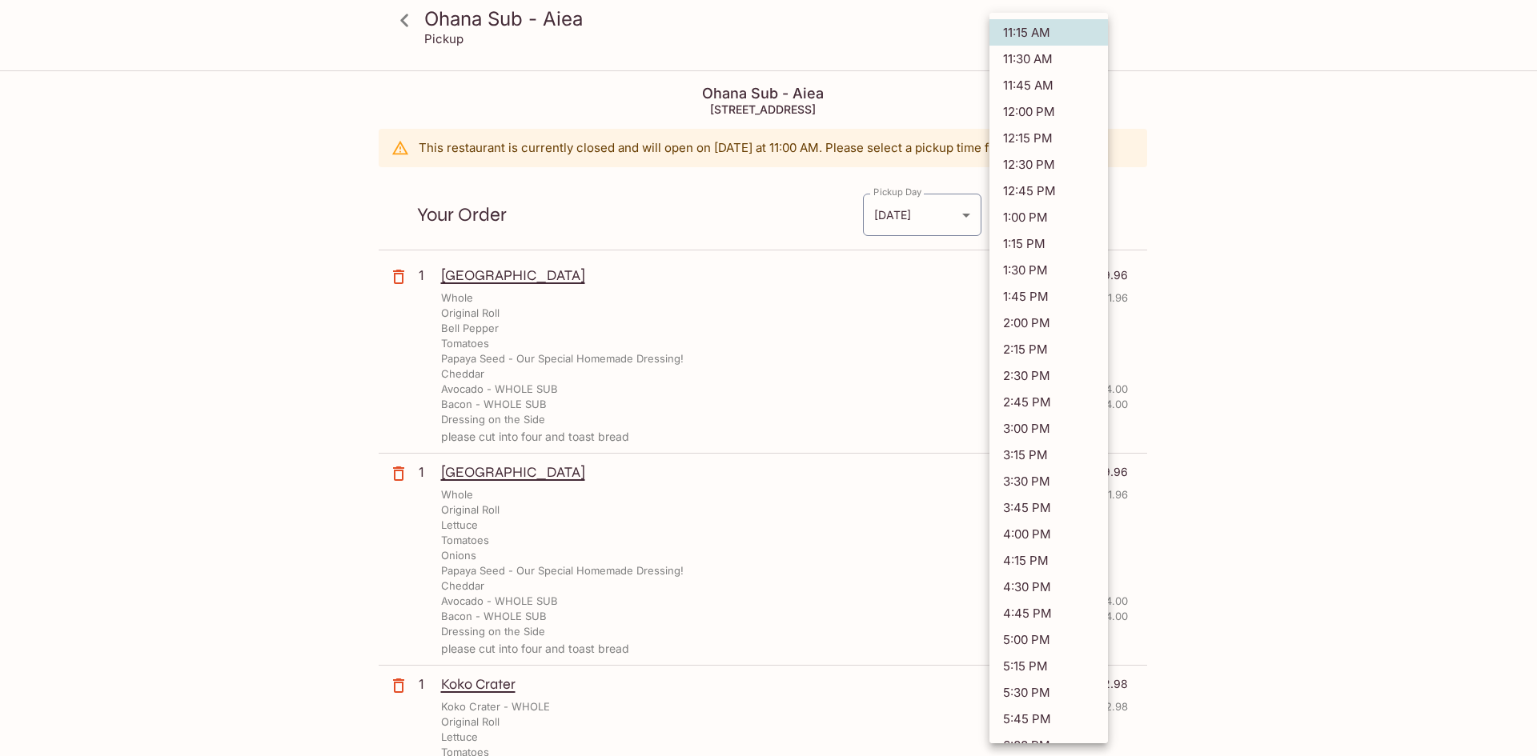
click at [1051, 214] on body "Ohana Sub - Aiea Pickup Ohana Sub - Aiea [STREET_ADDRESS] This restaurant is cu…" at bounding box center [768, 450] width 1537 height 756
click at [1045, 37] on li "11:15 AM" at bounding box center [1048, 32] width 118 height 26
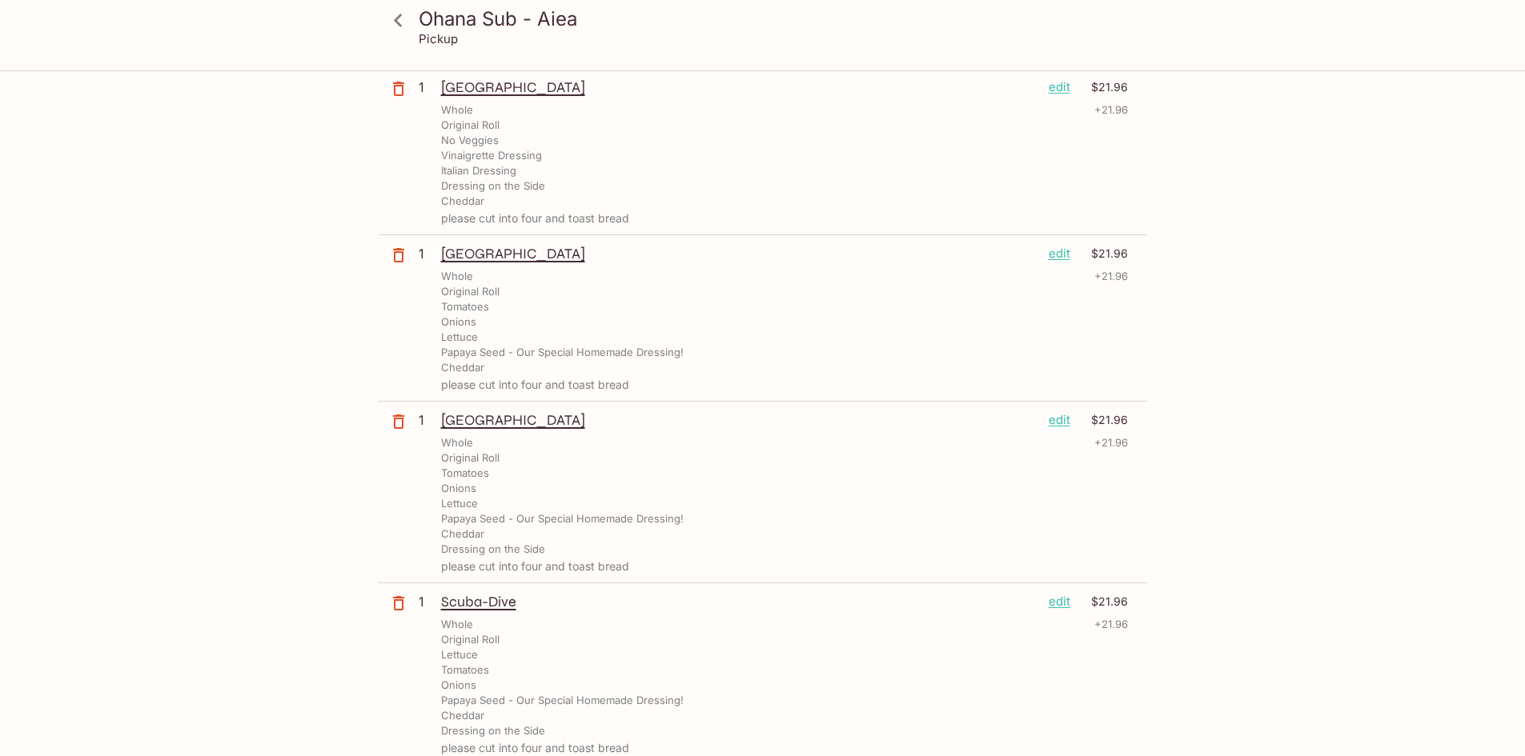
scroll to position [1479, 0]
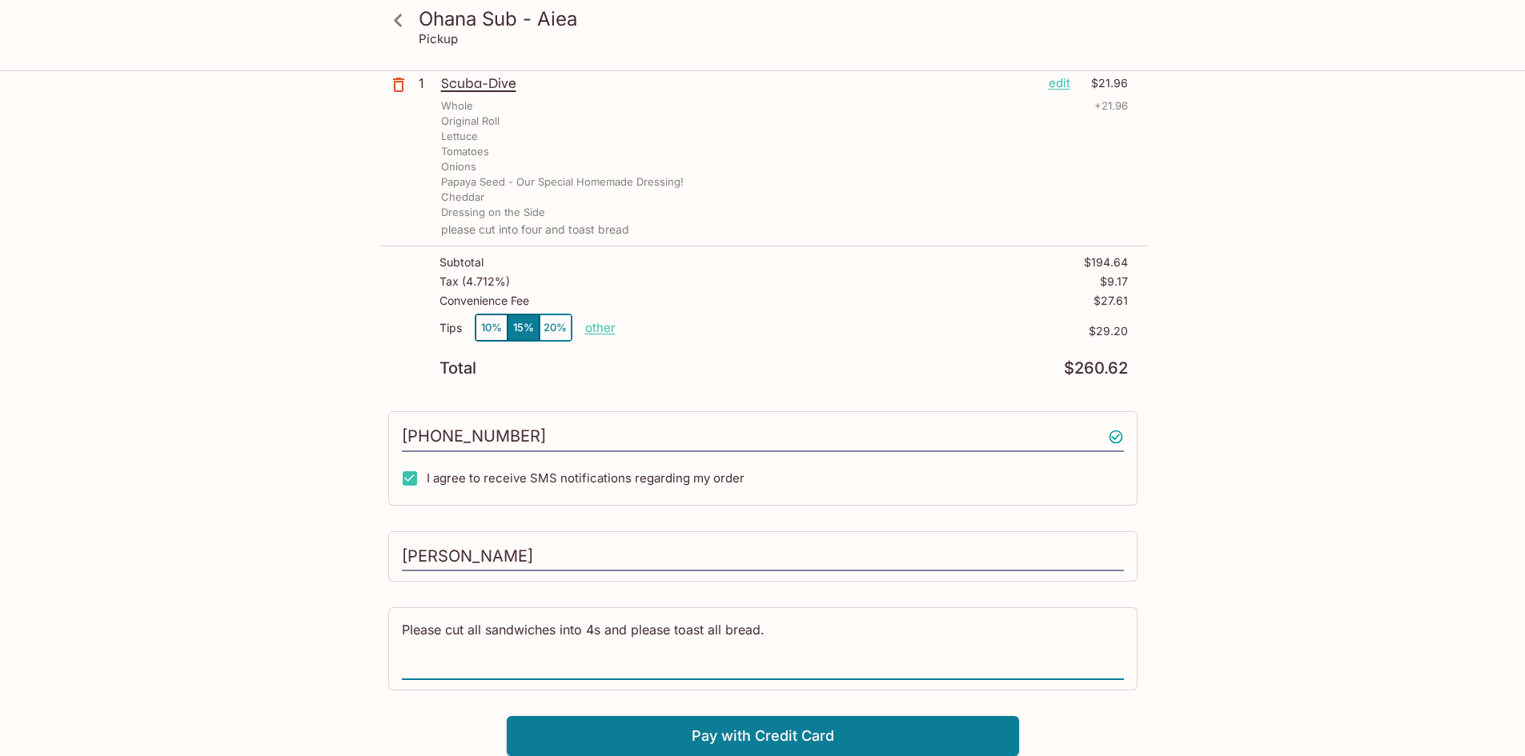
click at [849, 641] on textarea "Please cut all sandwiches into 4s and please toast all bread." at bounding box center [763, 648] width 722 height 55
type textarea "Please cut all sandwiches into 4s and please toast all bread. pick up in [DATE]…"
click at [810, 738] on button "Pay with Credit Card" at bounding box center [763, 736] width 512 height 40
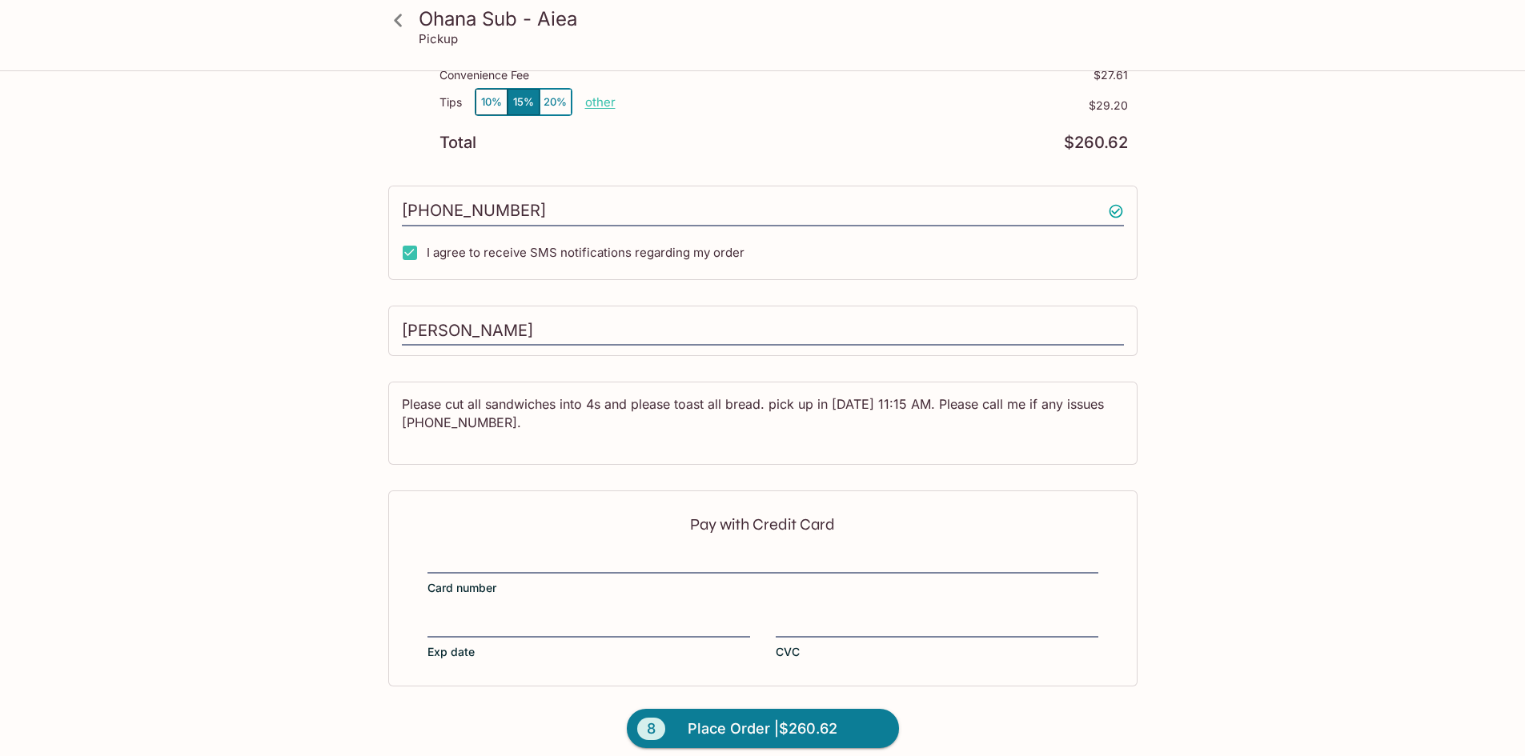
scroll to position [1719, 0]
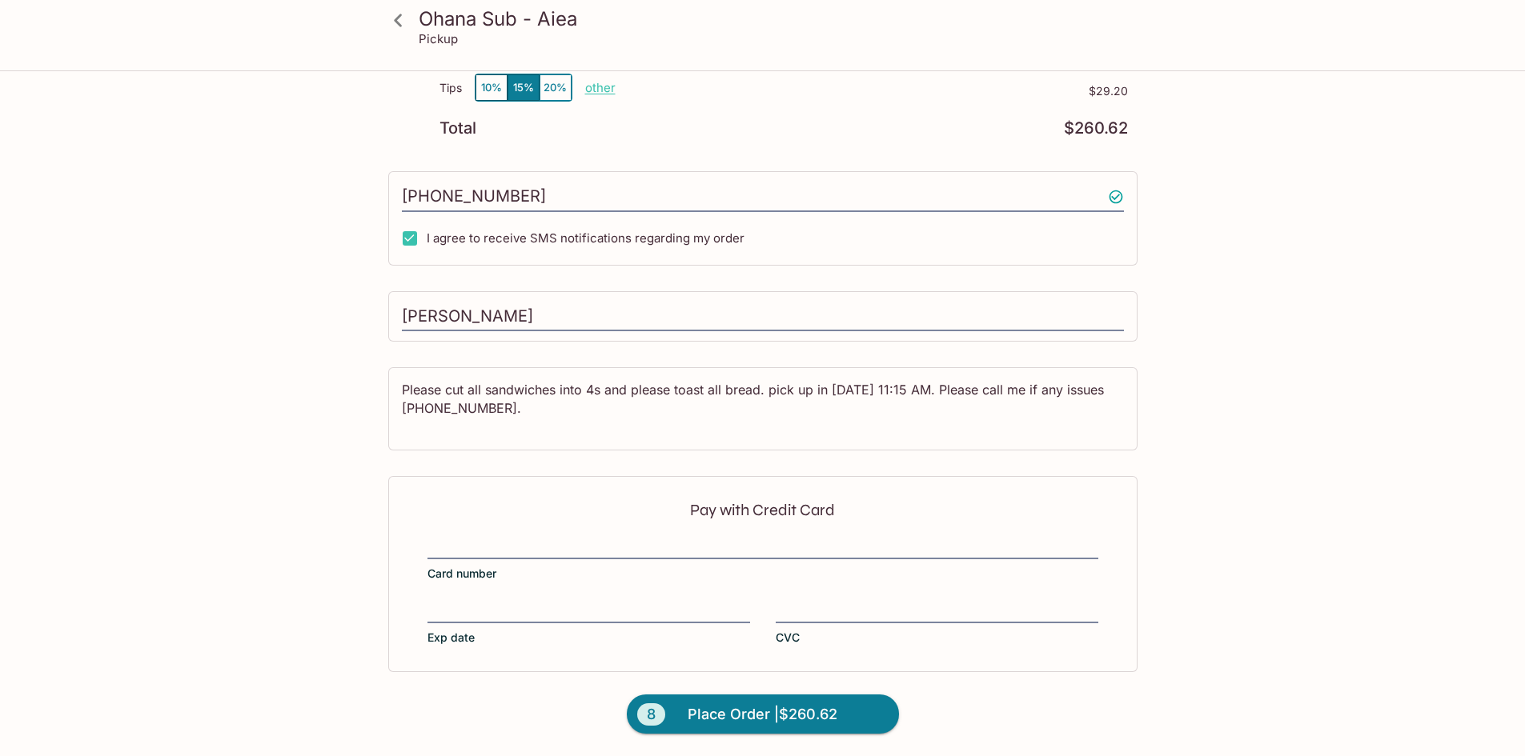
click at [539, 505] on div "Pay with Credit Card Card number Exp date CVC" at bounding box center [762, 573] width 749 height 195
click at [550, 533] on div "Pay with Credit Card Card number Exp date CVC" at bounding box center [762, 573] width 749 height 195
click at [571, 597] on div "Pay with Credit Card Card number Exp date CVC" at bounding box center [762, 573] width 749 height 195
drag, startPoint x: 639, startPoint y: 538, endPoint x: 460, endPoint y: 557, distance: 179.5
click at [460, 557] on div at bounding box center [762, 548] width 671 height 22
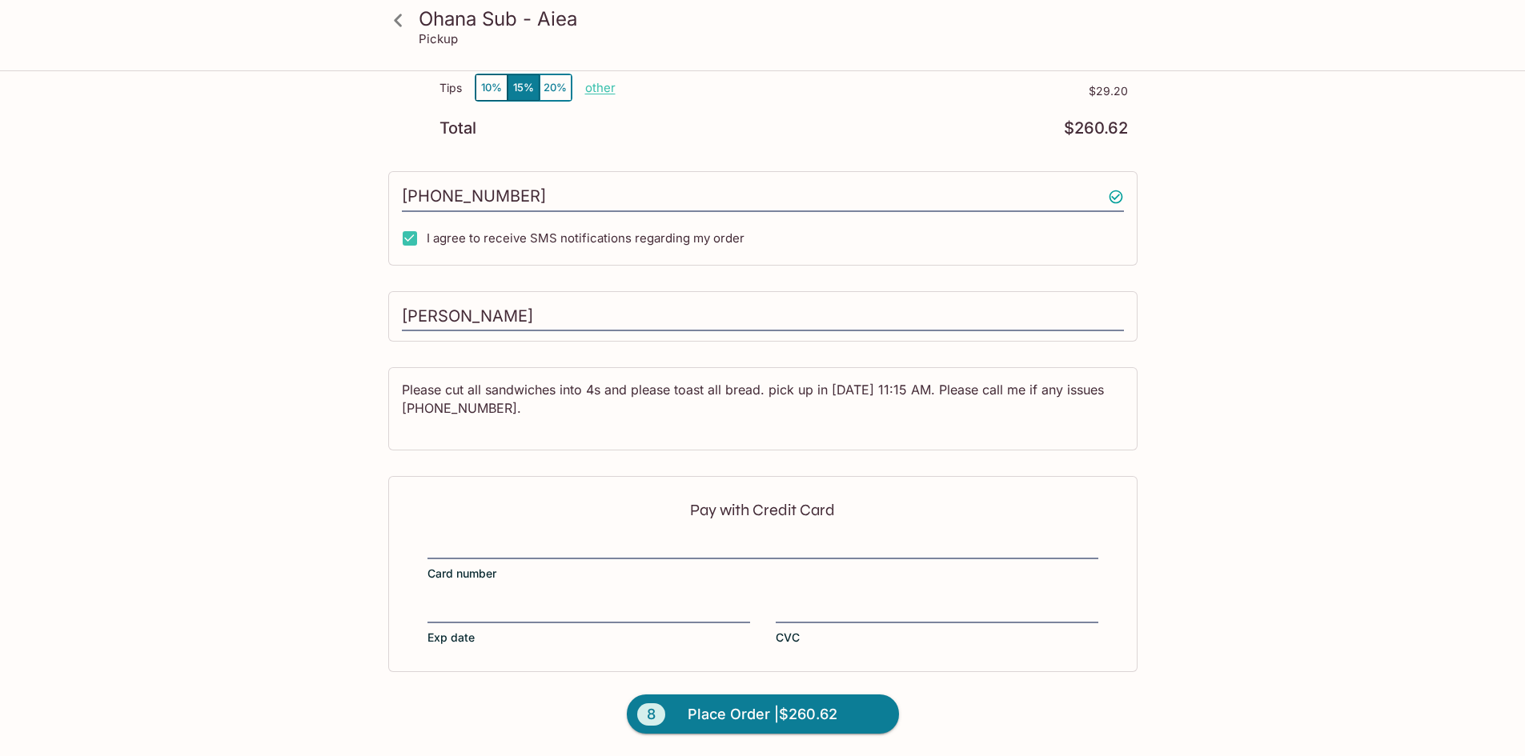
click at [460, 539] on input "Card number" at bounding box center [762, 538] width 671 height 1
click at [821, 718] on span "Place Order | $260.62" at bounding box center [762, 715] width 150 height 26
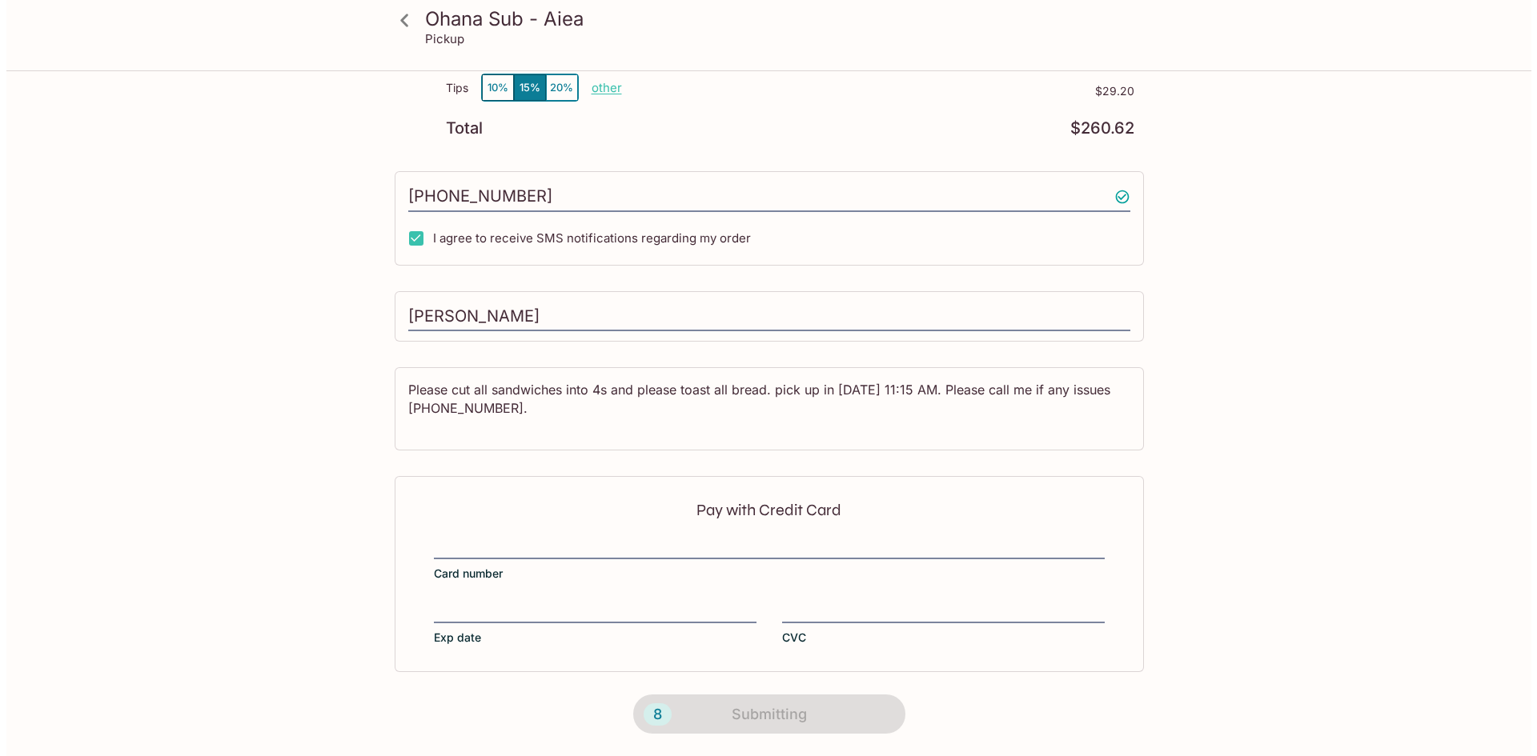
scroll to position [0, 0]
